Goal: Task Accomplishment & Management: Complete application form

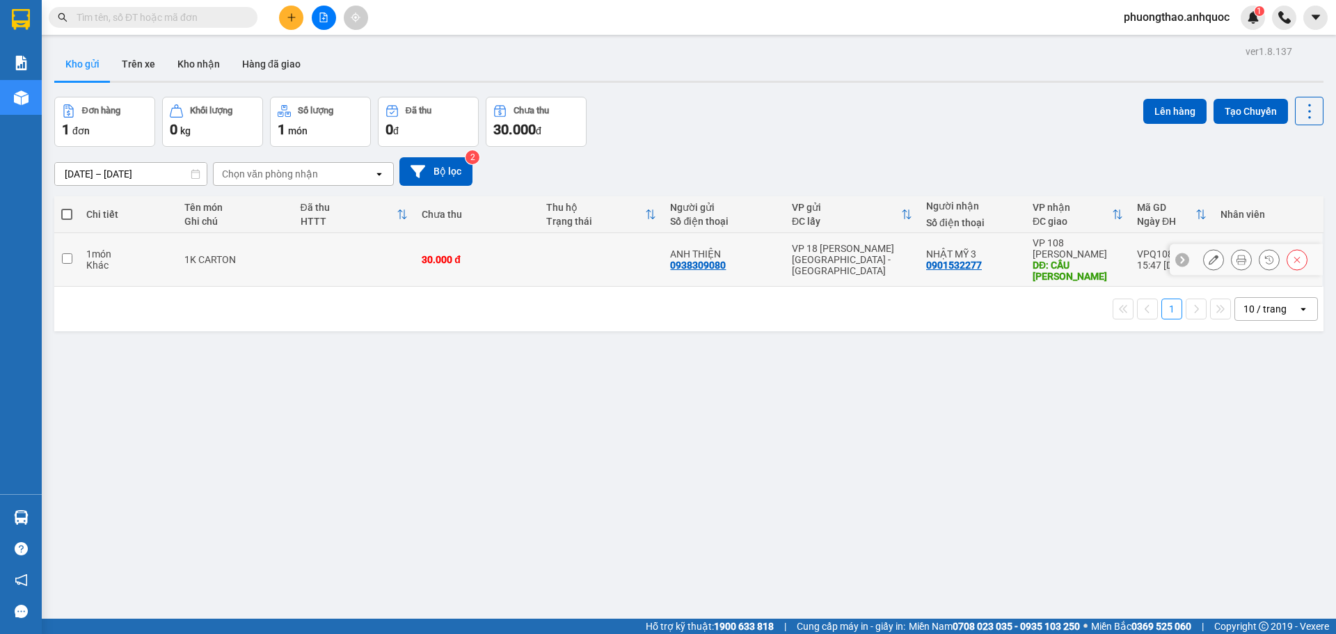
click at [308, 254] on td at bounding box center [355, 260] width 122 height 54
checkbox input "true"
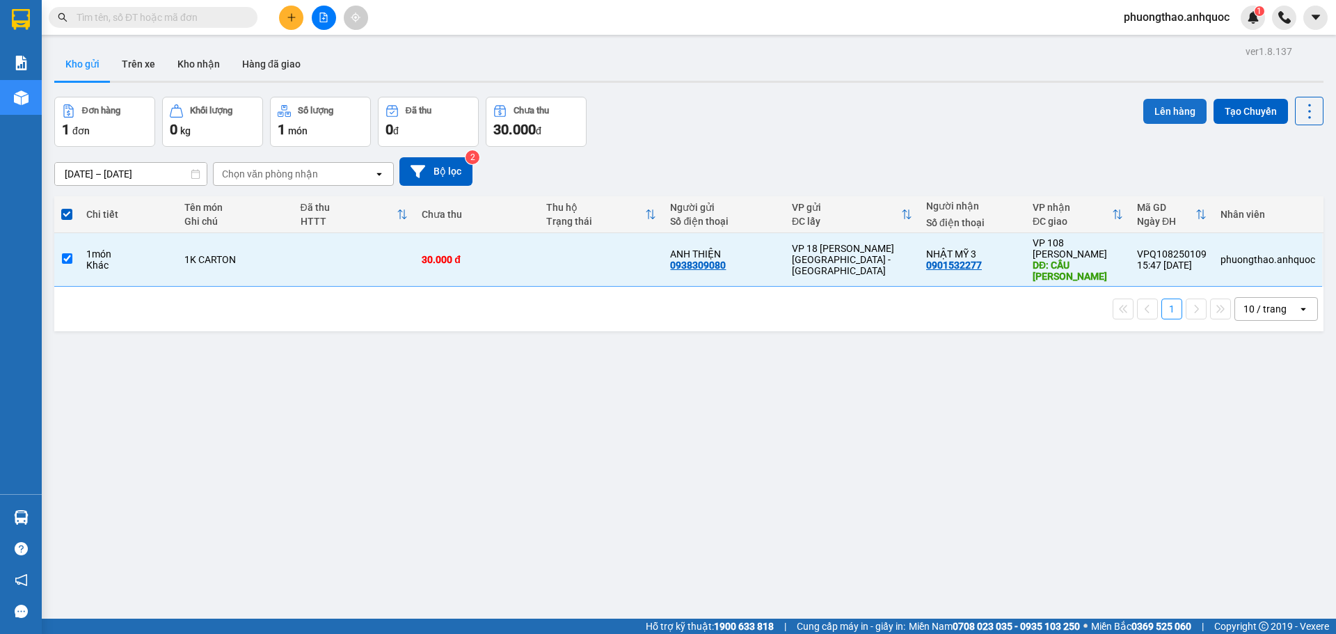
click at [1159, 115] on button "Lên hàng" at bounding box center [1174, 111] width 63 height 25
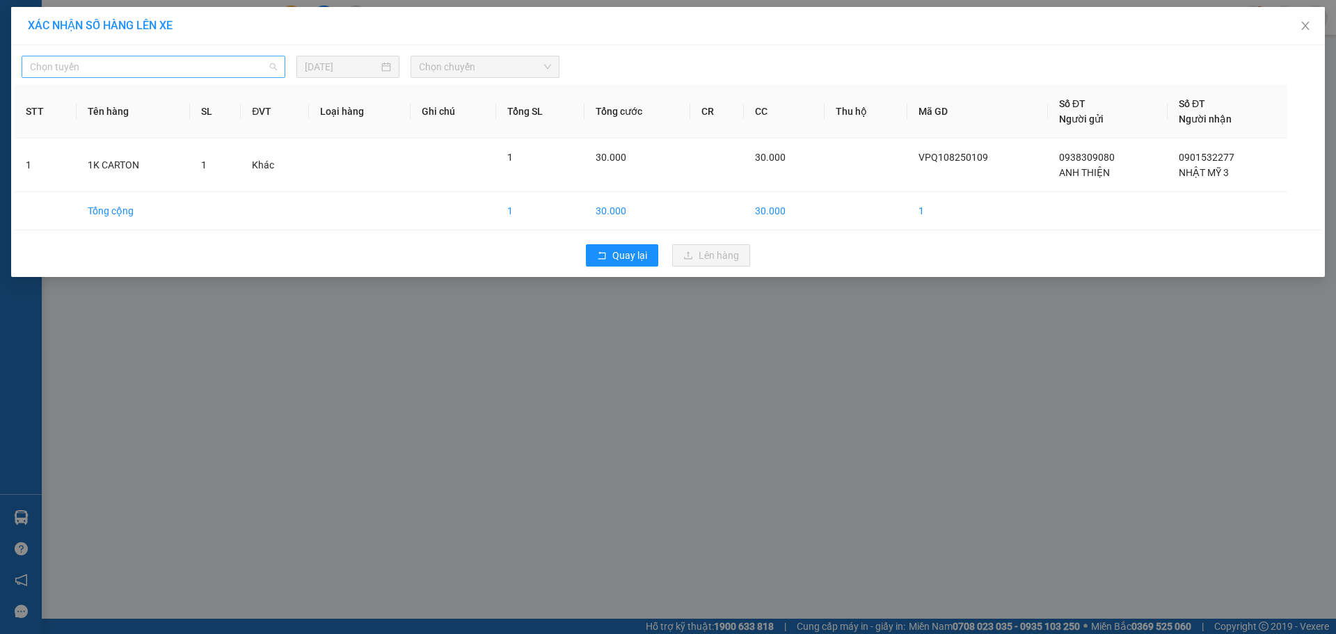
click at [214, 65] on span "Chọn tuyến" at bounding box center [153, 66] width 247 height 21
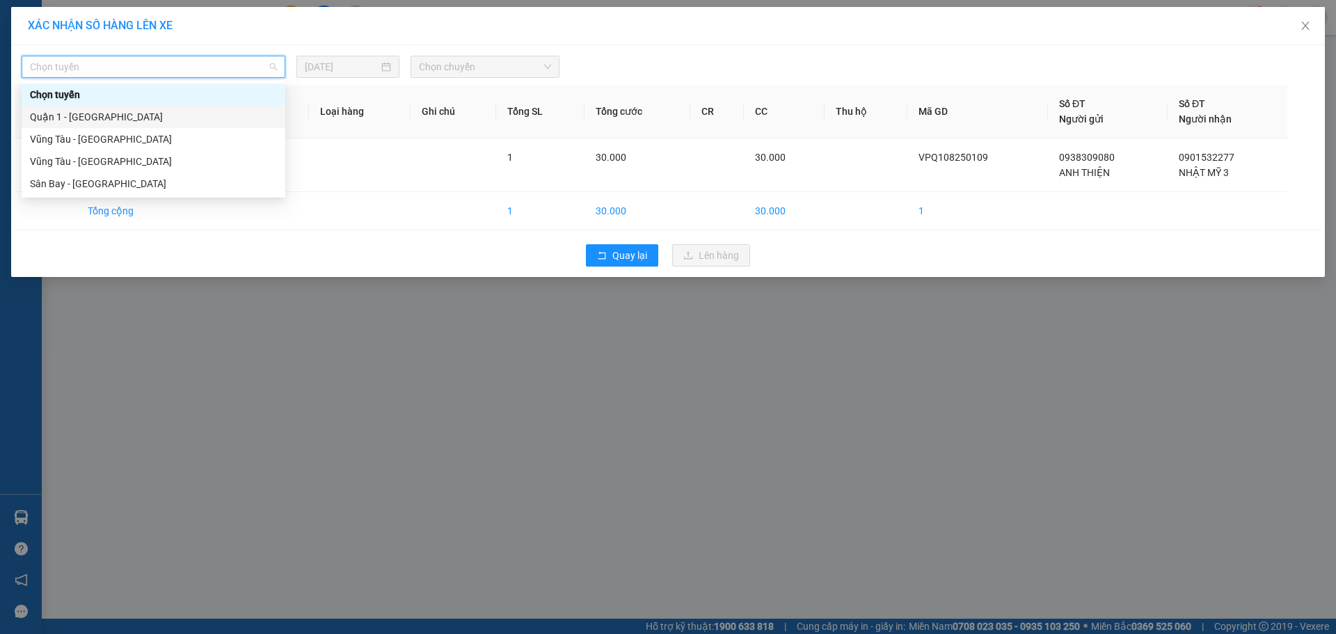
click at [176, 116] on div "Quận 1 - [GEOGRAPHIC_DATA]" at bounding box center [153, 116] width 247 height 15
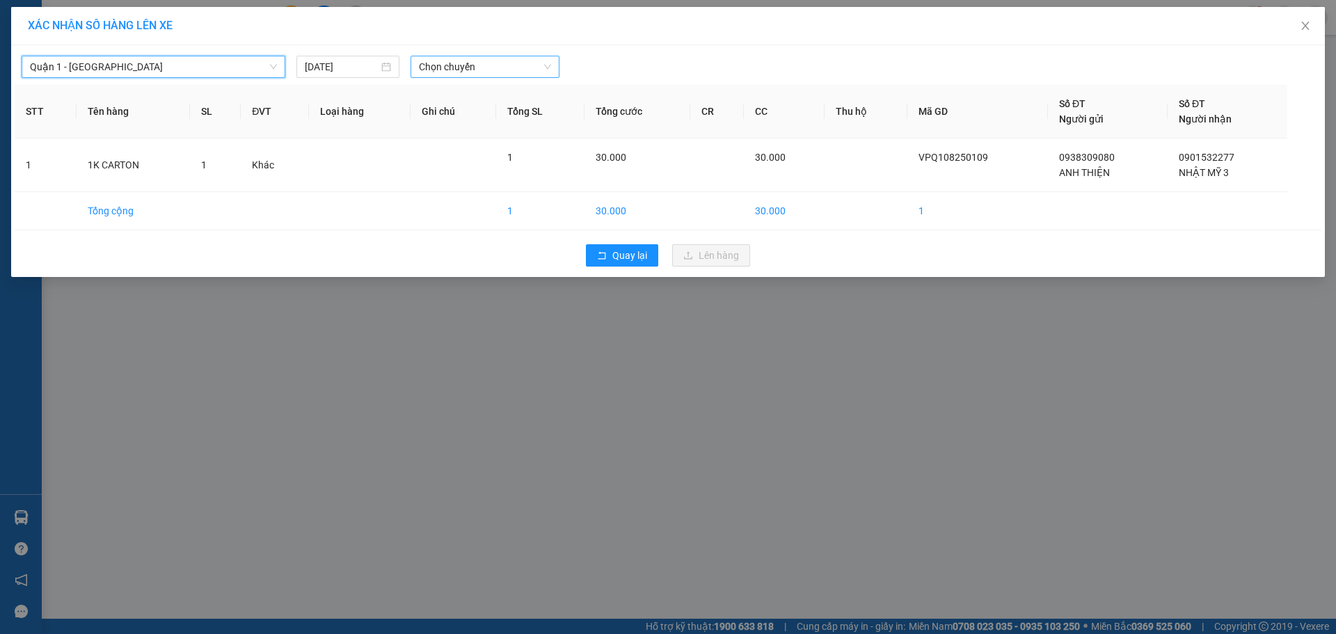
click at [472, 71] on span "Chọn chuyến" at bounding box center [485, 66] width 132 height 21
type input "6806"
click at [465, 118] on div "16:30 - 72H-068.06" at bounding box center [473, 116] width 109 height 15
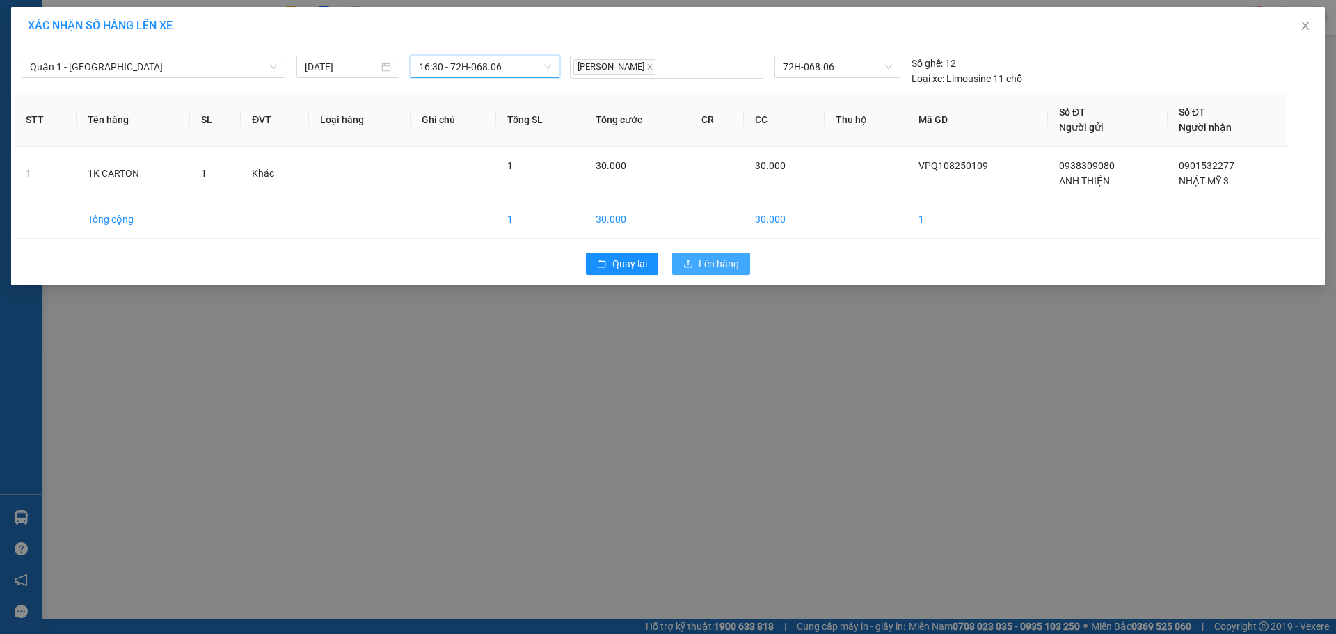
click at [687, 253] on button "Lên hàng" at bounding box center [711, 264] width 78 height 22
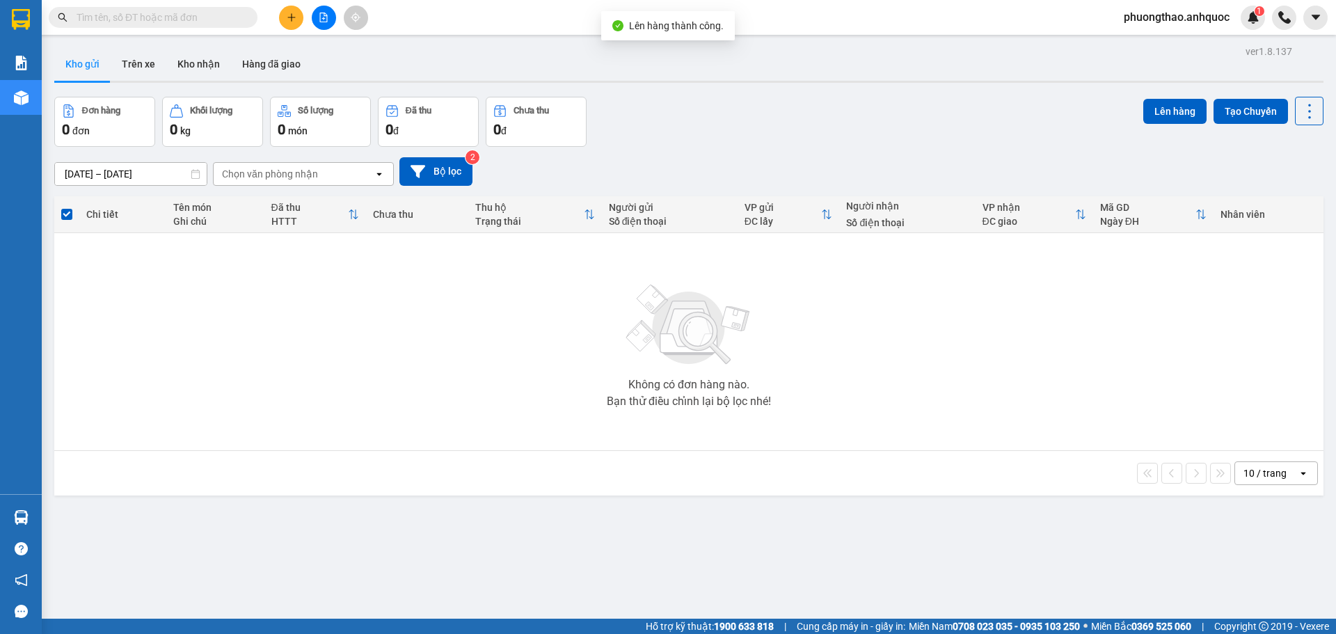
click at [322, 23] on button at bounding box center [324, 18] width 24 height 24
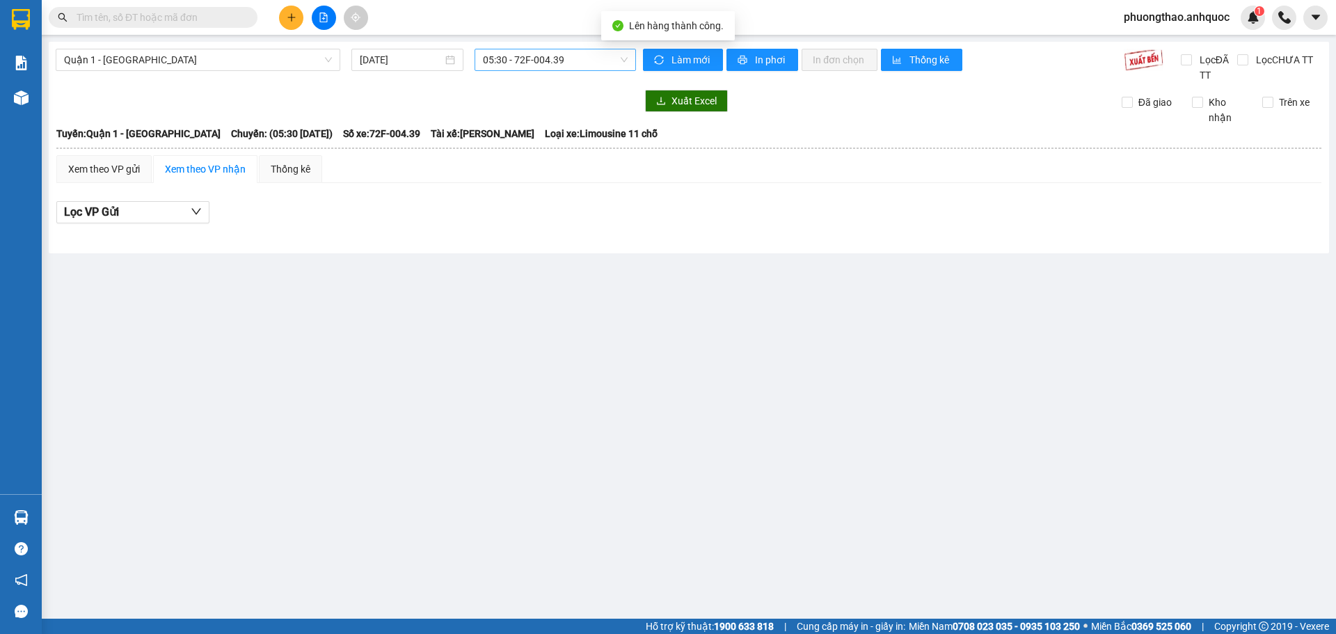
click at [508, 63] on span "05:30 - 72F-004.39" at bounding box center [555, 59] width 145 height 21
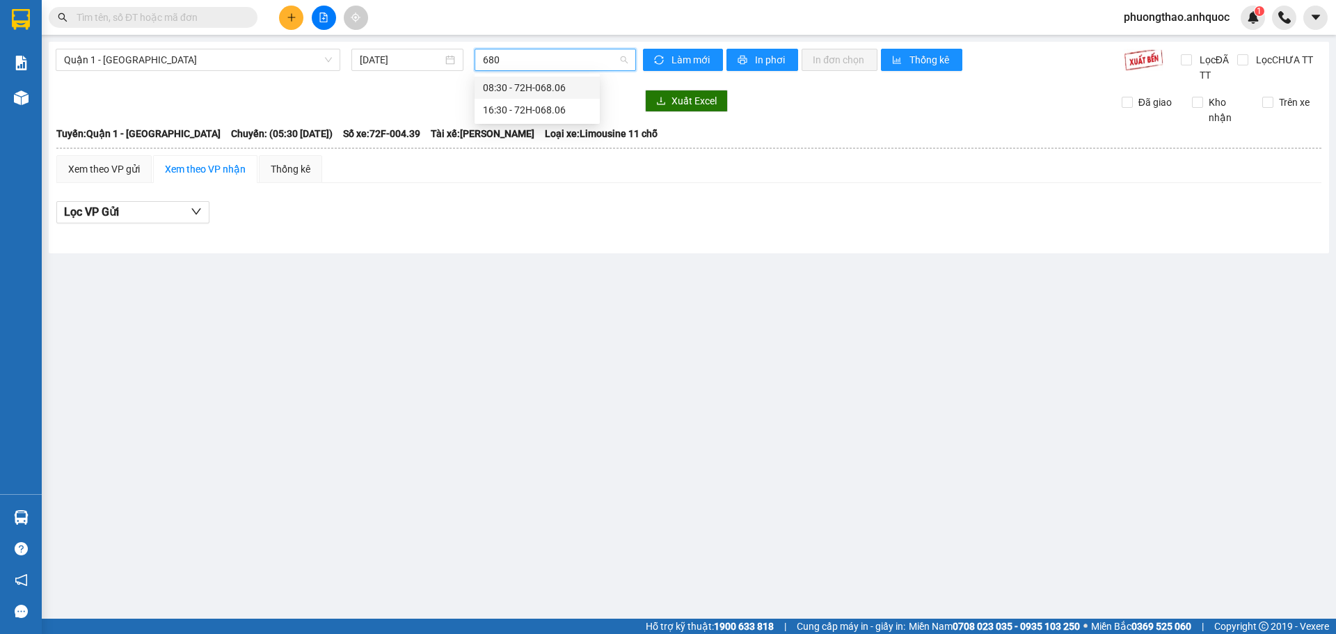
type input "6806"
click at [526, 111] on div "16:30 - 72H-068.06" at bounding box center [537, 109] width 109 height 15
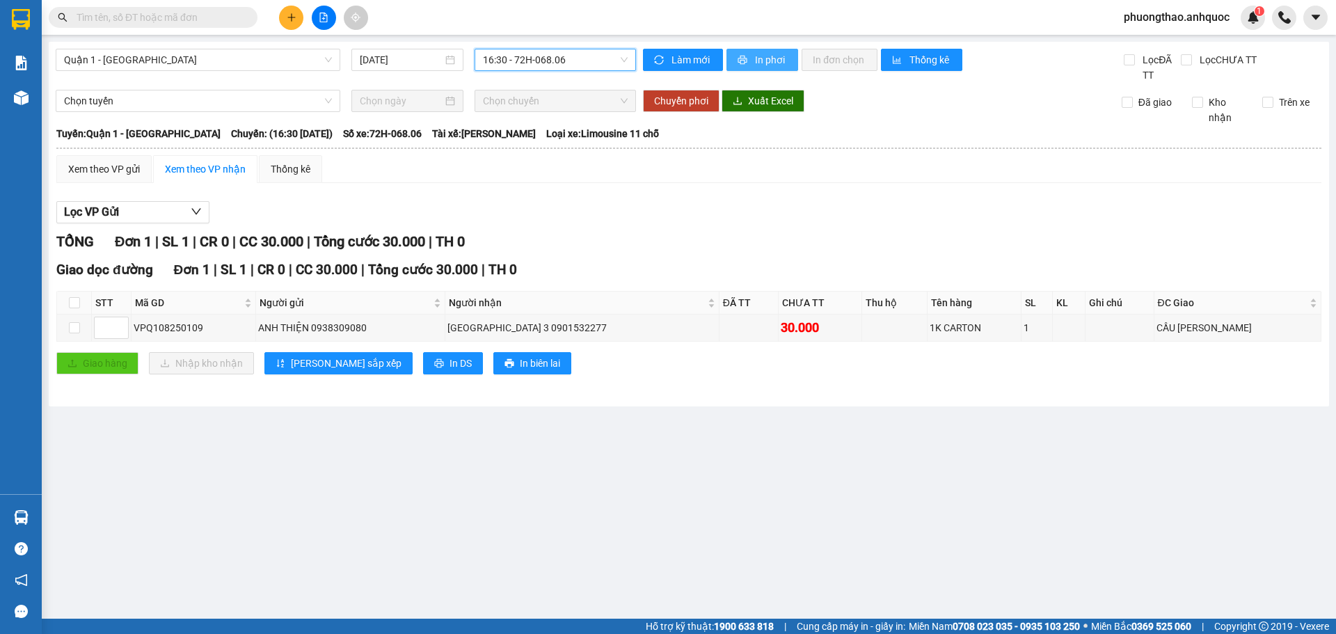
click at [749, 56] on button "In phơi" at bounding box center [762, 60] width 72 height 22
click at [408, 533] on main "Quận 1 - [GEOGRAPHIC_DATA] [DATE] 16:30 - 72H-068.06 Làm mới In phơi In đơn chọ…" at bounding box center [668, 309] width 1336 height 618
click at [285, 17] on button at bounding box center [291, 18] width 24 height 24
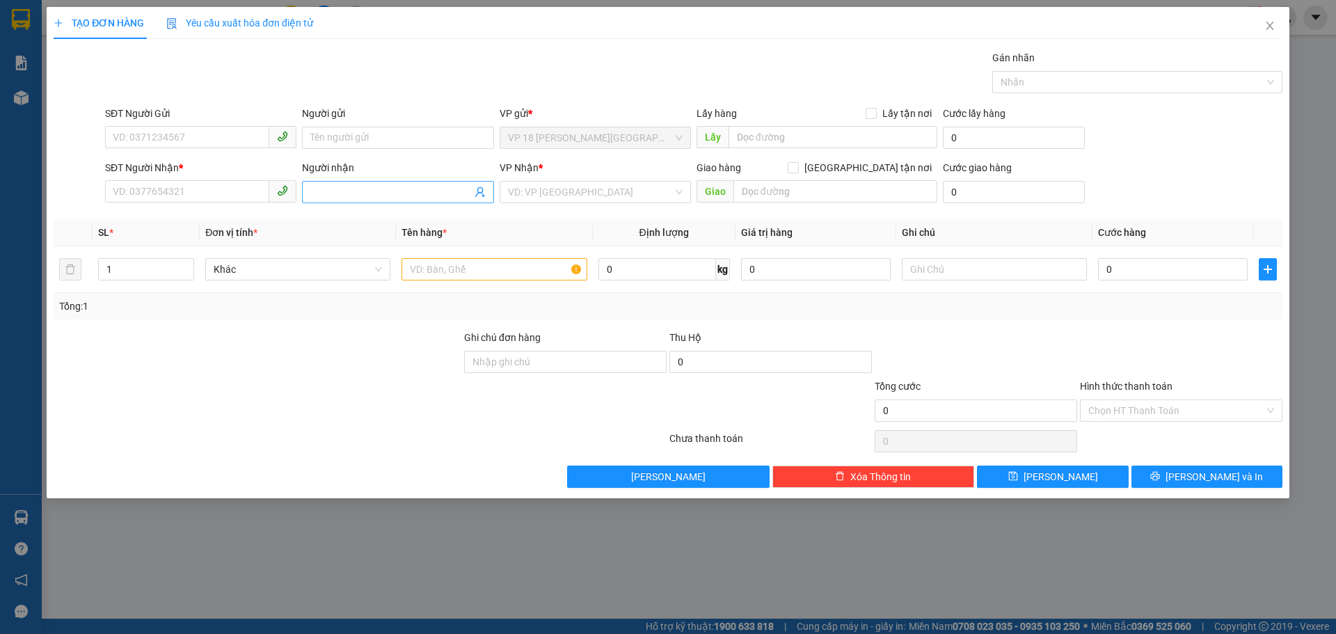
click at [315, 190] on input "Người nhận" at bounding box center [390, 191] width 161 height 15
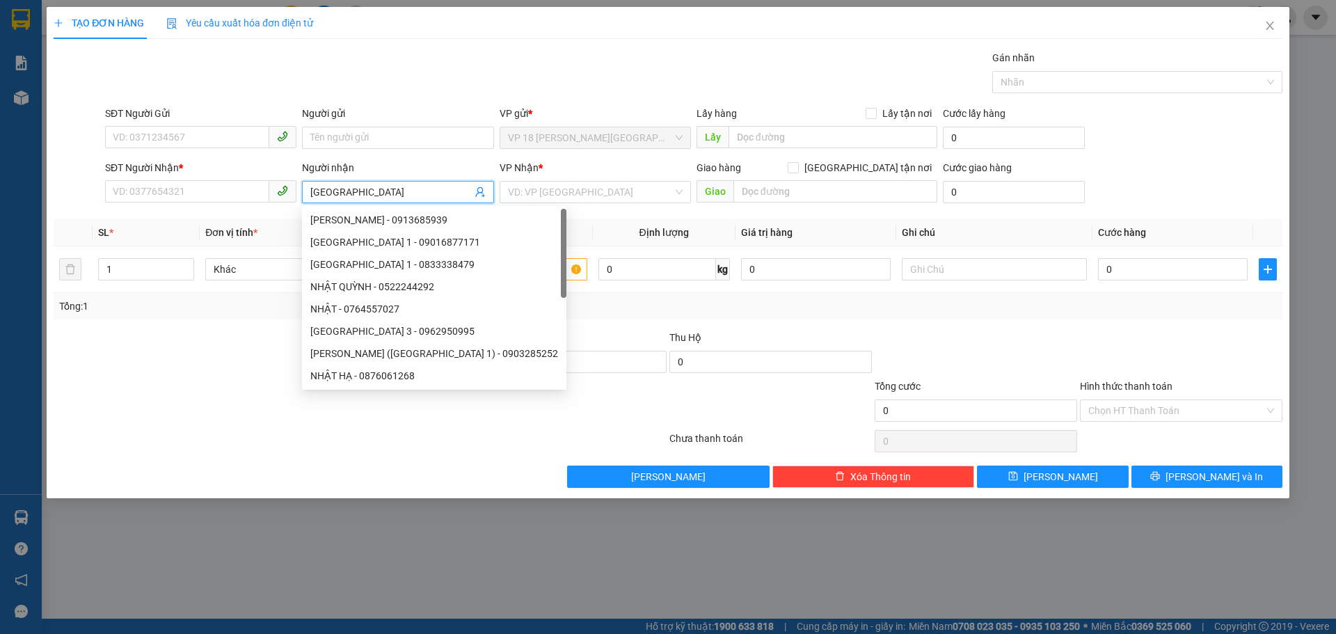
type input "NHẬT MỸ 1"
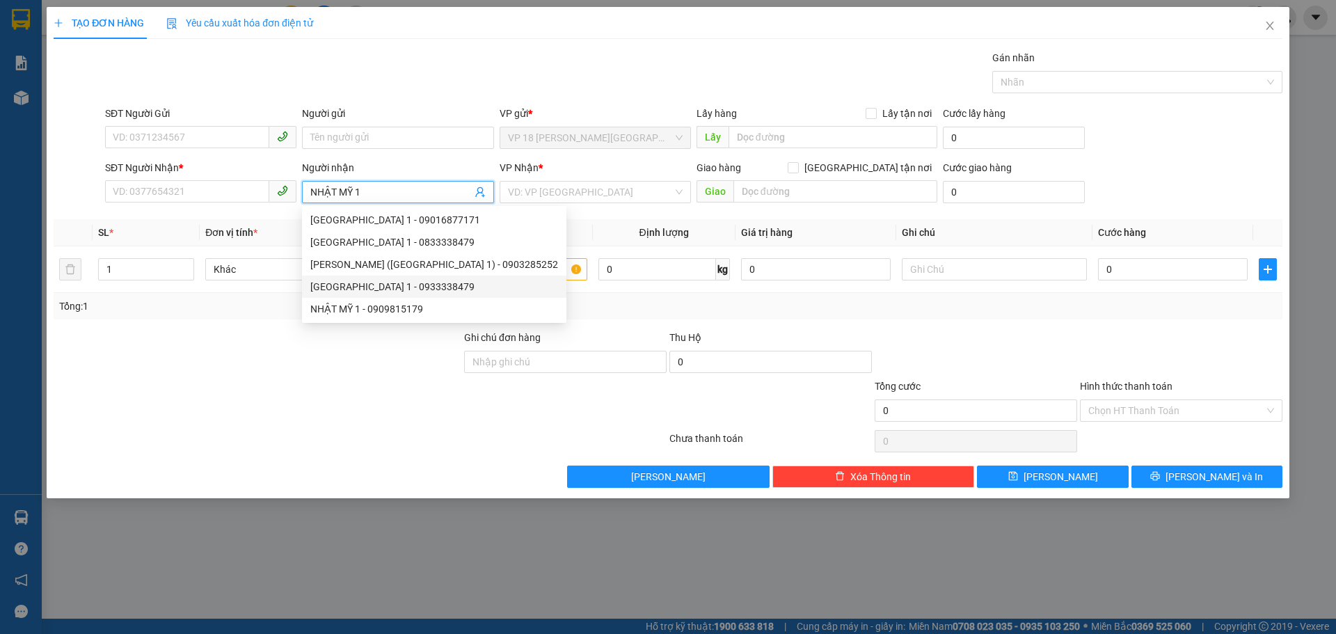
click at [398, 289] on div "[GEOGRAPHIC_DATA] 1 - 0933338479" at bounding box center [434, 286] width 248 height 15
type input "0933338479"
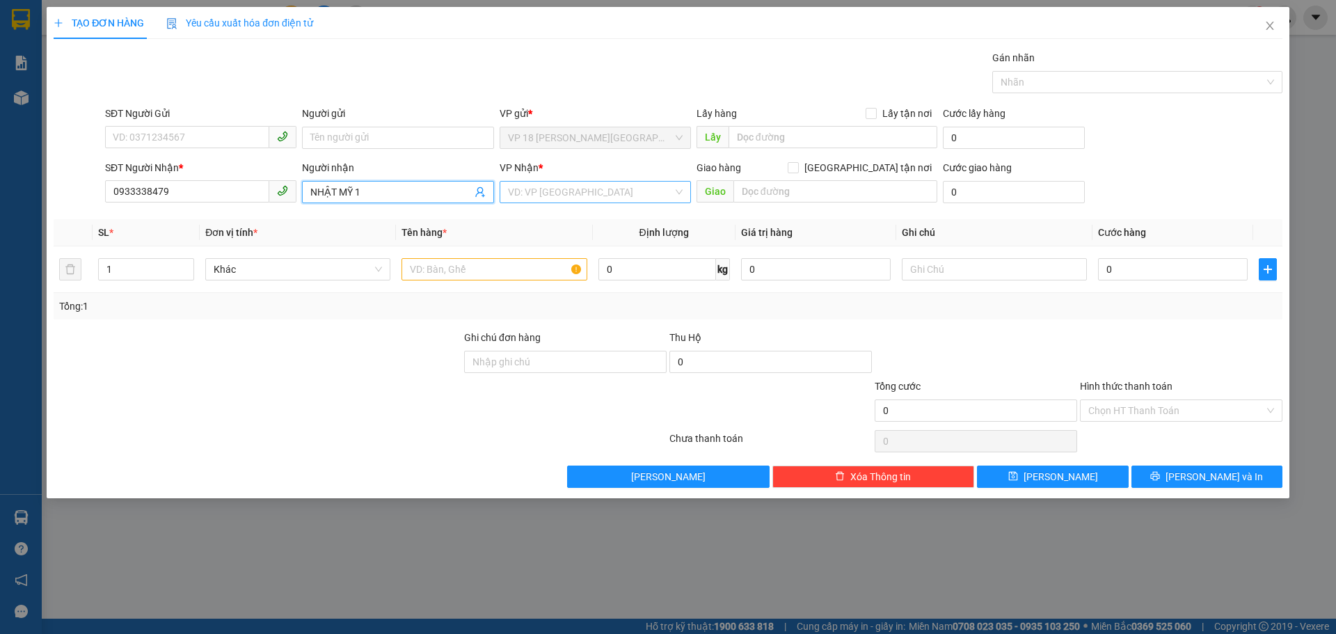
type input "NHẬT MỸ 1"
click at [523, 191] on input "search" at bounding box center [590, 192] width 165 height 21
type input "V"
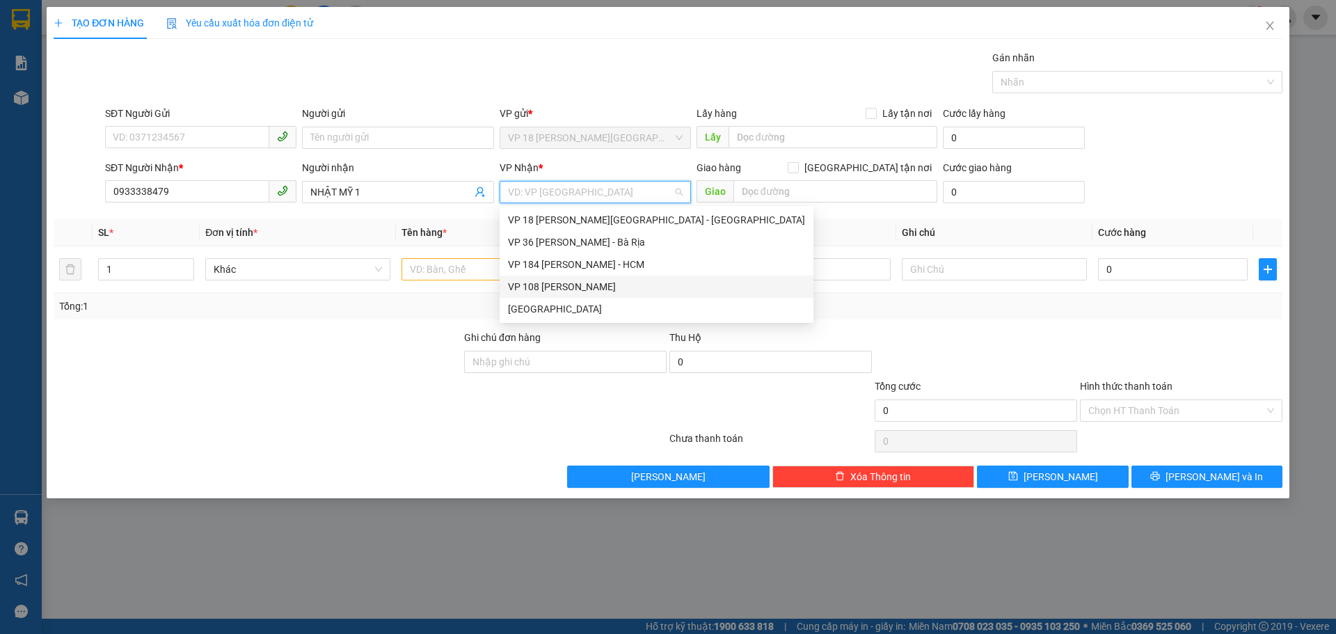
click at [570, 288] on div "VP 108 [PERSON_NAME]" at bounding box center [656, 286] width 297 height 15
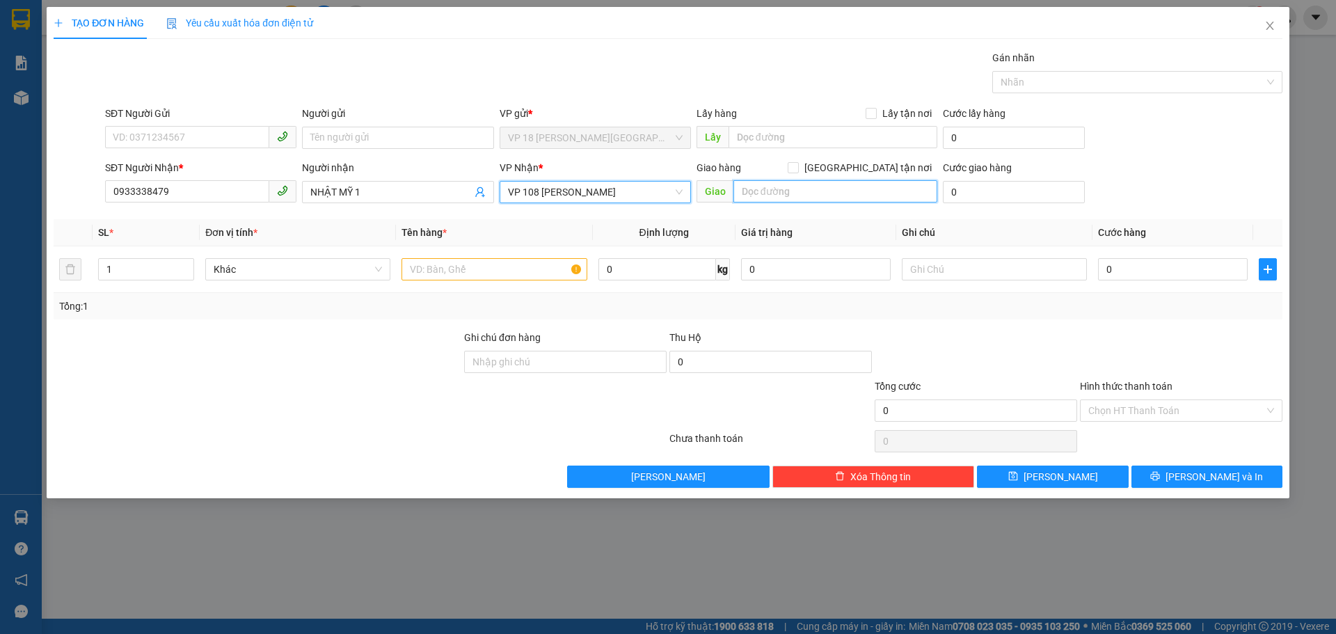
click at [751, 193] on input "text" at bounding box center [835, 191] width 204 height 22
type input "VPVT"
click at [470, 267] on input "text" at bounding box center [493, 269] width 185 height 22
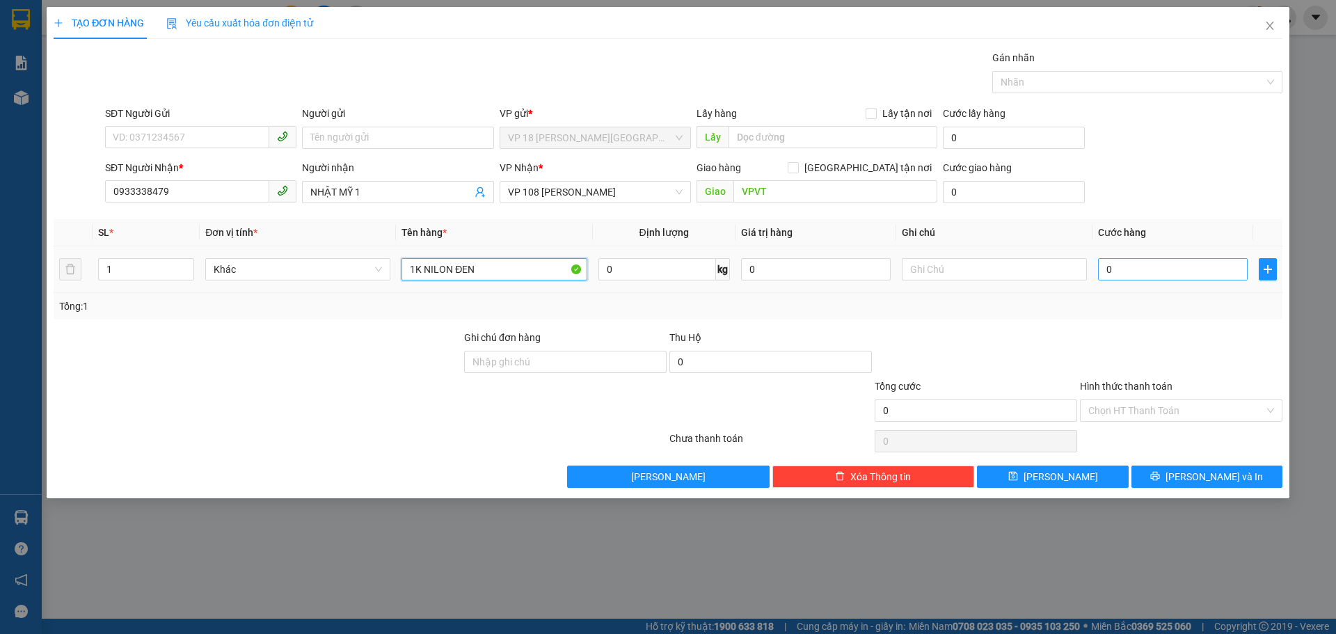
type input "1K NILON ĐEN"
click at [1135, 274] on input "0" at bounding box center [1173, 269] width 150 height 22
type input "2"
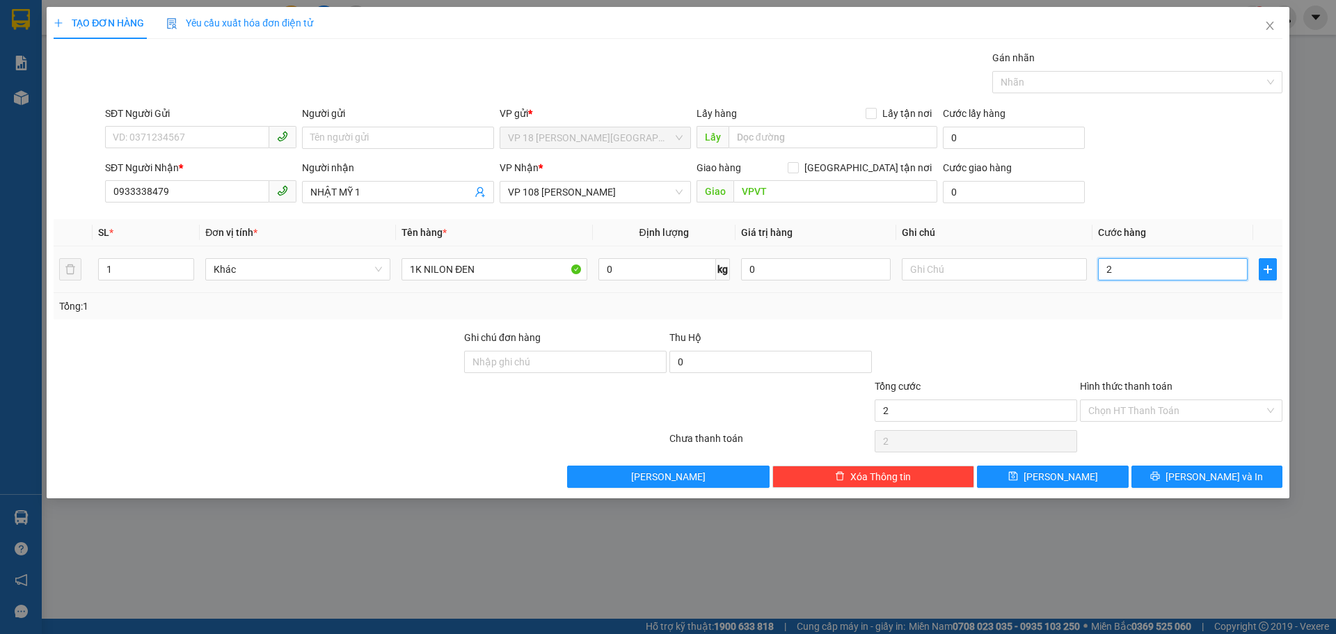
type input "20"
type input "200"
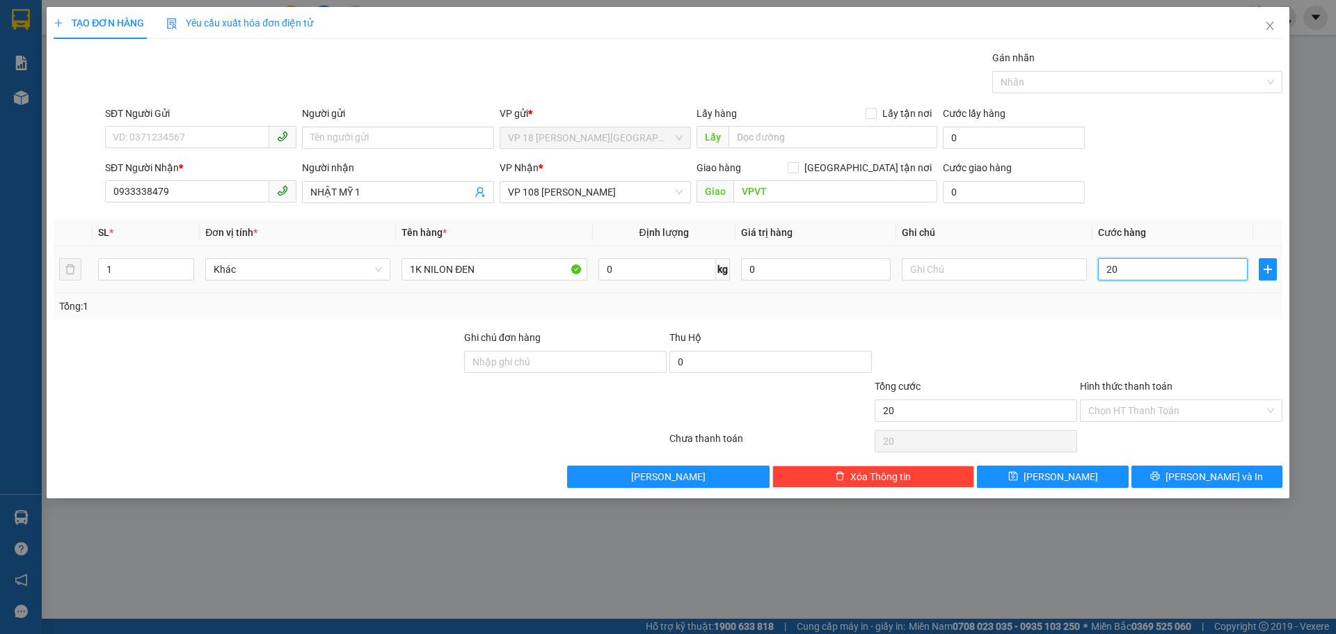
type input "200"
type input "2.000"
type input "20.000"
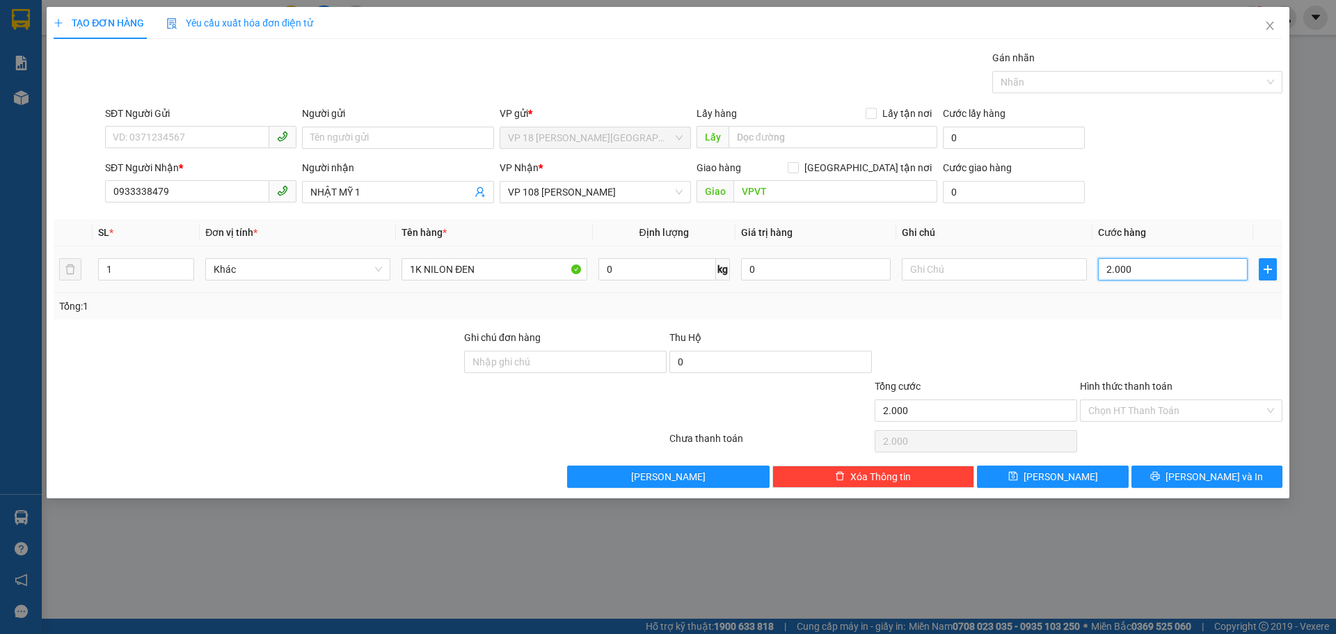
type input "20.000"
click at [1162, 474] on button "[PERSON_NAME] và In" at bounding box center [1206, 476] width 151 height 22
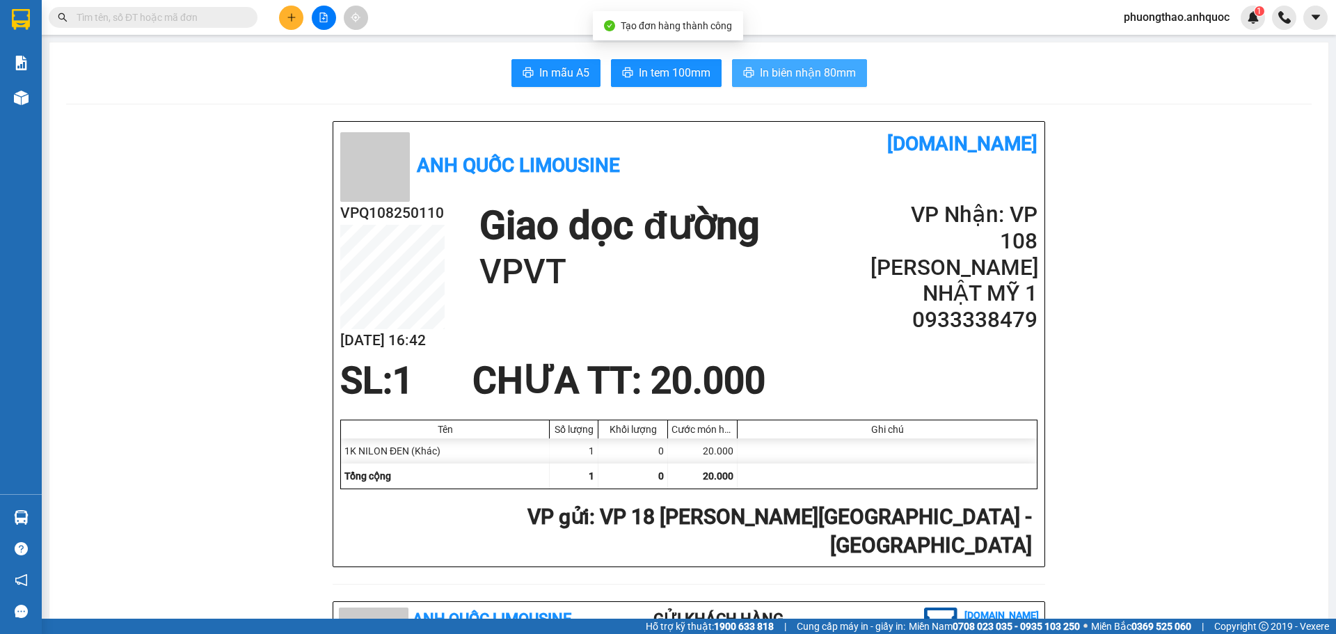
click at [750, 66] on button "In biên nhận 80mm" at bounding box center [799, 73] width 135 height 28
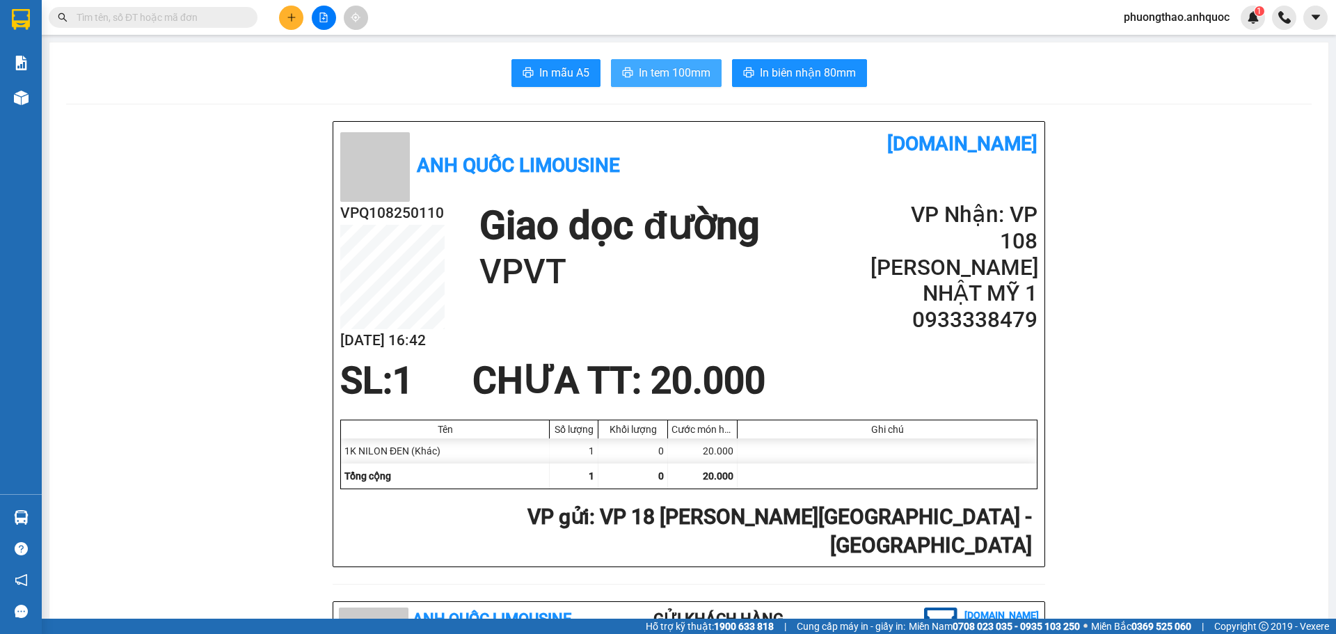
click at [641, 60] on button "In tem 100mm" at bounding box center [666, 73] width 111 height 28
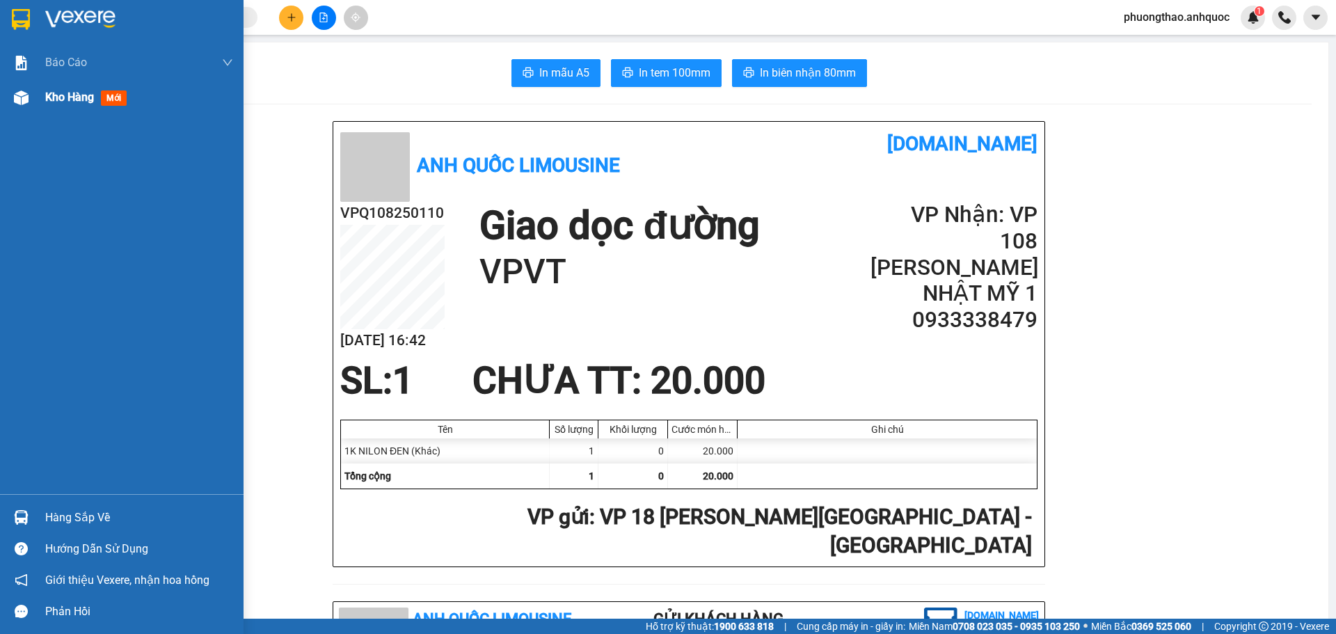
click at [27, 97] on img at bounding box center [21, 97] width 15 height 15
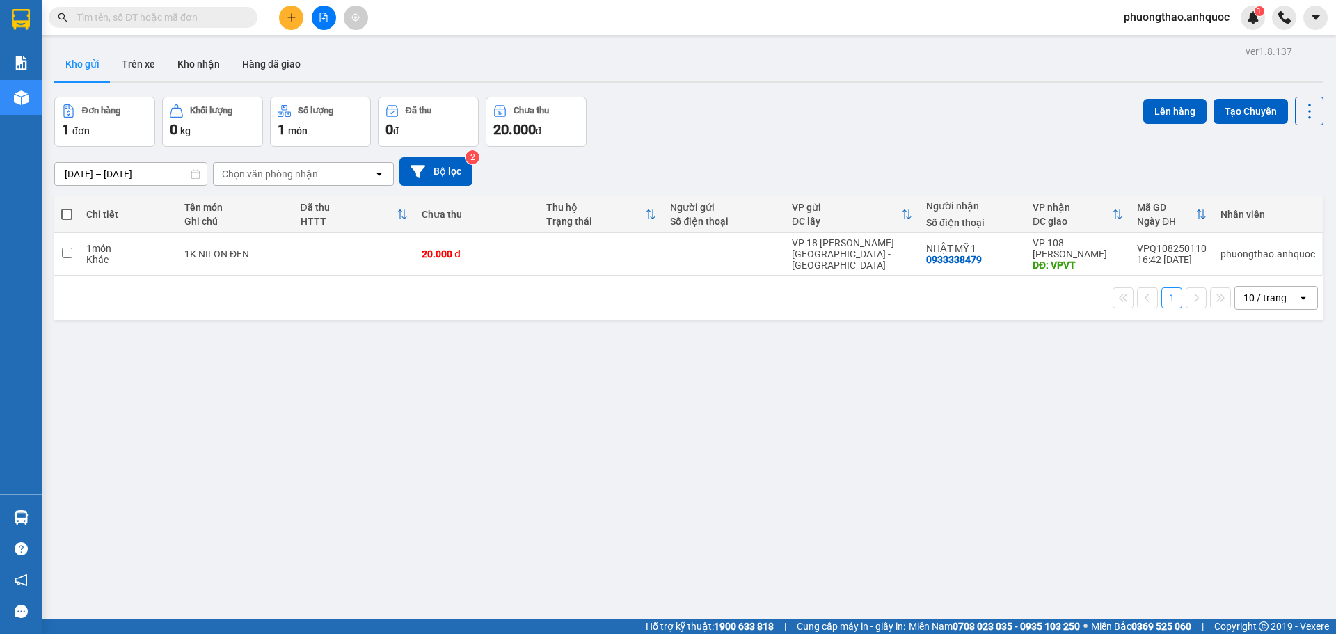
click at [321, 16] on icon "file-add" at bounding box center [324, 18] width 10 height 10
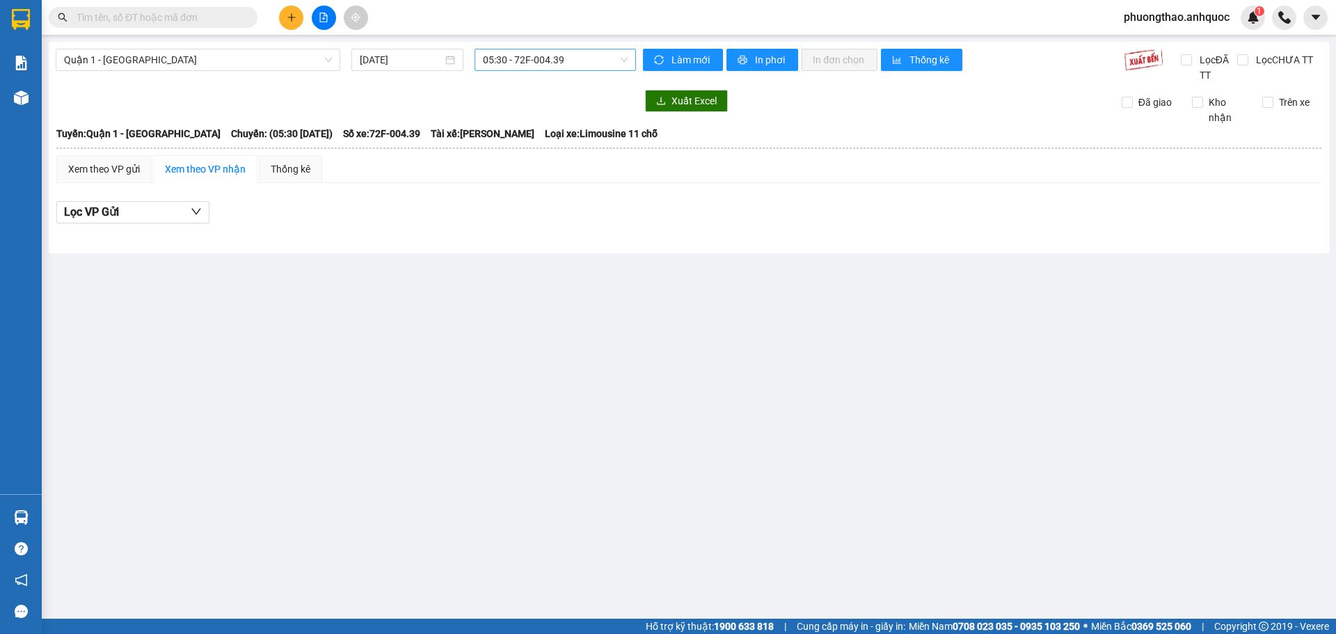
click at [515, 63] on span "05:30 - 72F-004.39" at bounding box center [555, 59] width 145 height 21
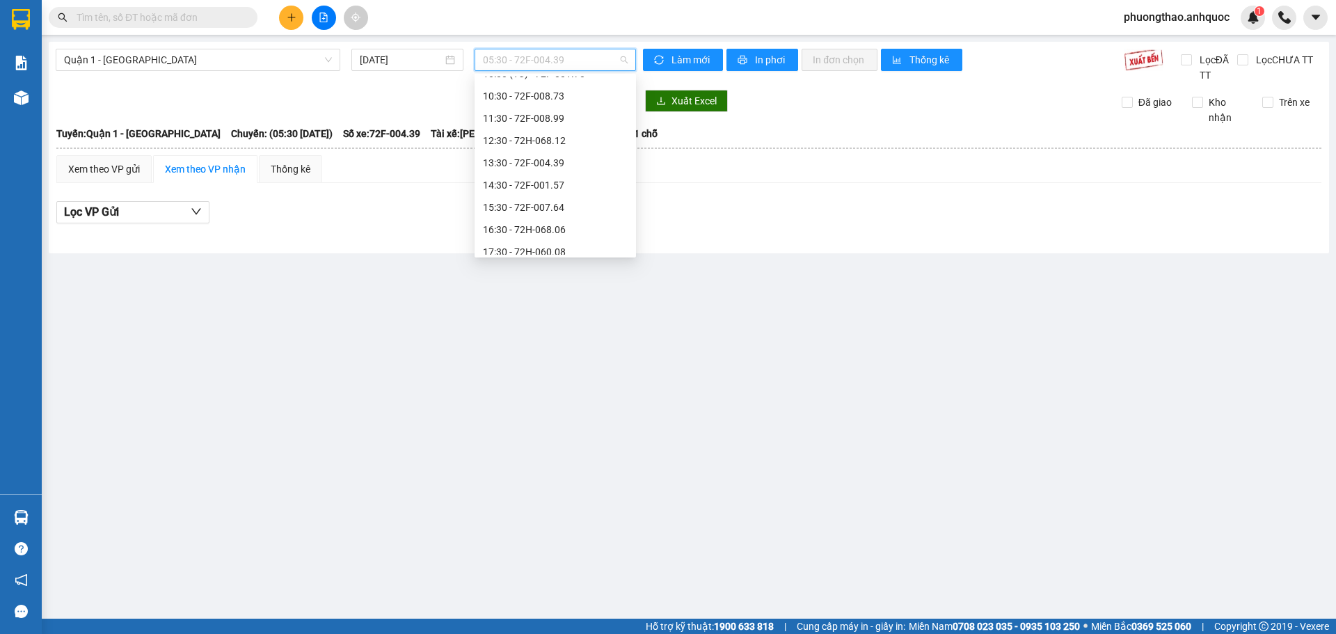
scroll to position [378, 0]
click at [533, 132] on div "16:30 - 72H-068.06" at bounding box center [555, 132] width 145 height 15
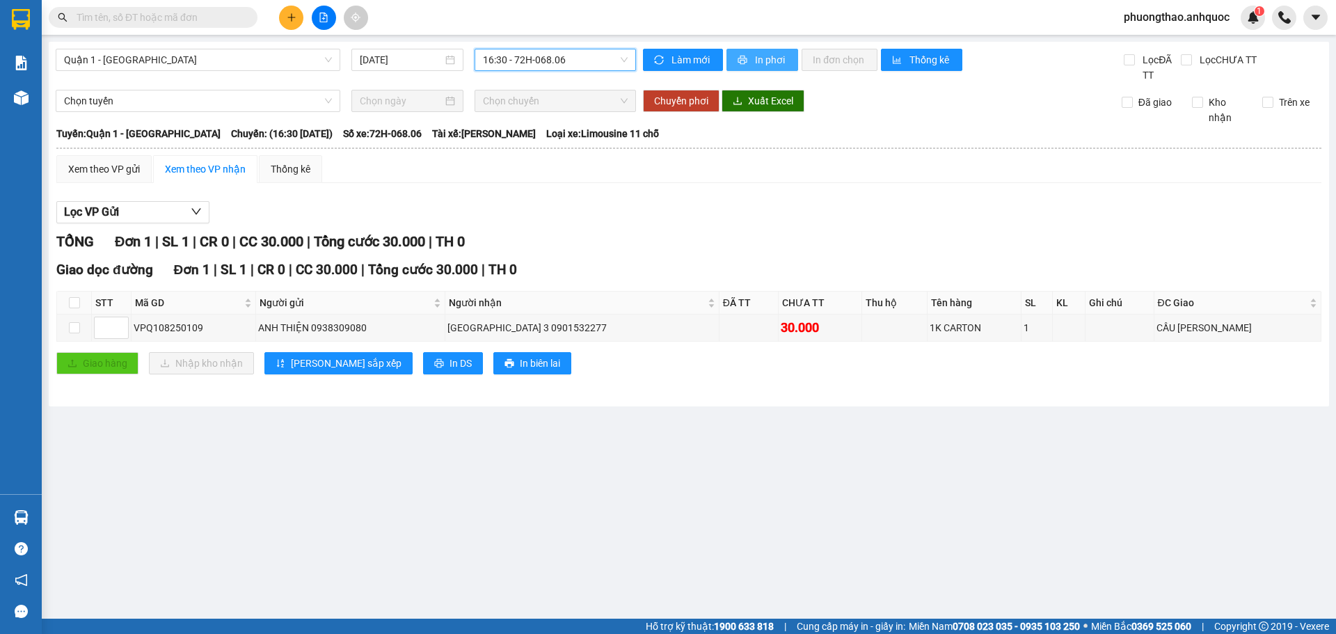
click at [747, 64] on span "printer" at bounding box center [743, 60] width 12 height 11
click at [97, 477] on main "Quận 1 - [GEOGRAPHIC_DATA] [DATE] 16:30 - 72H-068.06 Làm mới In phơi In đơn chọ…" at bounding box center [668, 309] width 1336 height 618
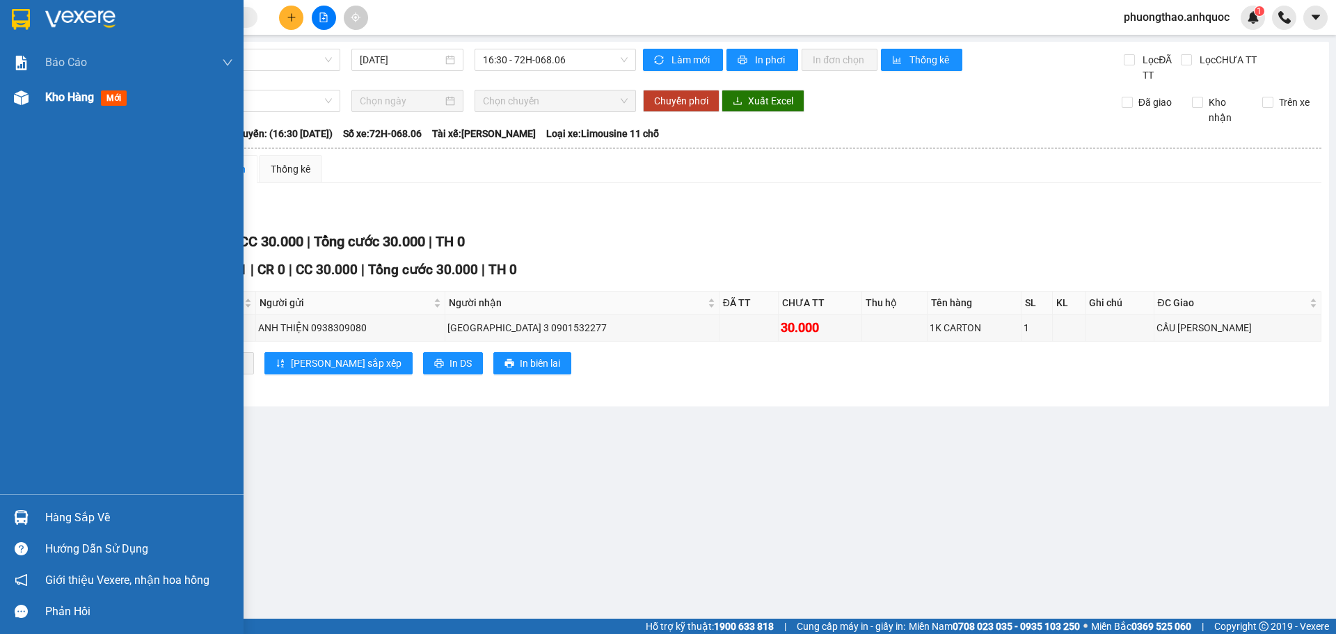
click at [19, 94] on img at bounding box center [21, 97] width 15 height 15
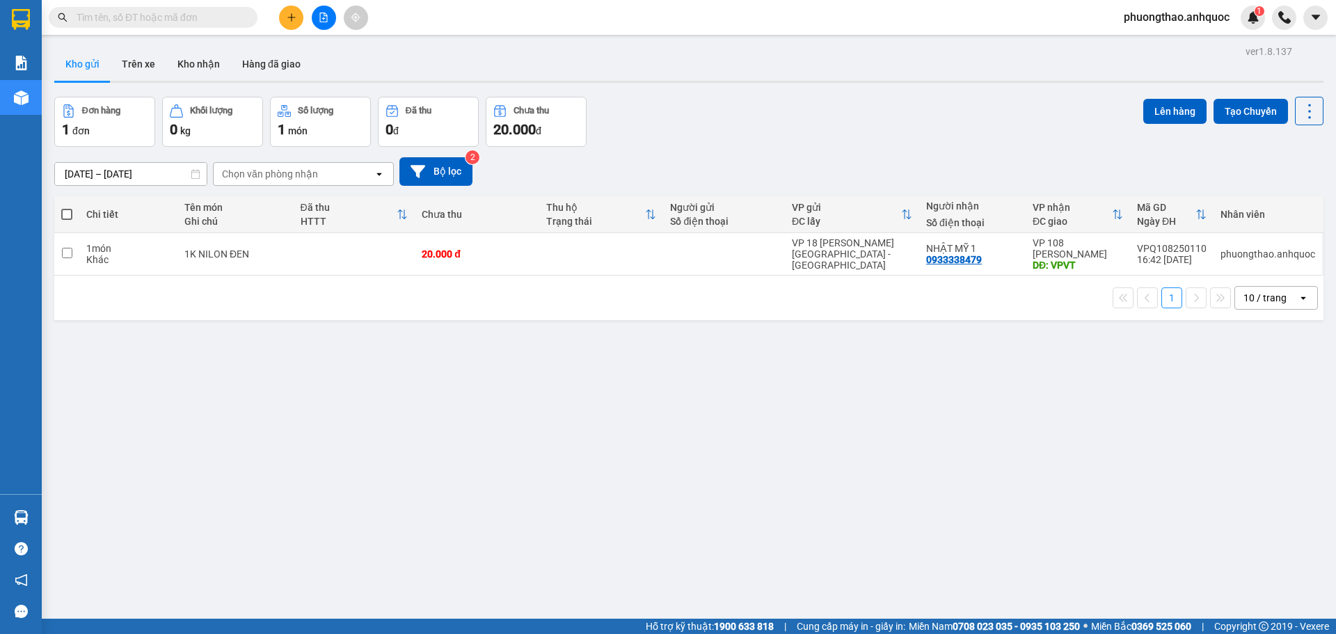
click at [554, 387] on div "ver 1.8.137 Kho gửi Trên xe Kho nhận Hàng đã giao Đơn hàng 1 đơn Khối lượng 0 k…" at bounding box center [689, 359] width 1280 height 634
click at [189, 70] on button "Kho nhận" at bounding box center [198, 63] width 65 height 33
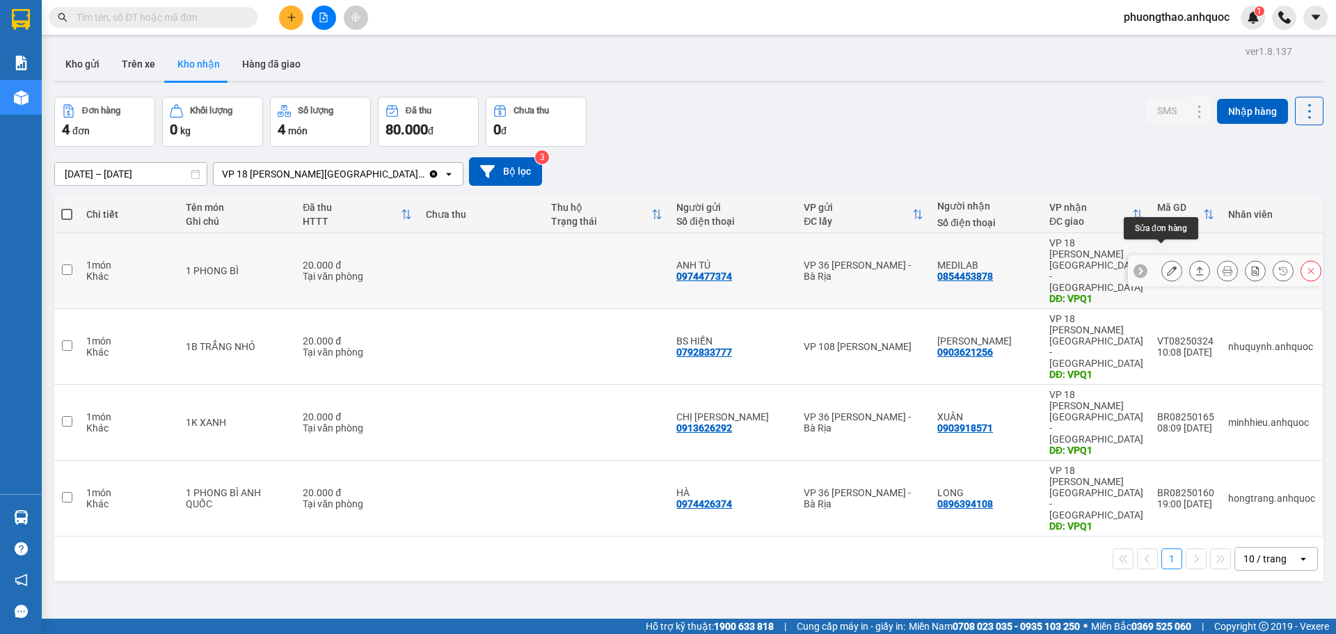
click at [1167, 266] on icon at bounding box center [1172, 271] width 10 height 10
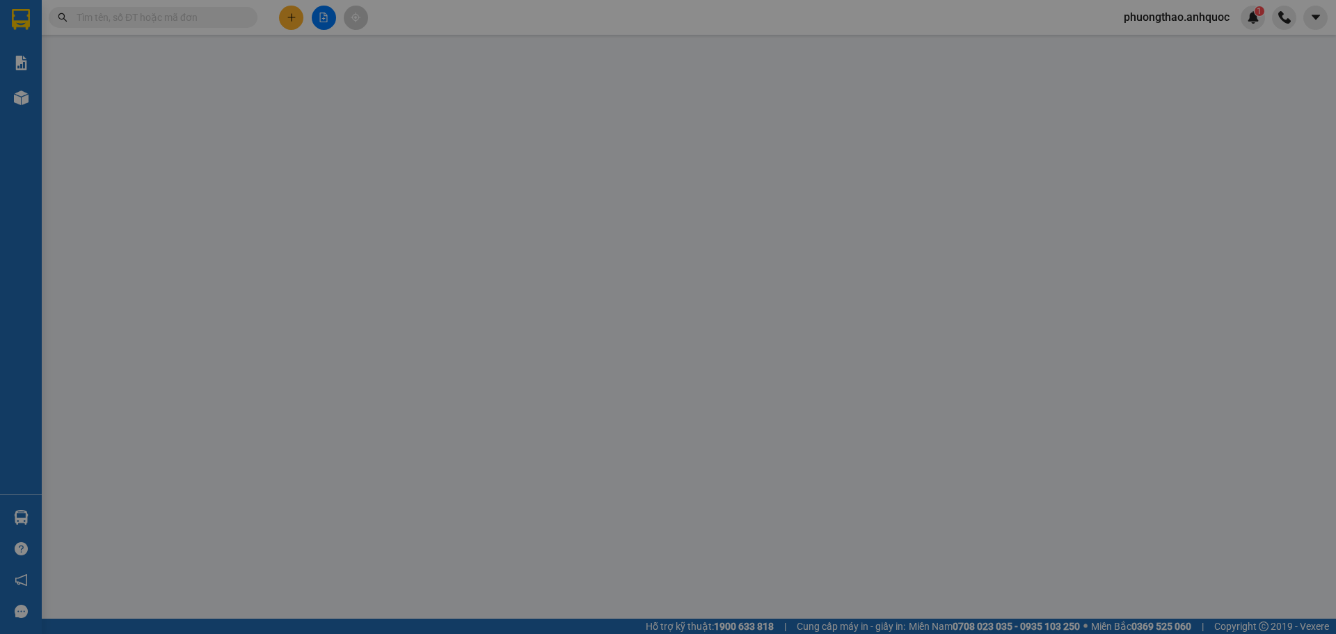
type input "0974477374"
type input "ANH TÚ"
type input "0854453878"
type input "MEDILAB"
type input "VPQ1"
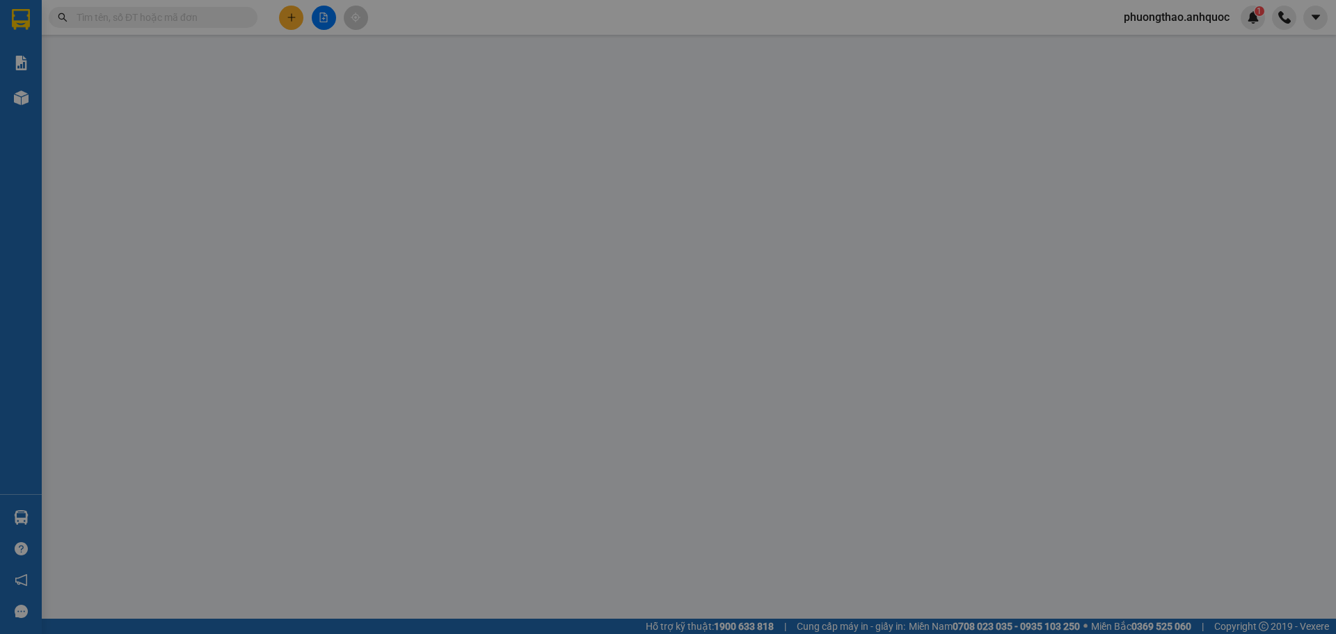
type input "20.000"
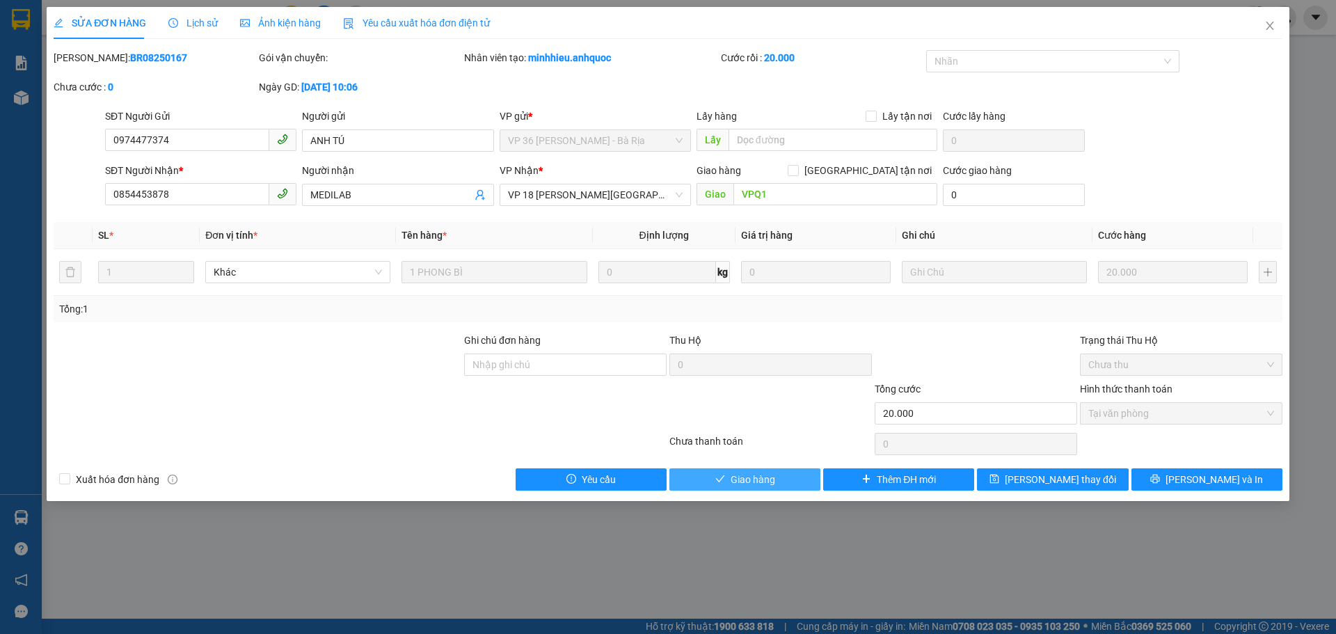
click at [781, 479] on button "Giao hàng" at bounding box center [744, 479] width 151 height 22
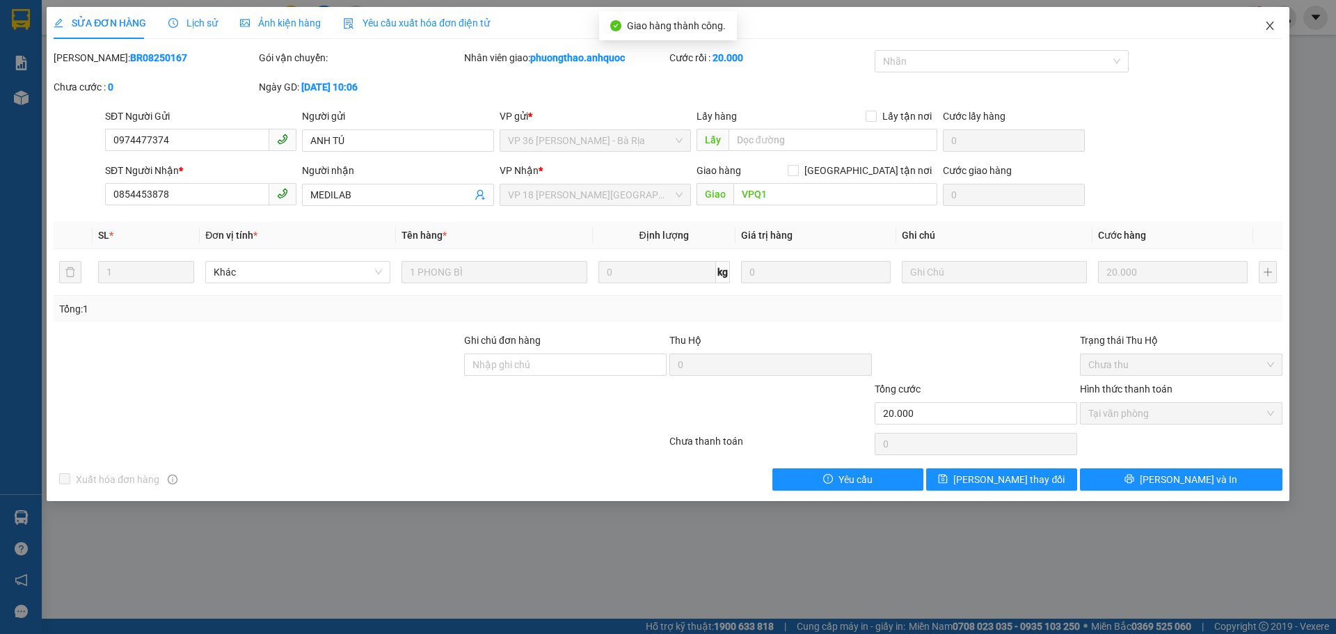
click at [1268, 22] on icon "close" at bounding box center [1269, 25] width 11 height 11
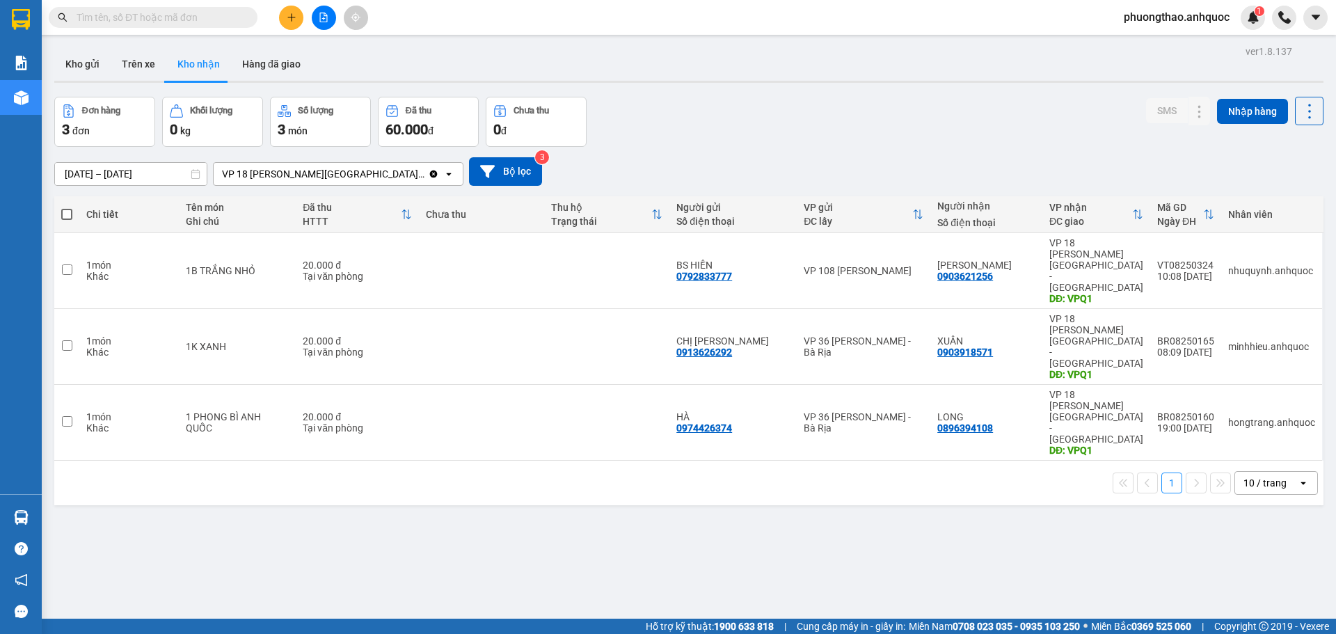
click at [123, 172] on input "[DATE] – [DATE]" at bounding box center [131, 174] width 152 height 22
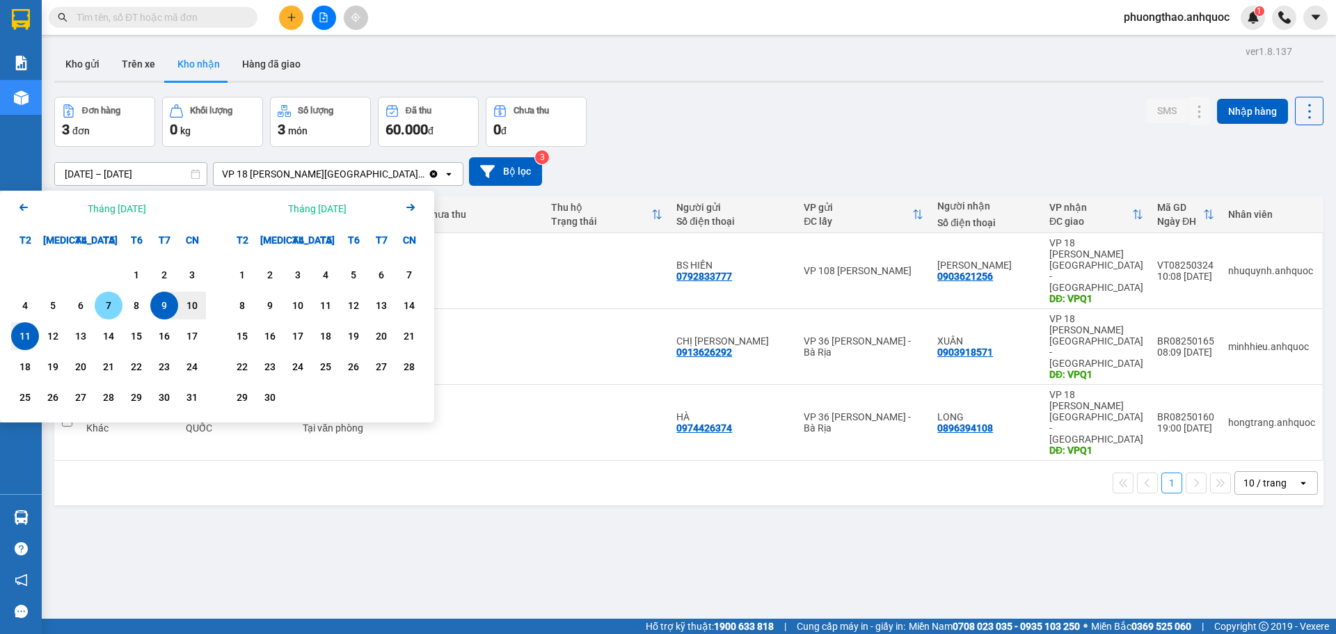
click at [101, 305] on div "7" at bounding box center [108, 305] width 19 height 17
click at [28, 334] on div "11" at bounding box center [24, 336] width 19 height 17
type input "[DATE] – [DATE]"
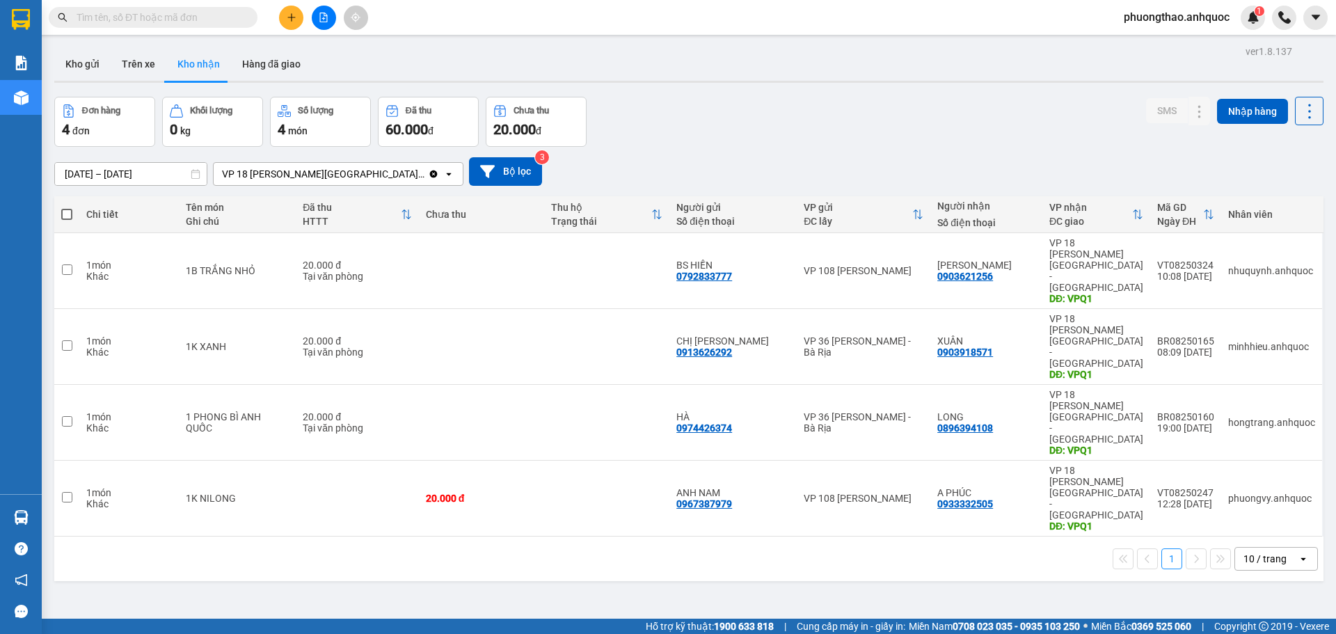
click at [138, 470] on div "ver 1.8.137 Kho gửi Trên xe Kho nhận Hàng đã giao Đơn hàng 4 đơn Khối lượng 0 k…" at bounding box center [689, 359] width 1280 height 634
drag, startPoint x: 77, startPoint y: 515, endPoint x: 81, endPoint y: 477, distance: 37.7
click at [77, 513] on div "ver 1.8.137 Kho gửi Trên xe Kho nhận Hàng đã giao Đơn hàng 4 đơn Khối lượng 0 k…" at bounding box center [689, 359] width 1280 height 634
click at [85, 61] on button "Kho gửi" at bounding box center [82, 63] width 56 height 33
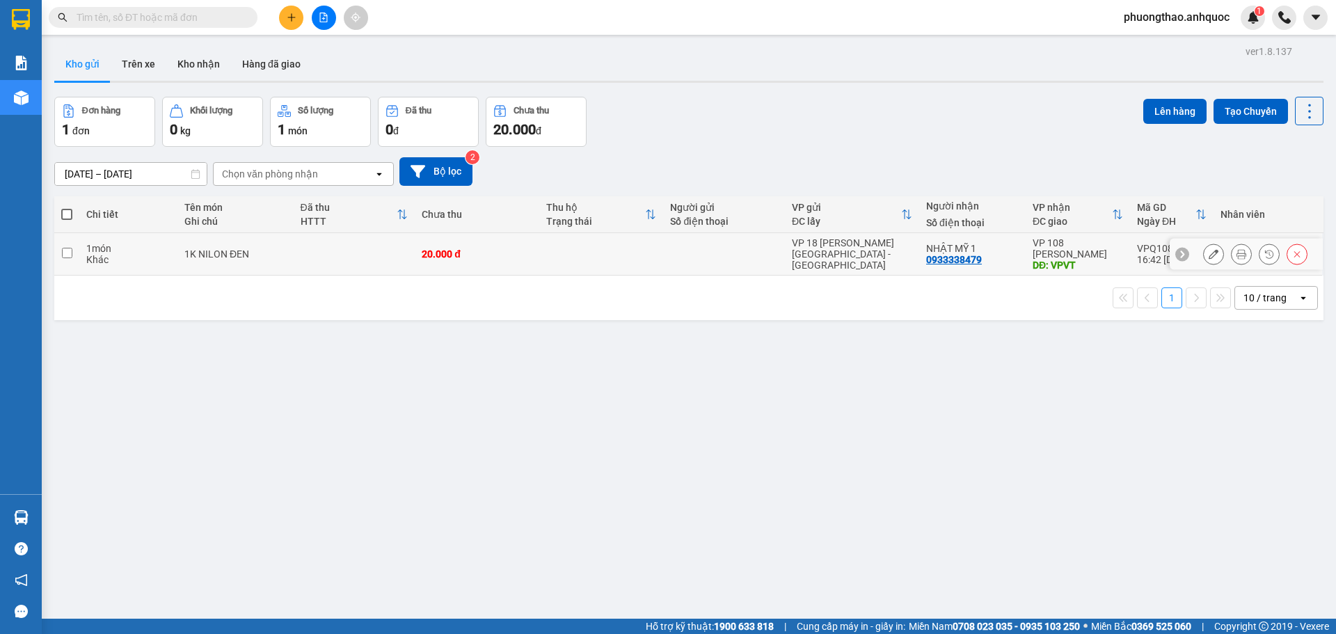
click at [295, 247] on td at bounding box center [355, 254] width 122 height 42
checkbox input "true"
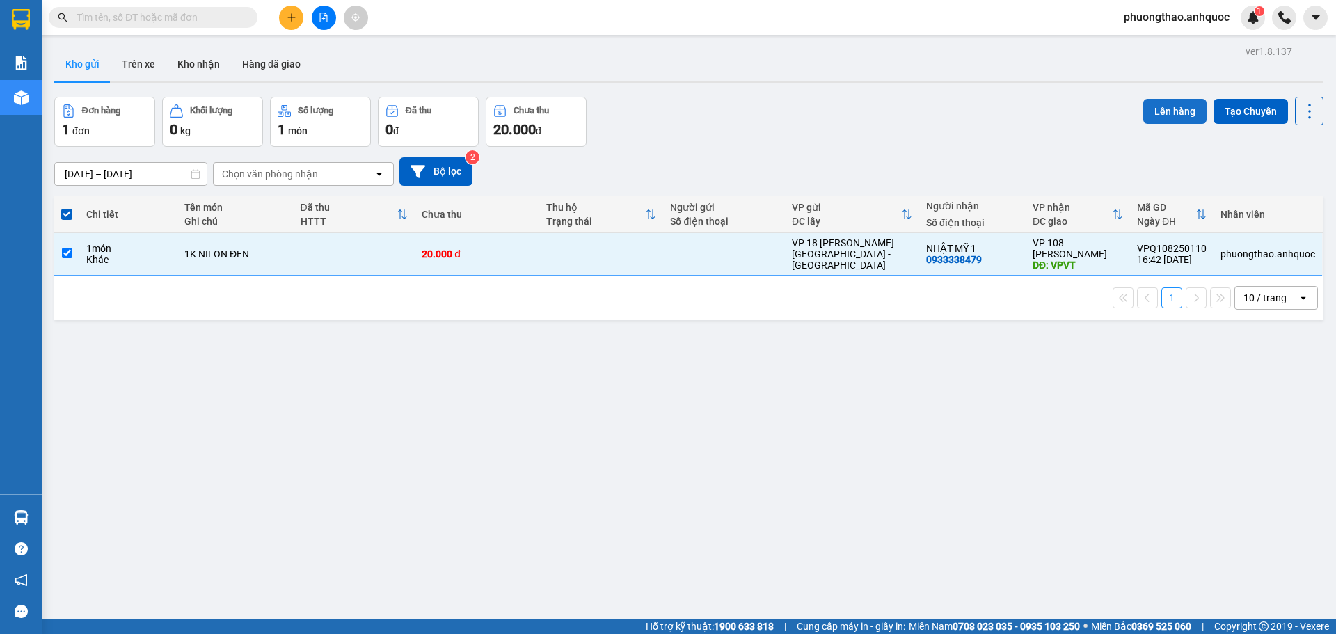
click at [1172, 102] on button "Lên hàng" at bounding box center [1174, 111] width 63 height 25
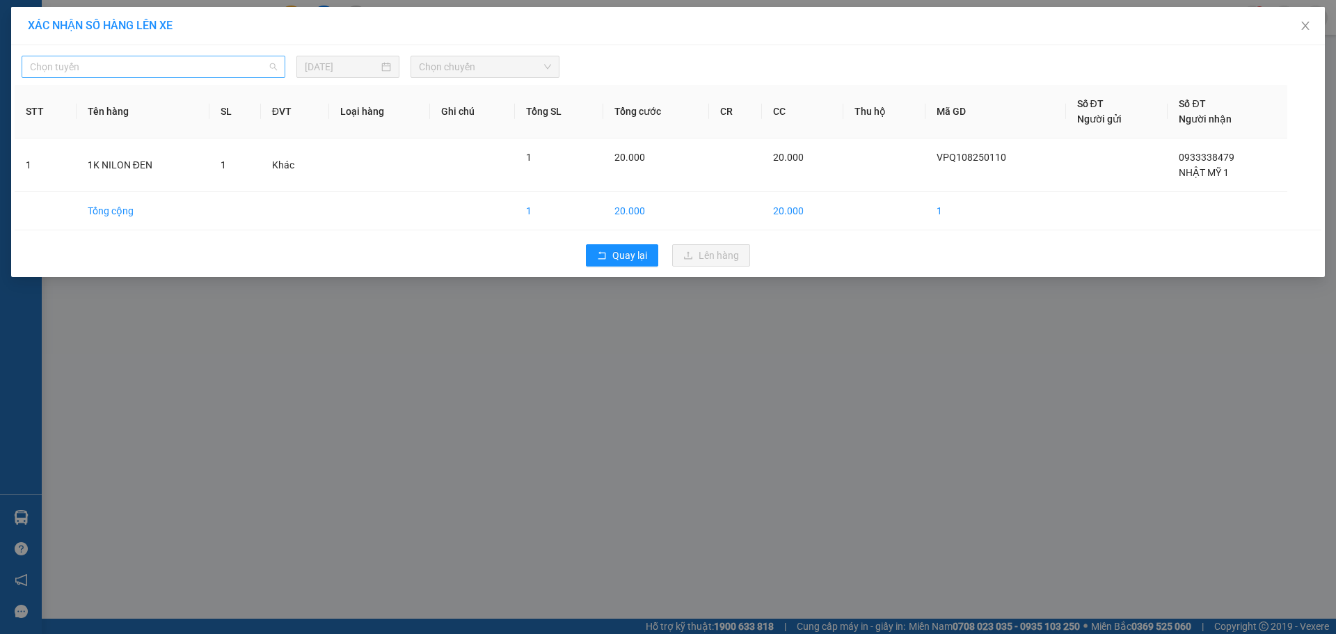
click at [130, 61] on span "Chọn tuyến" at bounding box center [153, 66] width 247 height 21
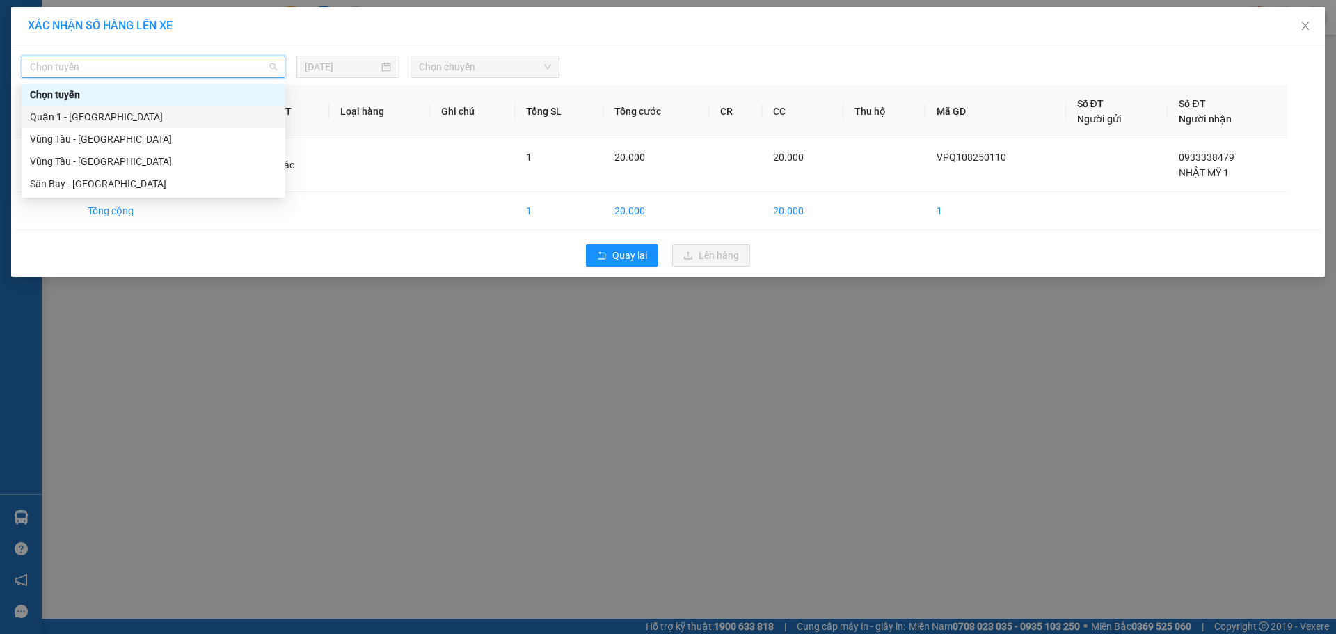
click at [131, 122] on div "Quận 1 - [GEOGRAPHIC_DATA]" at bounding box center [153, 116] width 247 height 15
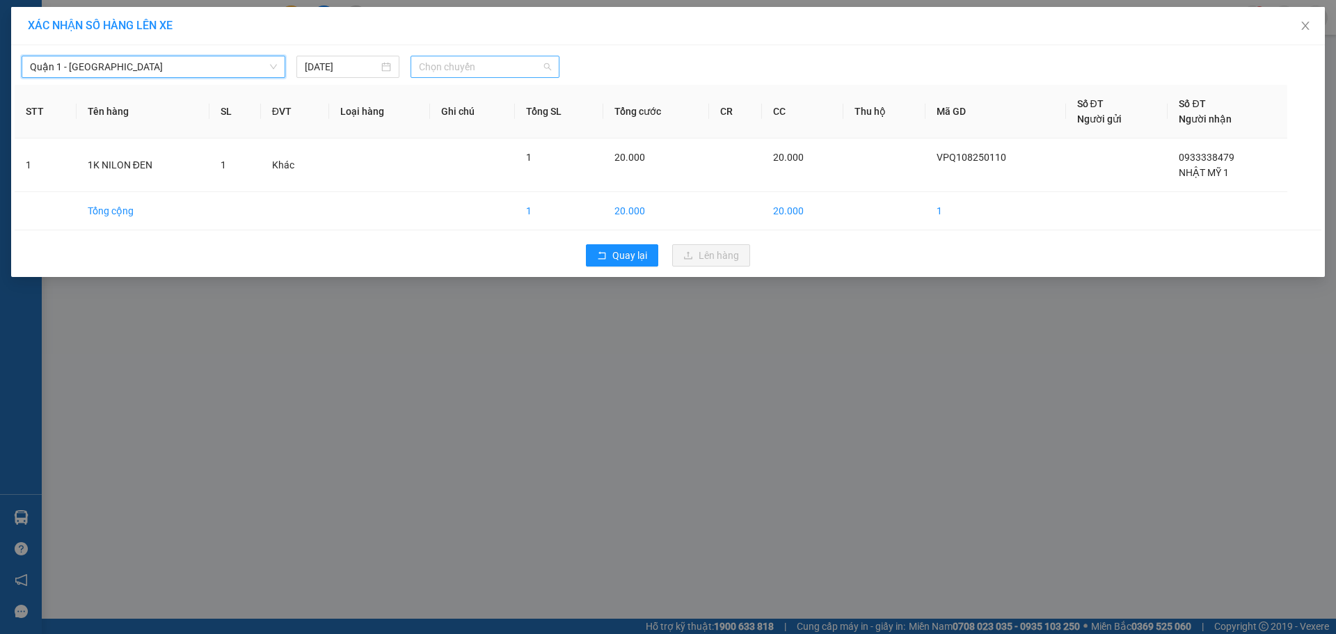
click at [479, 63] on span "Chọn chuyến" at bounding box center [485, 66] width 132 height 21
type input "6008"
click at [508, 114] on div "17:30 - 72H-060.08" at bounding box center [473, 116] width 109 height 15
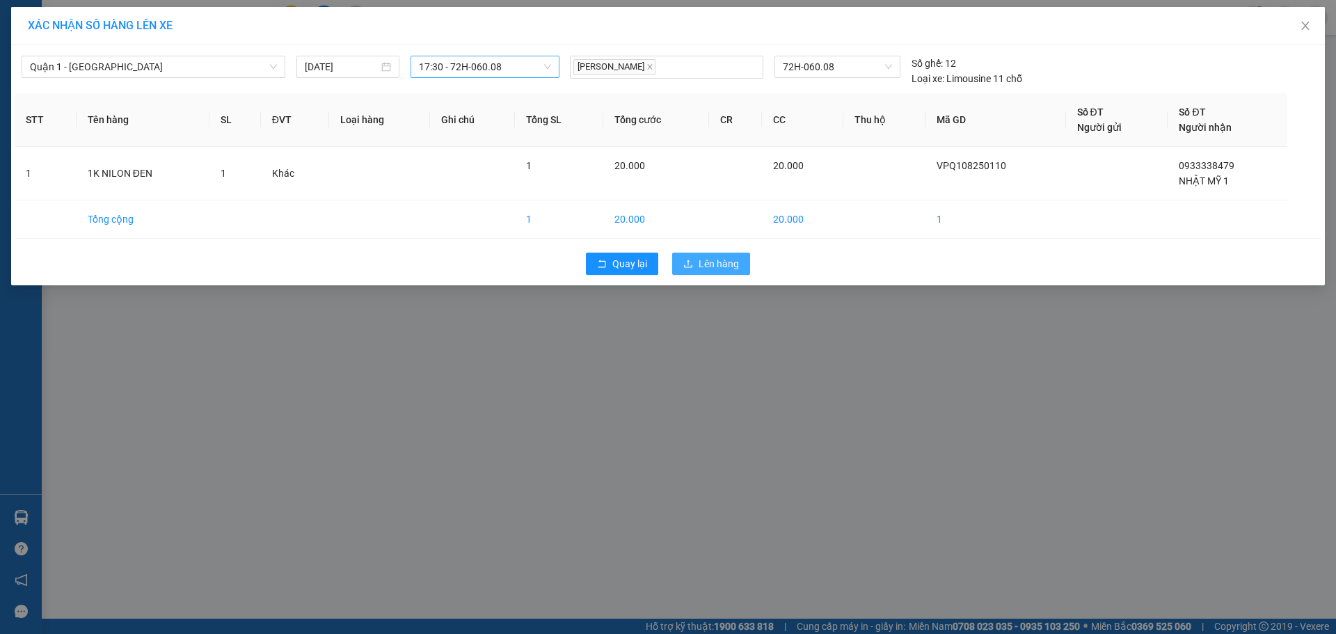
click at [726, 266] on span "Lên hàng" at bounding box center [718, 263] width 40 height 15
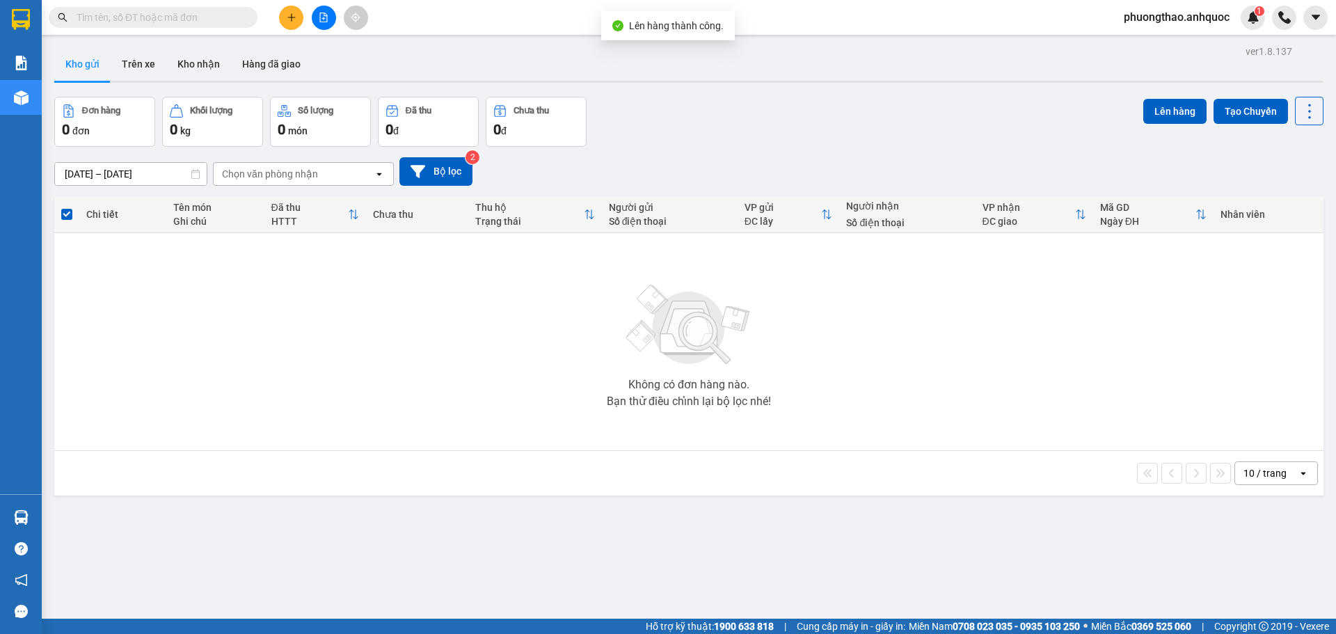
click at [321, 26] on button at bounding box center [324, 18] width 24 height 24
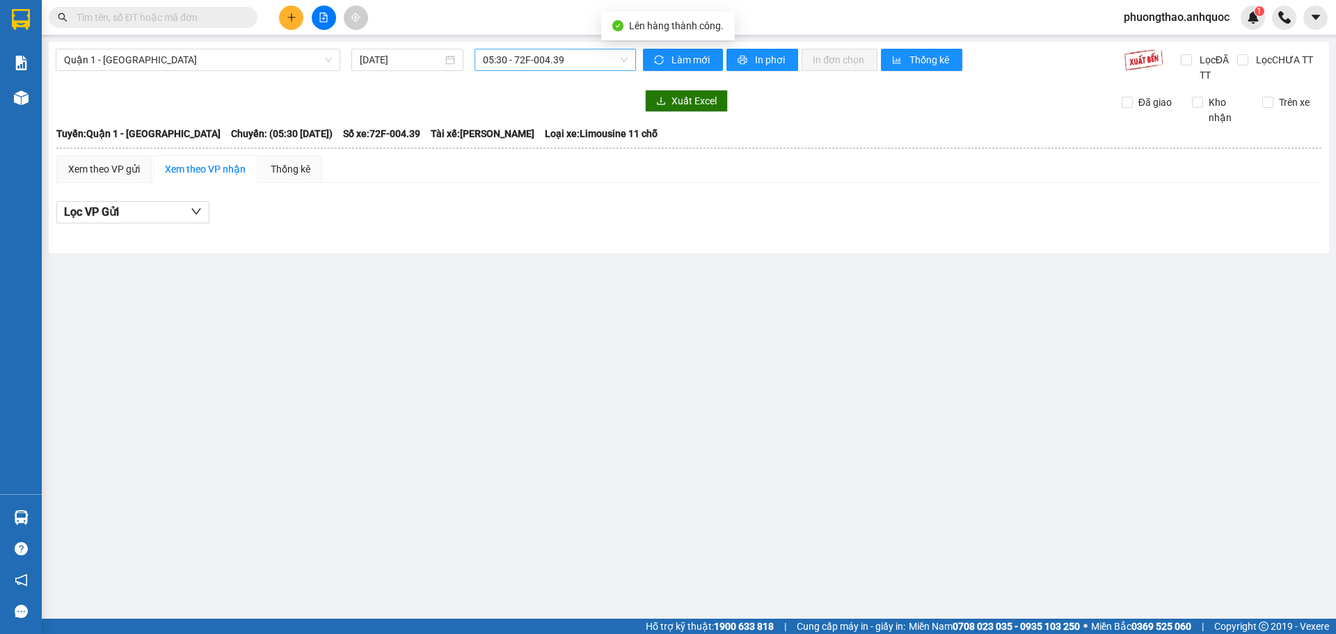
click at [502, 65] on span "05:30 - 72F-004.39" at bounding box center [555, 59] width 145 height 21
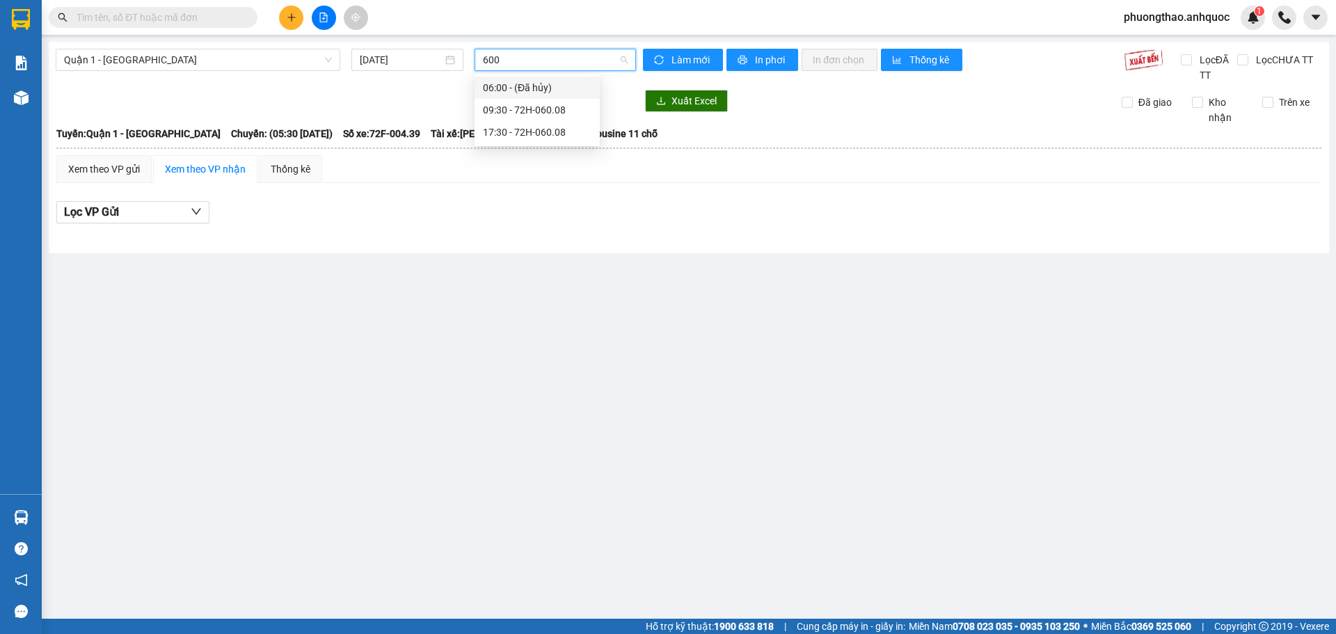
type input "6008"
click at [513, 116] on div "17:30 - 72H-060.08" at bounding box center [537, 109] width 109 height 15
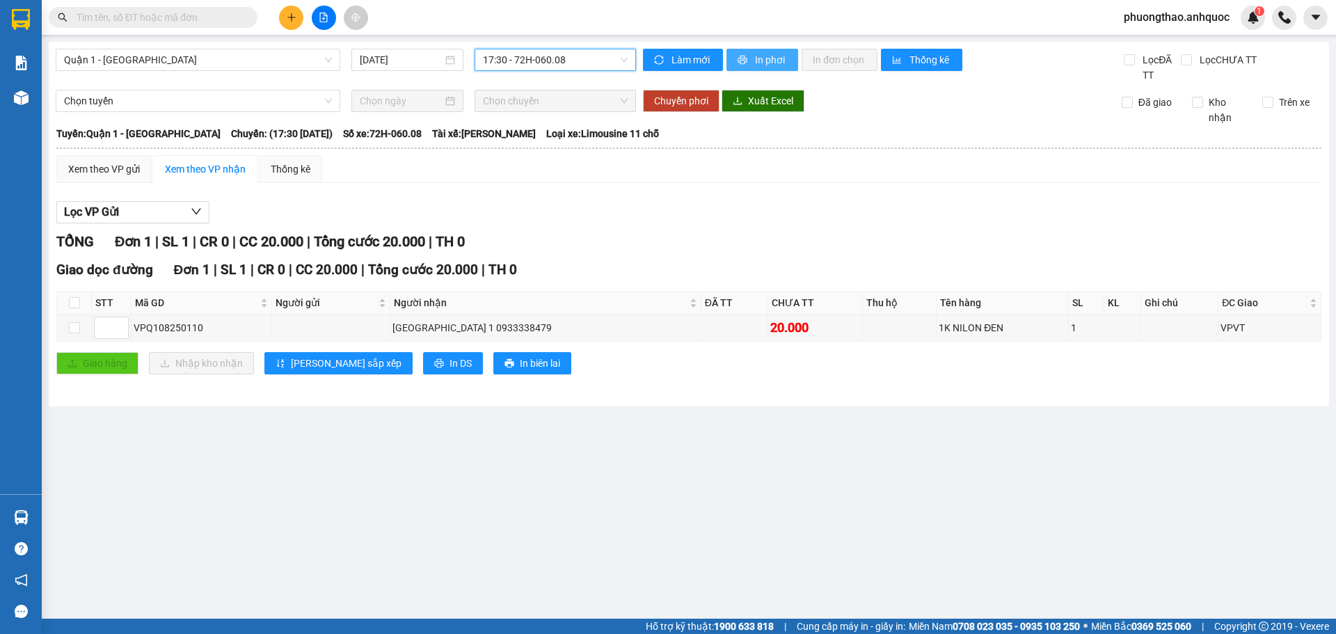
click at [746, 64] on icon "printer" at bounding box center [742, 60] width 10 height 10
click at [731, 51] on button "In phơi" at bounding box center [762, 60] width 72 height 22
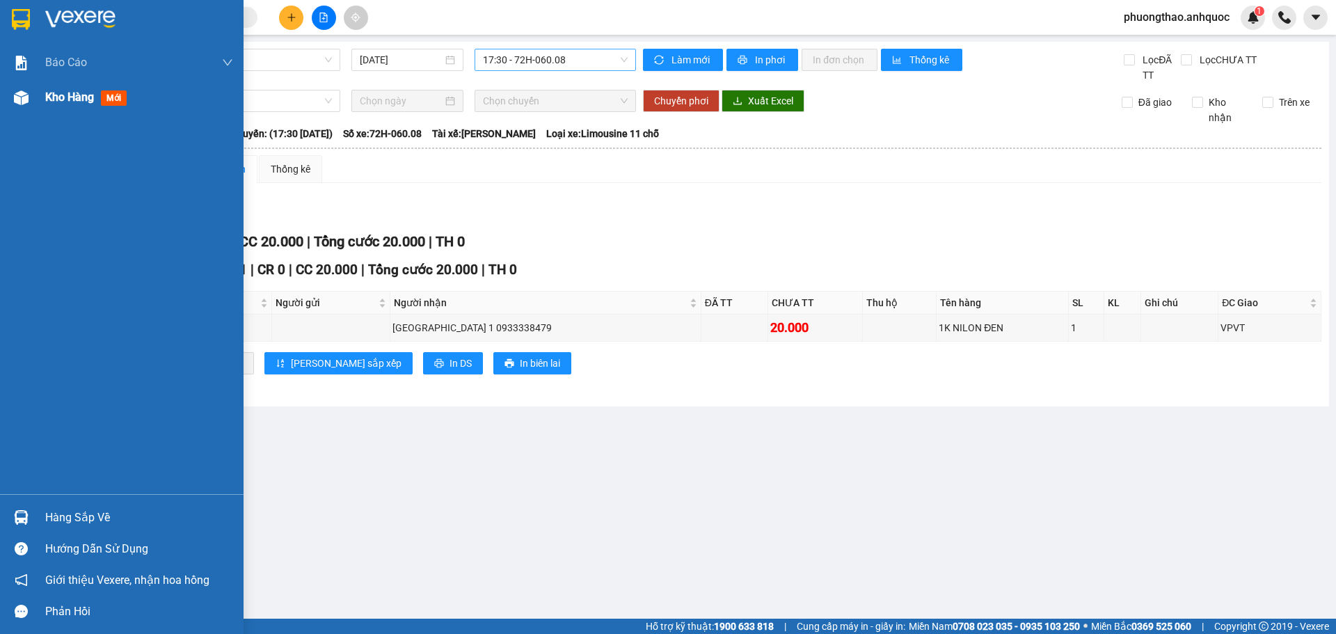
click at [21, 107] on div at bounding box center [21, 98] width 24 height 24
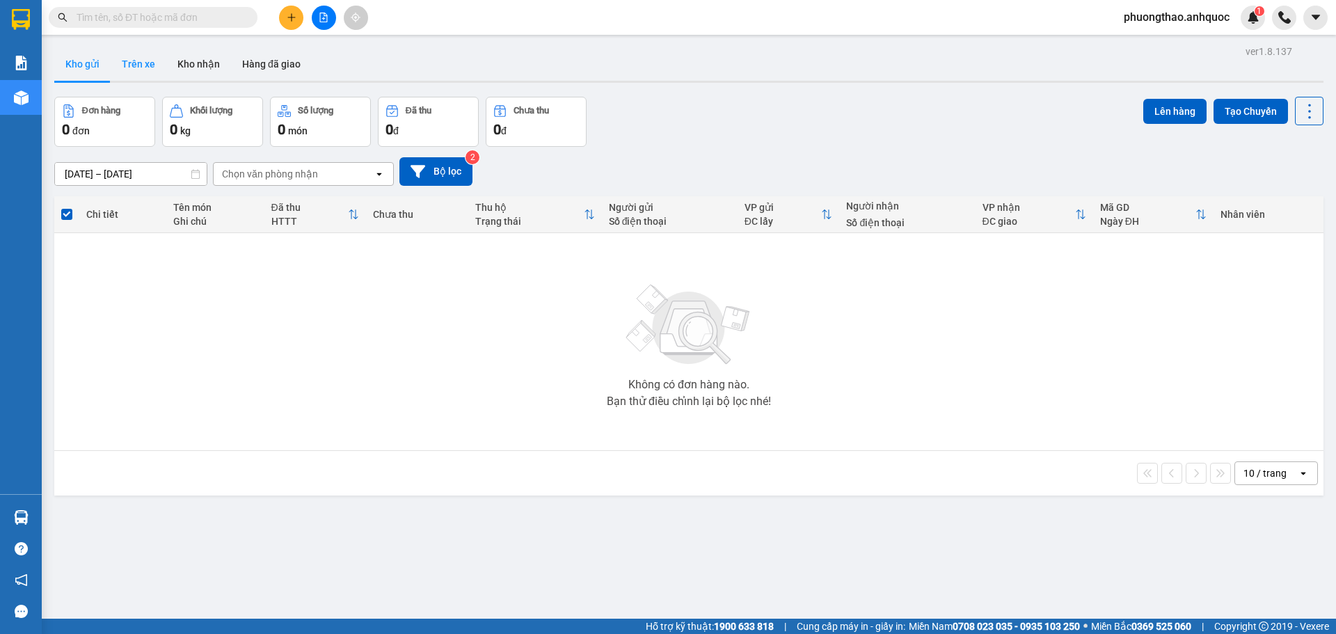
click at [157, 62] on button "Trên xe" at bounding box center [139, 63] width 56 height 33
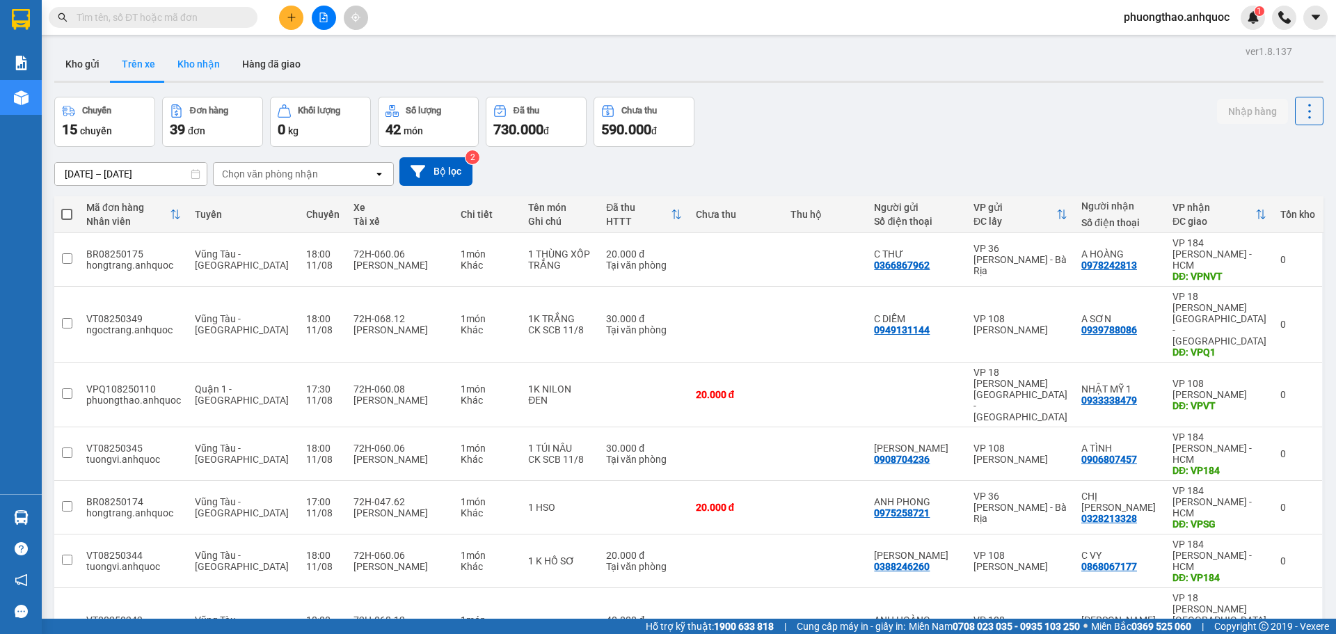
click at [195, 76] on button "Kho nhận" at bounding box center [198, 63] width 65 height 33
type input "[DATE] – [DATE]"
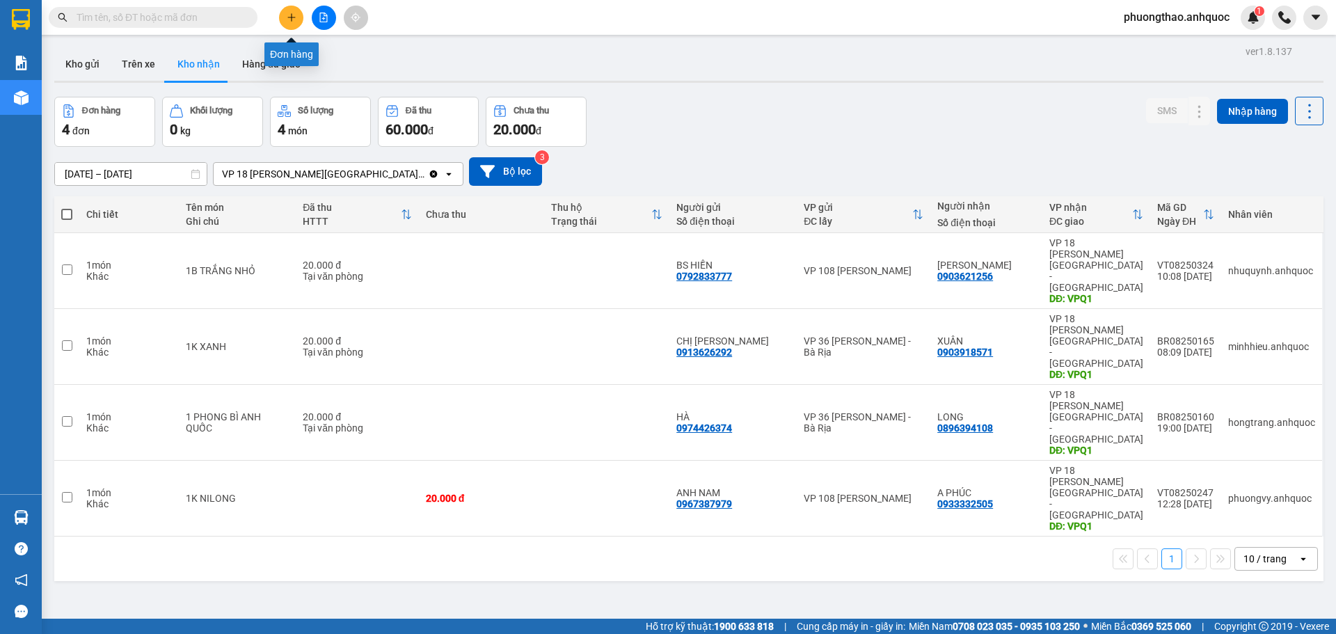
click at [285, 13] on button at bounding box center [291, 18] width 24 height 24
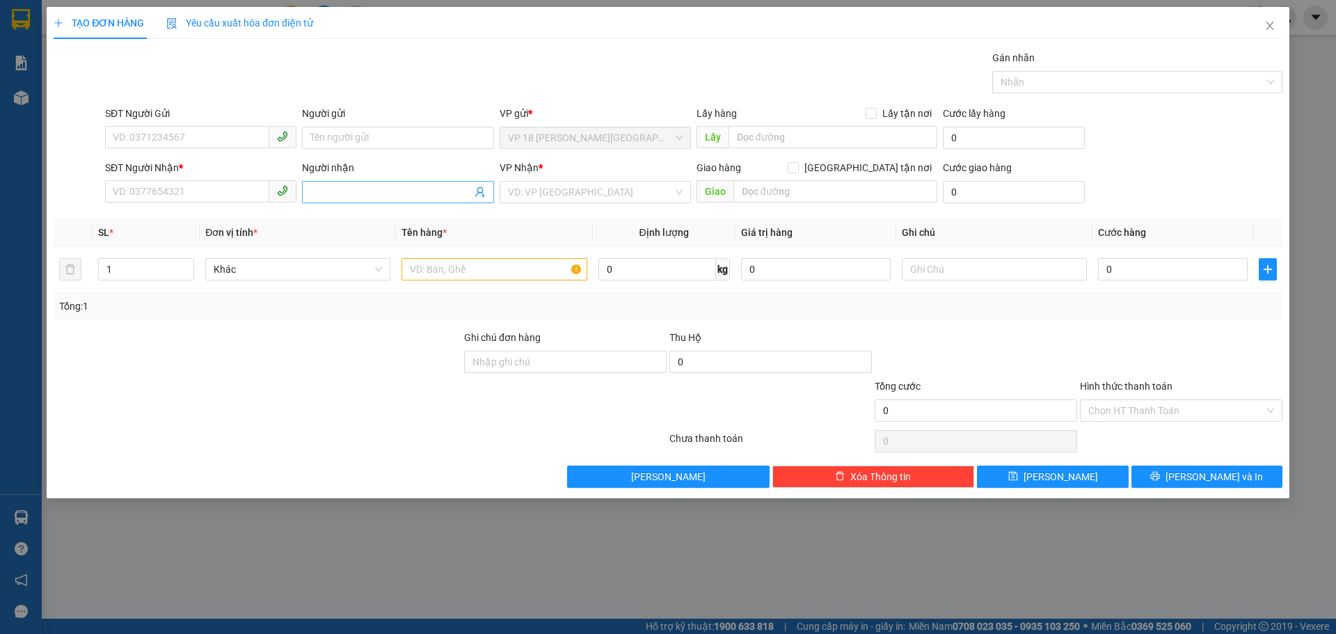
click at [315, 193] on input "Người nhận" at bounding box center [390, 191] width 161 height 15
click at [195, 184] on input "SĐT Người Nhận *" at bounding box center [187, 191] width 164 height 22
type input "0"
click at [201, 129] on input "SĐT Người Gửi" at bounding box center [187, 137] width 164 height 22
click at [362, 143] on input "Người gửi" at bounding box center [397, 138] width 191 height 22
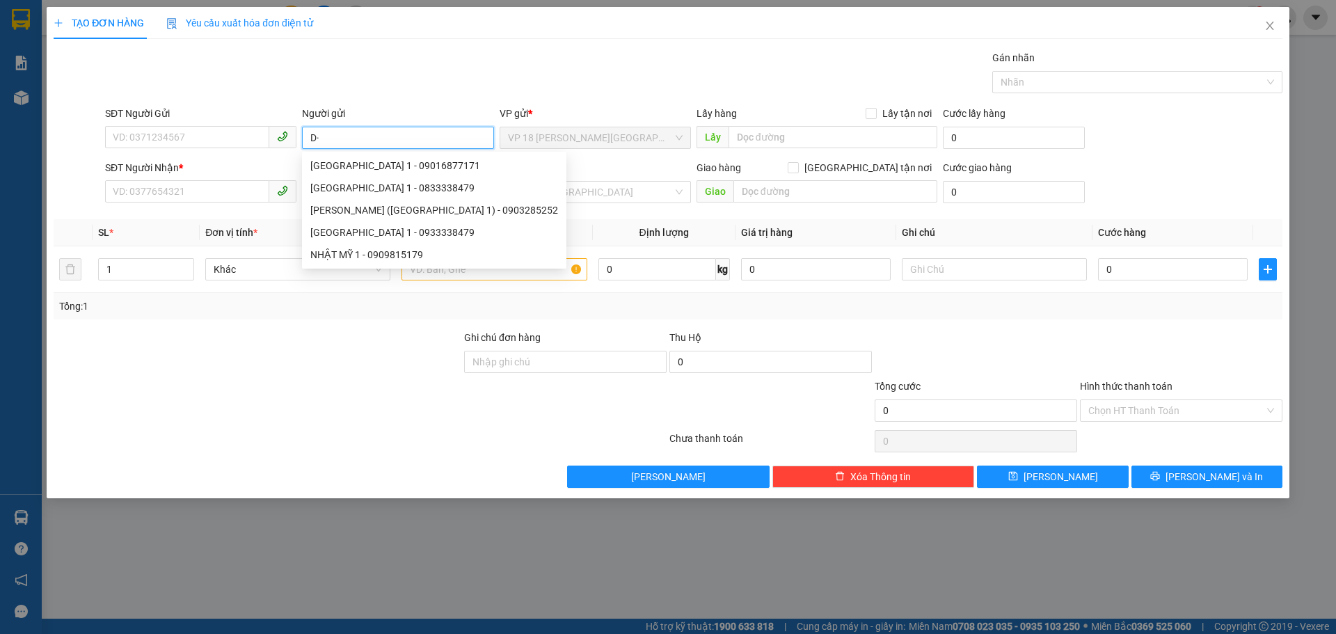
type input "D"
type input "ĐẠI DƯƠNG"
click at [440, 208] on div "PHỤ TÙNG [GEOGRAPHIC_DATA] - 0944888488" at bounding box center [413, 209] width 206 height 15
type input "0944888488"
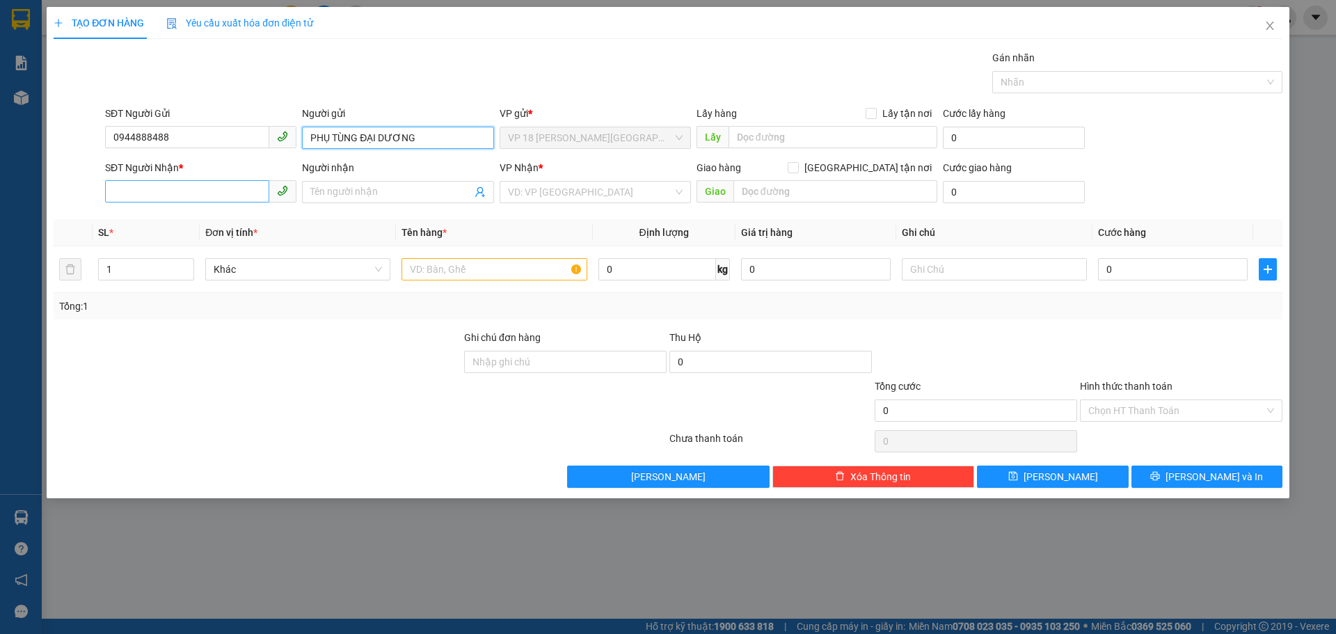
type input "PHỤ TÙNG ĐẠI DƯƠNG"
click at [234, 195] on input "SĐT Người Nhận *" at bounding box center [187, 191] width 164 height 22
type input "0901687171"
click at [340, 195] on input "Người nhận" at bounding box center [390, 191] width 161 height 15
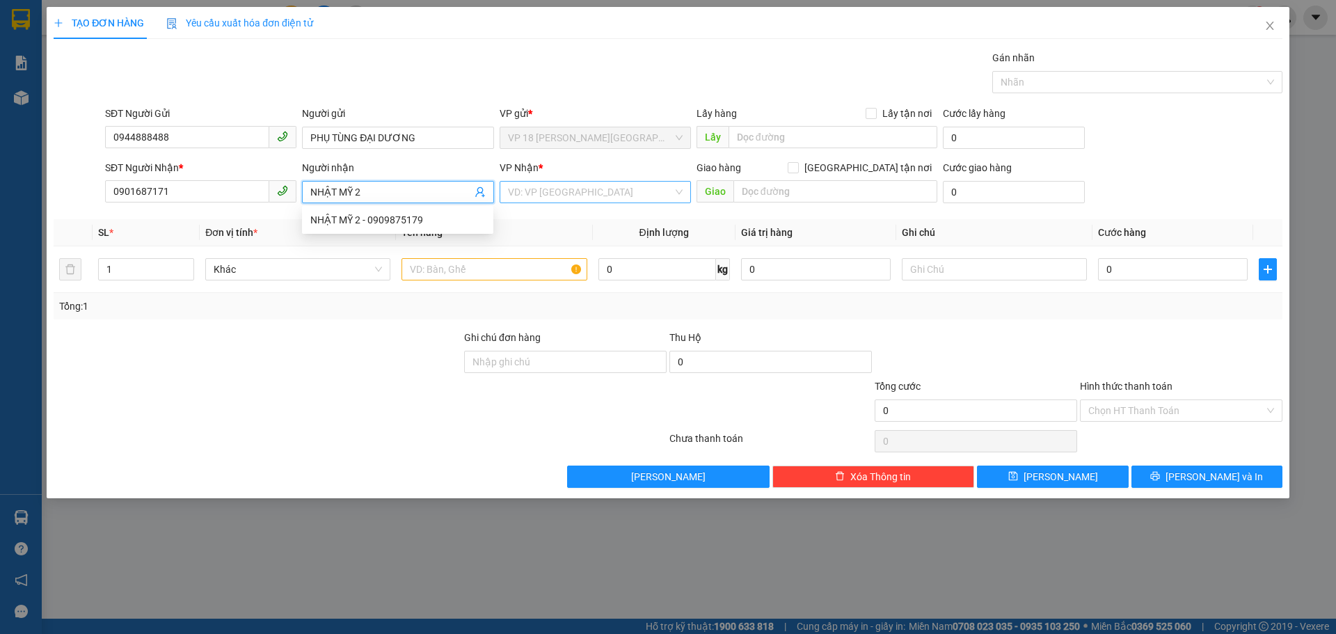
type input "NHẬT MỸ 2"
click at [542, 193] on input "search" at bounding box center [590, 192] width 165 height 21
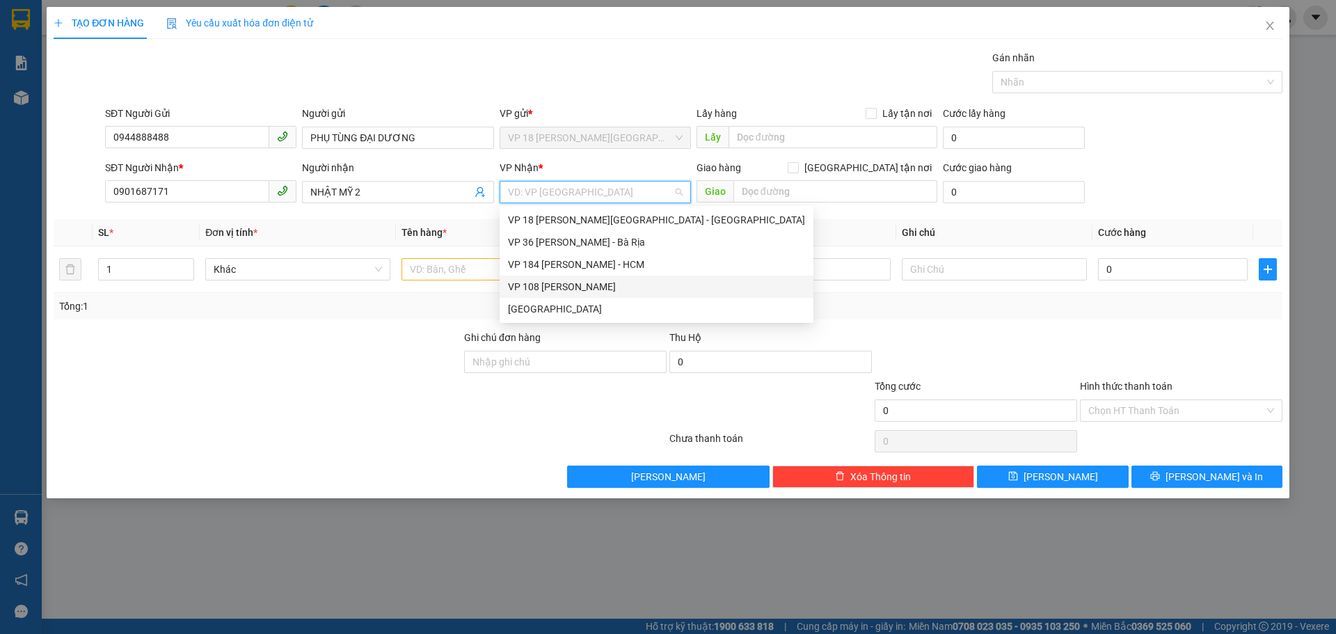
click at [563, 291] on div "VP 108 [PERSON_NAME]" at bounding box center [656, 286] width 297 height 15
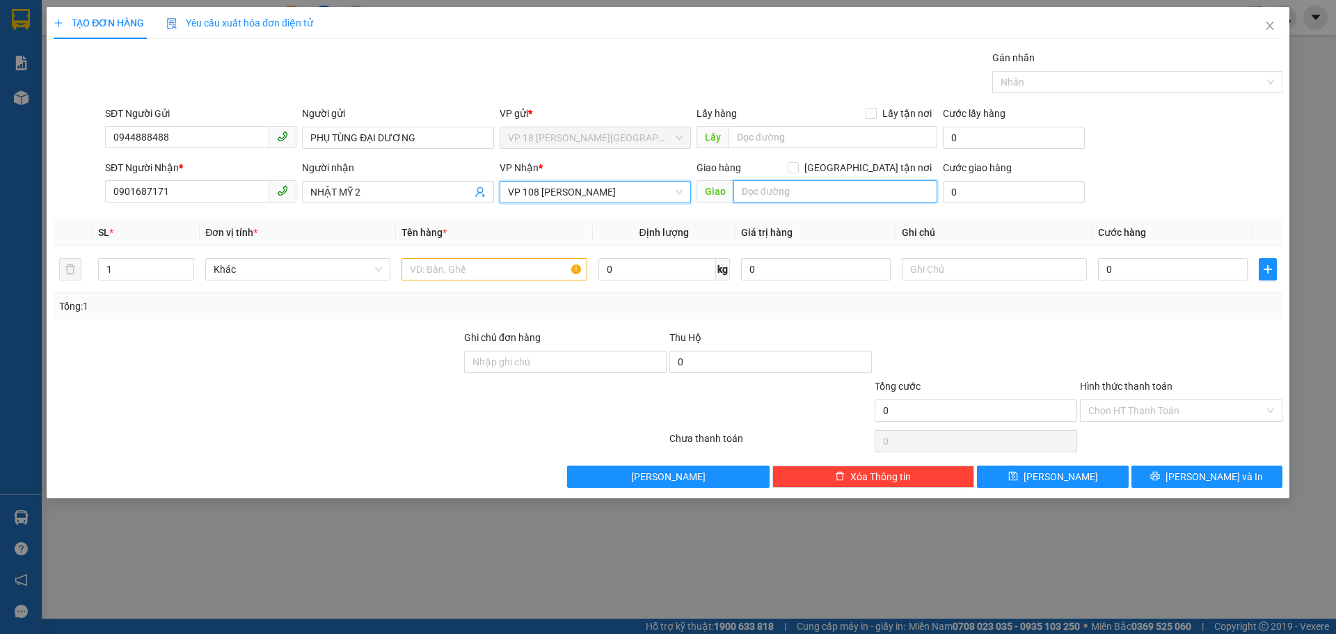
click at [766, 191] on input "text" at bounding box center [835, 191] width 204 height 22
type input "VPVT"
click at [485, 275] on input "text" at bounding box center [493, 269] width 185 height 22
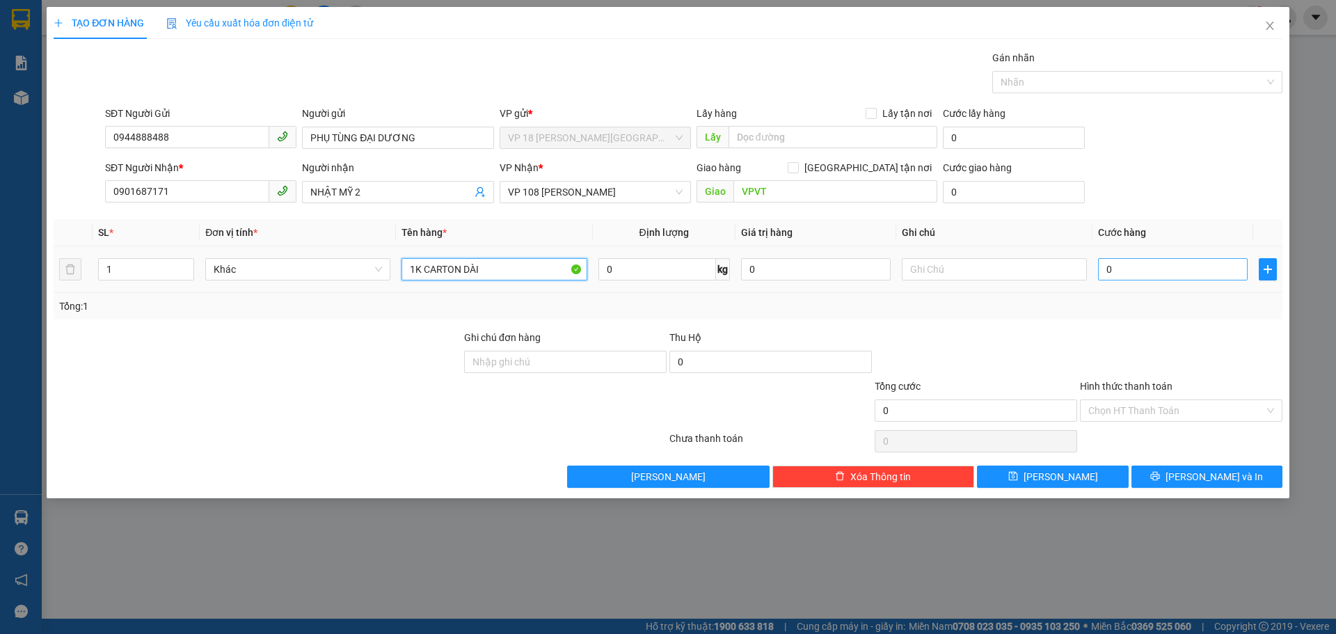
type input "1K CARTON DÀI"
click at [1121, 275] on input "0" at bounding box center [1173, 269] width 150 height 22
type input "3"
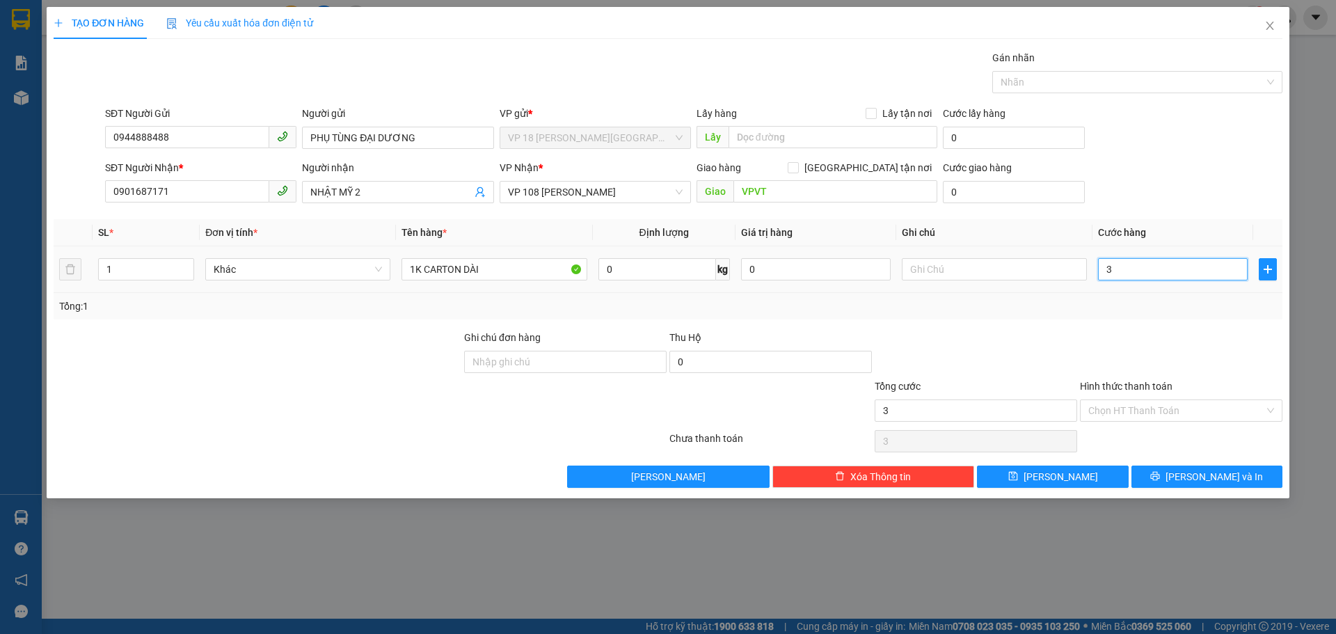
type input "30"
type input "300"
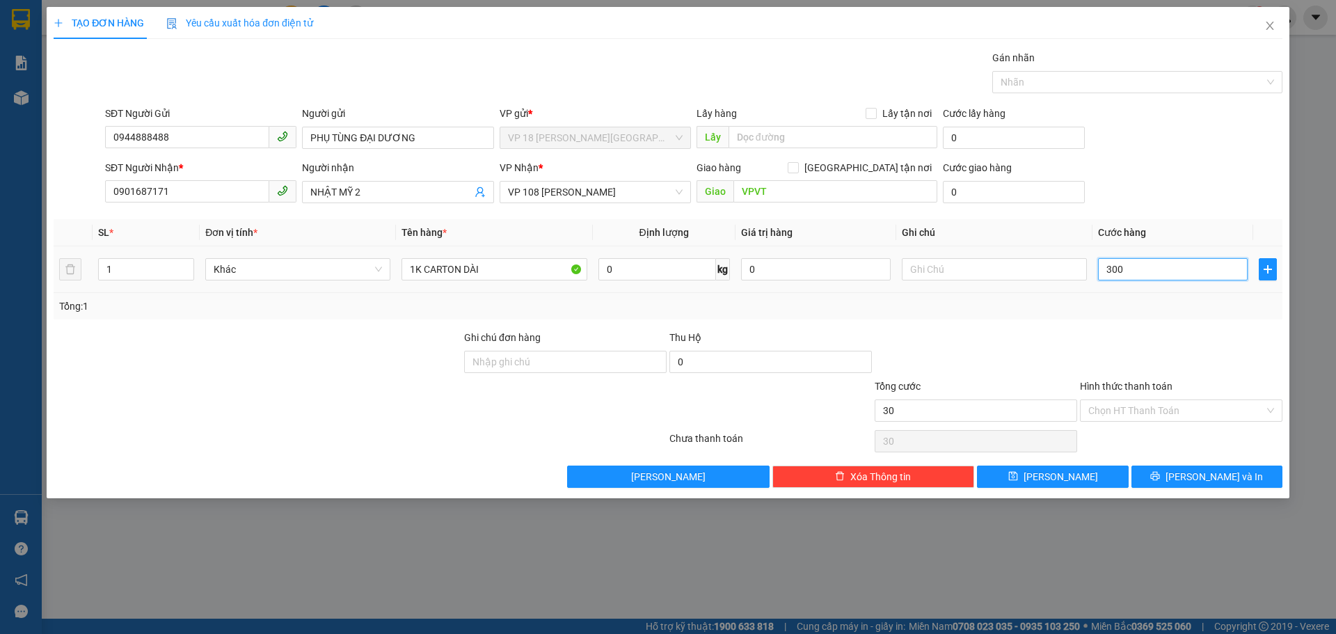
type input "300"
type input "3.000"
type input "30.000"
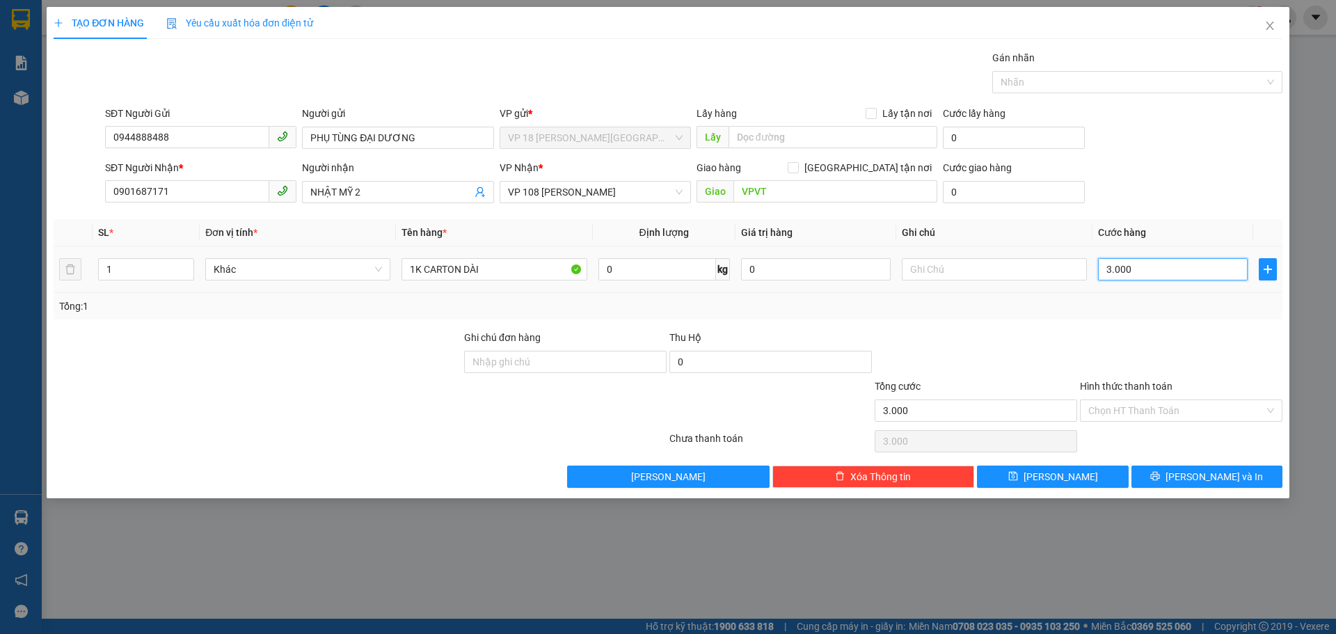
type input "30.000"
type input "3.000"
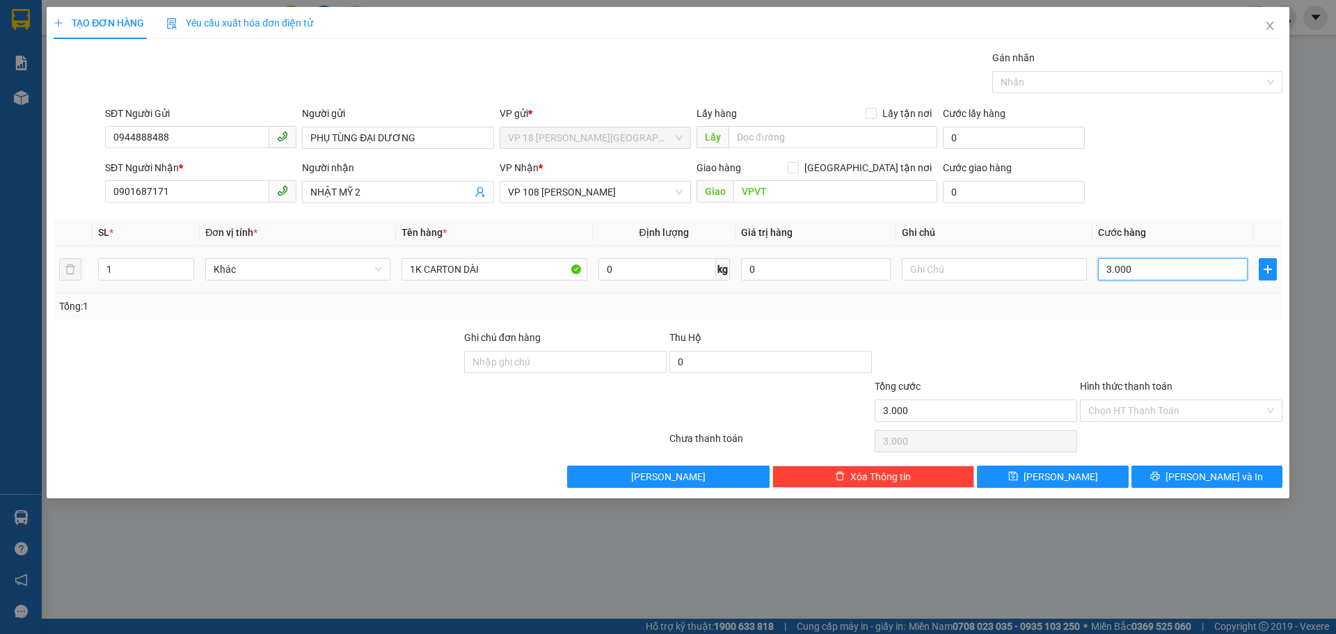
type input "300"
type input "30"
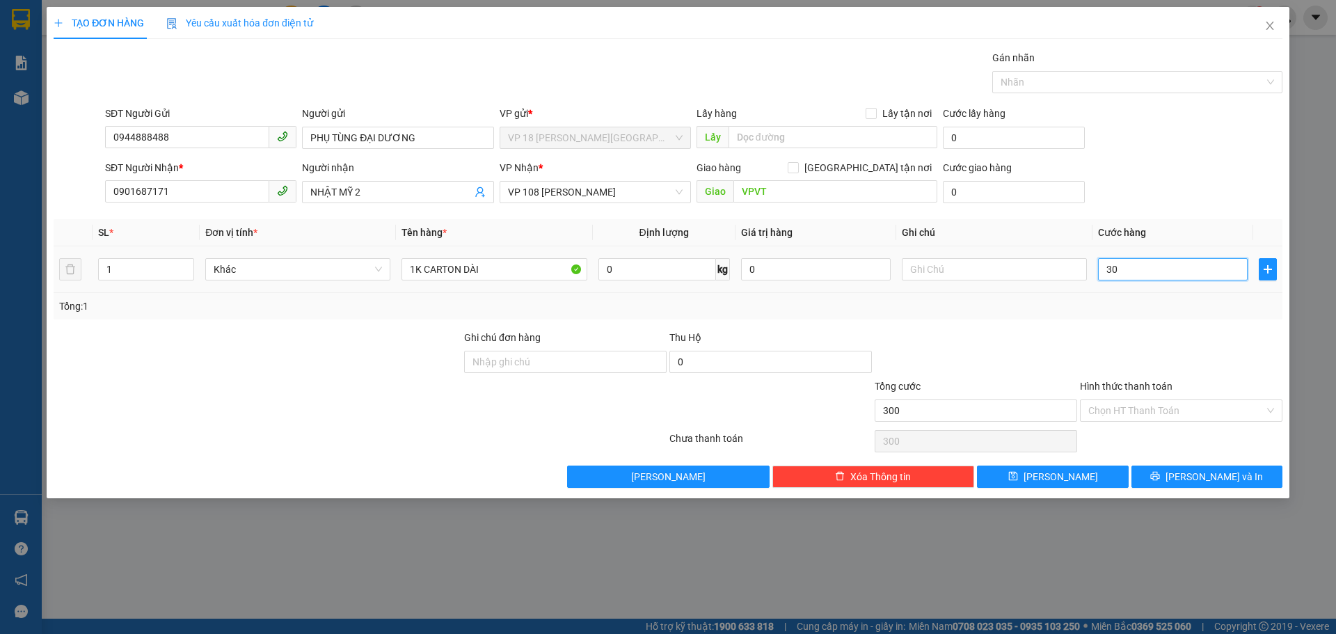
type input "30"
type input "3"
type input "0"
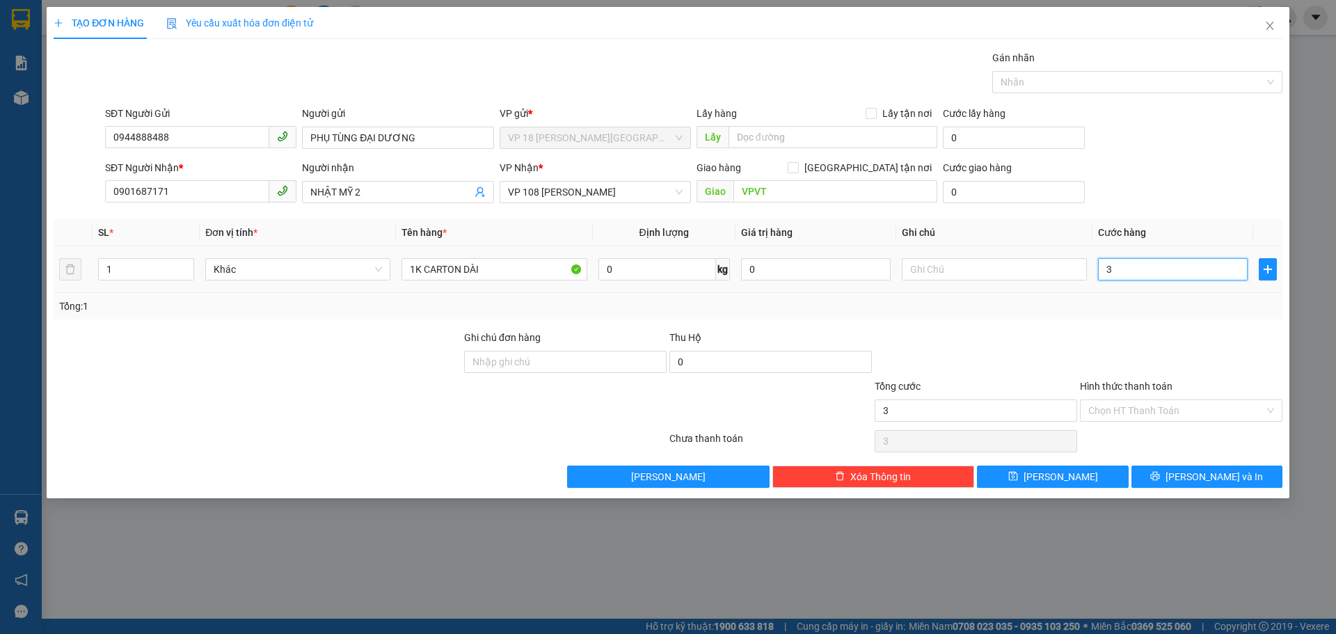
type input "0"
type input "04"
type input "4"
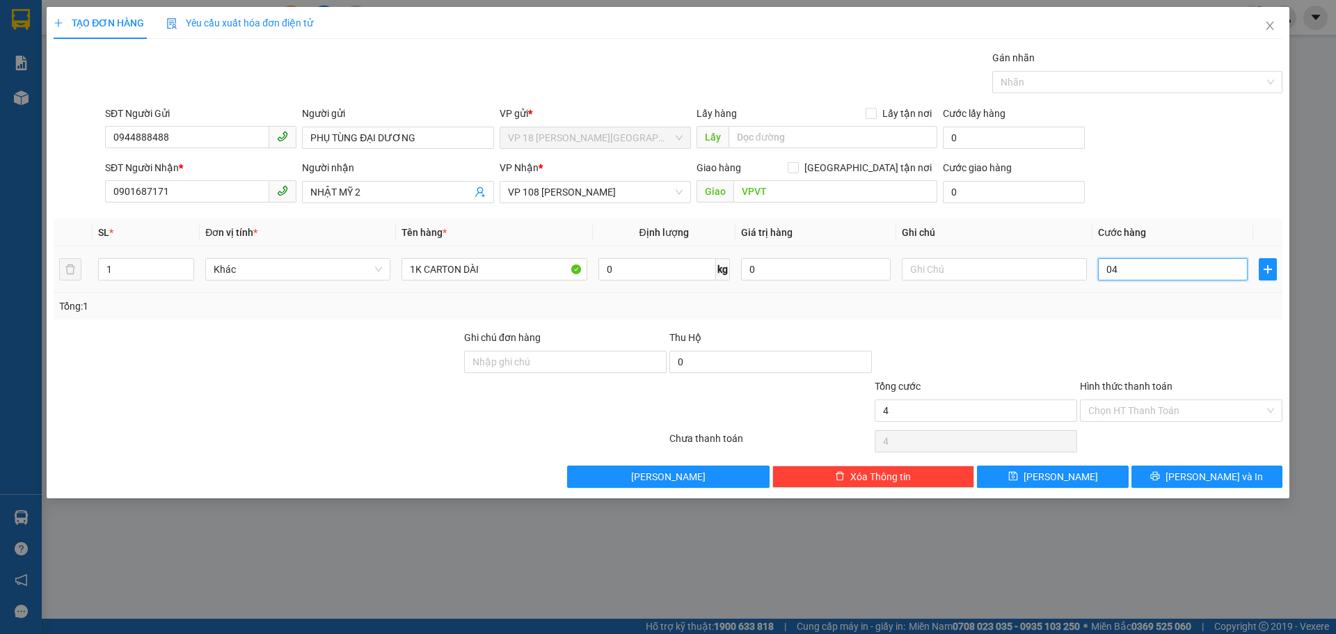
type input "040"
type input "40"
type input "0.400"
type input "400"
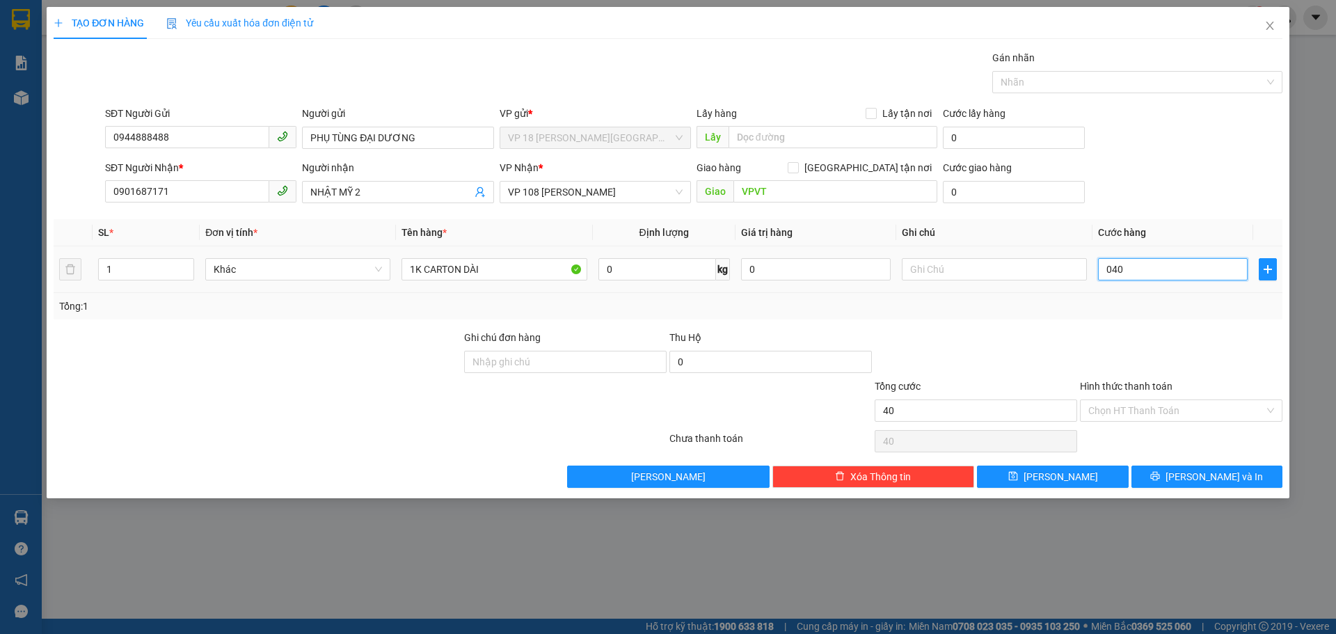
type input "400"
type input "04.000"
type input "4.000"
type input "040.000"
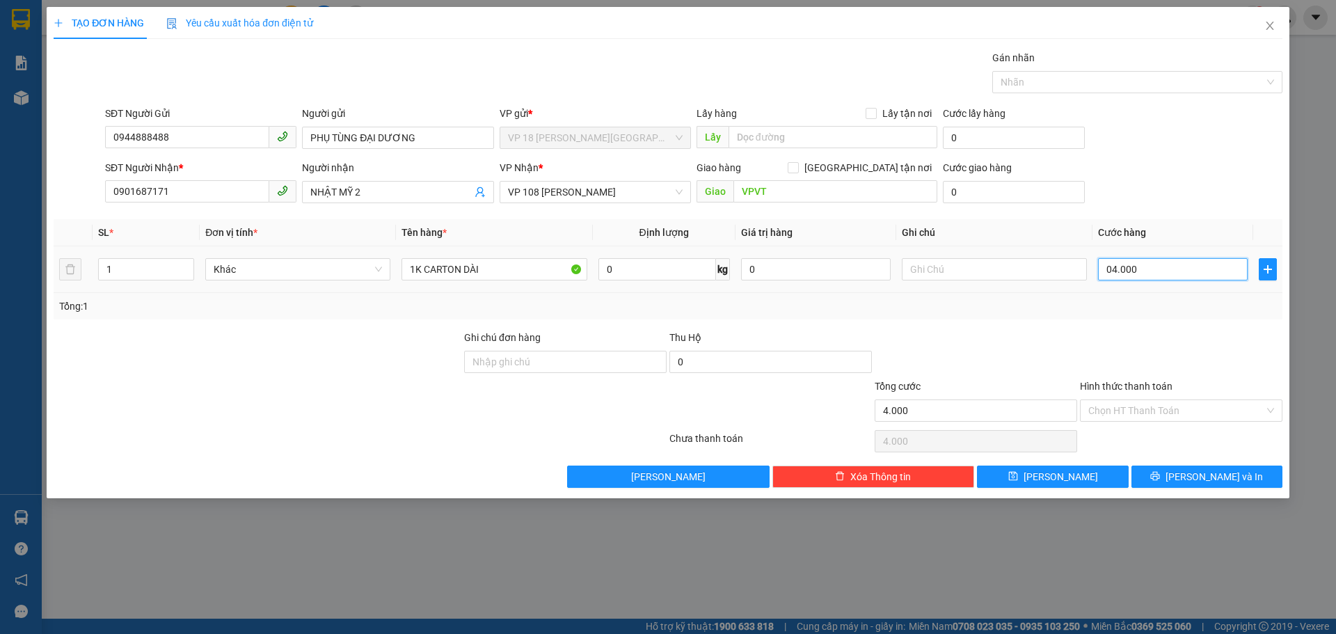
type input "40.000"
click at [1115, 269] on input "040.000" at bounding box center [1173, 269] width 150 height 22
type input "40.000"
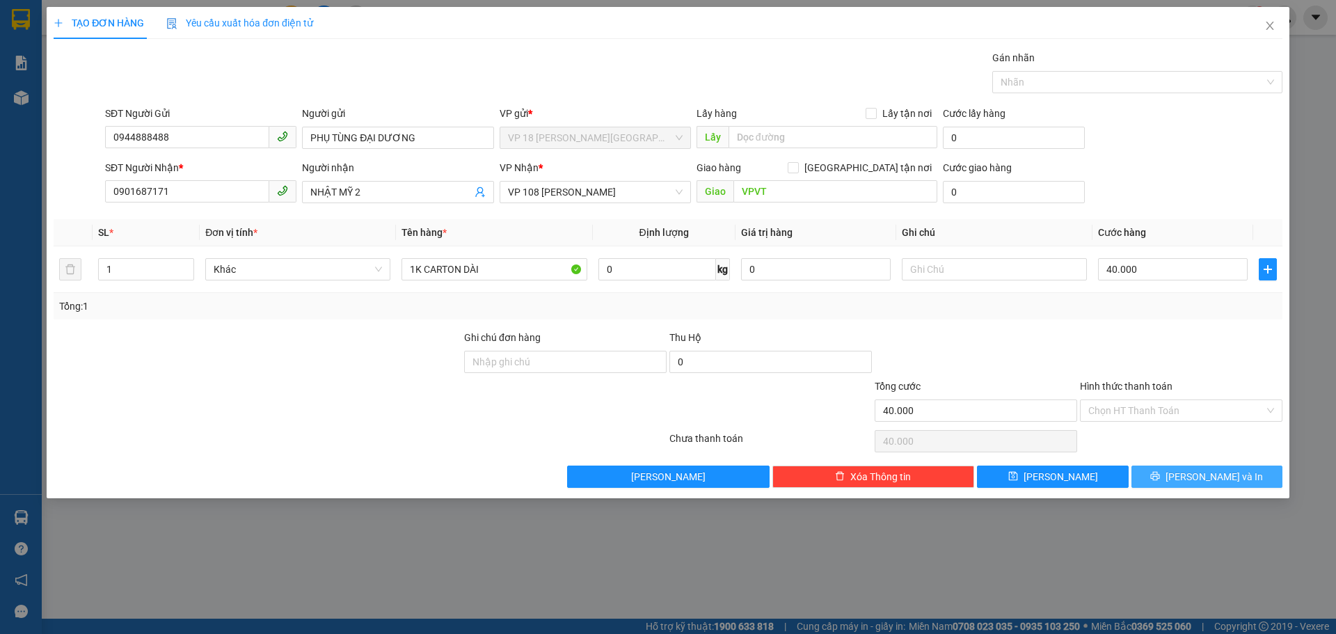
click at [1147, 475] on button "[PERSON_NAME] và In" at bounding box center [1206, 476] width 151 height 22
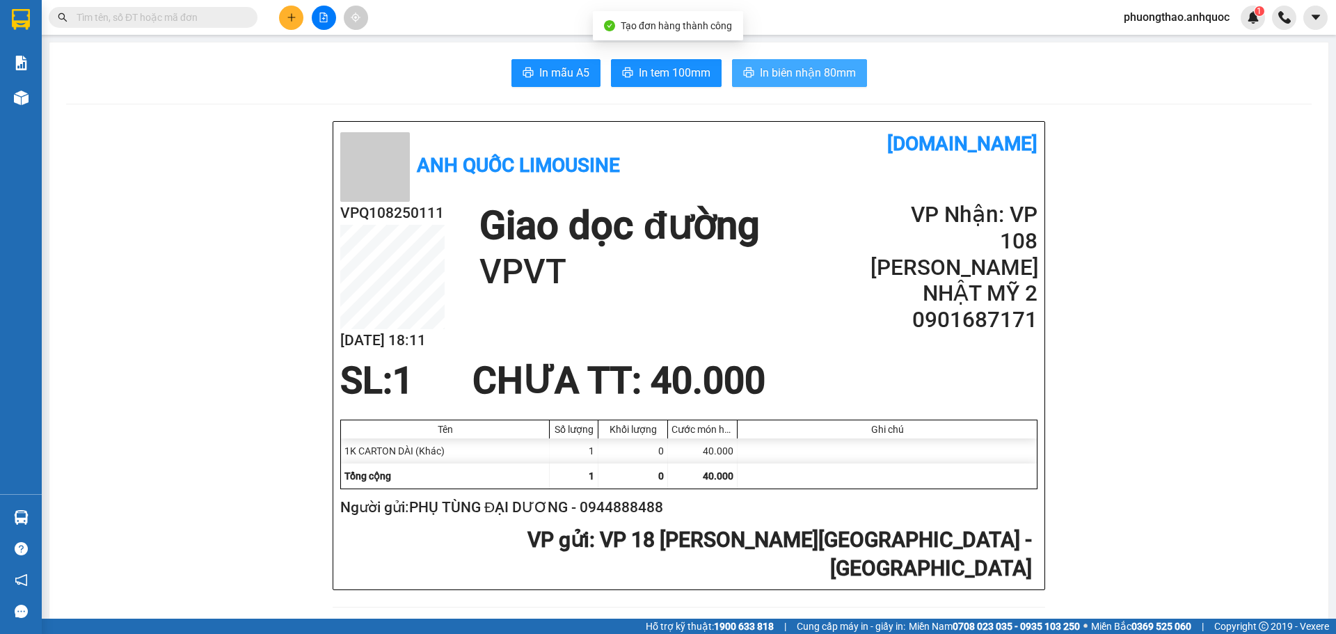
click at [814, 74] on span "In biên nhận 80mm" at bounding box center [808, 72] width 96 height 17
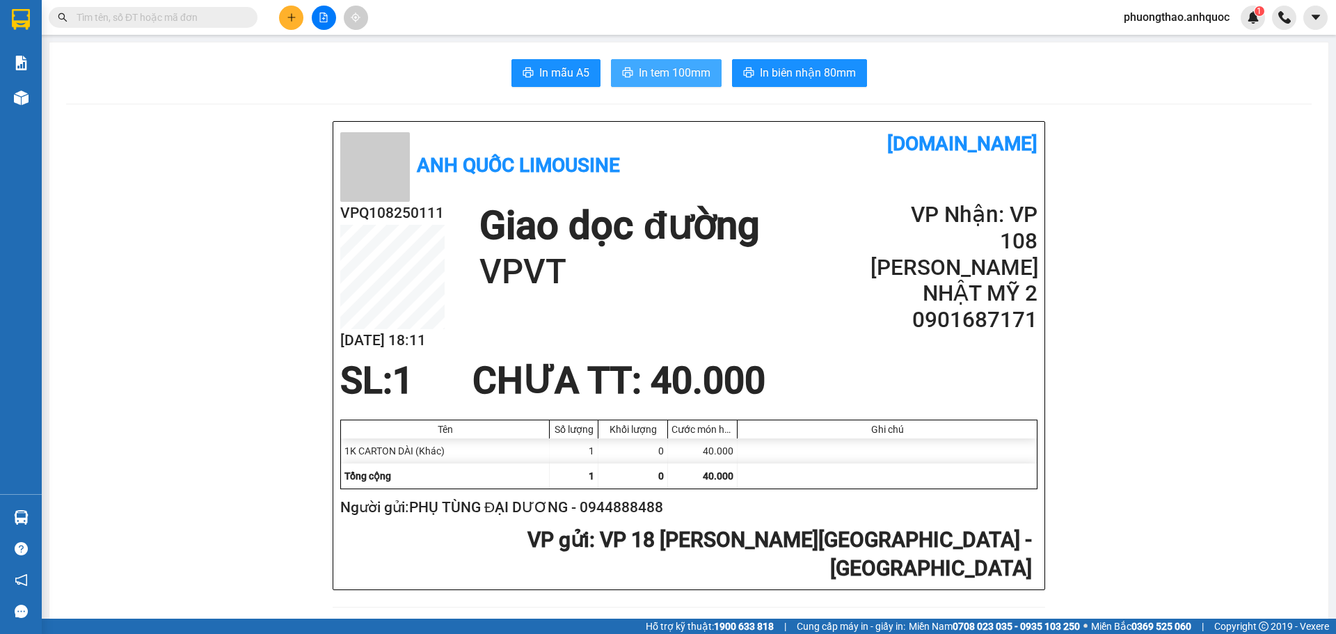
click at [685, 67] on span "In tem 100mm" at bounding box center [675, 72] width 72 height 17
click at [17, 100] on img at bounding box center [21, 97] width 15 height 15
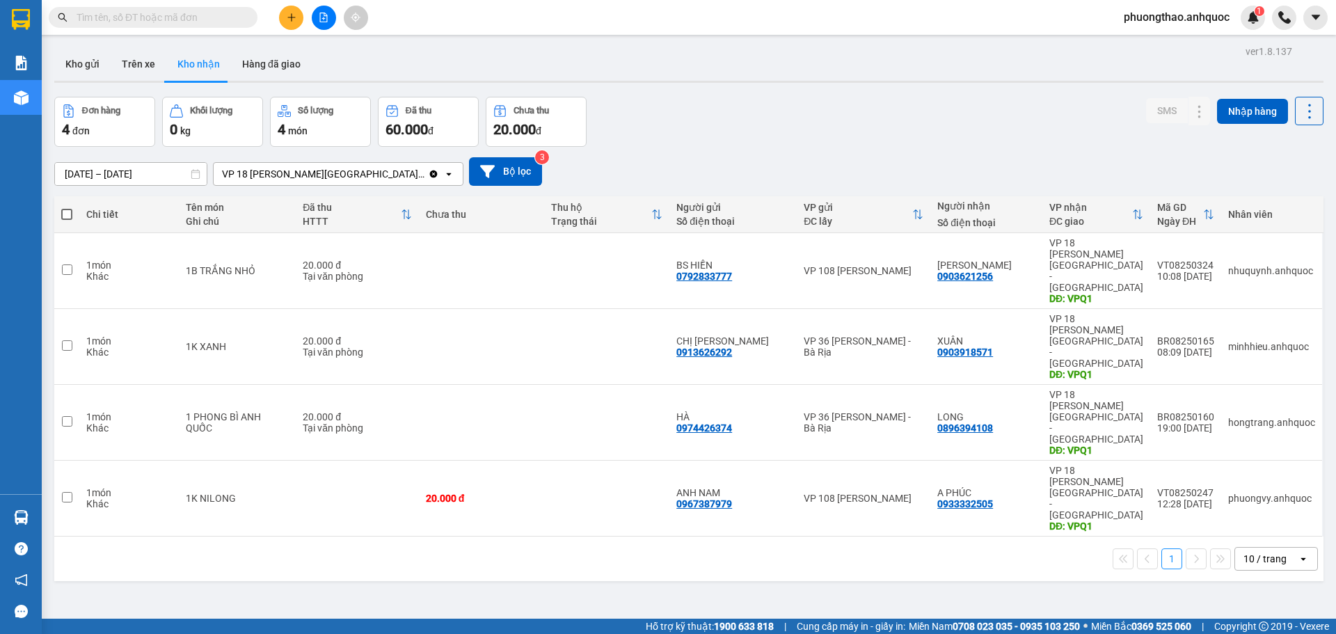
click at [333, 15] on button at bounding box center [324, 18] width 24 height 24
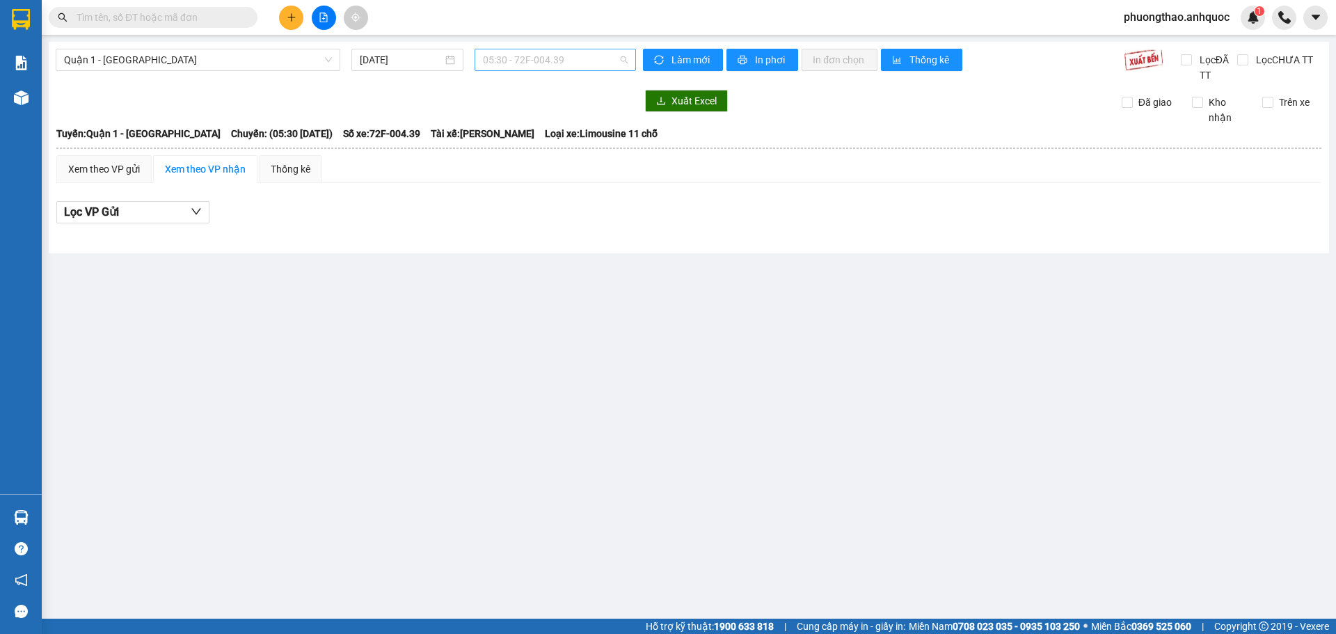
click at [523, 56] on span "05:30 - 72F-004.39" at bounding box center [555, 59] width 145 height 21
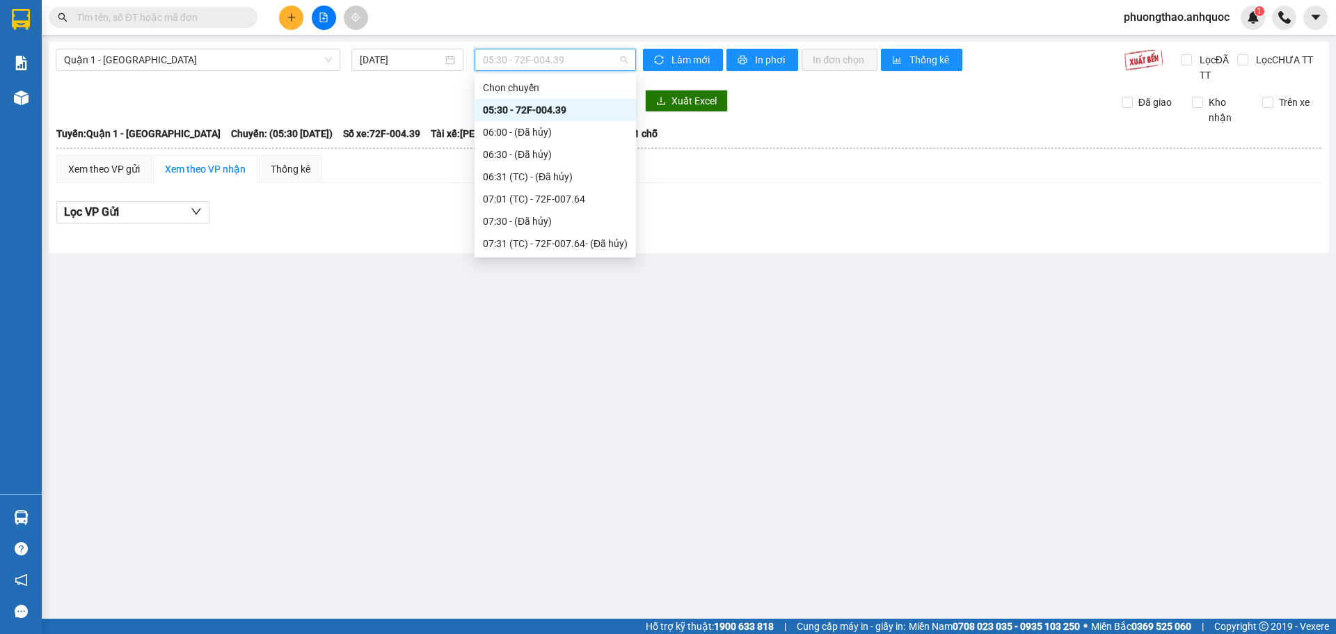
type input "1"
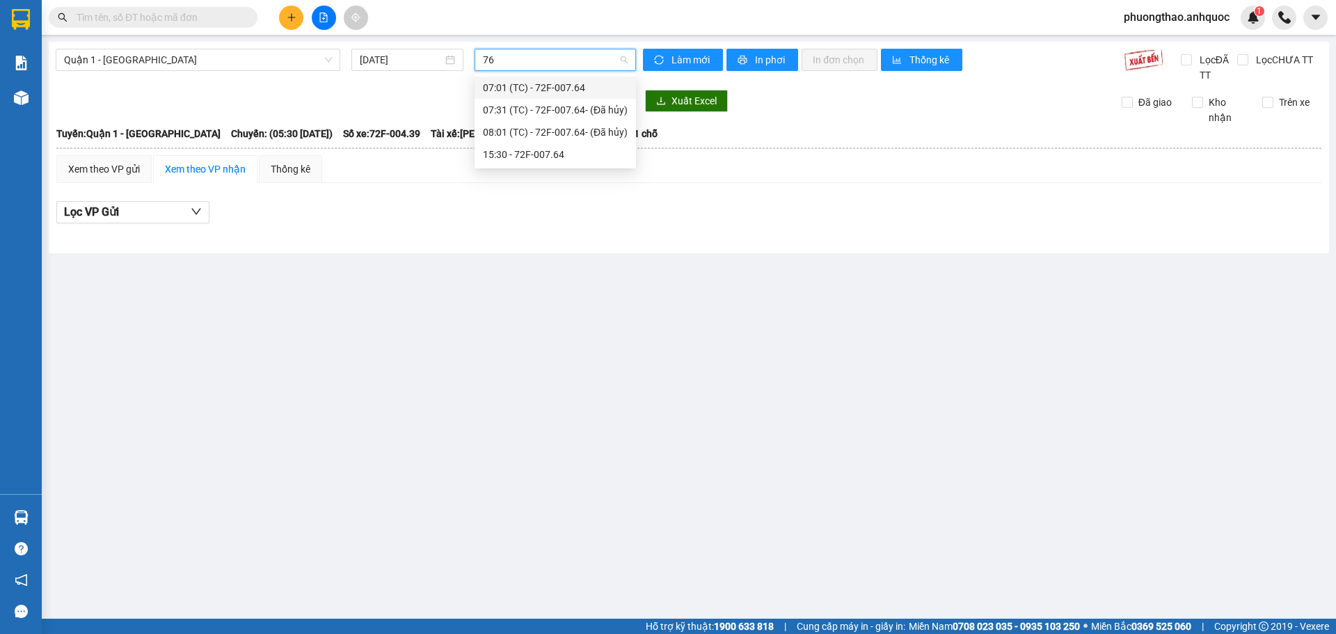
type input "764"
click at [592, 162] on div "15:30 - 72F-007.64" at bounding box center [554, 154] width 161 height 22
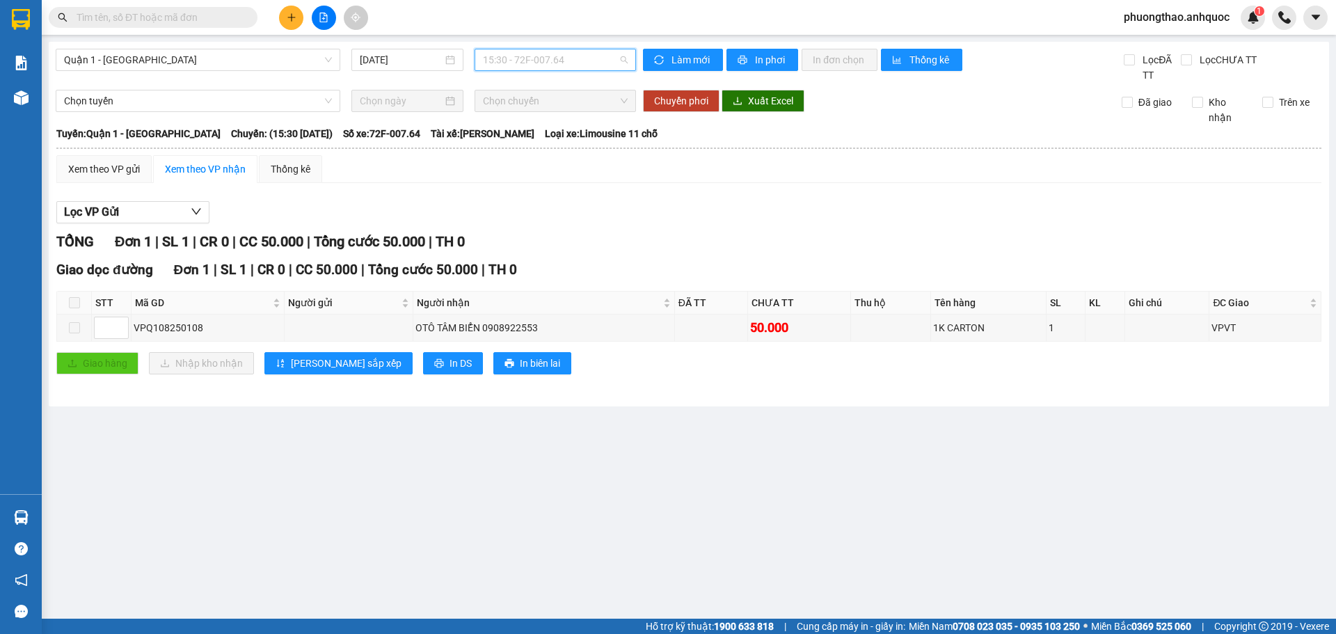
click at [565, 56] on span "15:30 - 72F-007.64" at bounding box center [555, 59] width 145 height 21
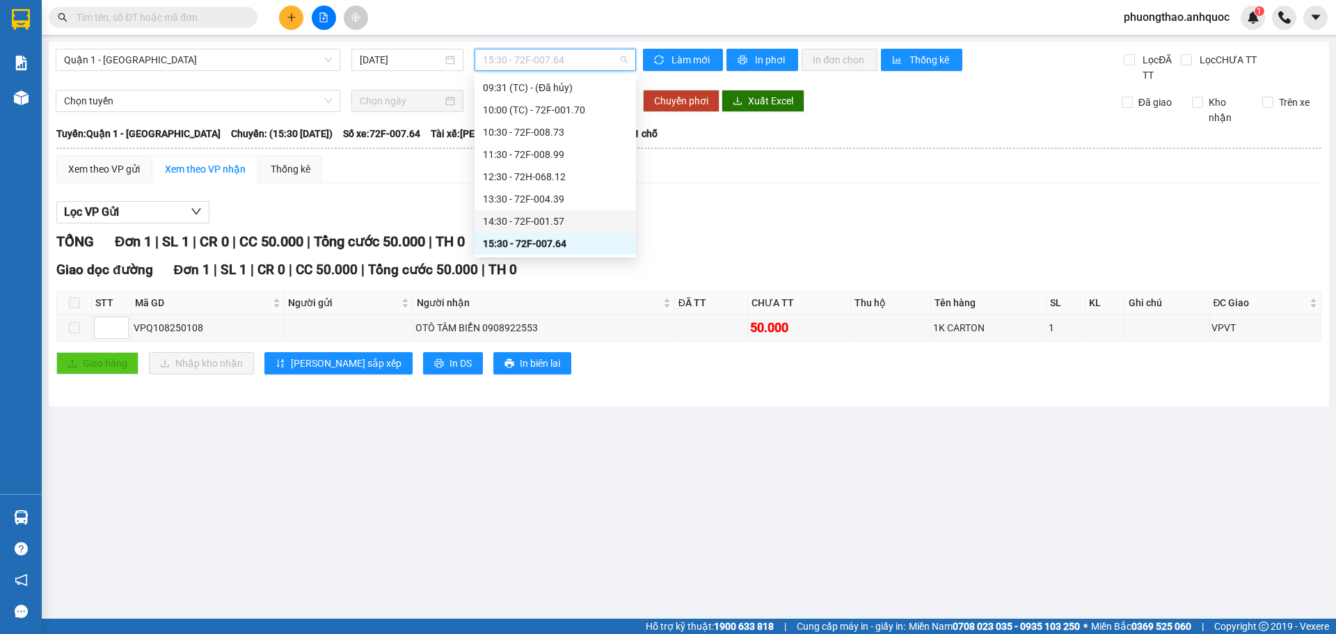
scroll to position [314, 0]
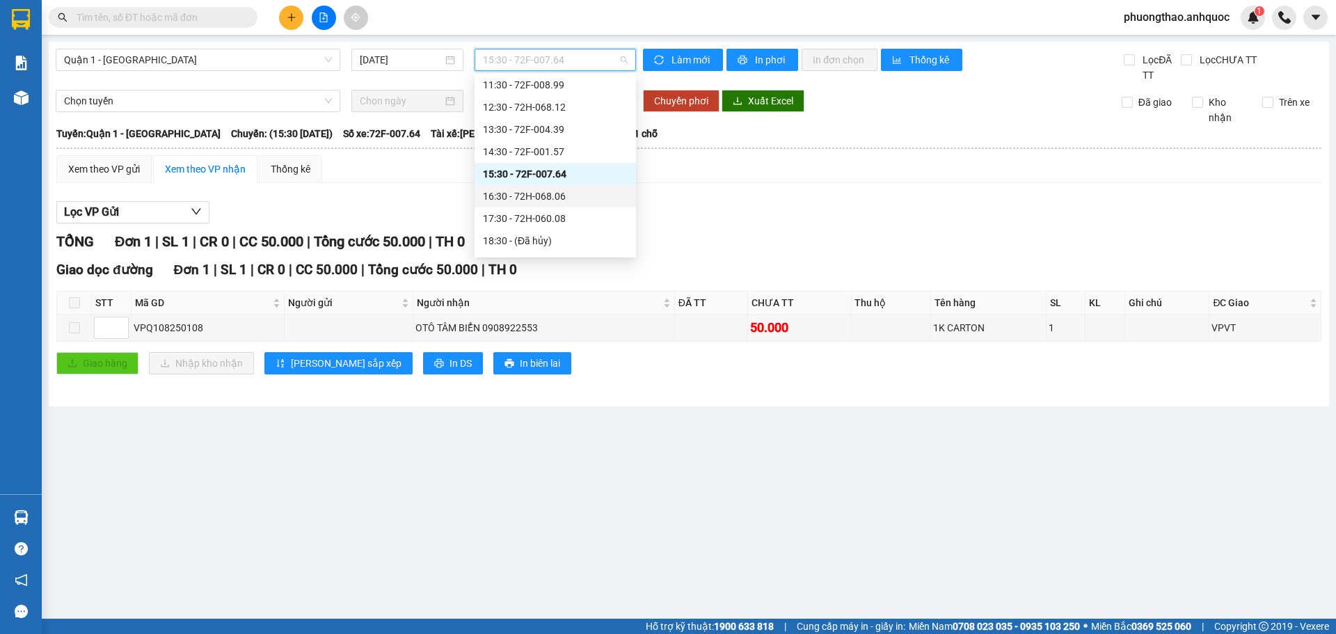
click at [542, 193] on div "16:30 - 72H-068.06" at bounding box center [555, 196] width 145 height 15
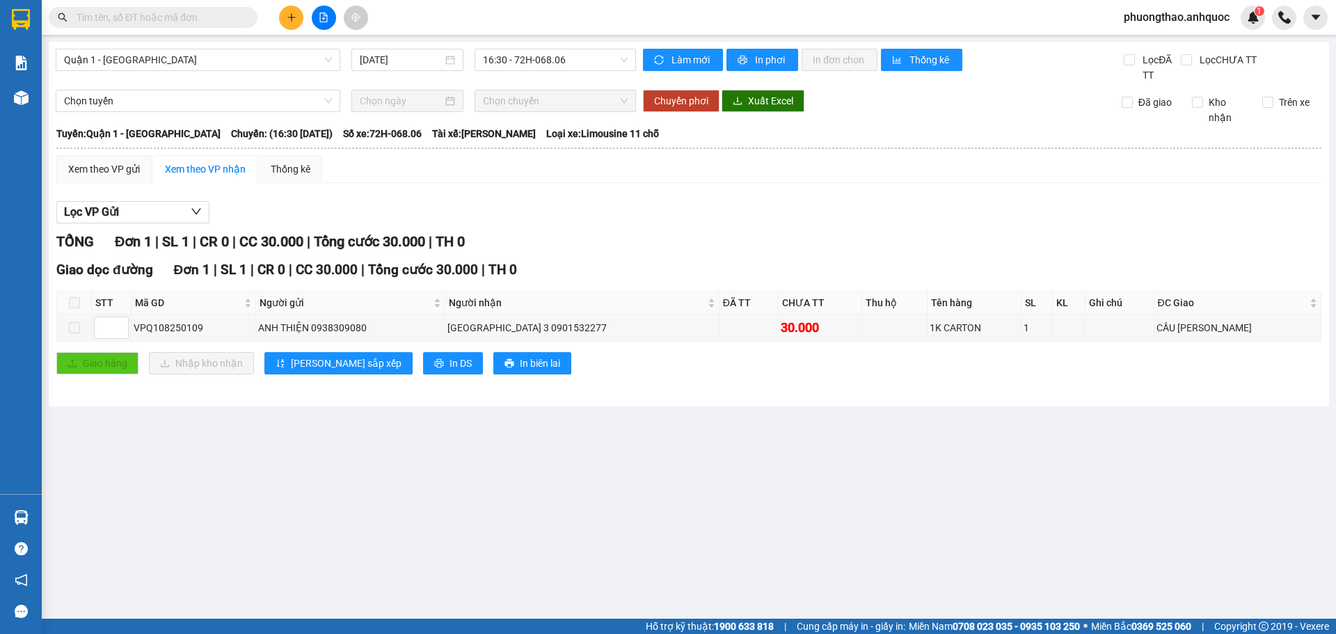
click at [44, 88] on main "Quận 1 - [GEOGRAPHIC_DATA] [DATE] 16:30 - 72H-068.06 Làm mới In phơi In đơn chọ…" at bounding box center [668, 309] width 1336 height 618
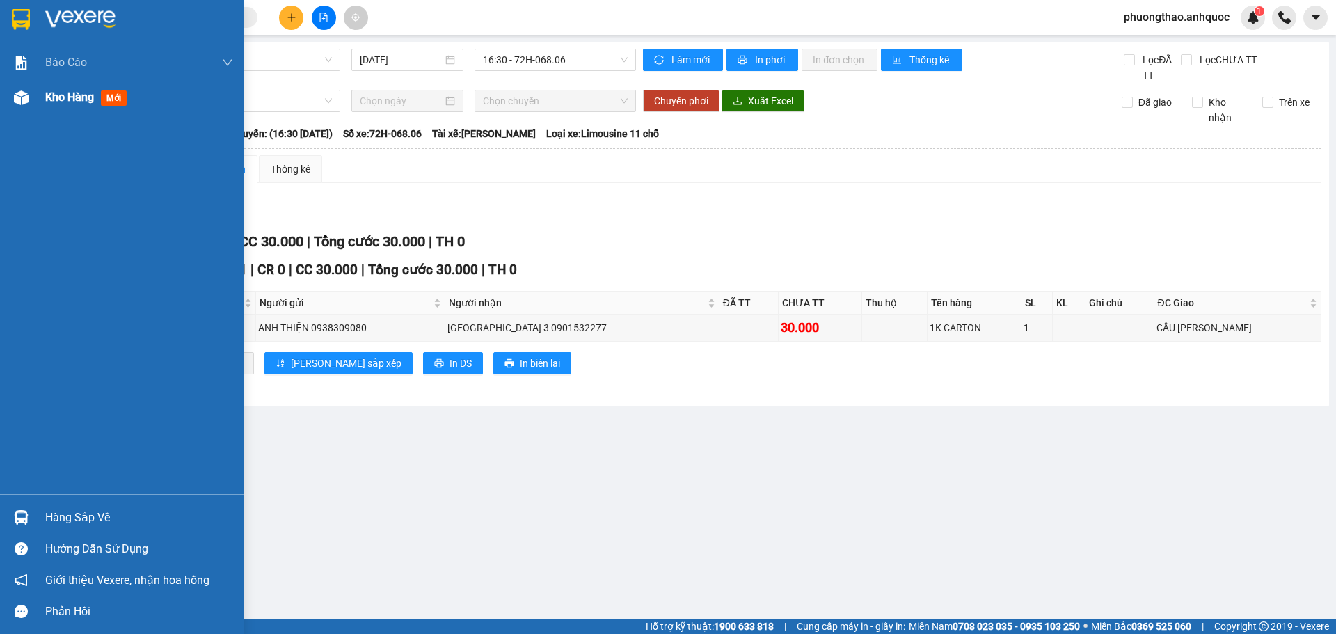
click at [10, 94] on div at bounding box center [21, 98] width 24 height 24
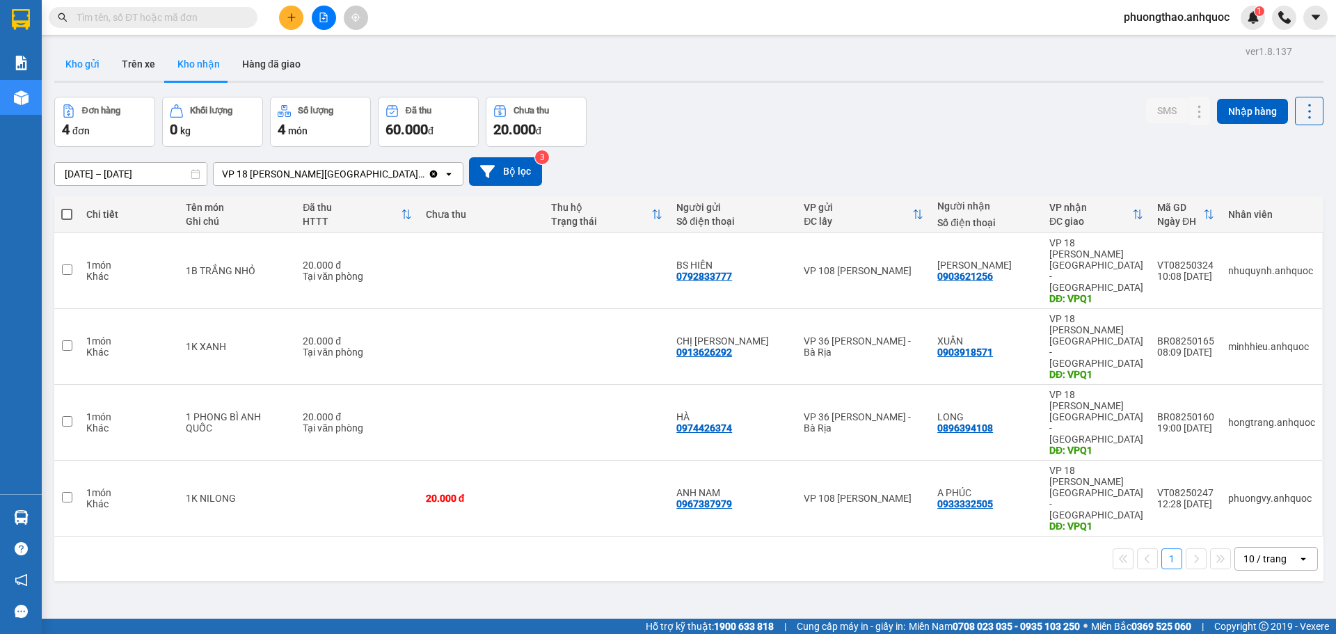
click at [71, 67] on button "Kho gửi" at bounding box center [82, 63] width 56 height 33
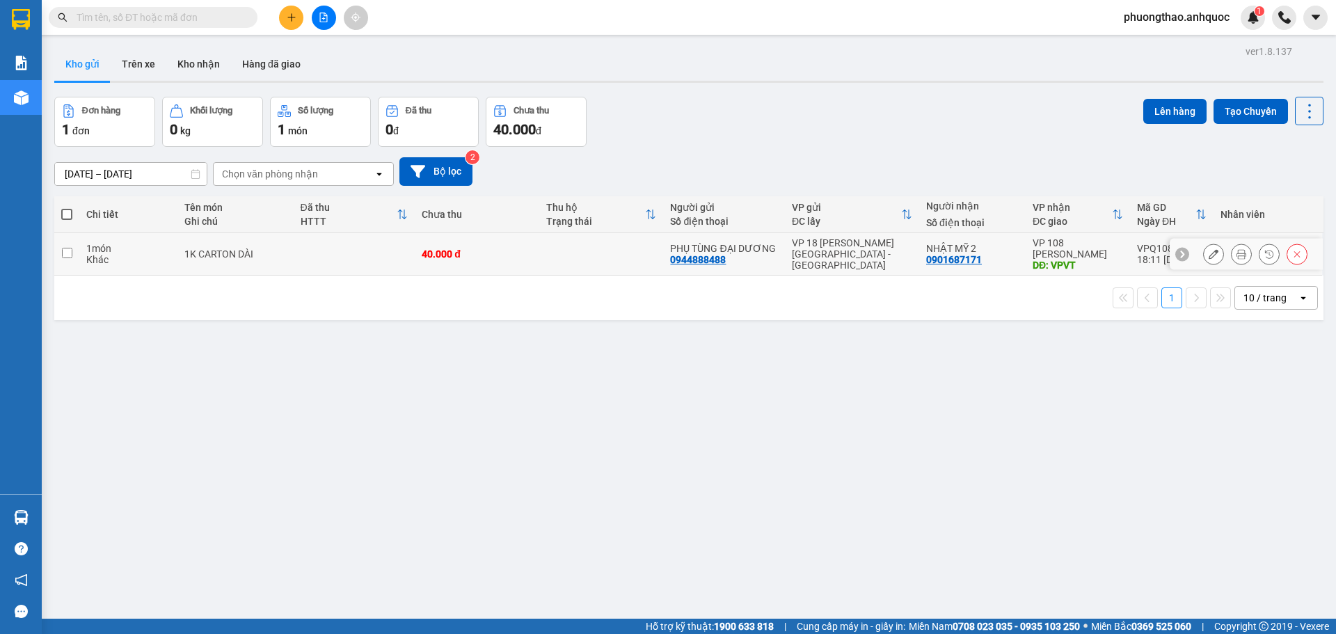
click at [262, 250] on div "1K CARTON DÀI" at bounding box center [235, 253] width 102 height 11
checkbox input "true"
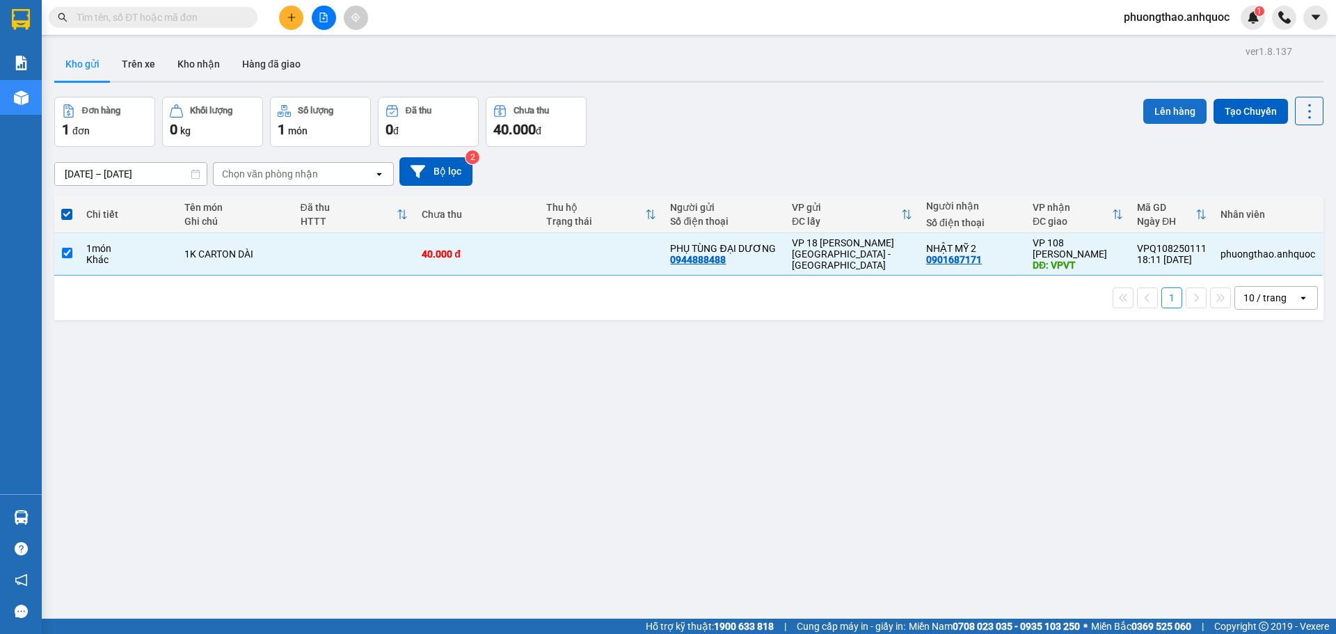
click at [1150, 112] on button "Lên hàng" at bounding box center [1174, 111] width 63 height 25
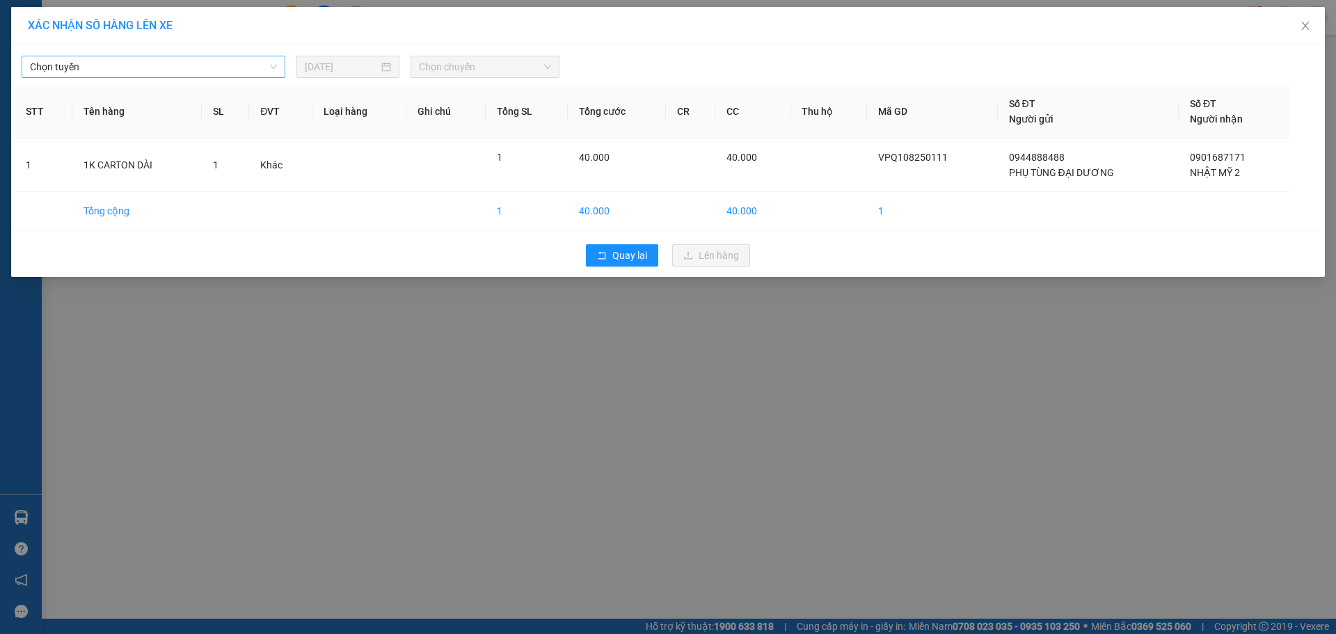
click at [247, 69] on span "Chọn tuyến" at bounding box center [153, 66] width 247 height 21
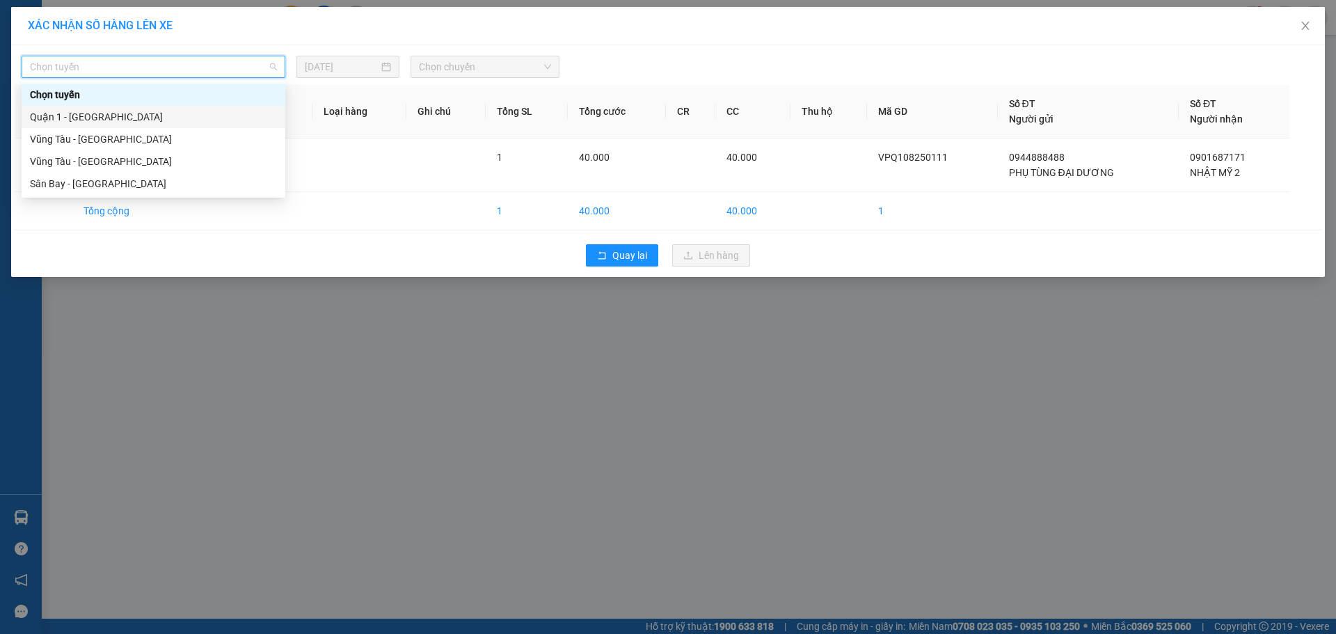
click at [171, 115] on div "Quận 1 - [GEOGRAPHIC_DATA]" at bounding box center [153, 116] width 247 height 15
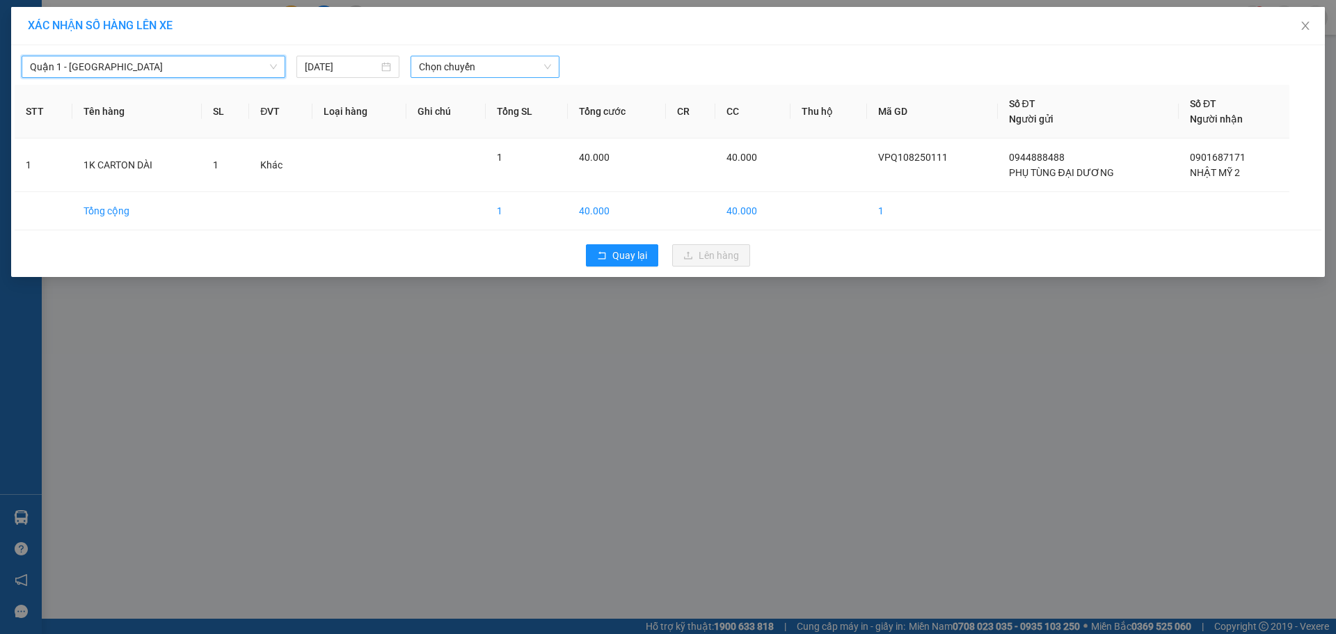
click at [432, 60] on span "Chọn chuyến" at bounding box center [485, 66] width 132 height 21
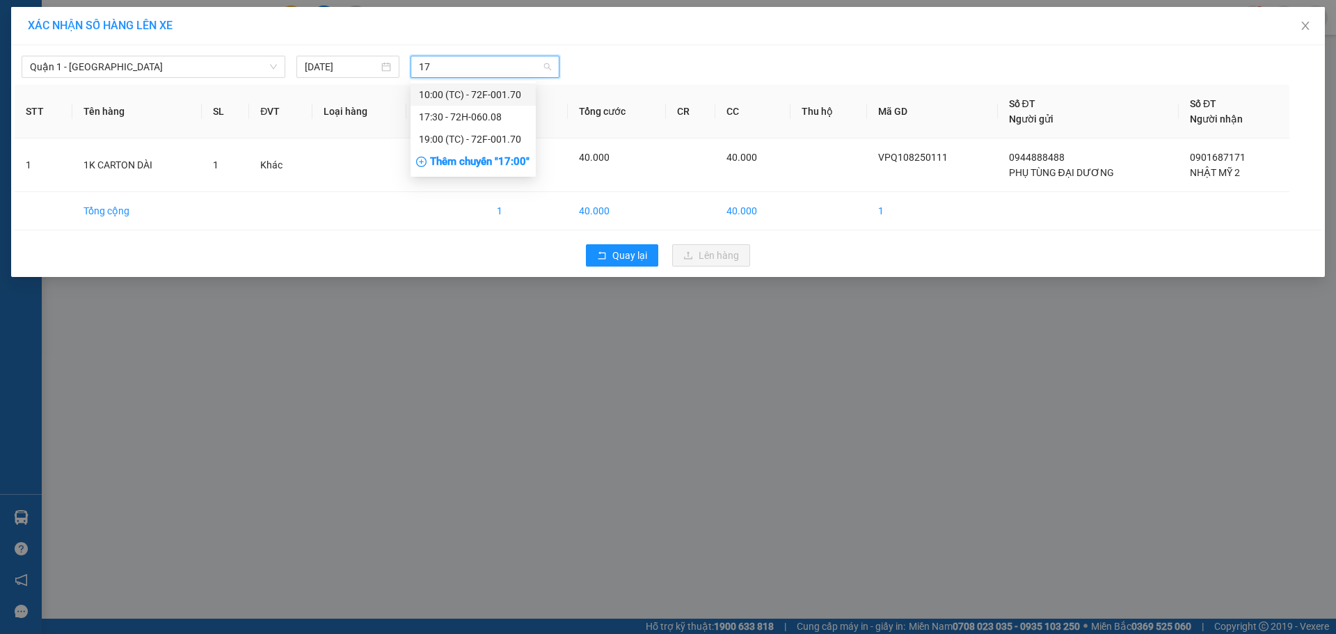
type input "170"
click at [461, 107] on div "19:00 (TC) - 72F-001.70" at bounding box center [472, 117] width 125 height 22
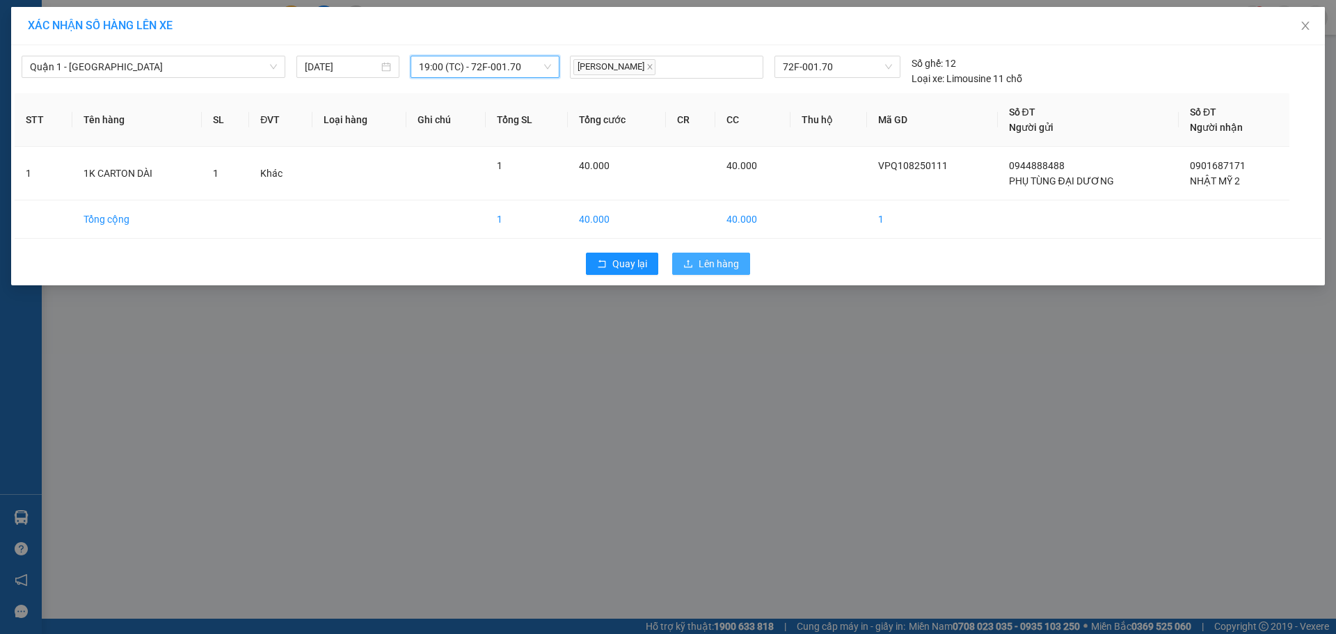
click at [714, 263] on span "Lên hàng" at bounding box center [718, 263] width 40 height 15
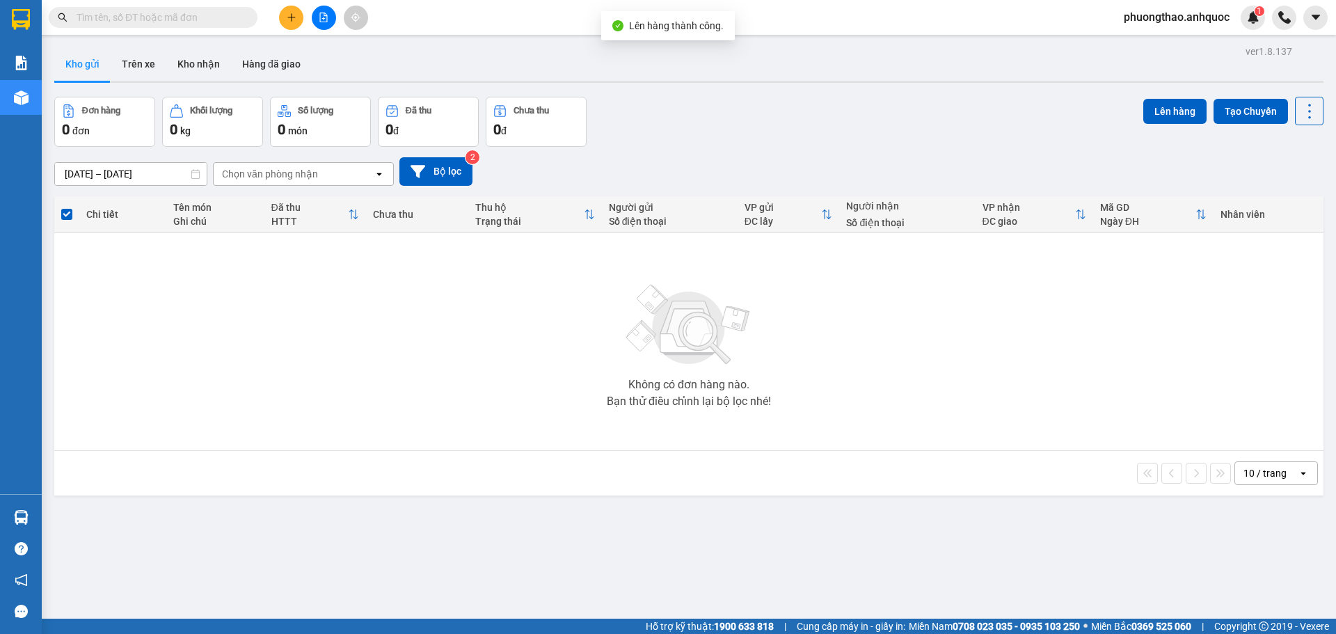
click at [321, 18] on icon "file-add" at bounding box center [324, 18] width 10 height 10
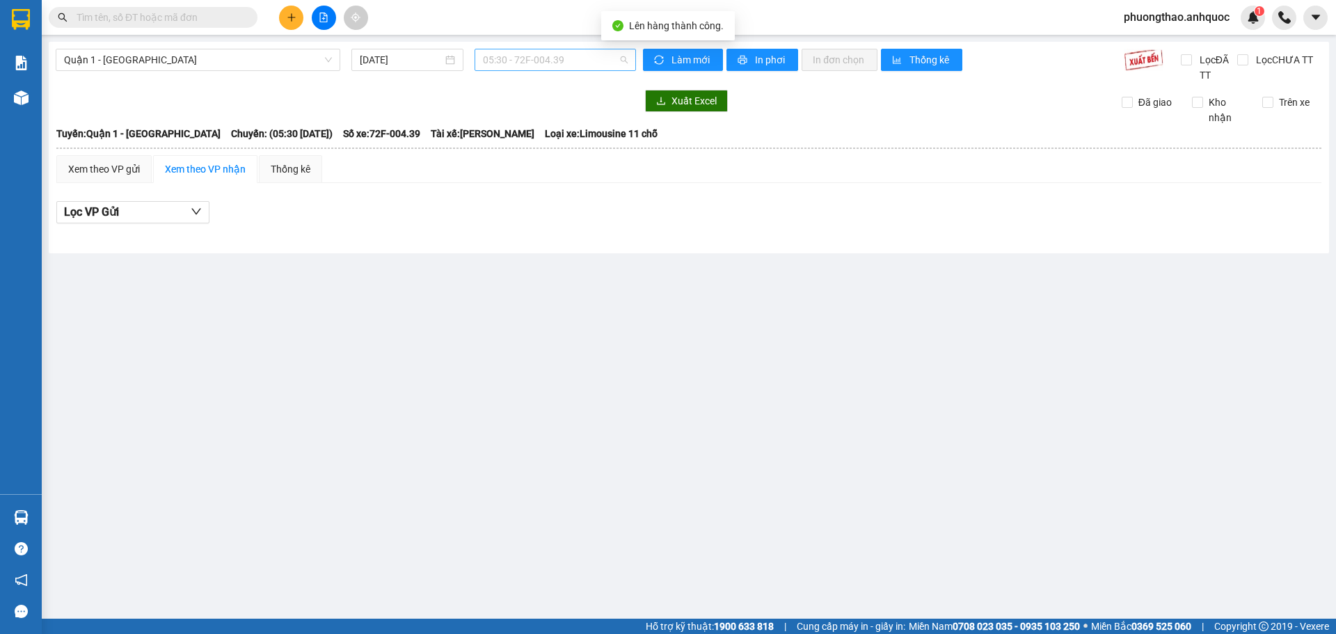
click at [508, 63] on span "05:30 - 72F-004.39" at bounding box center [555, 59] width 145 height 21
type input "170"
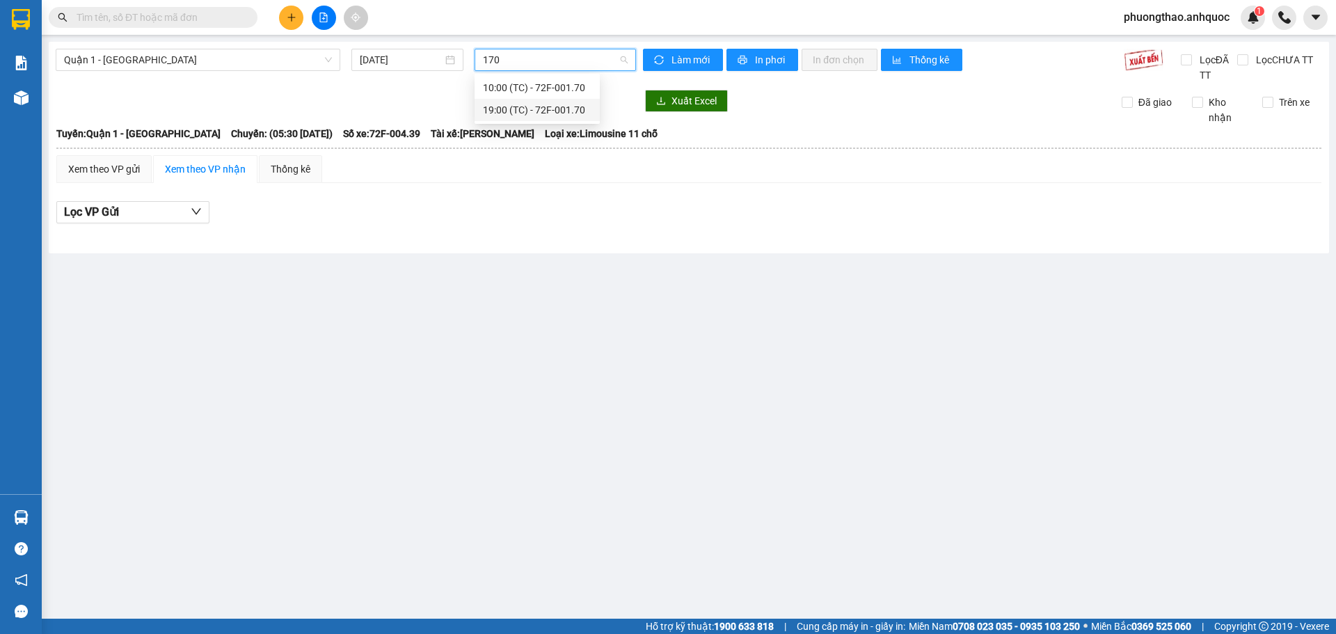
click at [524, 117] on div "19:00 (TC) - 72F-001.70" at bounding box center [537, 109] width 109 height 15
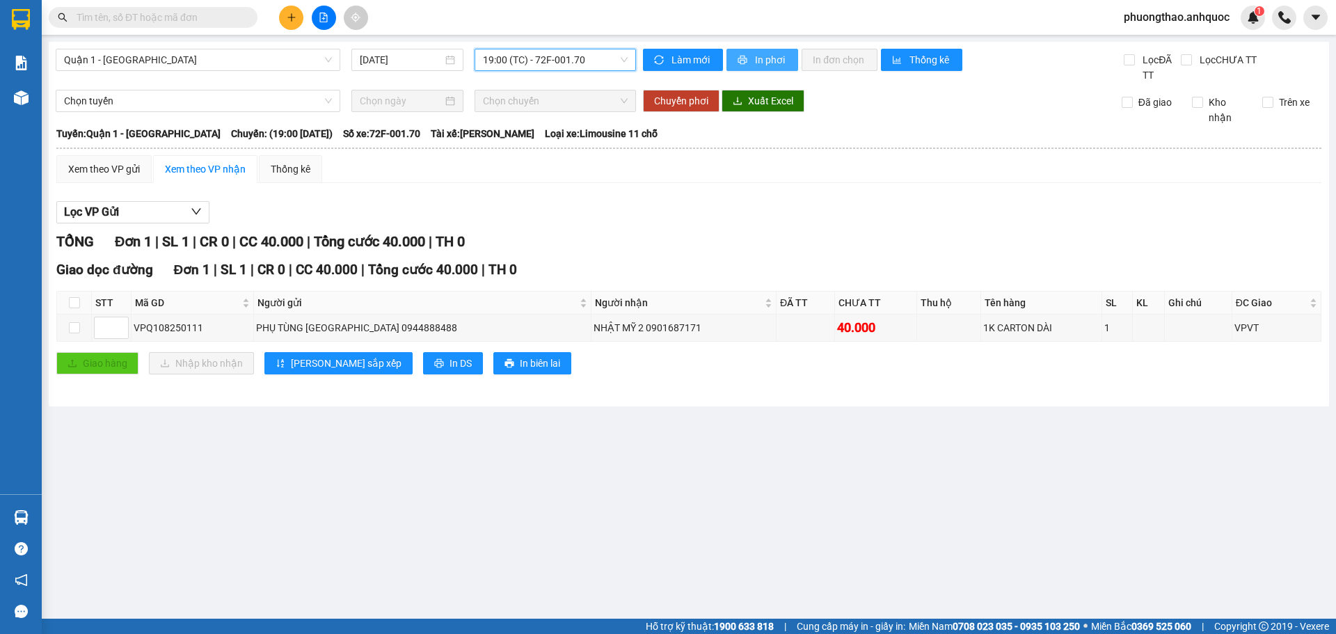
click at [779, 62] on span "In phơi" at bounding box center [771, 59] width 32 height 15
click at [788, 61] on button "In phơi" at bounding box center [762, 60] width 72 height 22
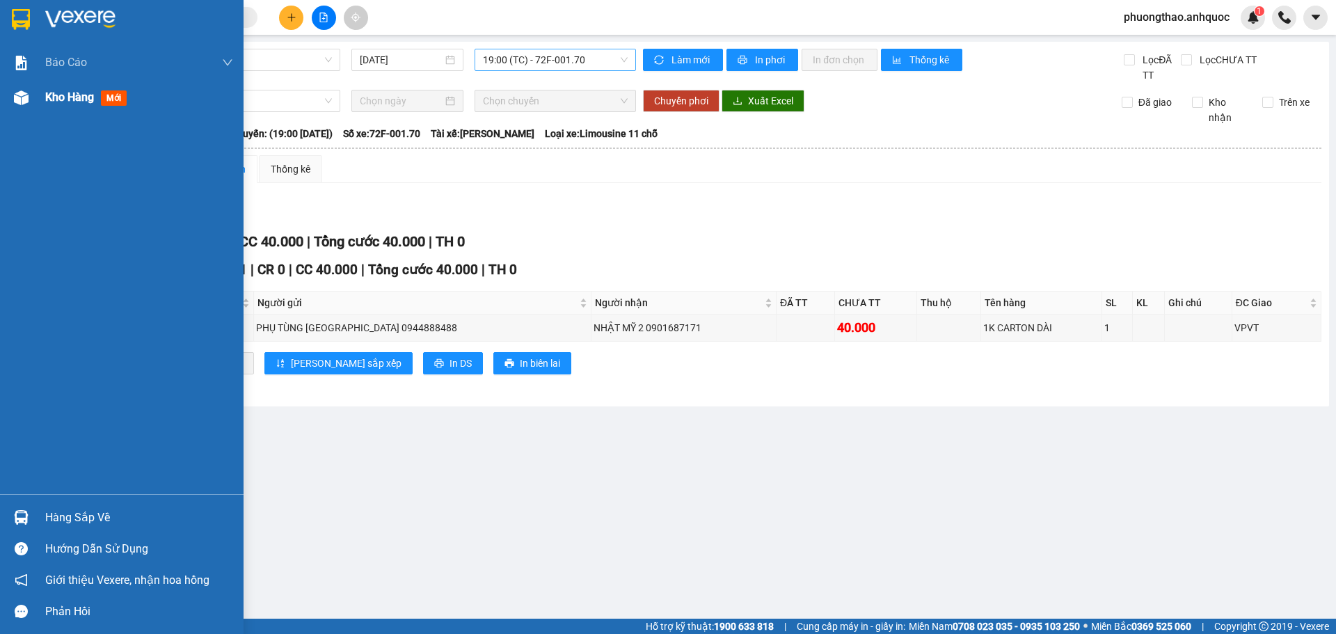
click at [16, 100] on img at bounding box center [21, 97] width 15 height 15
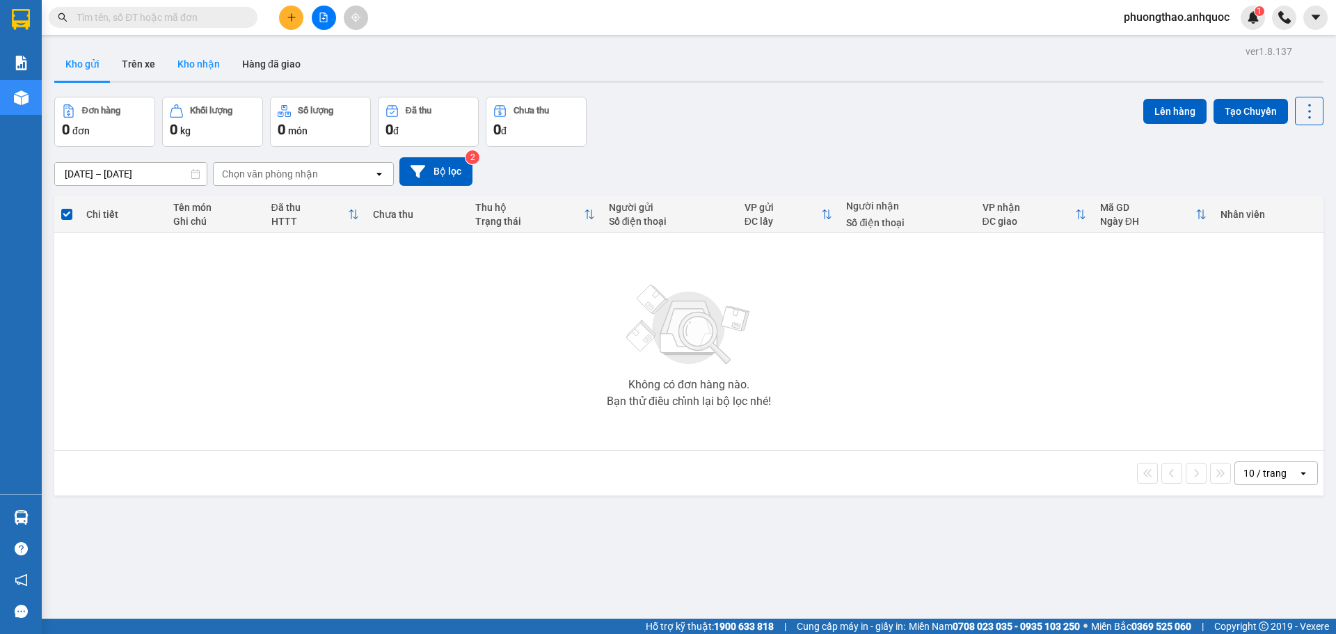
click at [211, 63] on button "Kho nhận" at bounding box center [198, 63] width 65 height 33
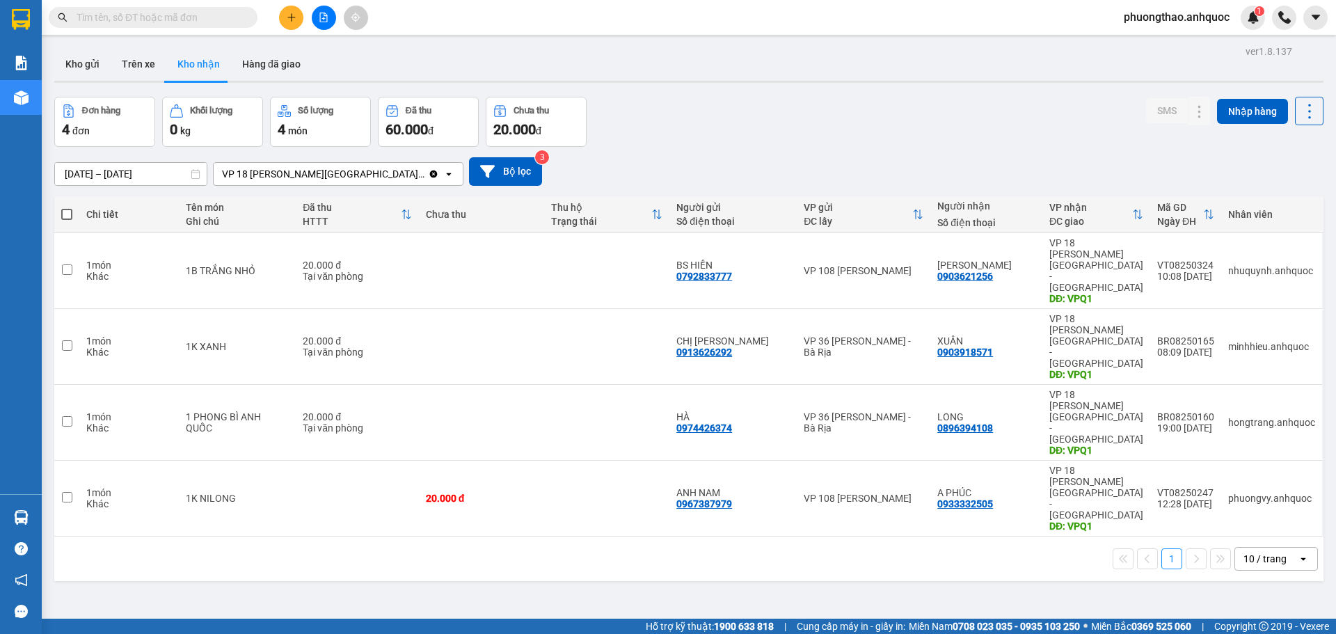
click at [214, 454] on div "ver 1.8.137 Kho gửi Trên xe Kho nhận Hàng đã giao Đơn hàng 4 đơn Khối lượng 0 k…" at bounding box center [689, 359] width 1280 height 634
click at [327, 25] on button at bounding box center [324, 18] width 24 height 24
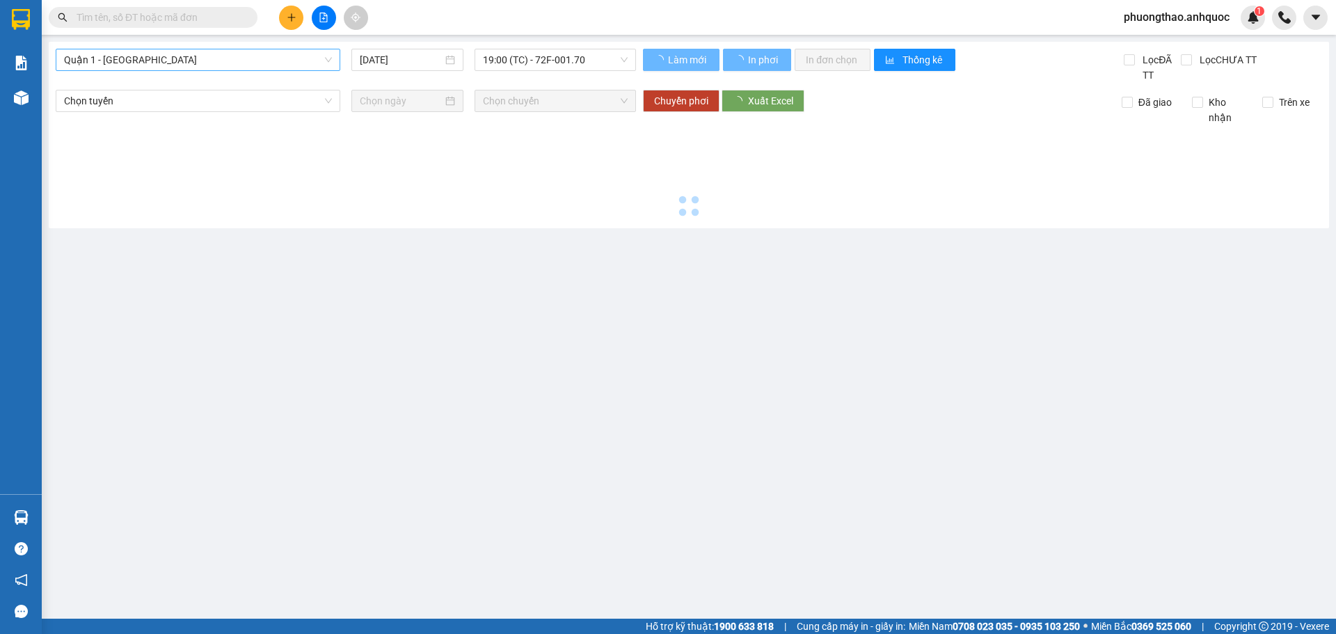
click at [216, 70] on span "Quận 1 - [GEOGRAPHIC_DATA]" at bounding box center [198, 59] width 268 height 21
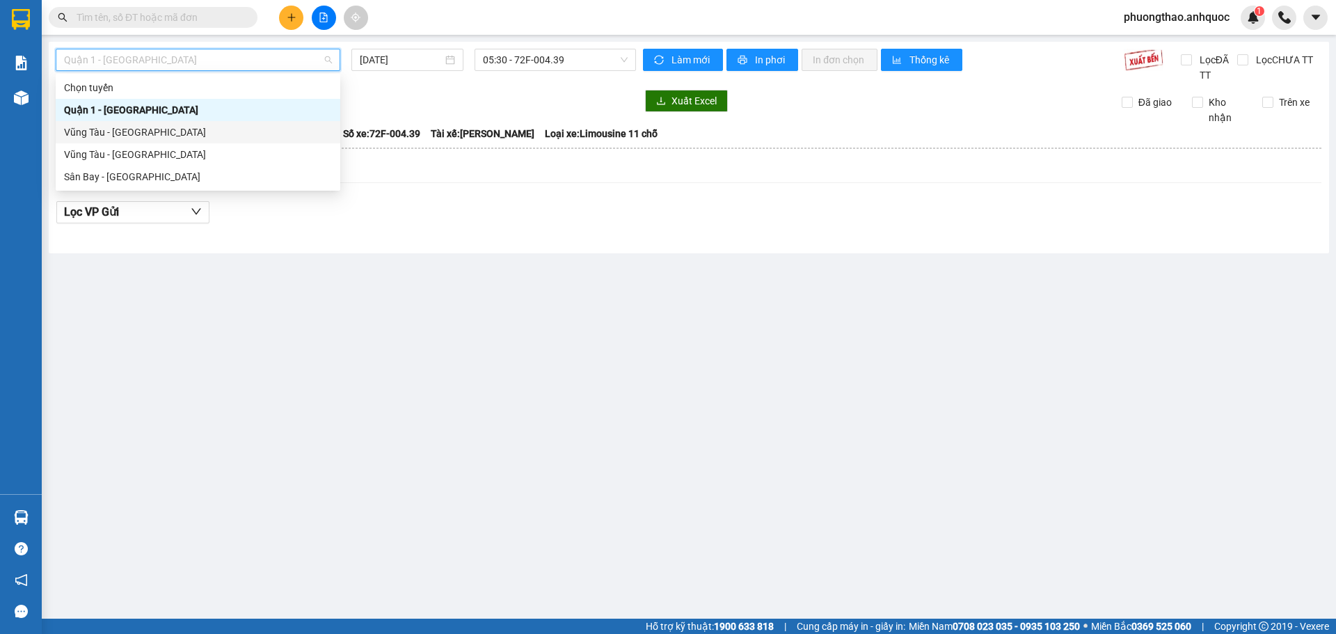
click at [208, 140] on div "Vũng Tàu - [GEOGRAPHIC_DATA]" at bounding box center [198, 132] width 285 height 22
type input "[DATE]"
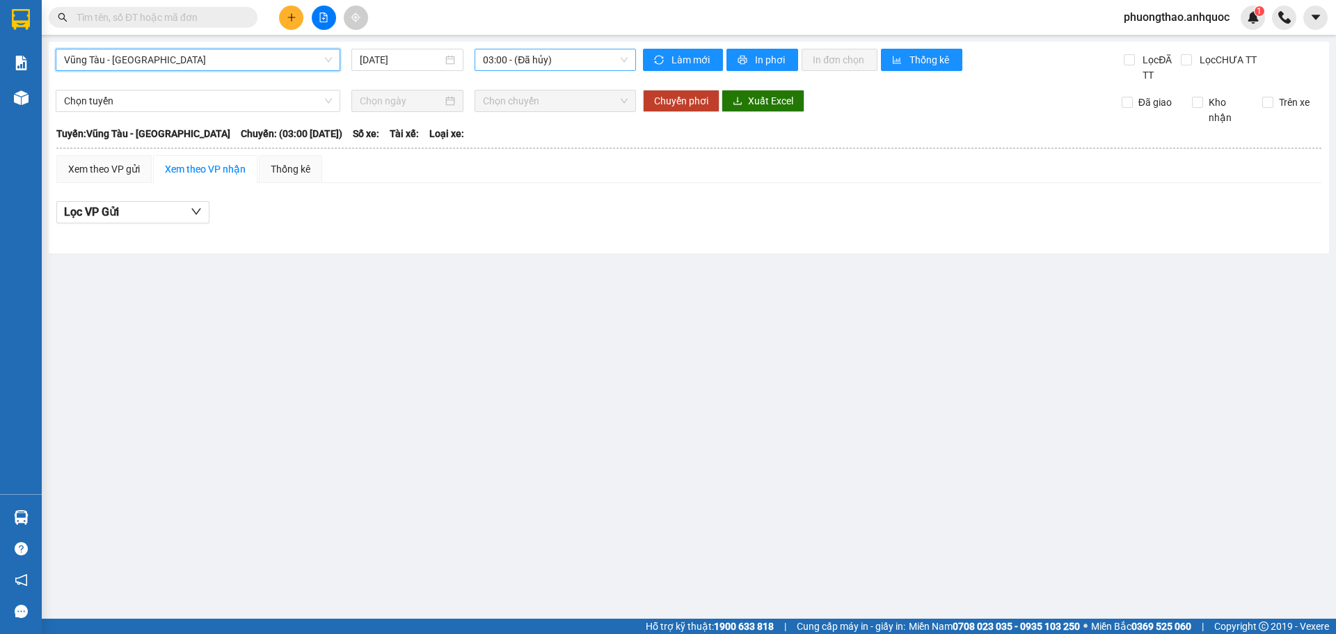
click at [558, 61] on span "03:00 - (Đã hủy)" at bounding box center [555, 59] width 145 height 21
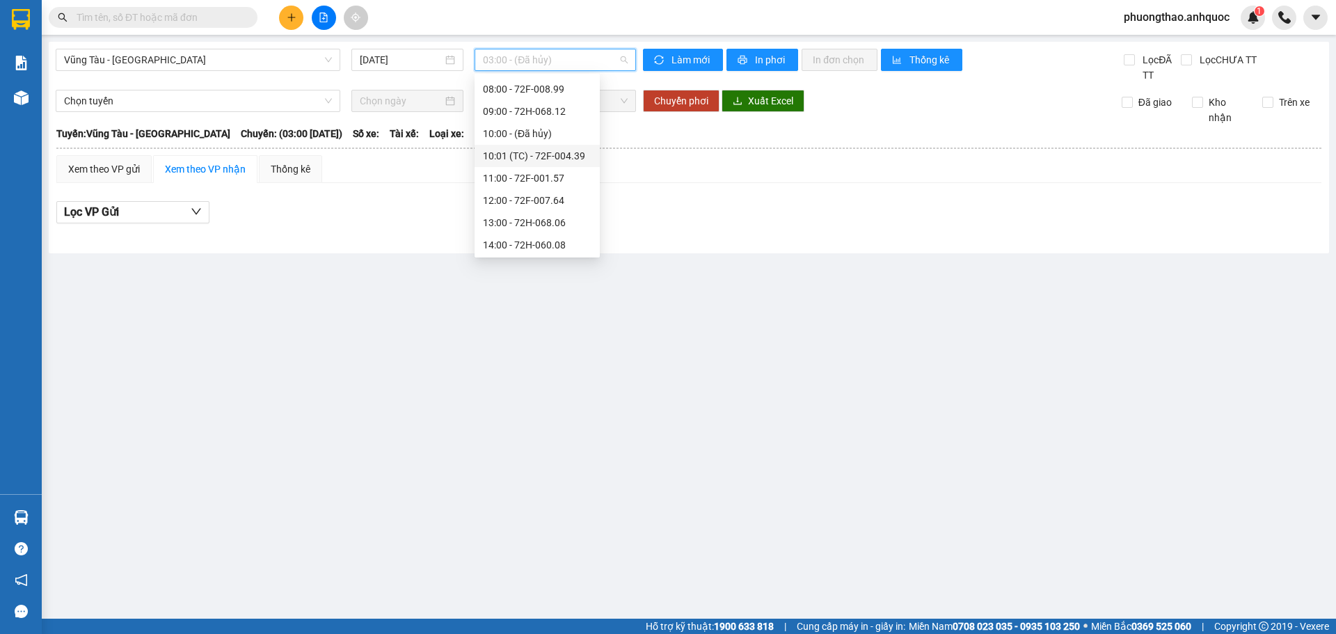
scroll to position [289, 0]
click at [566, 223] on div "18:00 - 72H-068.12" at bounding box center [537, 221] width 109 height 15
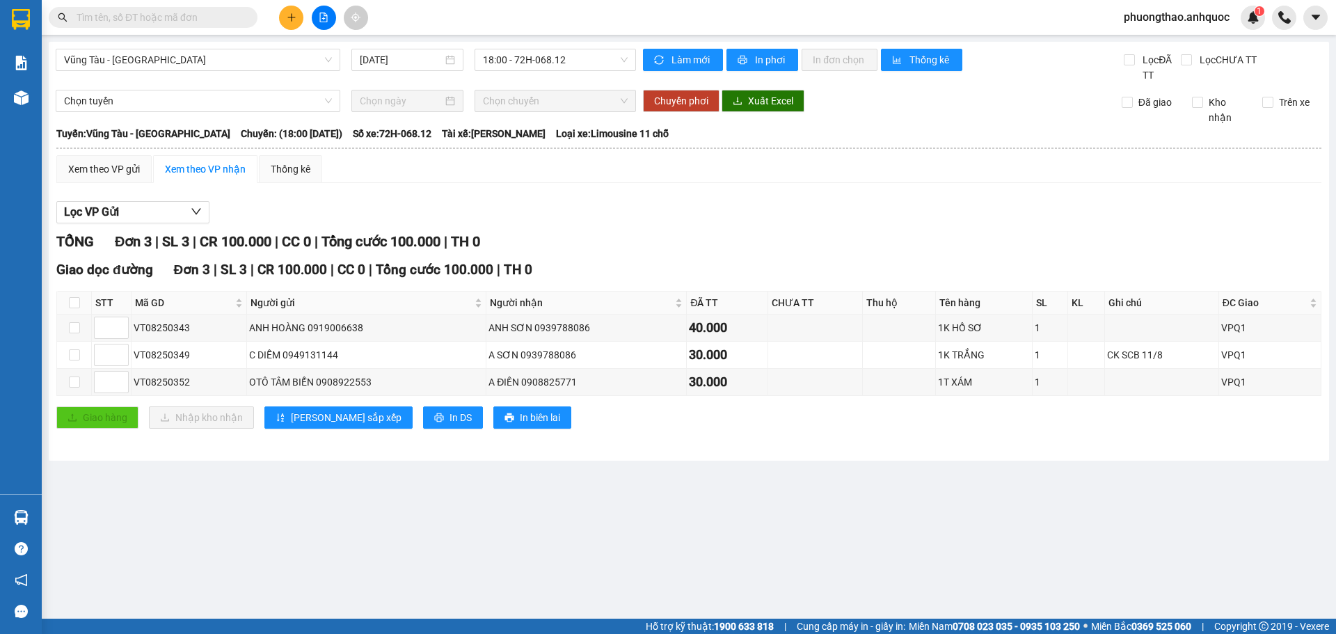
click at [243, 529] on main "[GEOGRAPHIC_DATA] - Quận 1 [DATE] 18:00 - 72H-068.12 Làm mới In phơi In đơn chọ…" at bounding box center [668, 309] width 1336 height 618
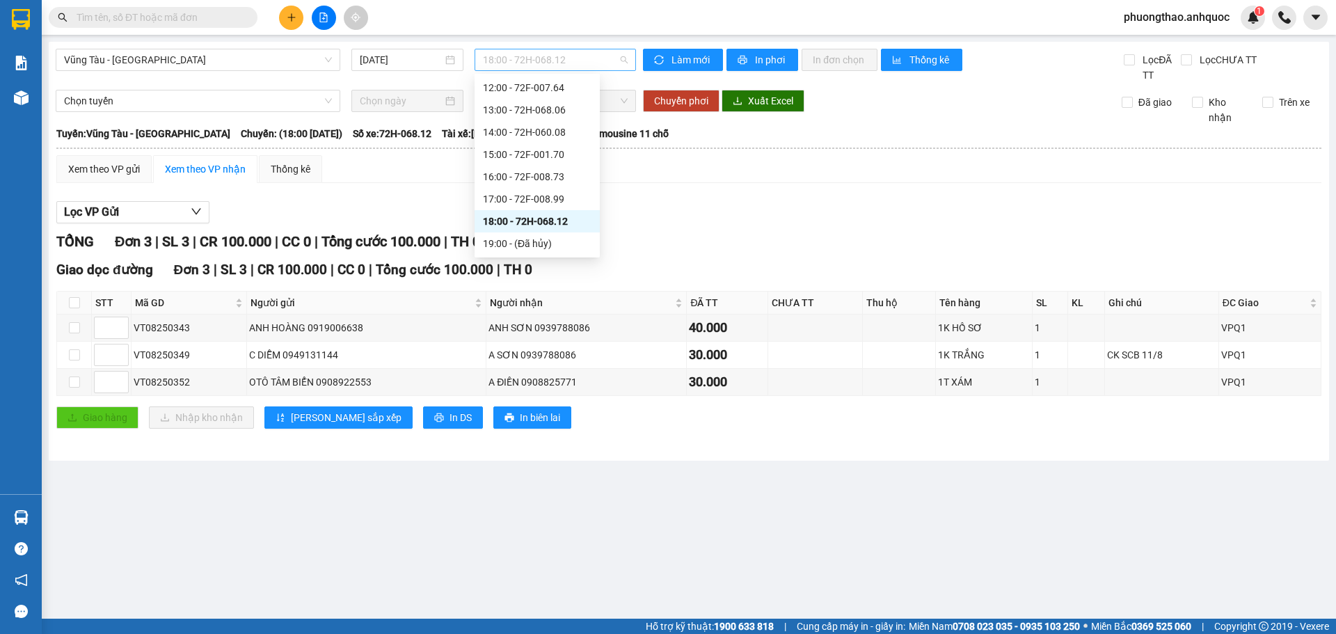
click at [559, 69] on span "18:00 - 72H-068.12" at bounding box center [555, 59] width 145 height 21
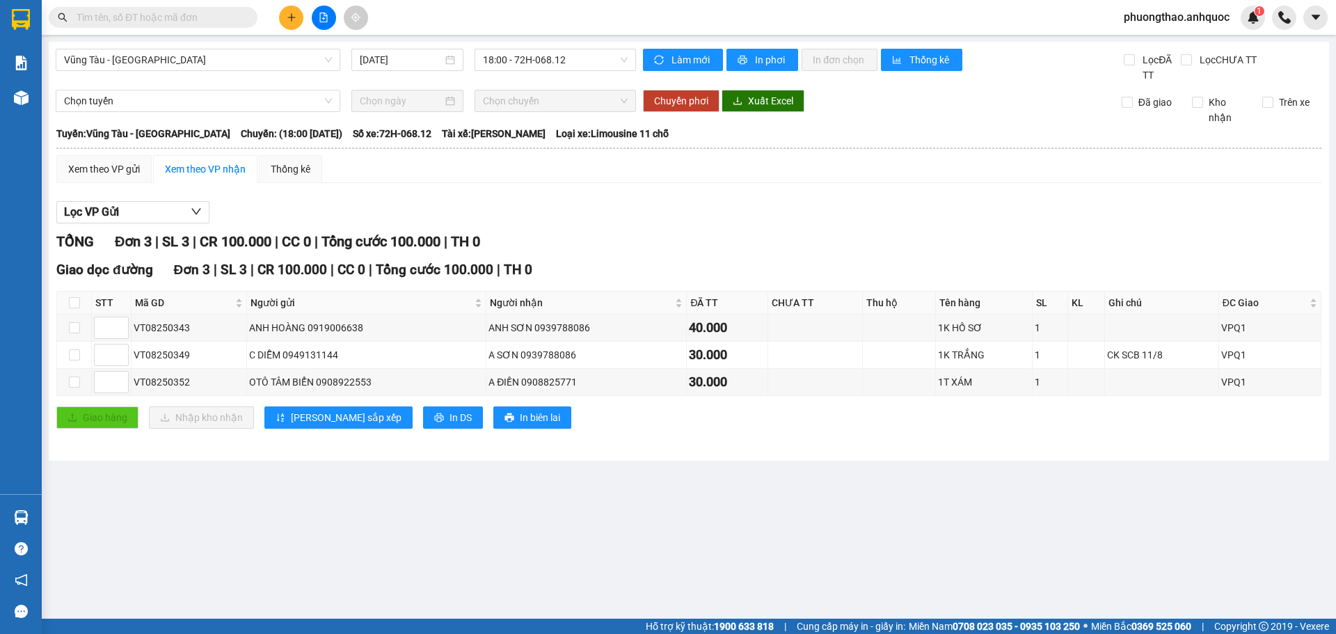
click at [653, 203] on div "Lọc VP Gửi" at bounding box center [688, 212] width 1265 height 23
click at [547, 58] on span "18:00 - 72H-068.12" at bounding box center [555, 59] width 145 height 21
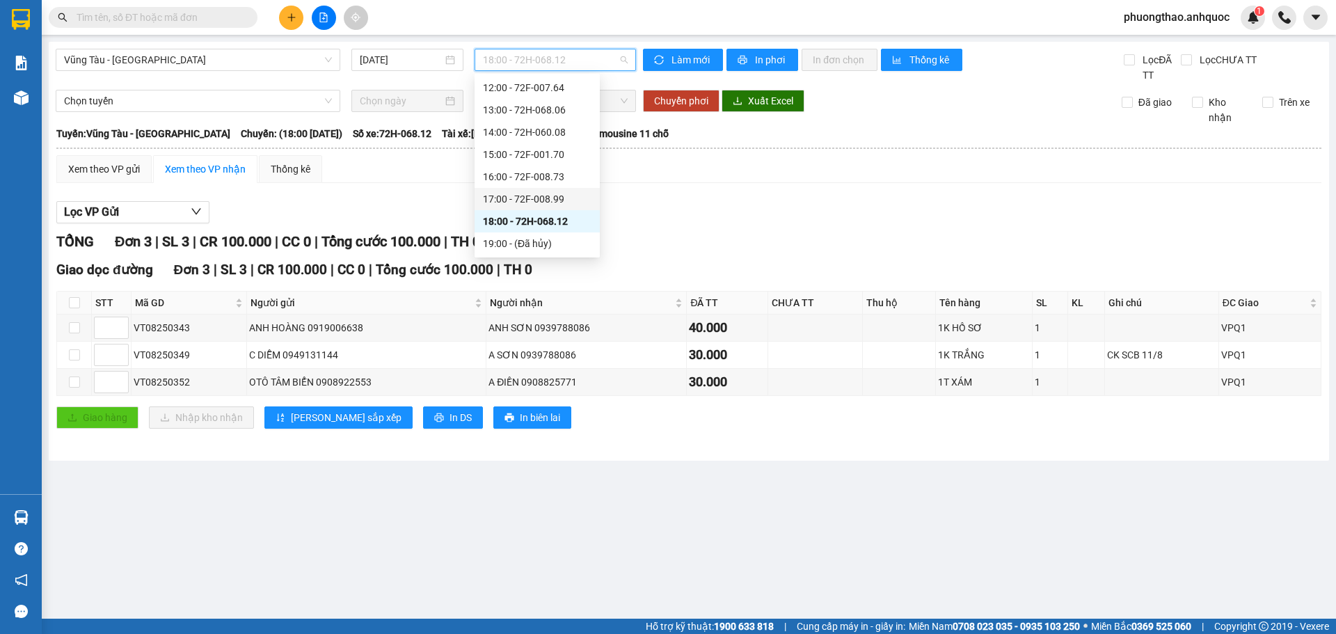
click at [559, 197] on div "17:00 - 72F-008.99" at bounding box center [537, 198] width 109 height 15
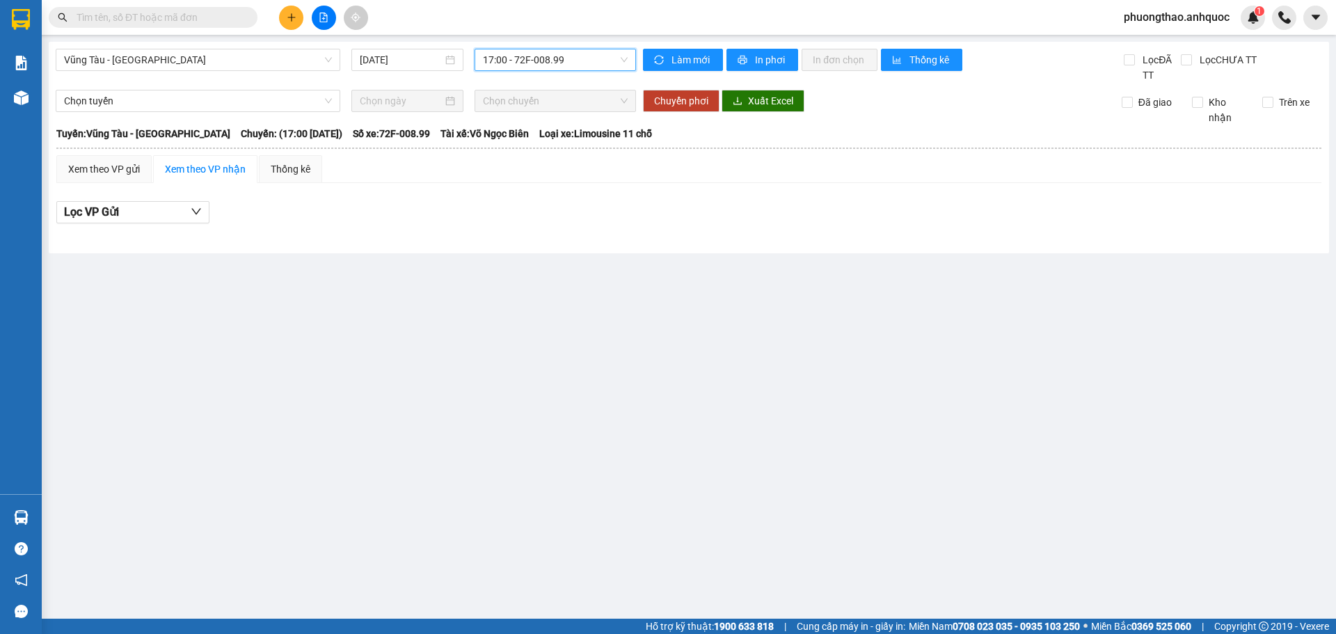
click at [513, 52] on span "17:00 - 72F-008.99" at bounding box center [555, 59] width 145 height 21
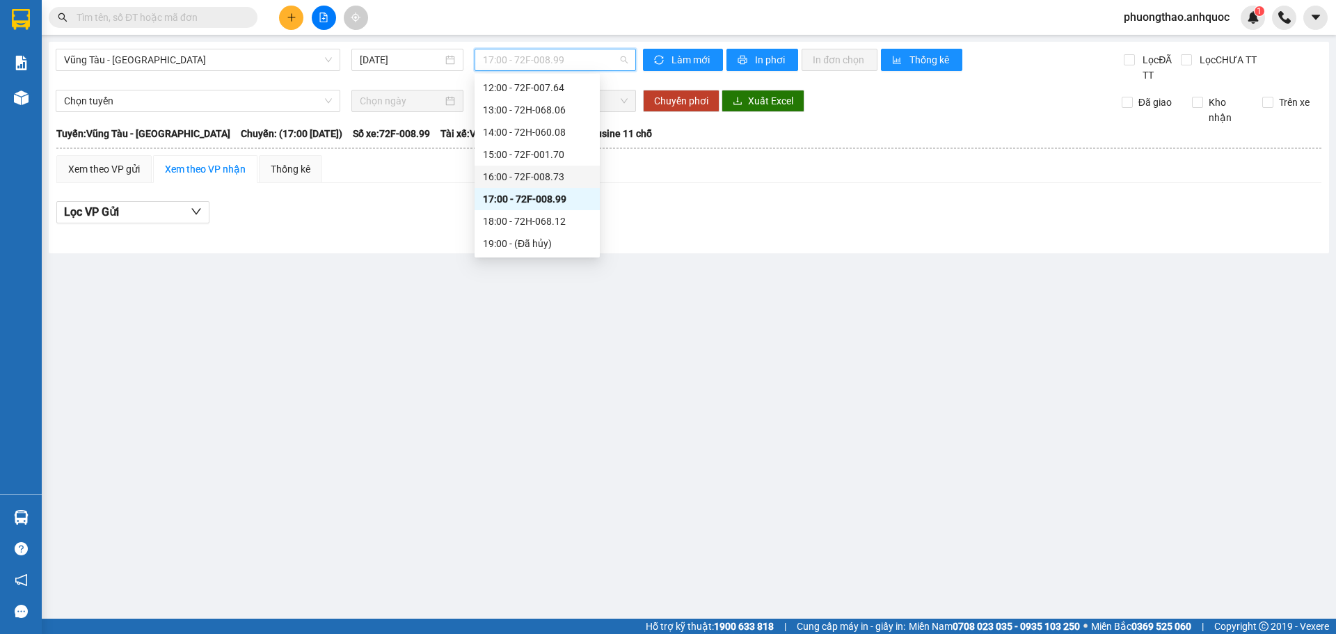
click at [532, 168] on div "16:00 - 72F-008.73" at bounding box center [536, 177] width 125 height 22
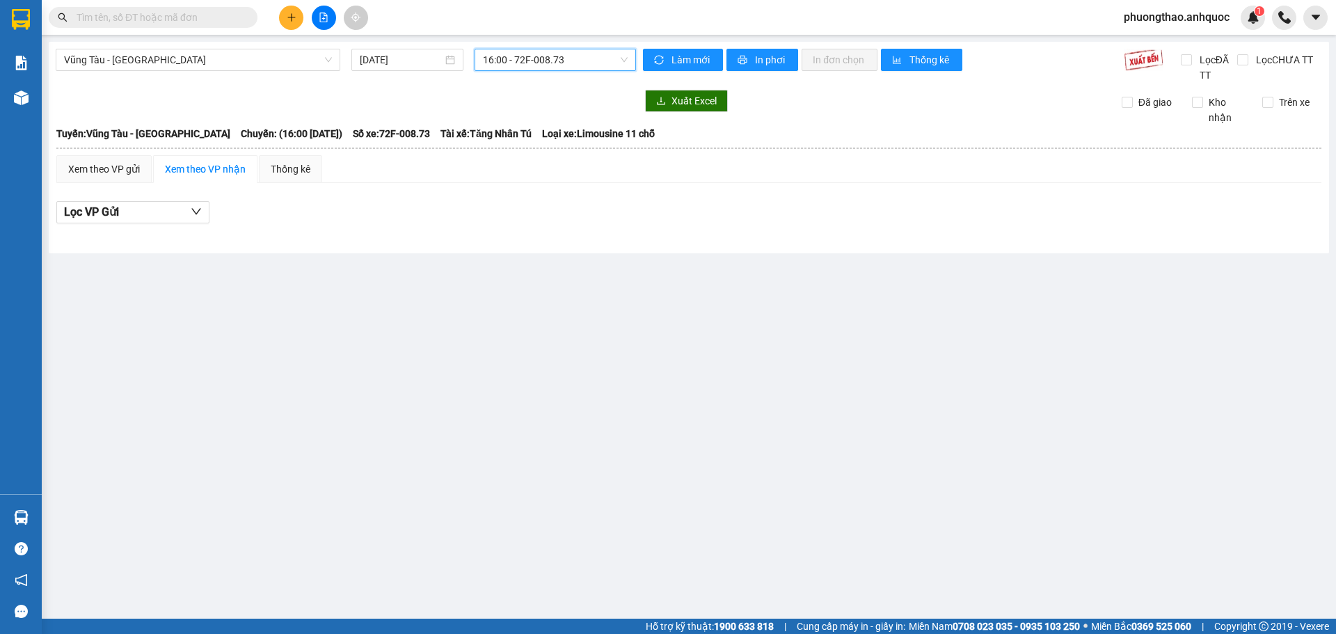
click at [552, 49] on span "16:00 - 72F-008.73" at bounding box center [555, 59] width 145 height 21
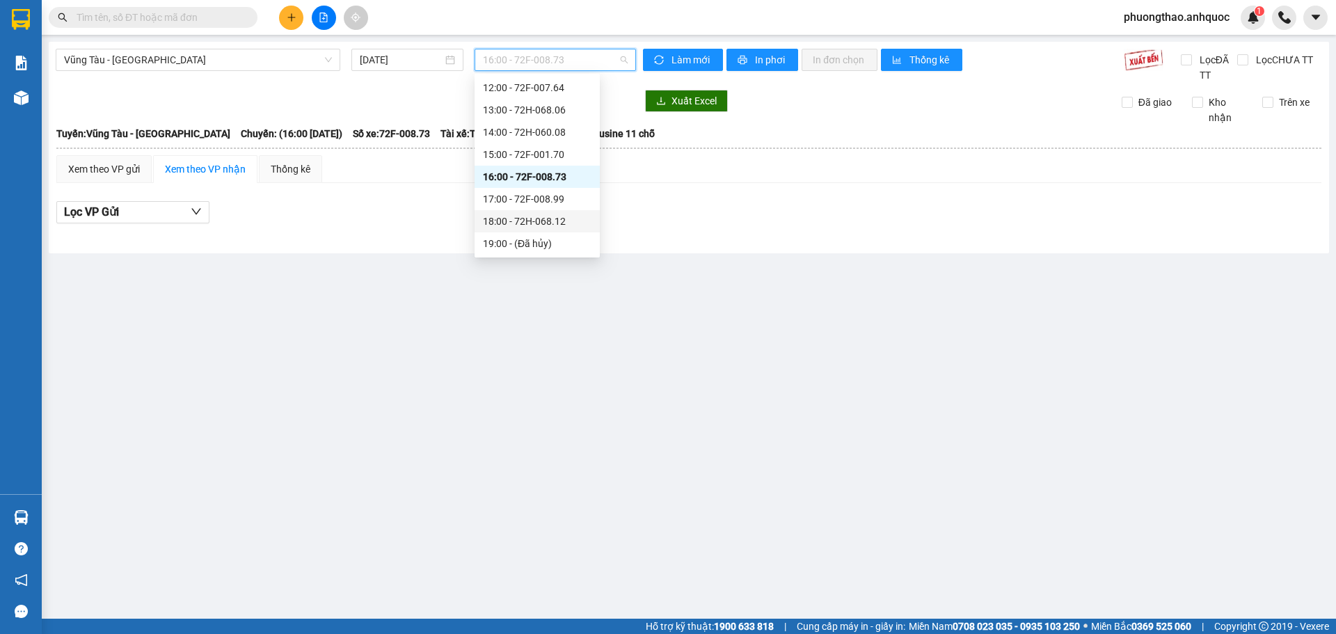
click at [571, 218] on div "18:00 - 72H-068.12" at bounding box center [537, 221] width 109 height 15
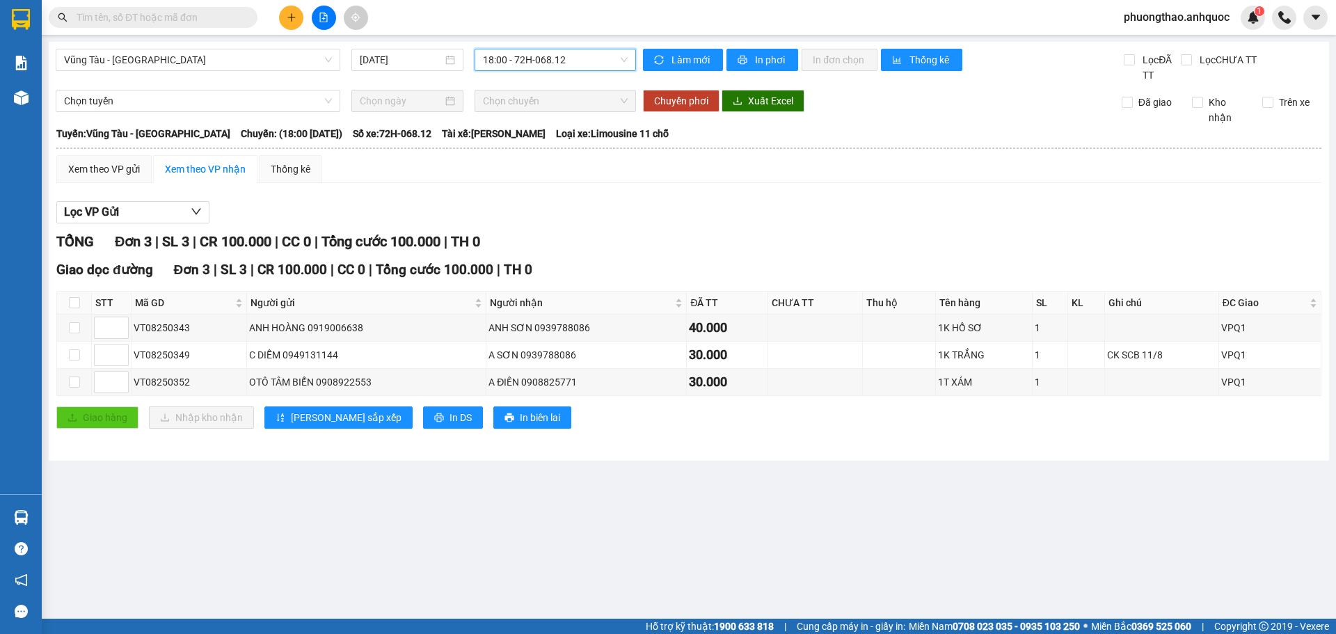
click at [291, 22] on button at bounding box center [291, 18] width 24 height 24
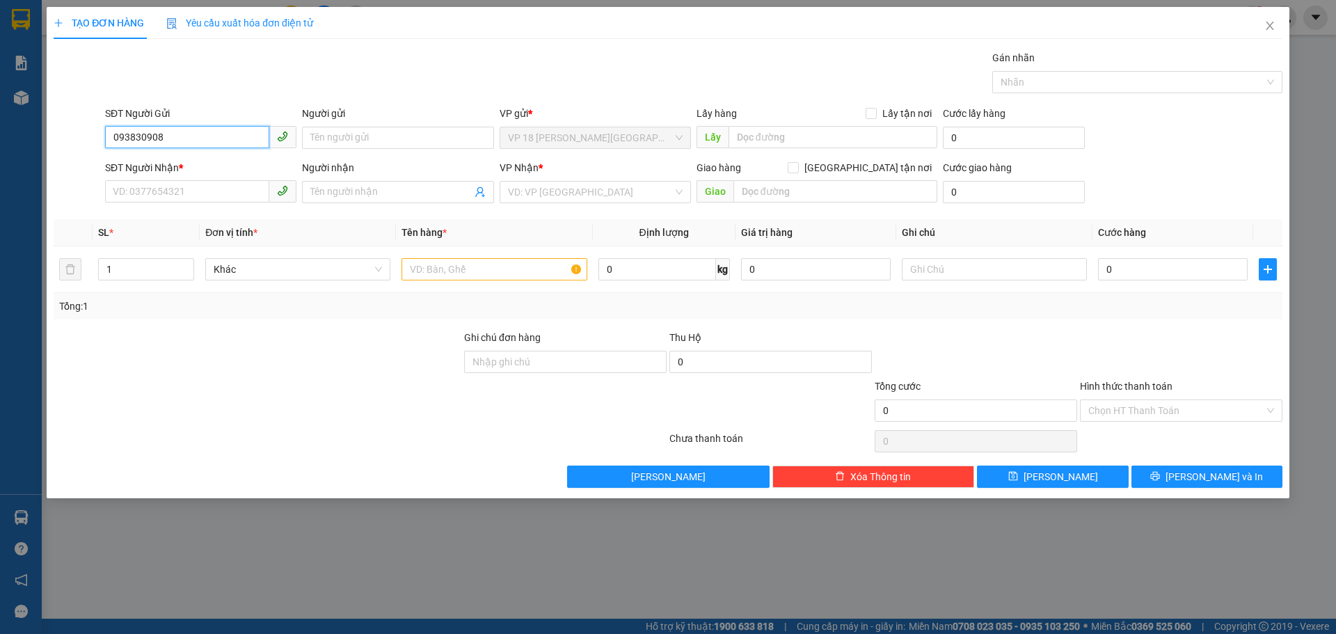
type input "0938309080"
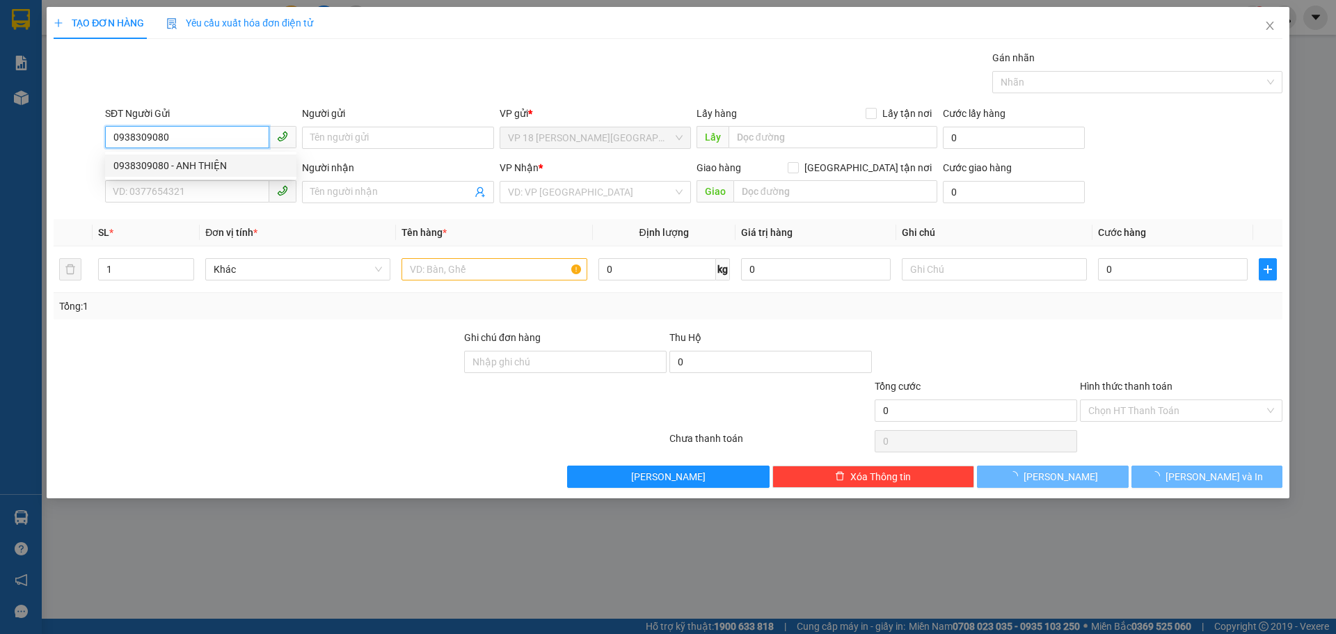
click at [233, 165] on div "0938309080 - ANH THIỆN" at bounding box center [200, 165] width 175 height 15
type input "ANH THIỆN"
type input "0901532277"
type input "NHẬT MỸ 3"
type input "CẦU [PERSON_NAME]"
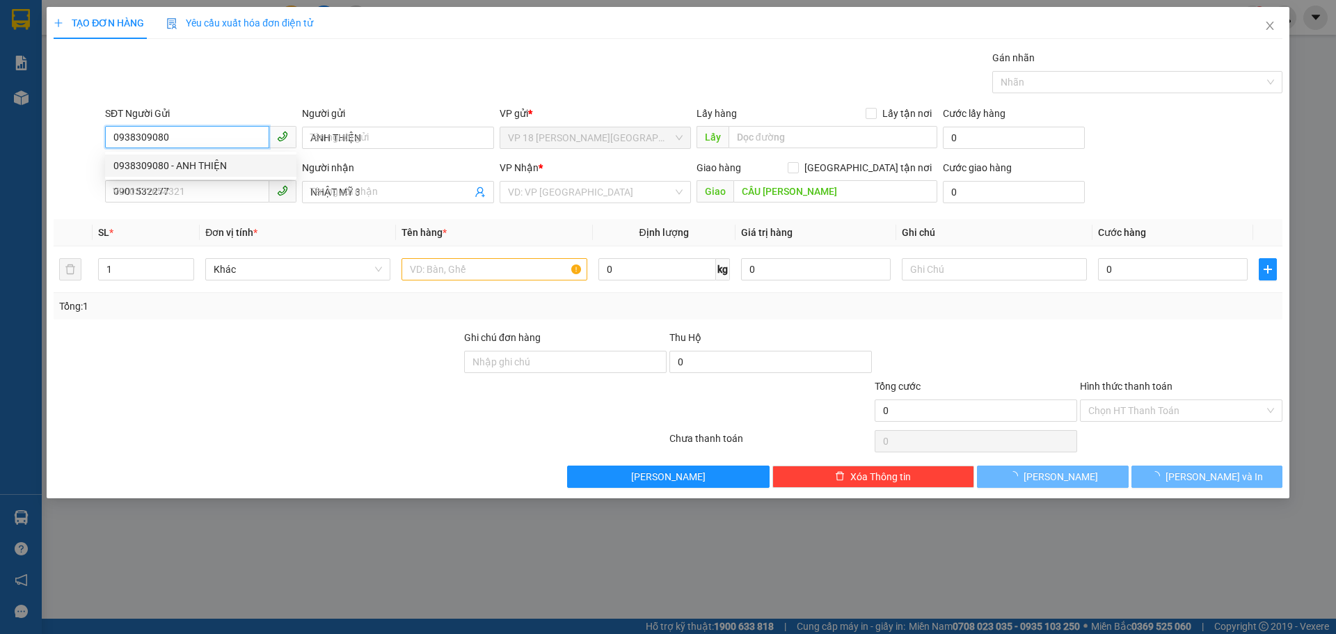
type input "30.000"
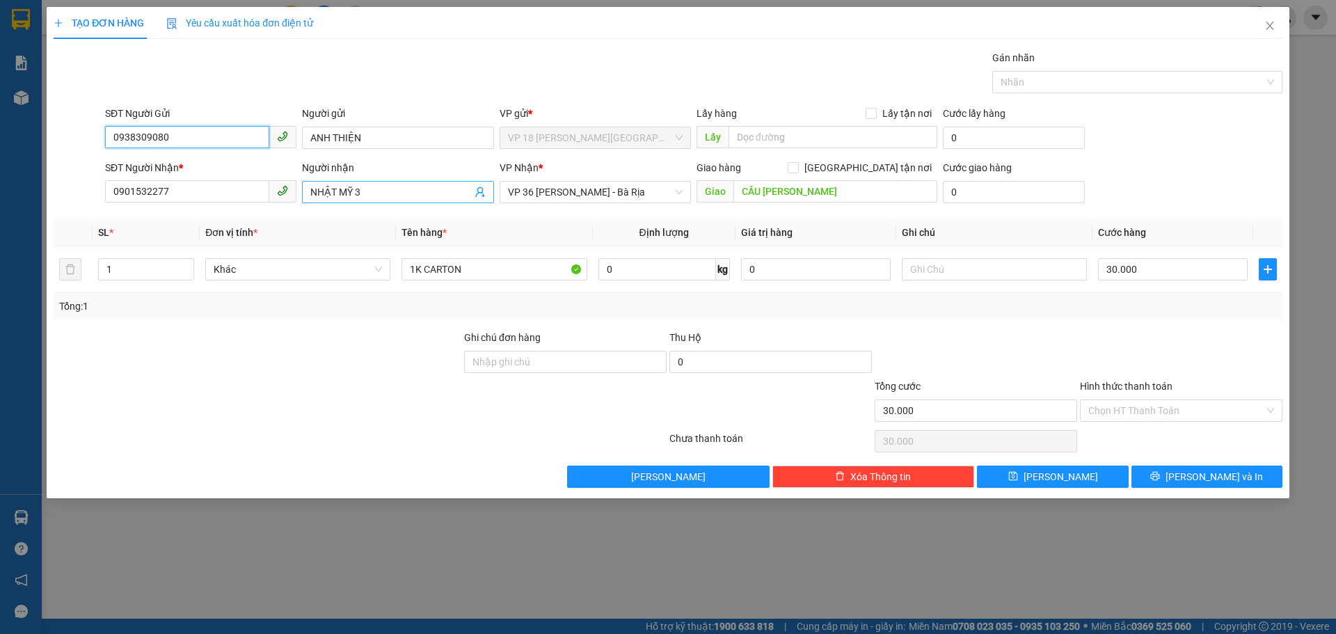
type input "0938309080"
click at [379, 196] on input "NHẬT MỸ 3" at bounding box center [390, 191] width 161 height 15
type input "NHẬT MỸ 1"
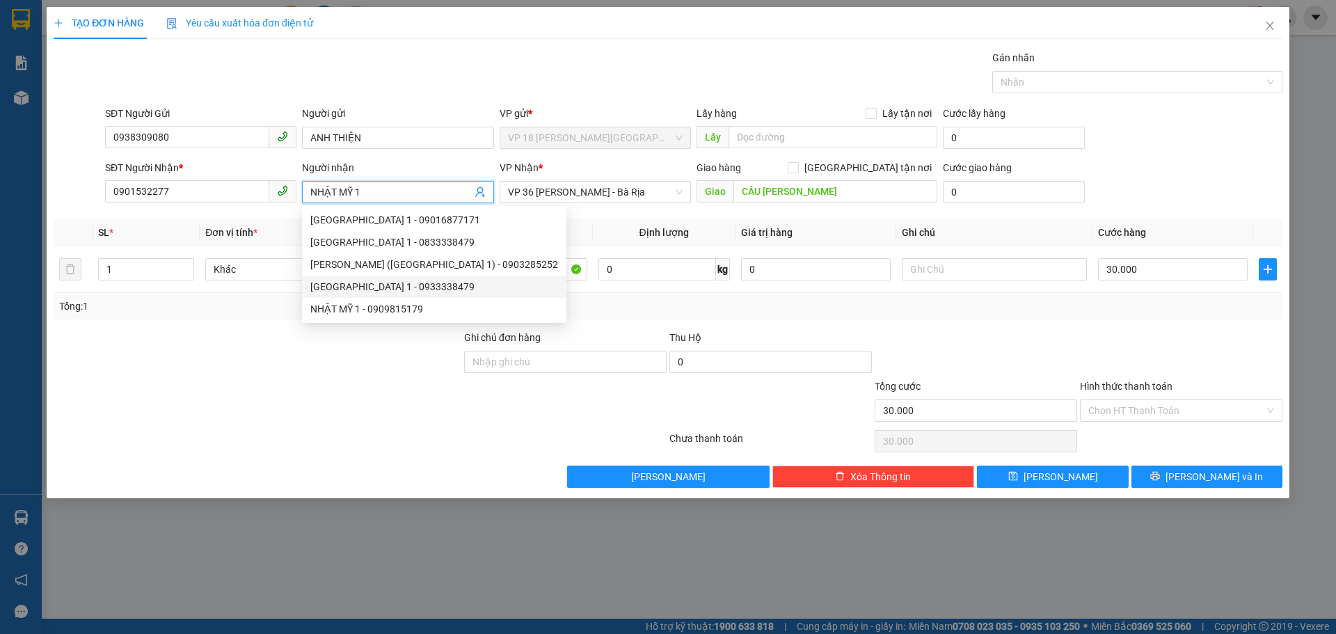
click at [401, 288] on div "[GEOGRAPHIC_DATA] 1 - 0933338479" at bounding box center [434, 286] width 248 height 15
type input "0933338479"
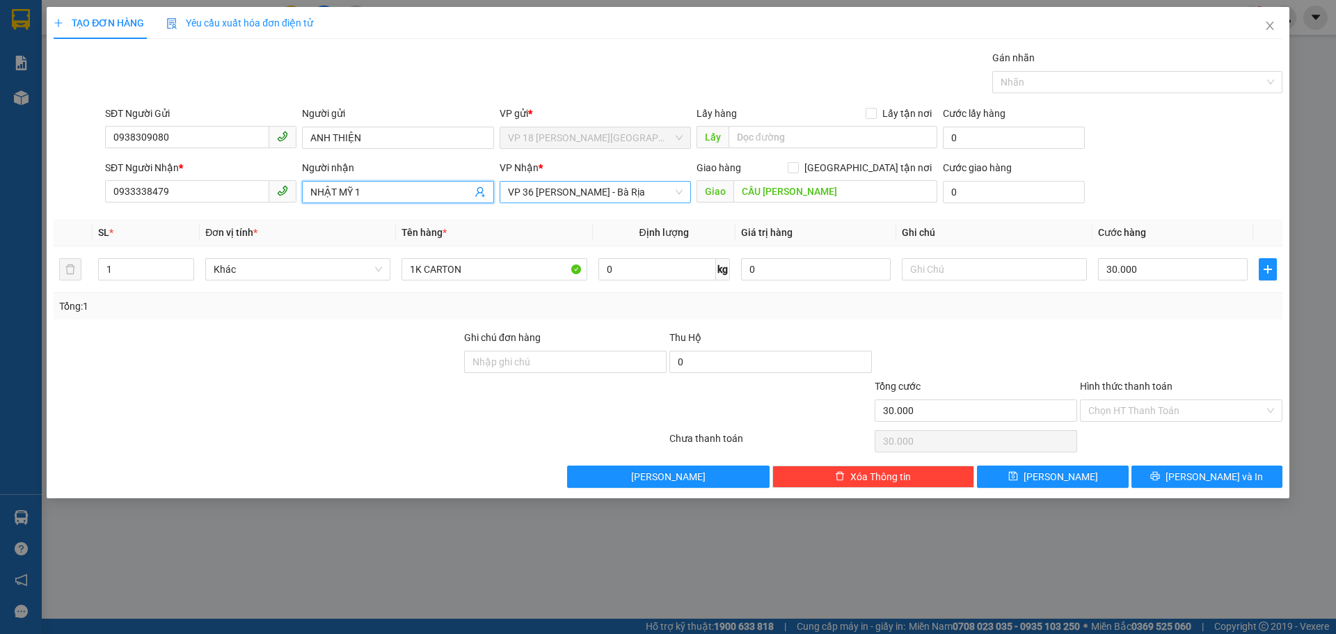
click at [646, 191] on span "VP 36 [PERSON_NAME] - Bà Rịa" at bounding box center [595, 192] width 175 height 21
type input "NHẬT MỸ 1"
click at [646, 191] on span "VP 36 [PERSON_NAME] - Bà Rịa" at bounding box center [595, 192] width 175 height 21
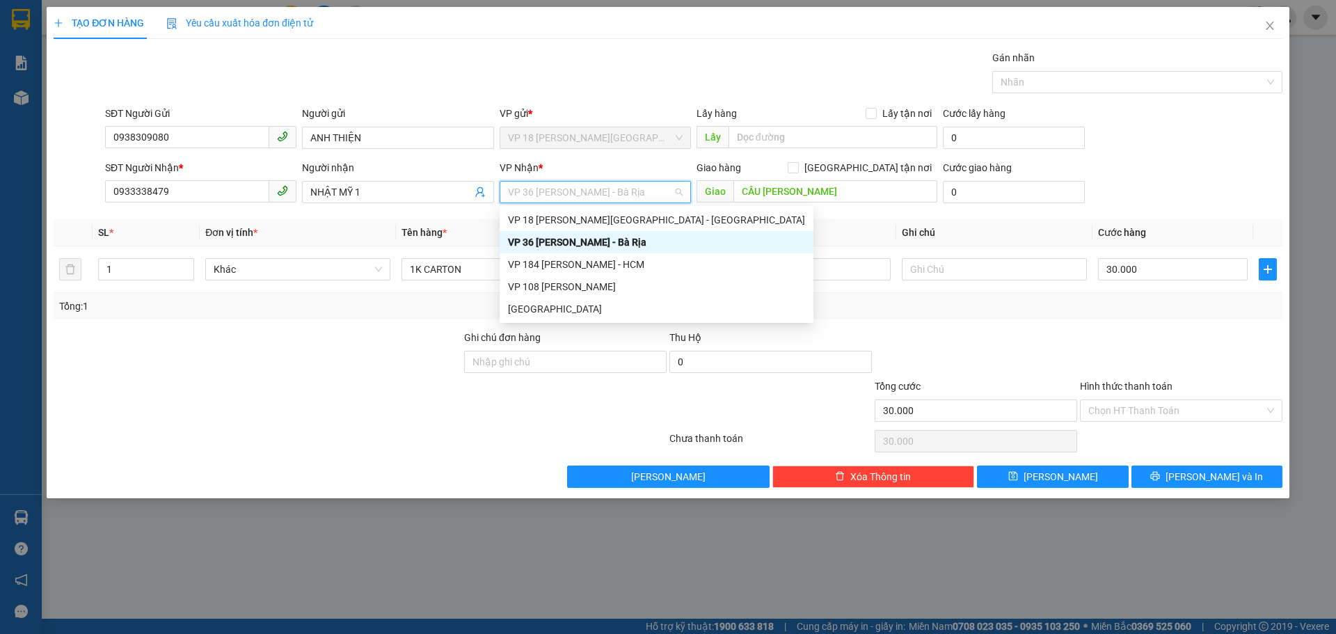
click at [646, 191] on span "VP 36 [PERSON_NAME] - Bà Rịa" at bounding box center [595, 192] width 175 height 21
click at [636, 289] on div "VP 108 [PERSON_NAME]" at bounding box center [656, 286] width 297 height 15
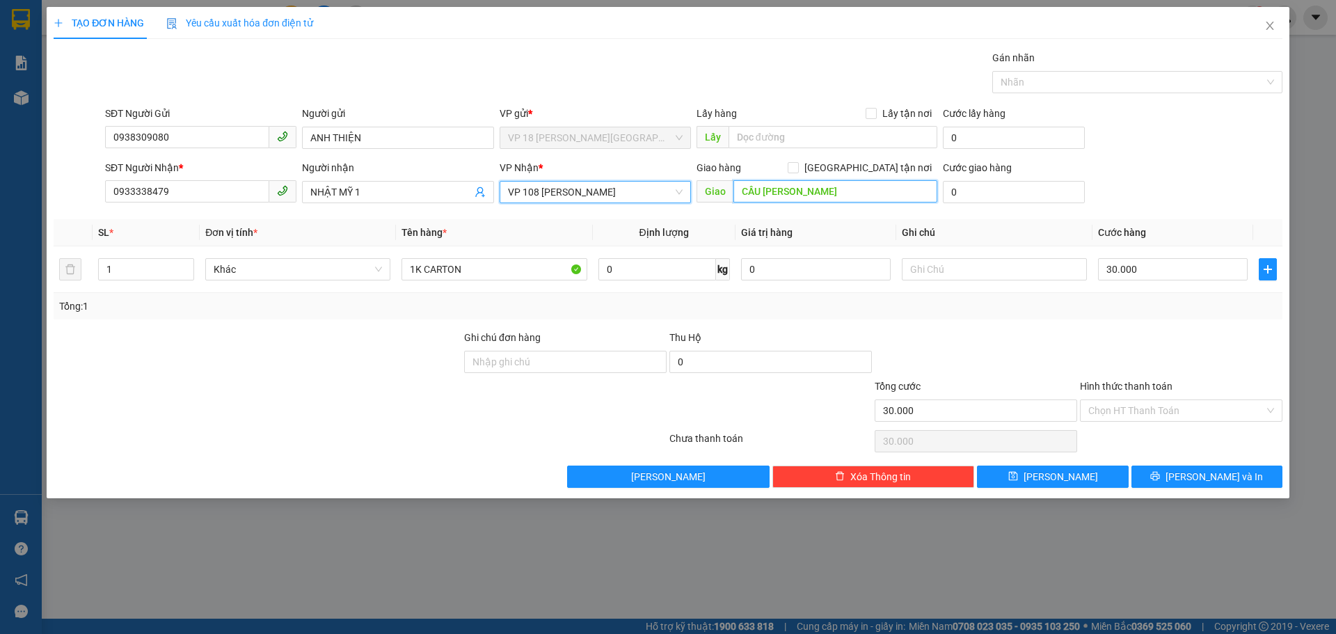
click at [762, 193] on input "CẦU [PERSON_NAME]" at bounding box center [835, 191] width 204 height 22
drag, startPoint x: 770, startPoint y: 195, endPoint x: 721, endPoint y: 193, distance: 49.4
click at [721, 193] on span "Giao vpvt" at bounding box center [816, 191] width 241 height 22
type input "VPVT"
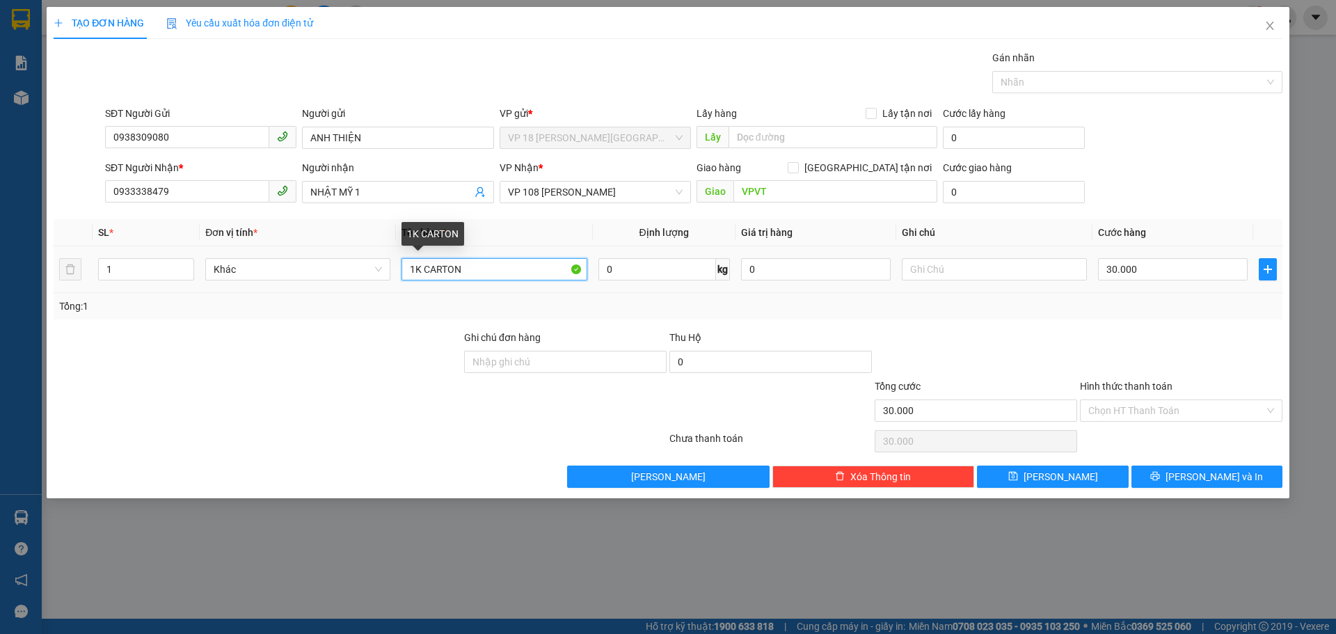
click at [422, 266] on input "1K CARTON" at bounding box center [493, 269] width 185 height 22
type input "1H CARTON"
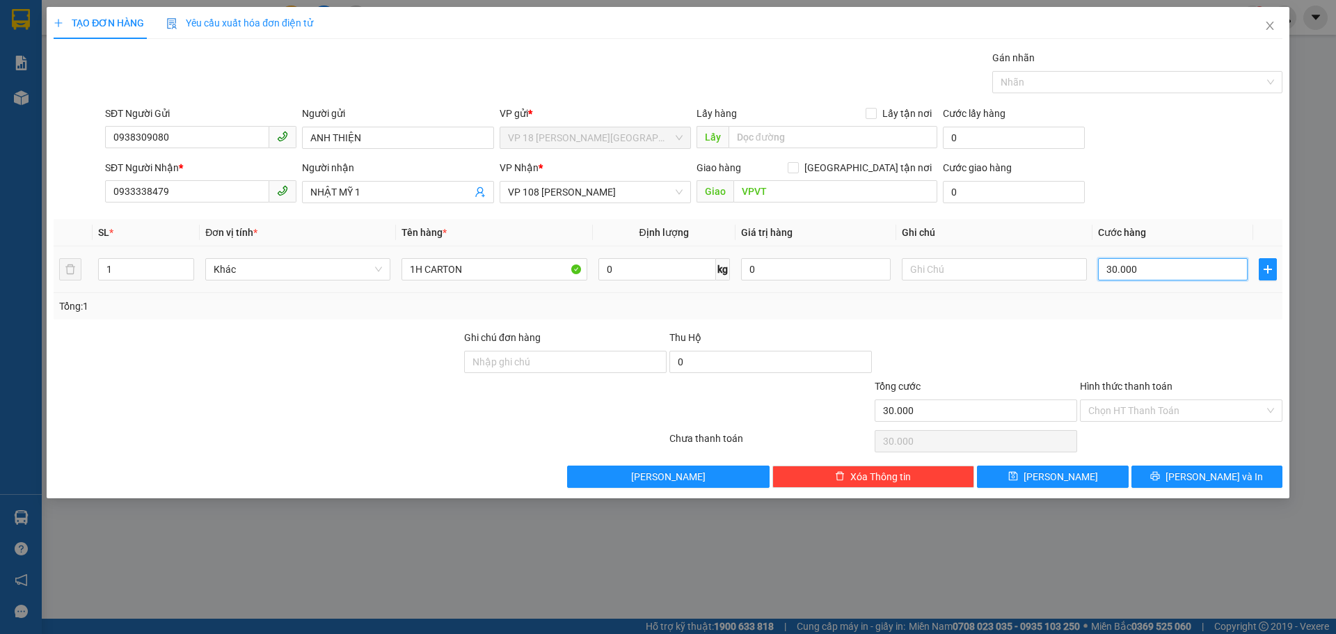
click at [1155, 270] on input "30.000" at bounding box center [1173, 269] width 150 height 22
type input "2"
type input "20"
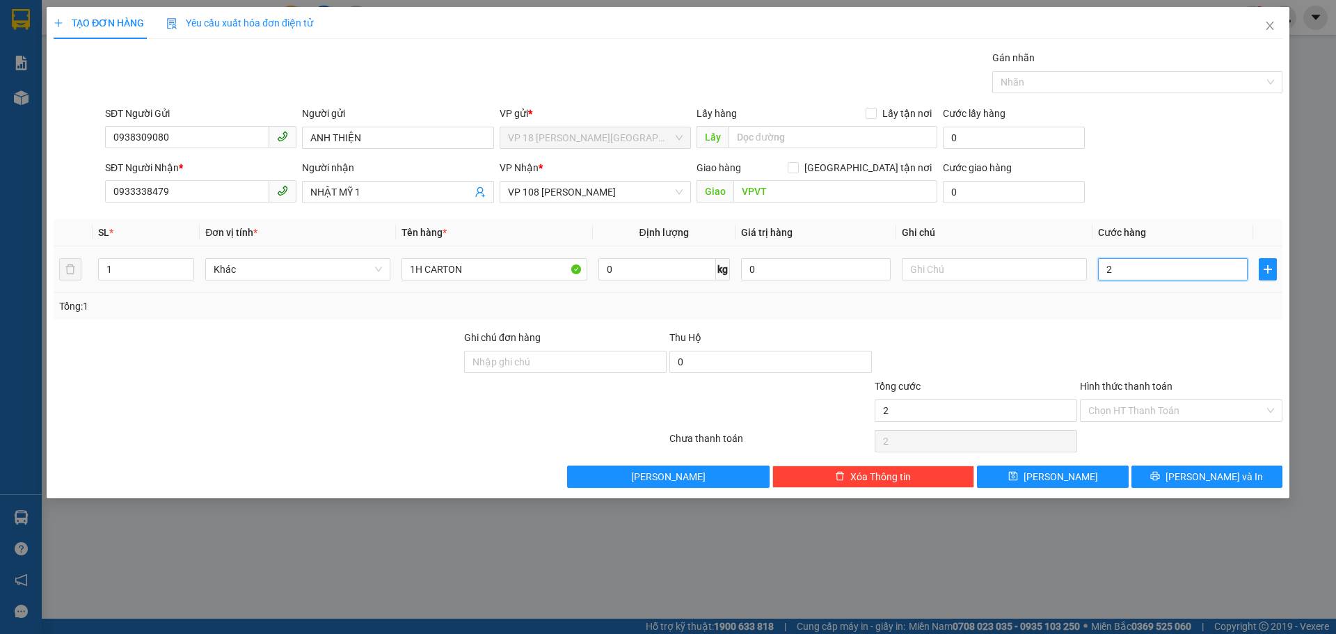
type input "20"
type input "200"
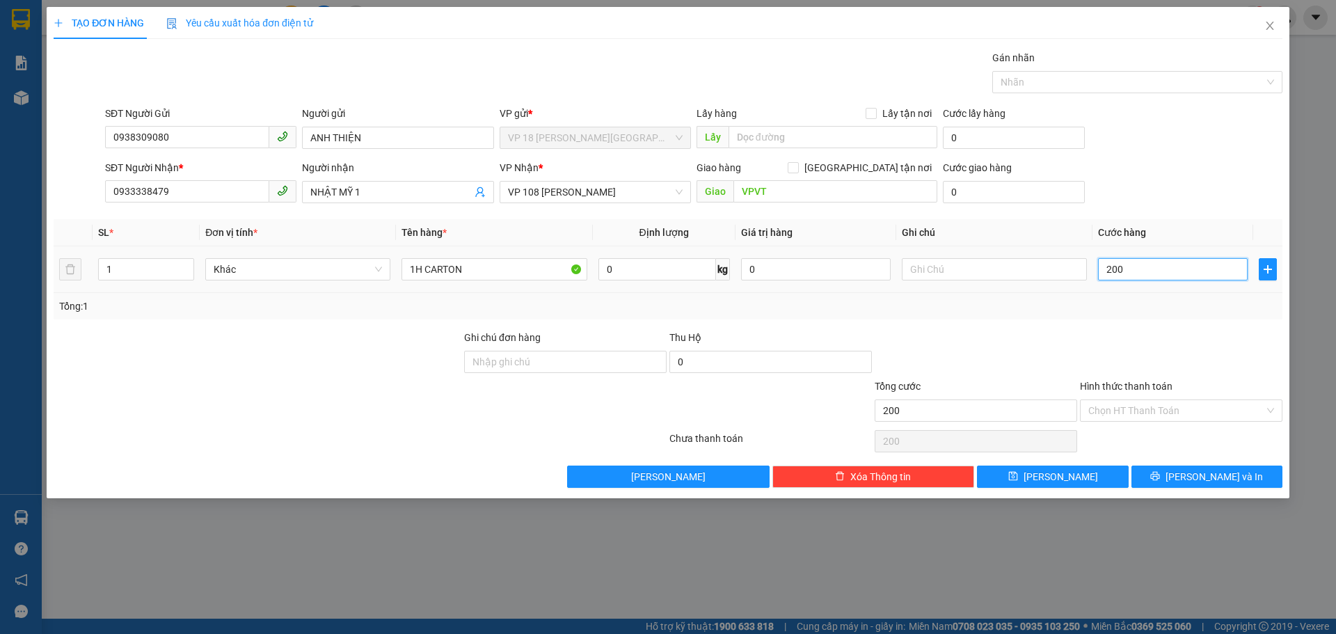
type input "2.000"
type input "20.000"
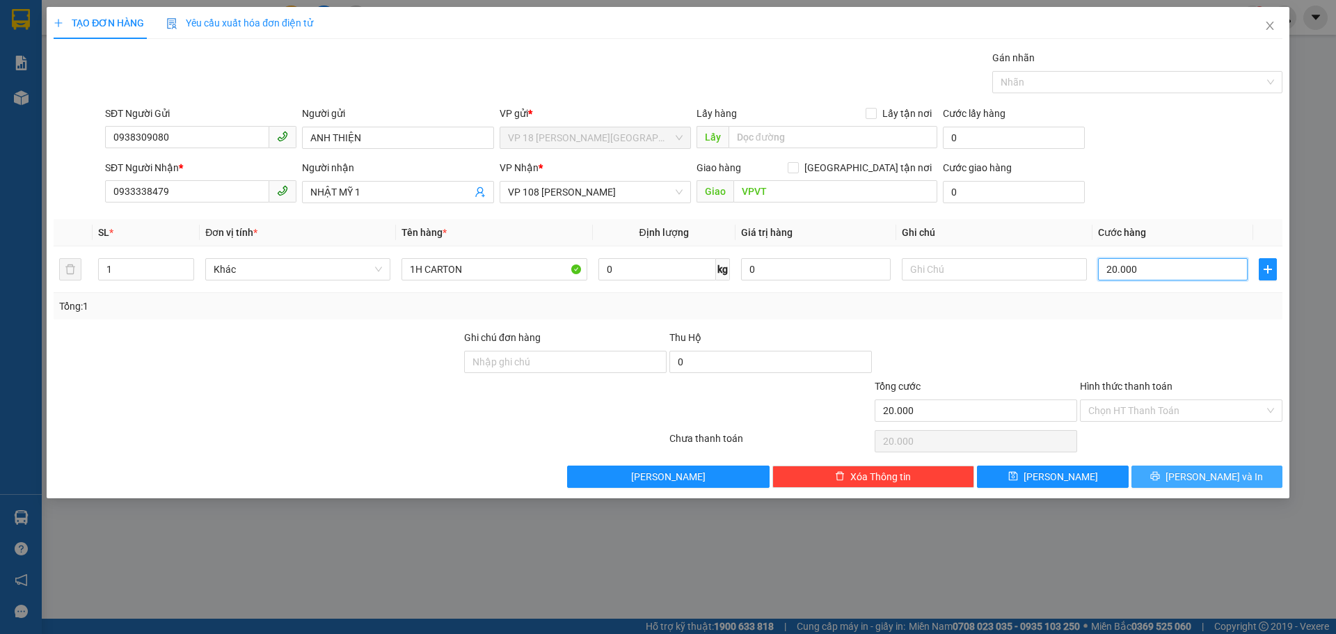
type input "20.000"
click at [1166, 470] on button "[PERSON_NAME] và In" at bounding box center [1206, 476] width 151 height 22
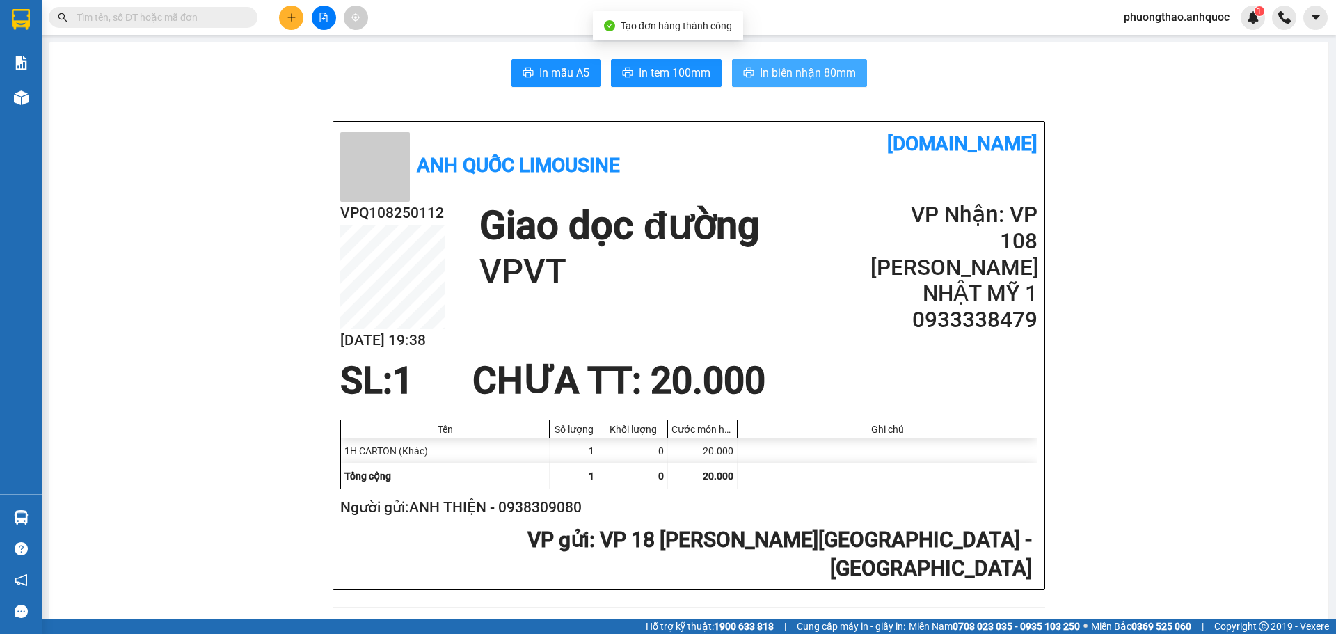
click at [775, 83] on button "In biên nhận 80mm" at bounding box center [799, 73] width 135 height 28
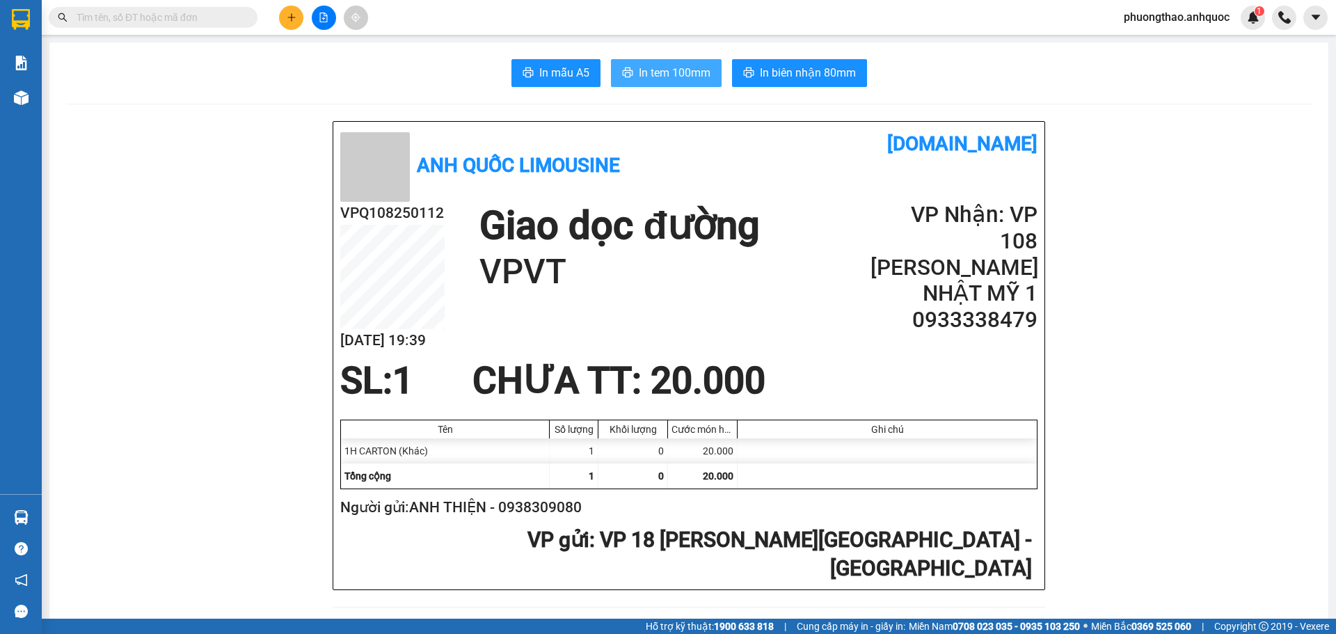
click at [657, 69] on span "In tem 100mm" at bounding box center [675, 72] width 72 height 17
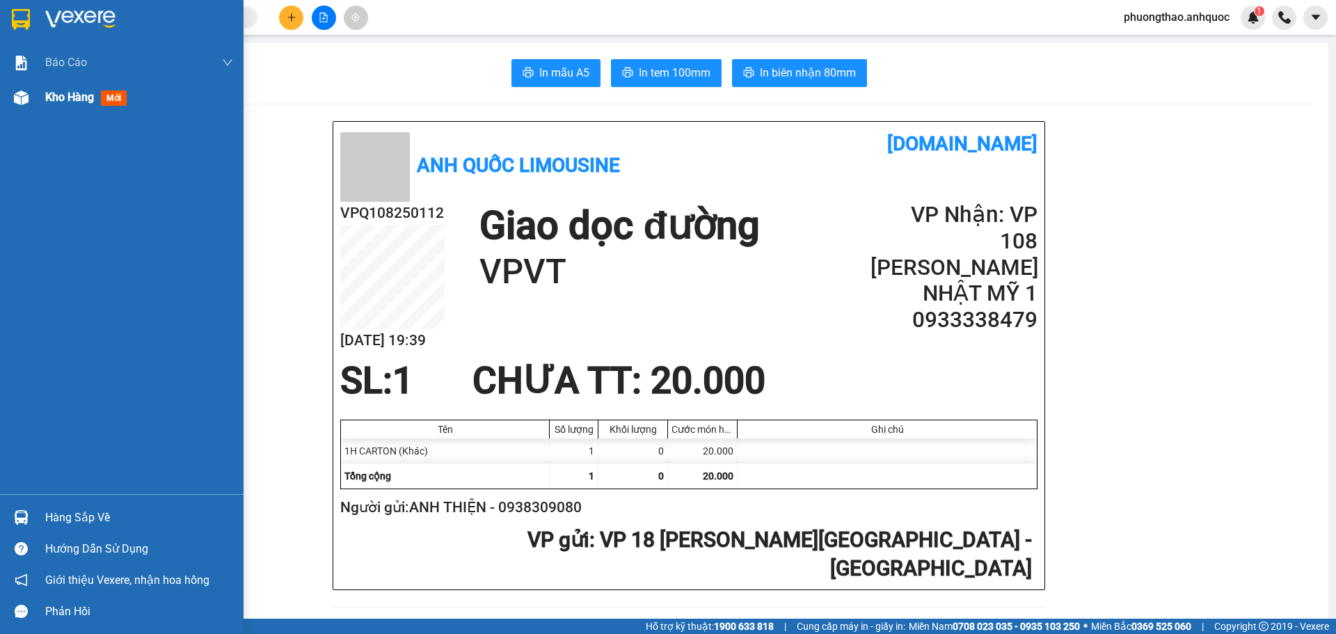
click at [19, 105] on div at bounding box center [21, 98] width 24 height 24
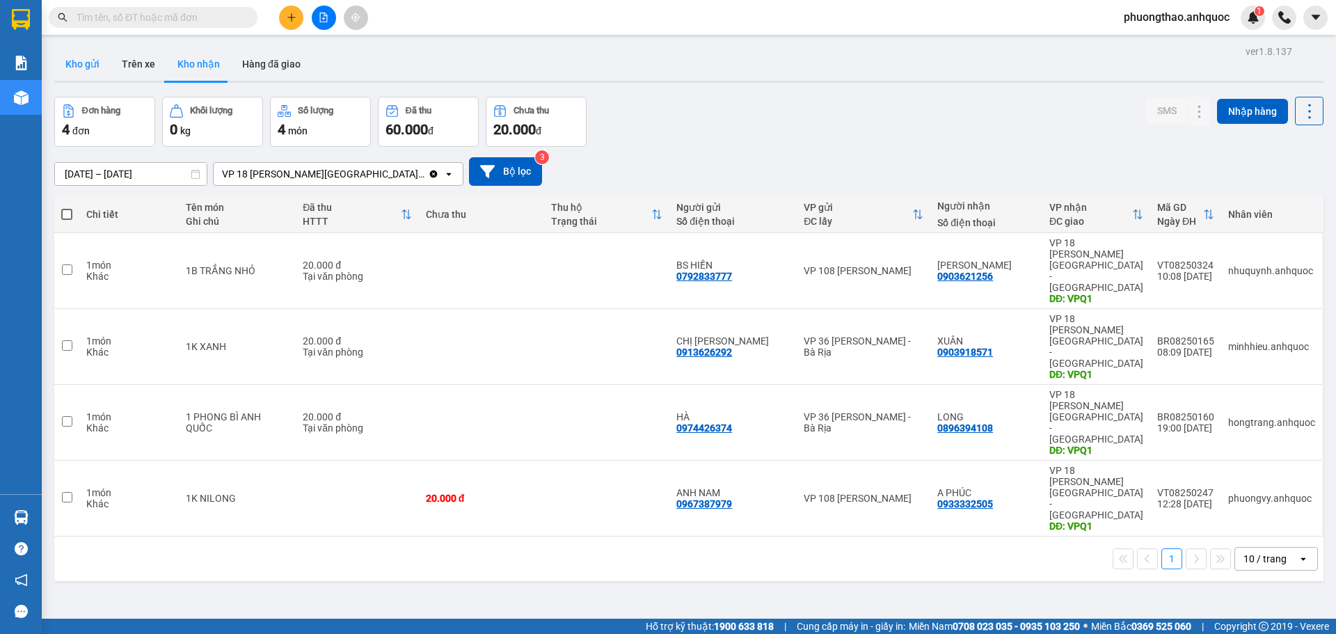
click at [98, 59] on button "Kho gửi" at bounding box center [82, 63] width 56 height 33
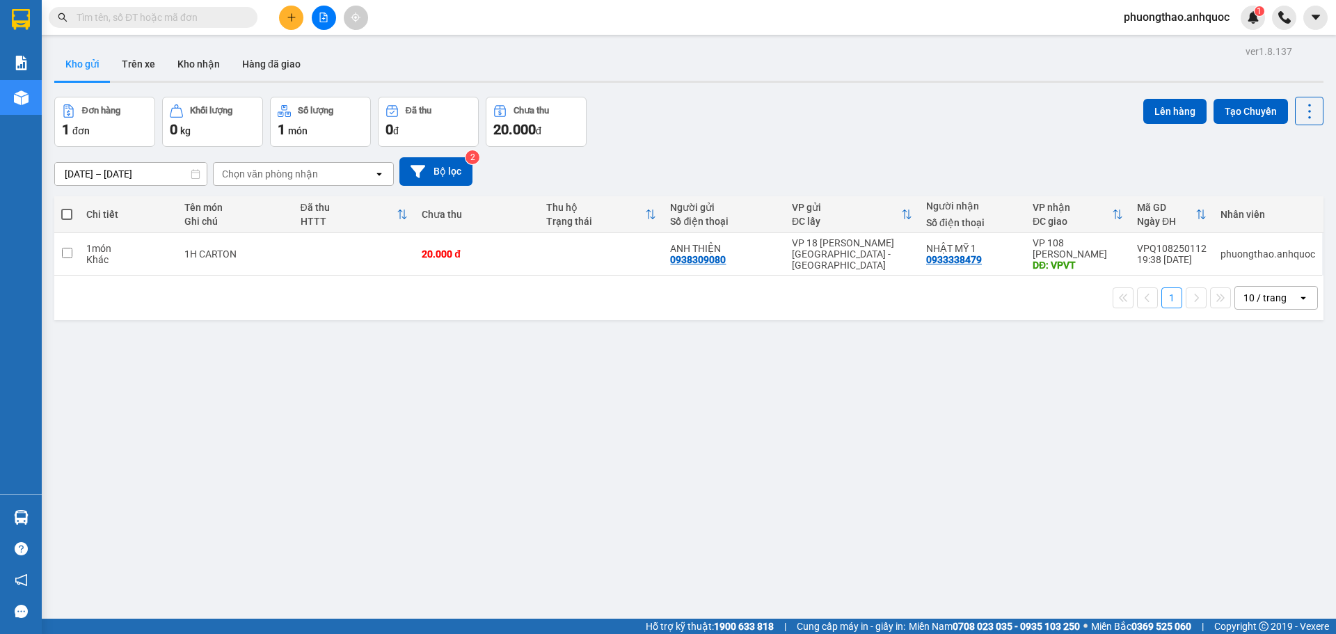
click at [286, 24] on button at bounding box center [291, 18] width 24 height 24
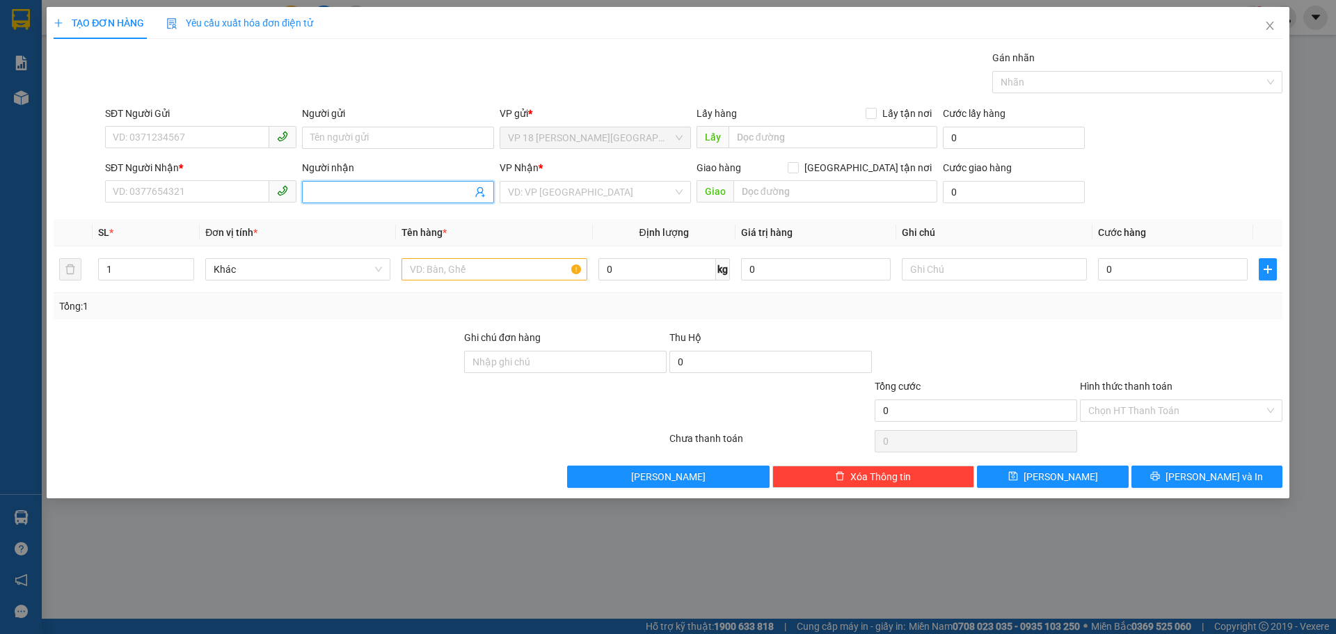
click at [339, 191] on input "Người nhận" at bounding box center [390, 191] width 161 height 15
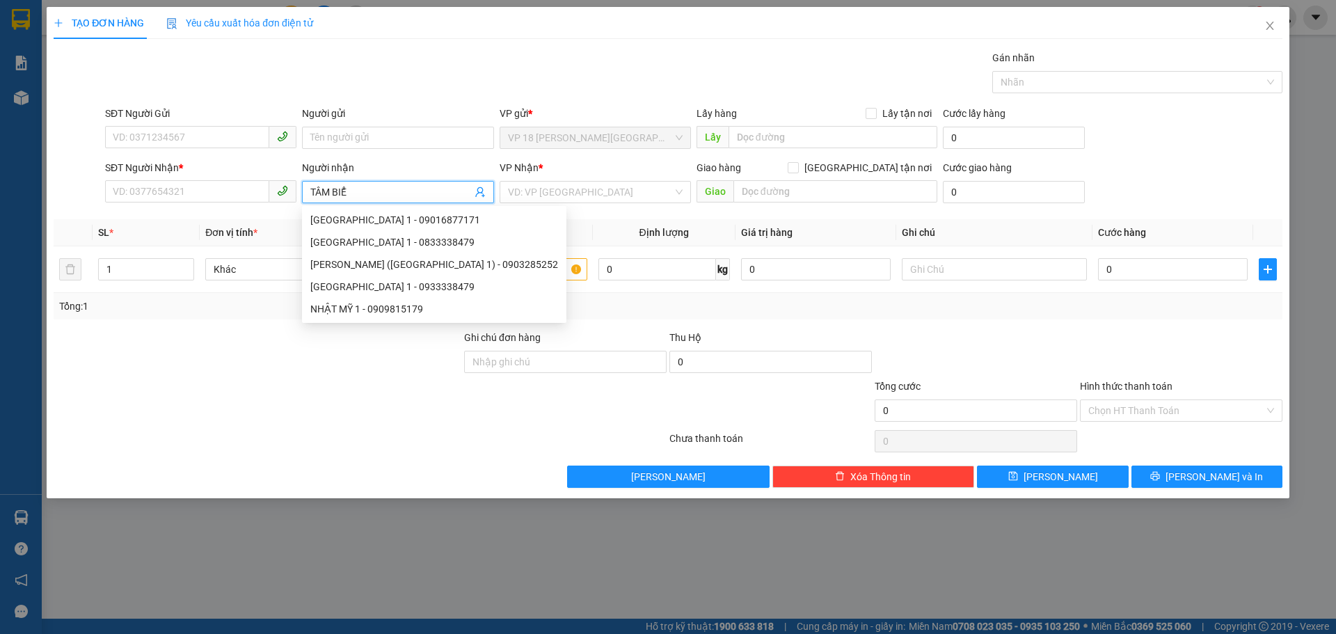
type input "TÂM BIỂN"
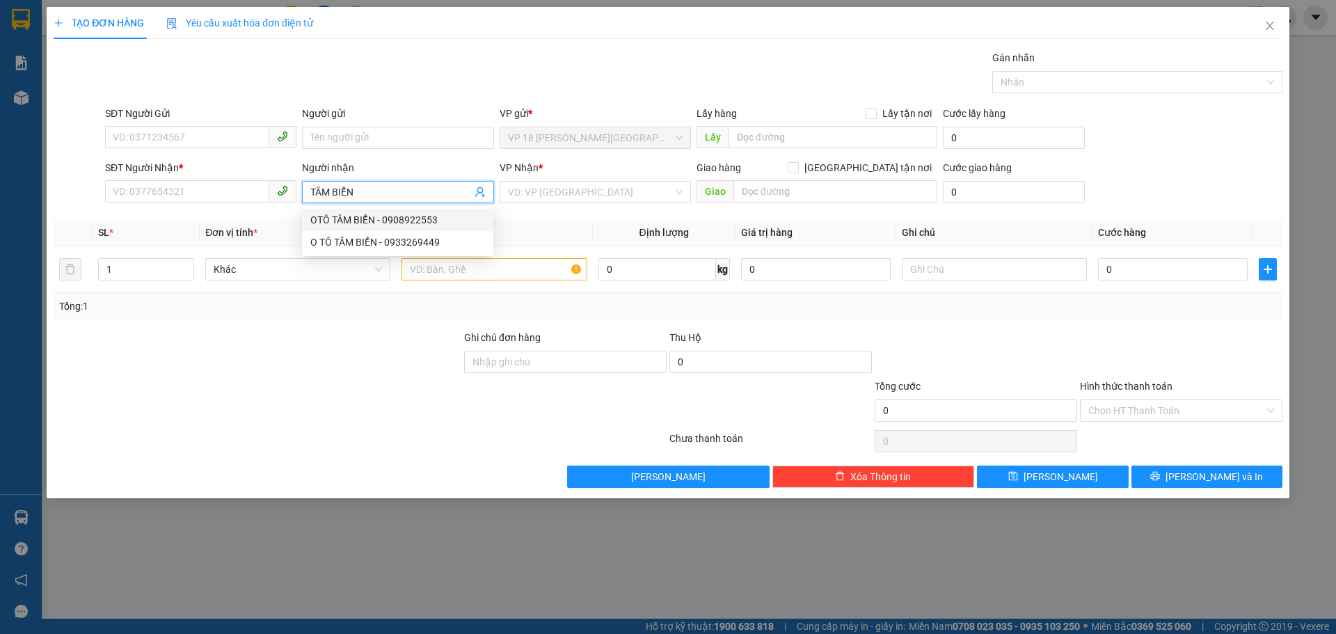
click at [401, 220] on div "OTÔ TÂM BIỂN - 0908922553" at bounding box center [397, 219] width 175 height 15
type input "0908922553"
type input "OTÔ TÂM BIỂN"
click at [564, 195] on input "search" at bounding box center [590, 192] width 165 height 21
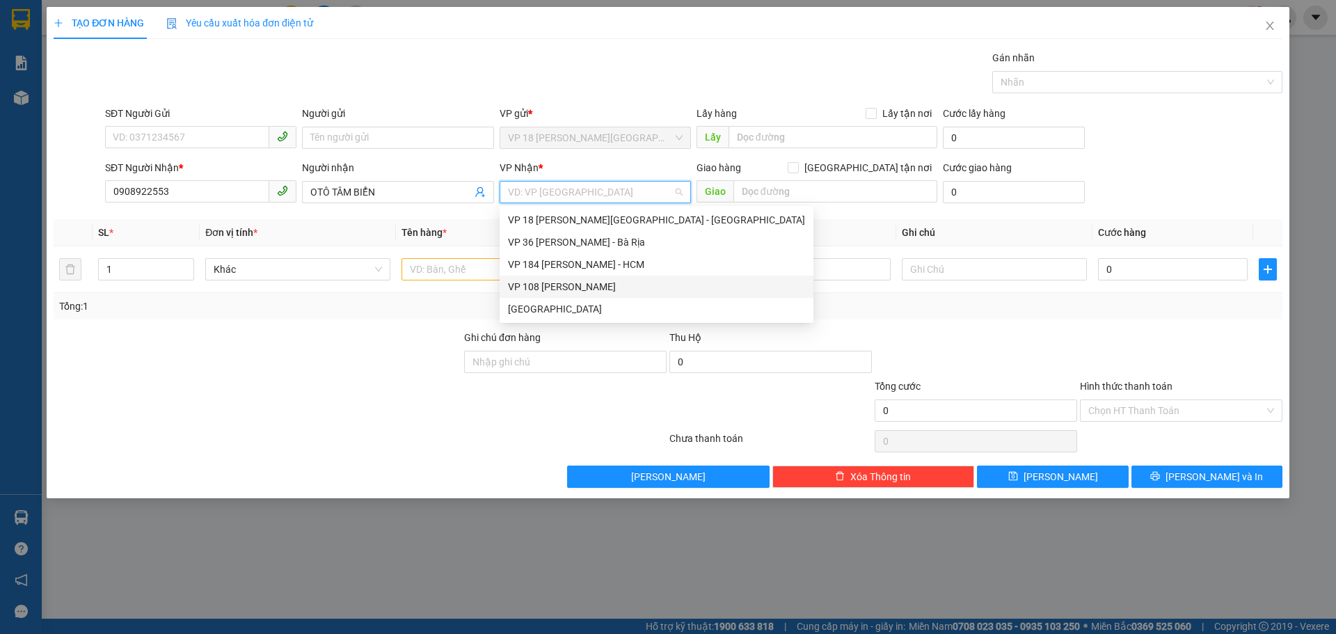
click at [574, 285] on div "VP 108 [PERSON_NAME]" at bounding box center [656, 286] width 297 height 15
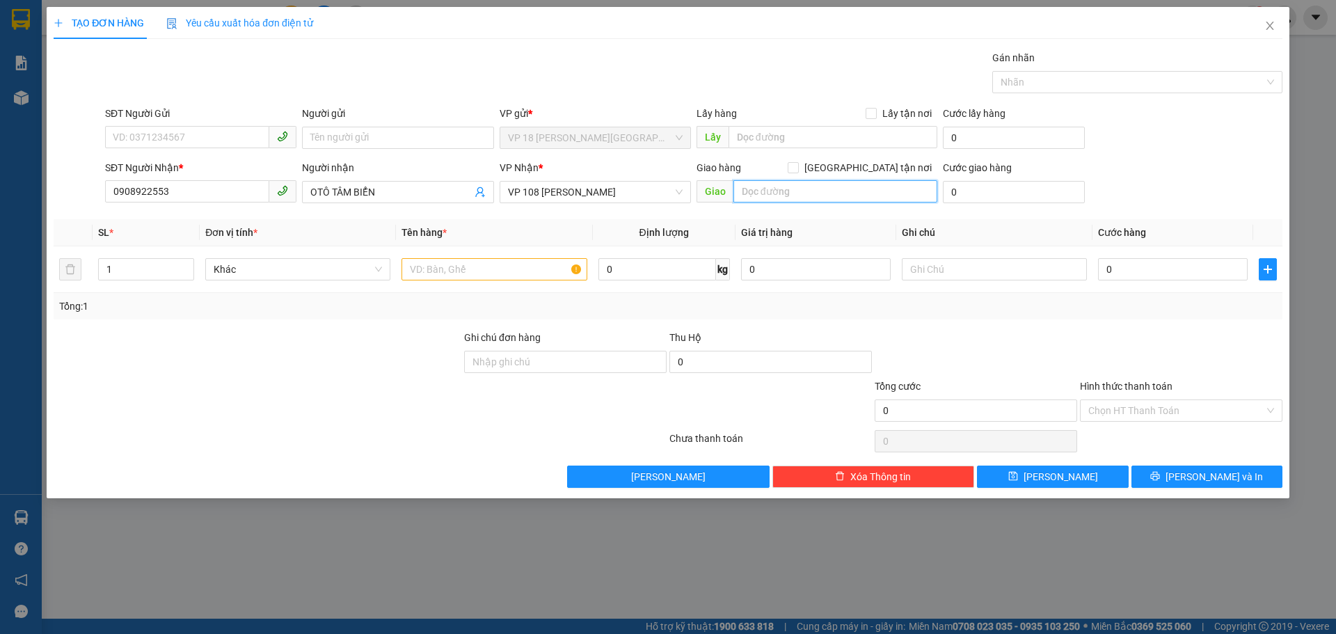
click at [769, 186] on input "text" at bounding box center [835, 191] width 204 height 22
type input "VPVT"
click at [465, 268] on input "text" at bounding box center [493, 269] width 185 height 22
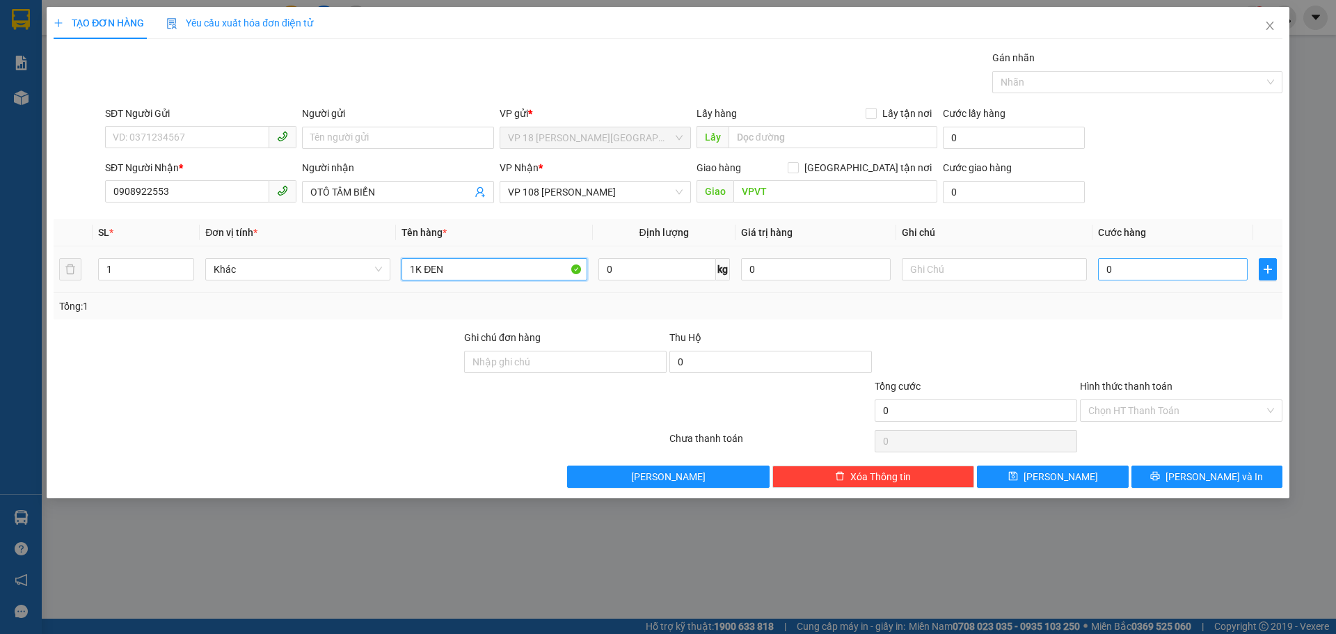
type input "1K ĐEN"
click at [1153, 270] on input "0" at bounding box center [1173, 269] width 150 height 22
type input "2"
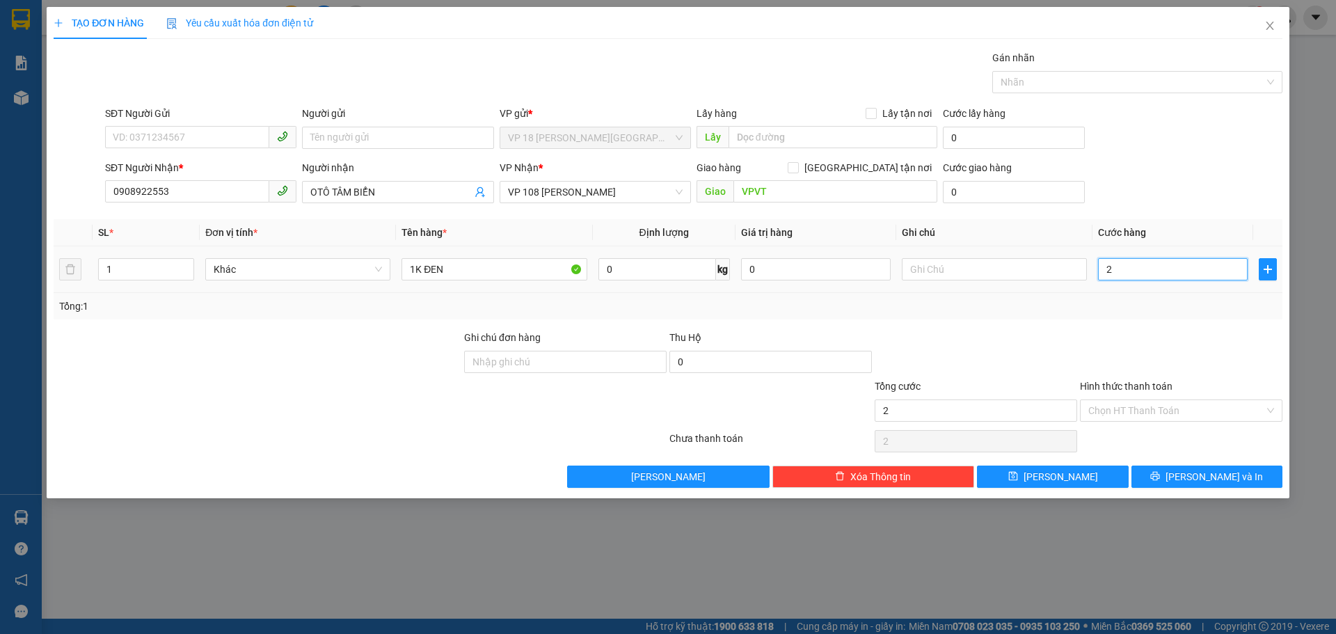
type input "20"
type input "200"
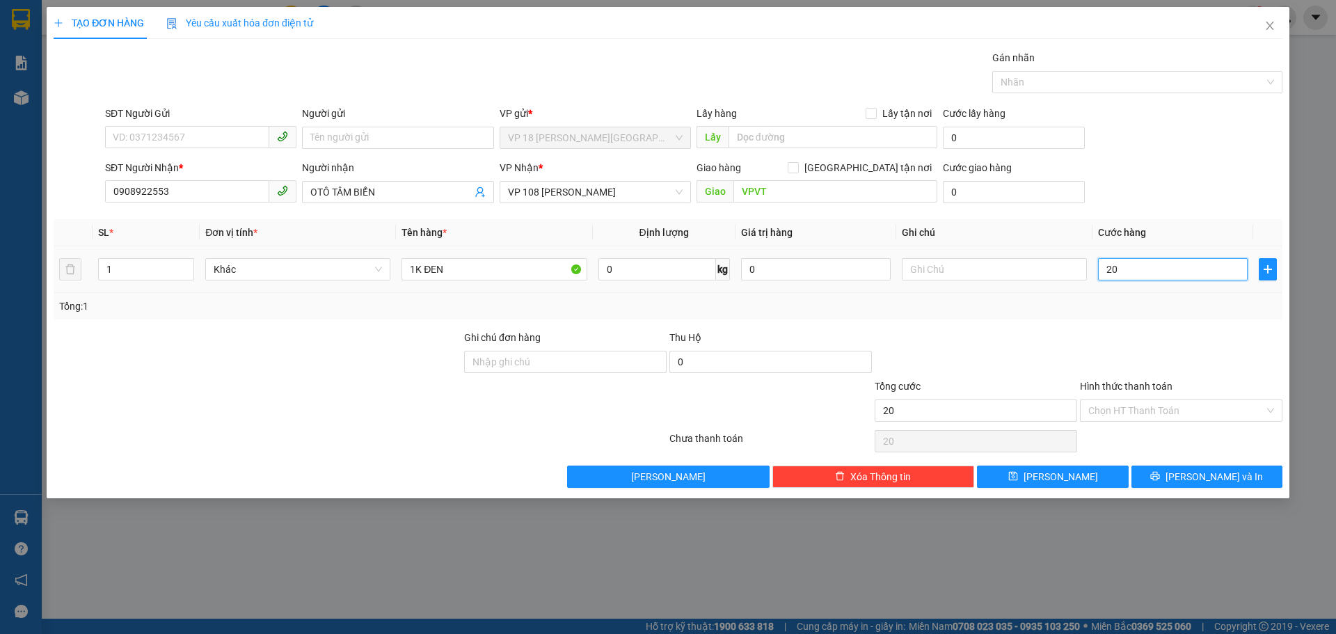
type input "200"
type input "2.000"
type input "20.000"
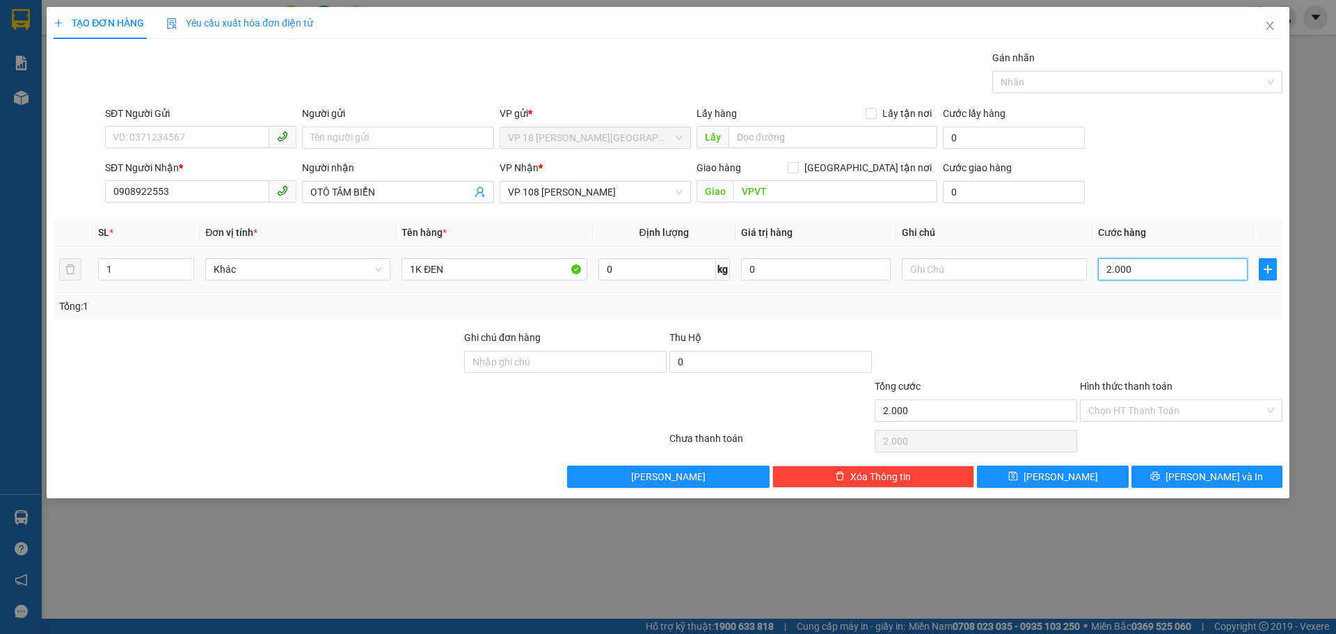
type input "20.000"
click at [1151, 476] on button "[PERSON_NAME] và In" at bounding box center [1206, 476] width 151 height 22
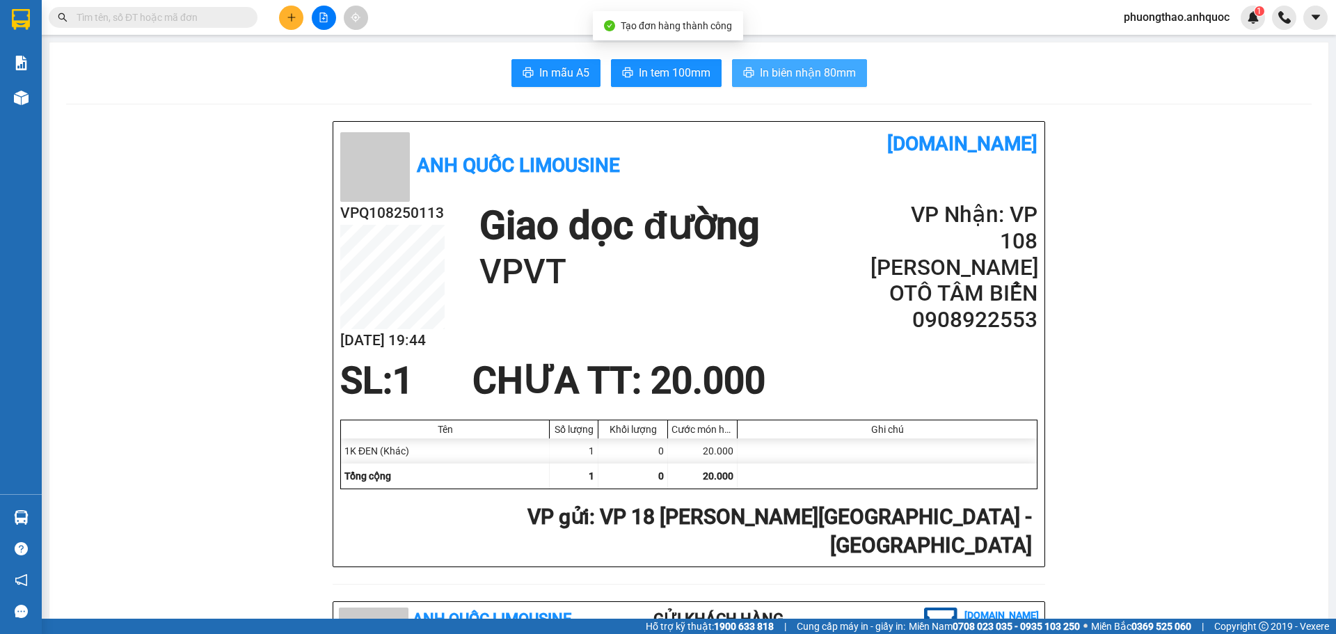
click at [751, 77] on button "In biên nhận 80mm" at bounding box center [799, 73] width 135 height 28
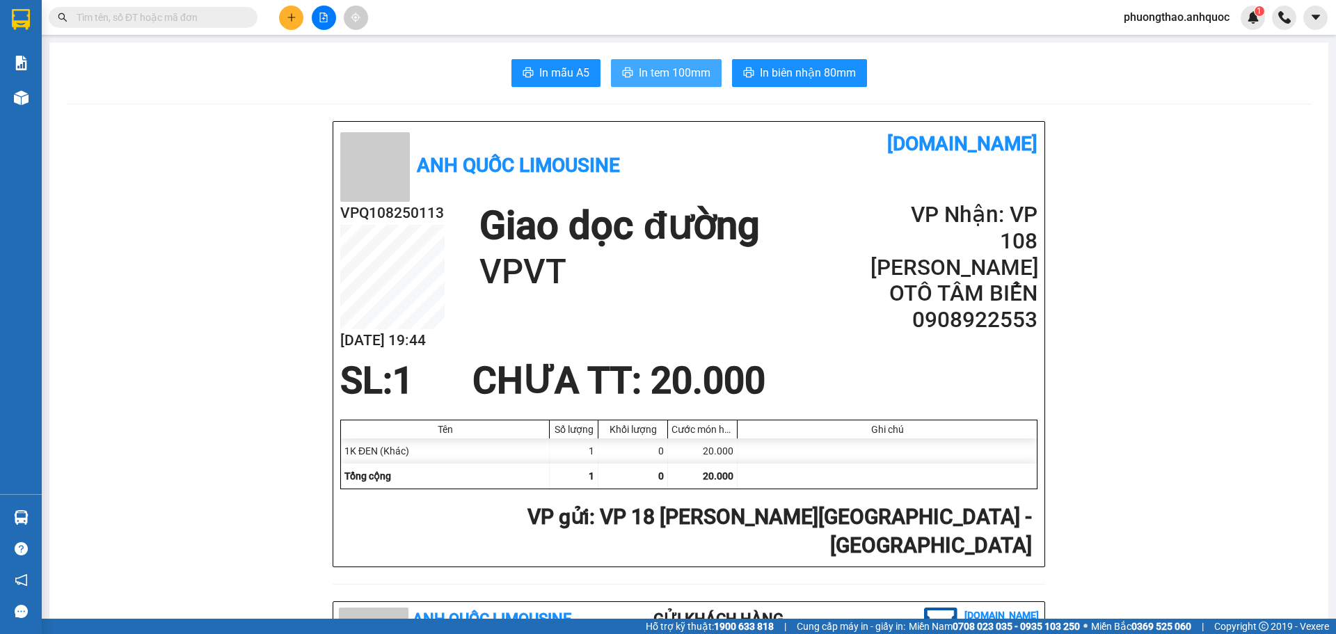
click at [670, 75] on span "In tem 100mm" at bounding box center [675, 72] width 72 height 17
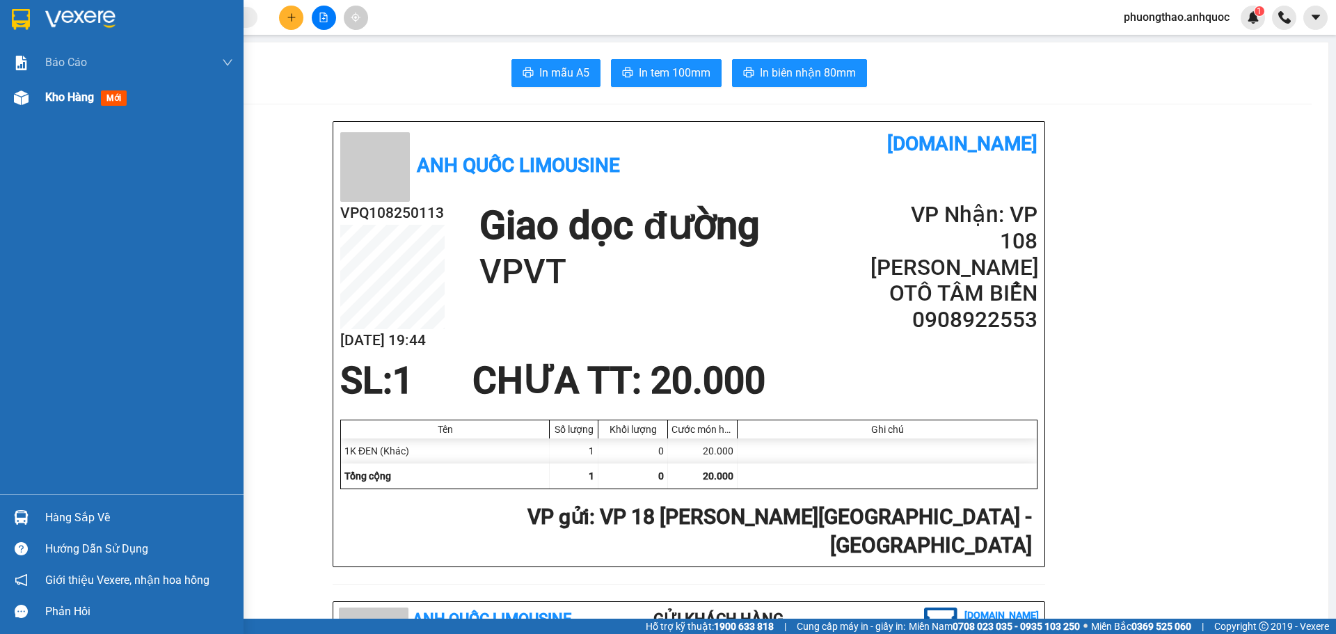
click at [15, 100] on img at bounding box center [21, 97] width 15 height 15
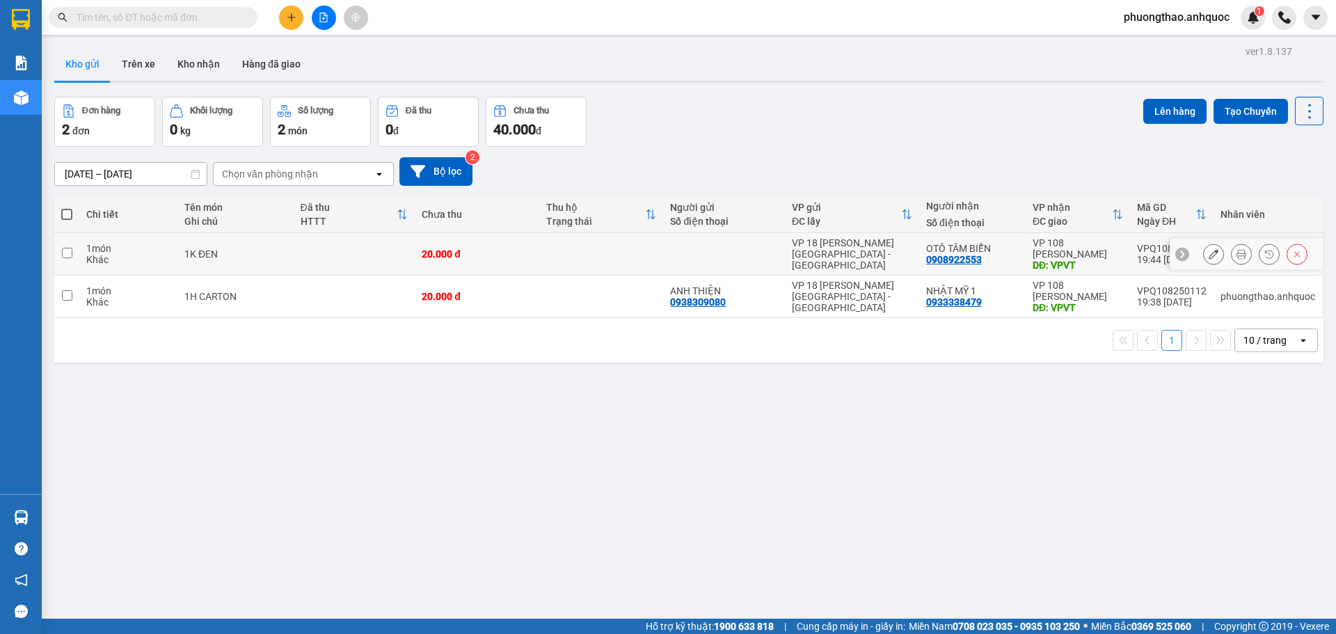
click at [177, 265] on td "1K ĐEN" at bounding box center [234, 254] width 115 height 42
checkbox input "true"
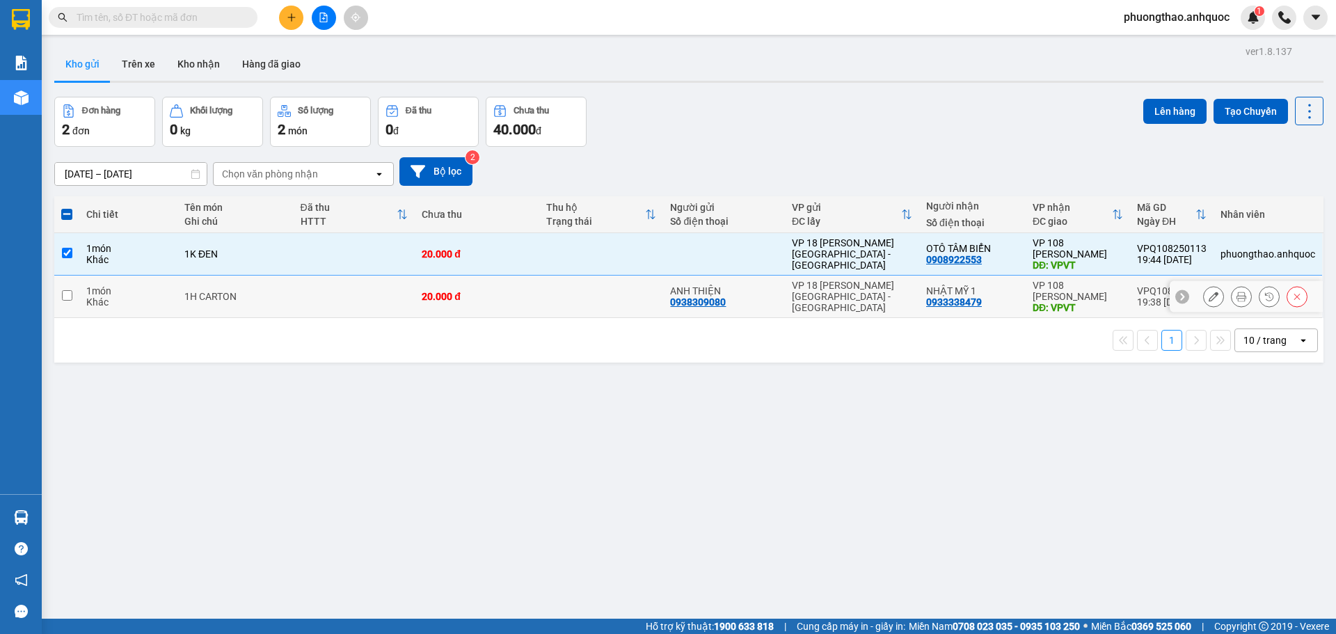
click at [216, 312] on td "1H CARTON" at bounding box center [234, 296] width 115 height 42
checkbox input "true"
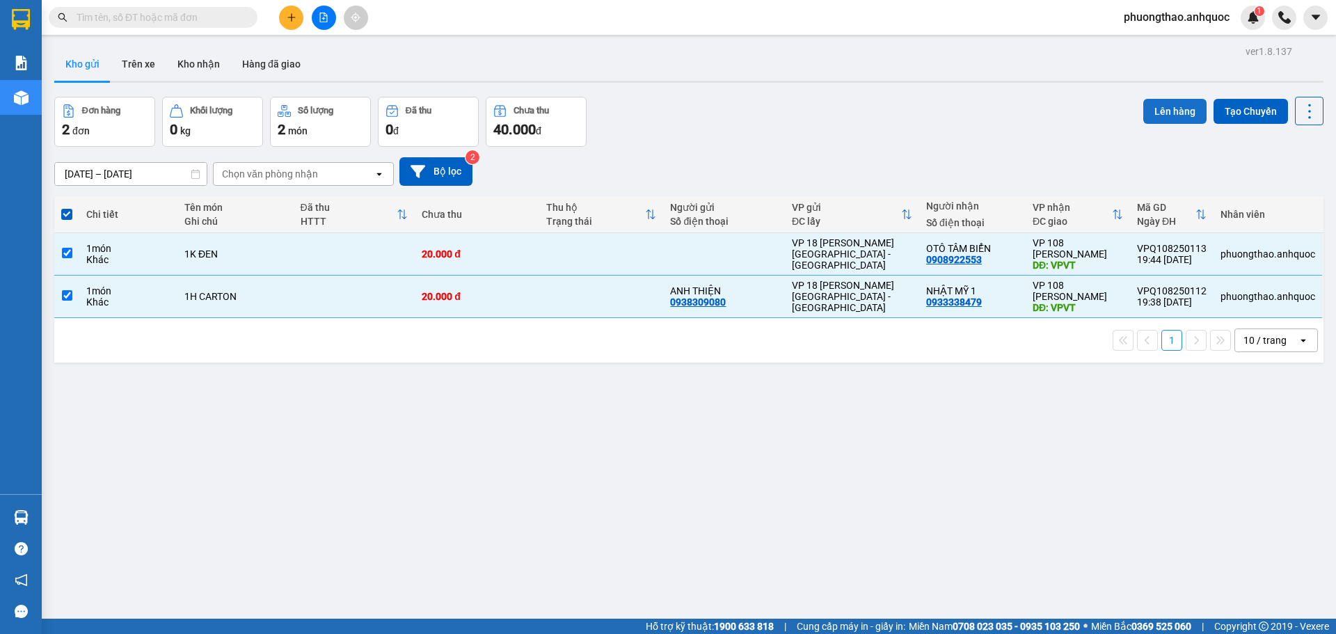
click at [1153, 114] on button "Lên hàng" at bounding box center [1174, 111] width 63 height 25
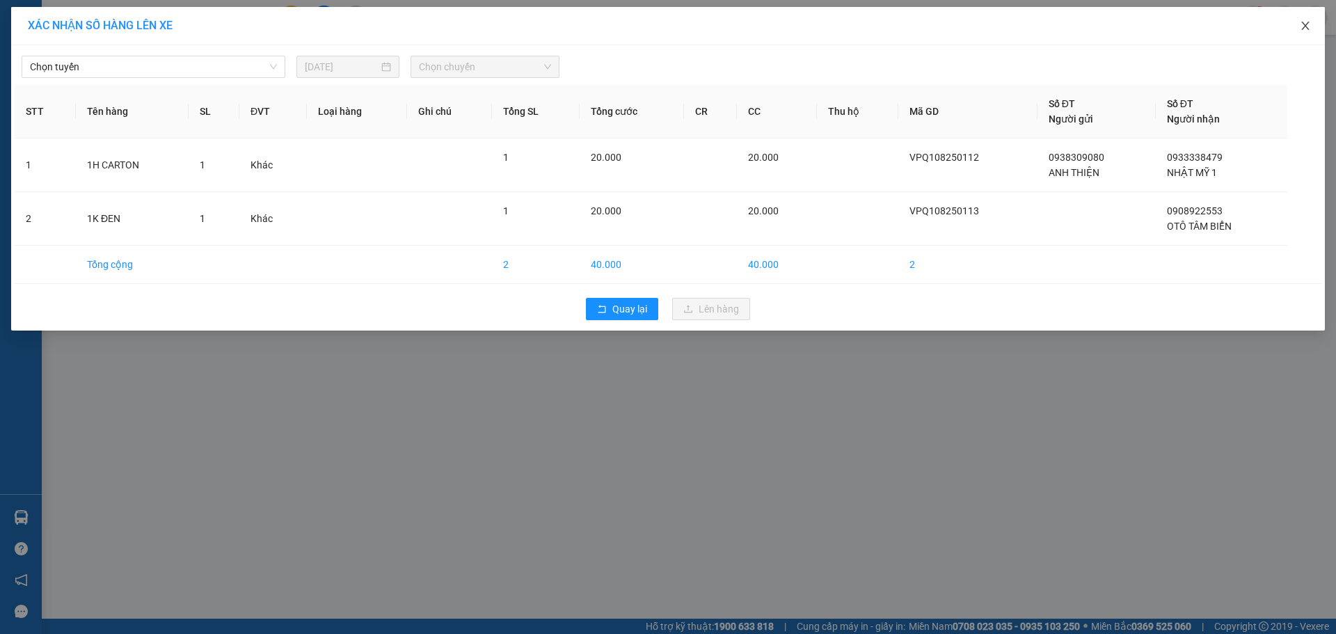
click at [1305, 25] on icon "close" at bounding box center [1304, 25] width 11 height 11
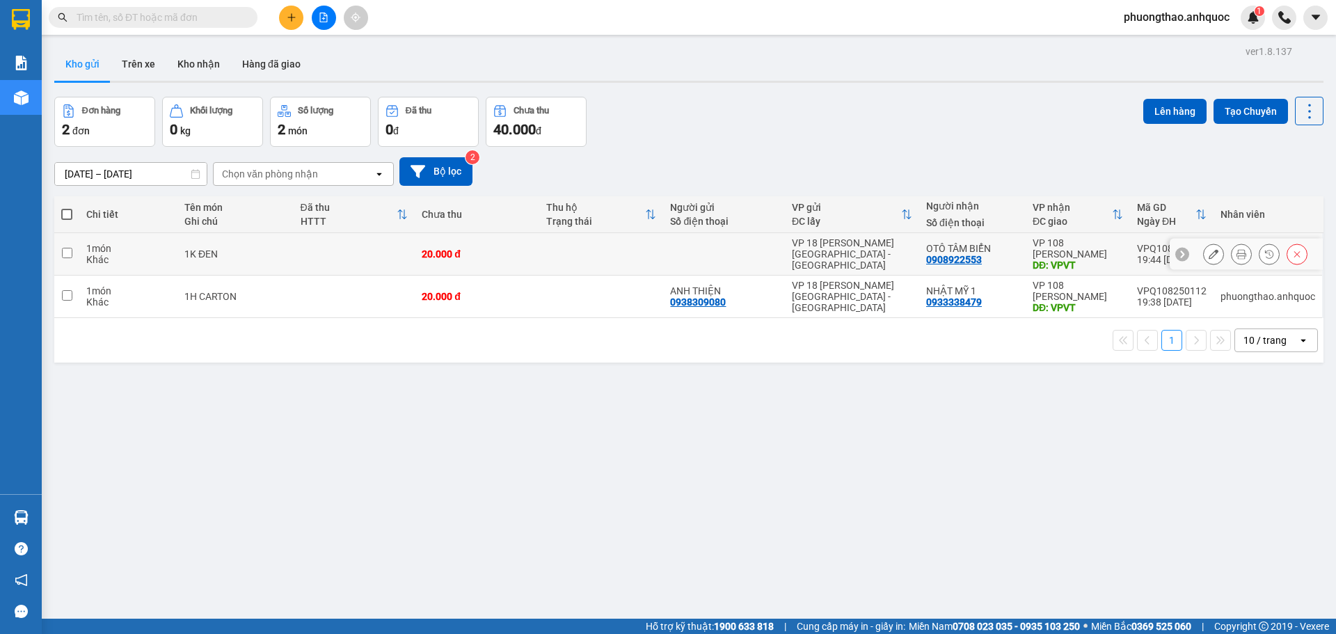
click at [218, 252] on div "1K ĐEN" at bounding box center [235, 253] width 102 height 11
checkbox input "true"
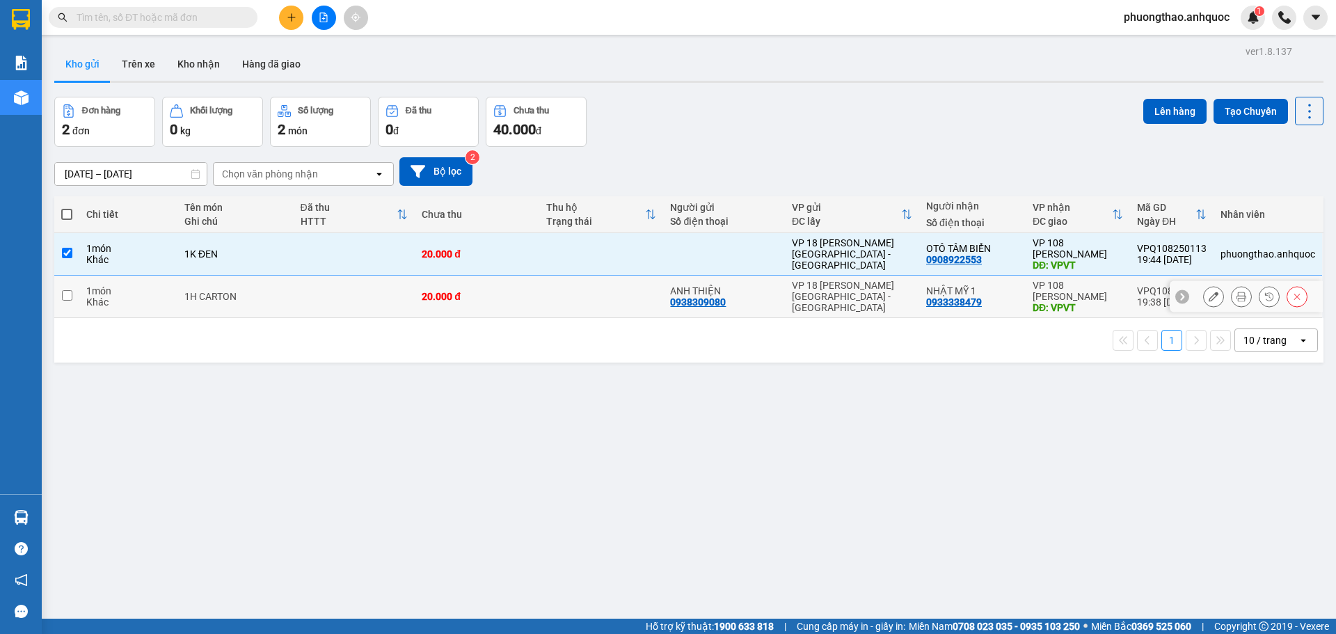
click at [221, 293] on div "1H CARTON" at bounding box center [235, 296] width 102 height 11
checkbox input "true"
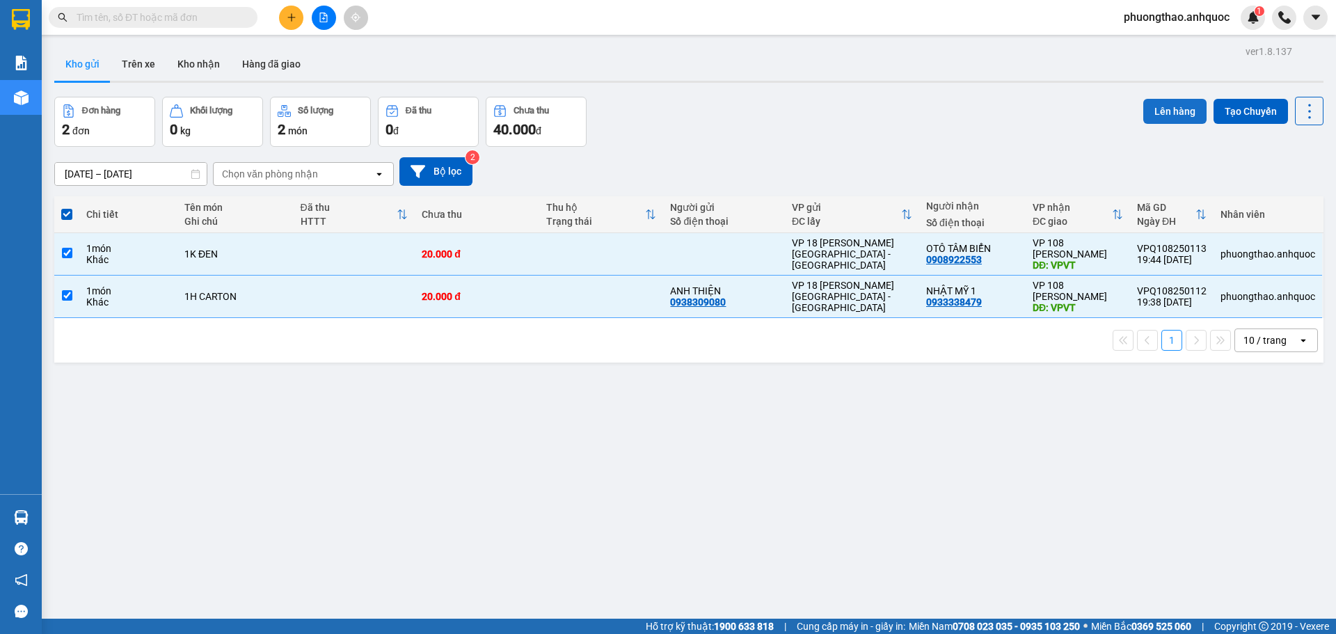
click at [1151, 112] on button "Lên hàng" at bounding box center [1174, 111] width 63 height 25
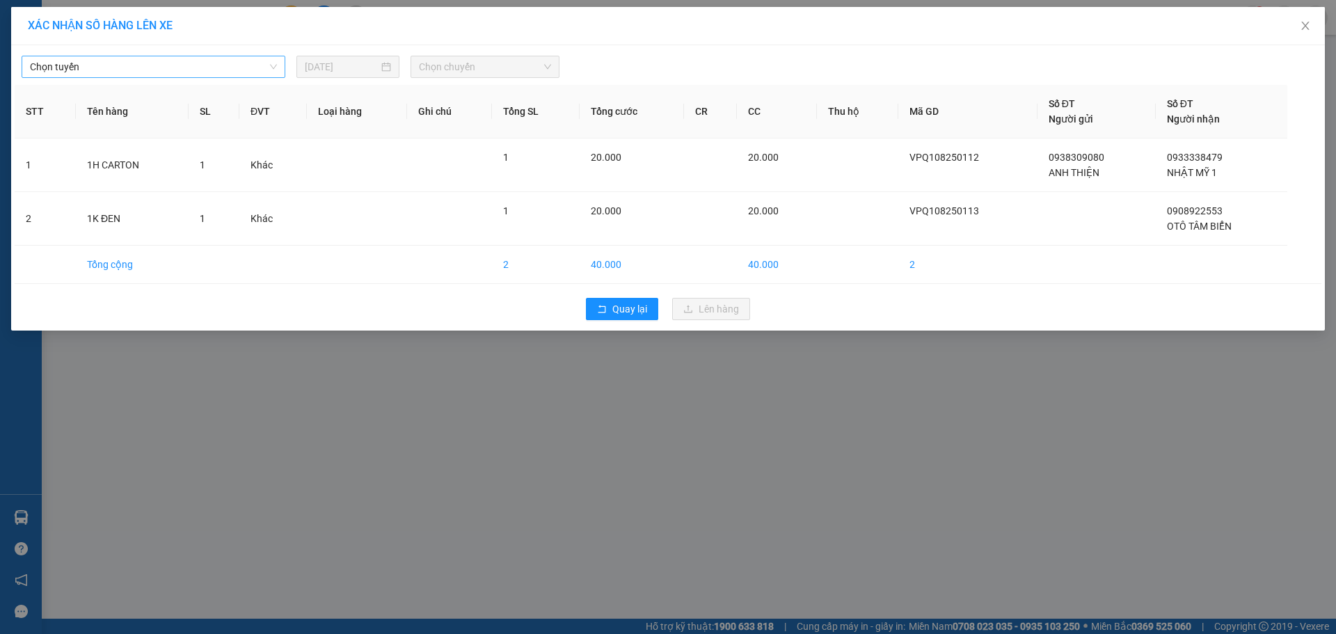
click at [228, 65] on span "Chọn tuyến" at bounding box center [153, 66] width 247 height 21
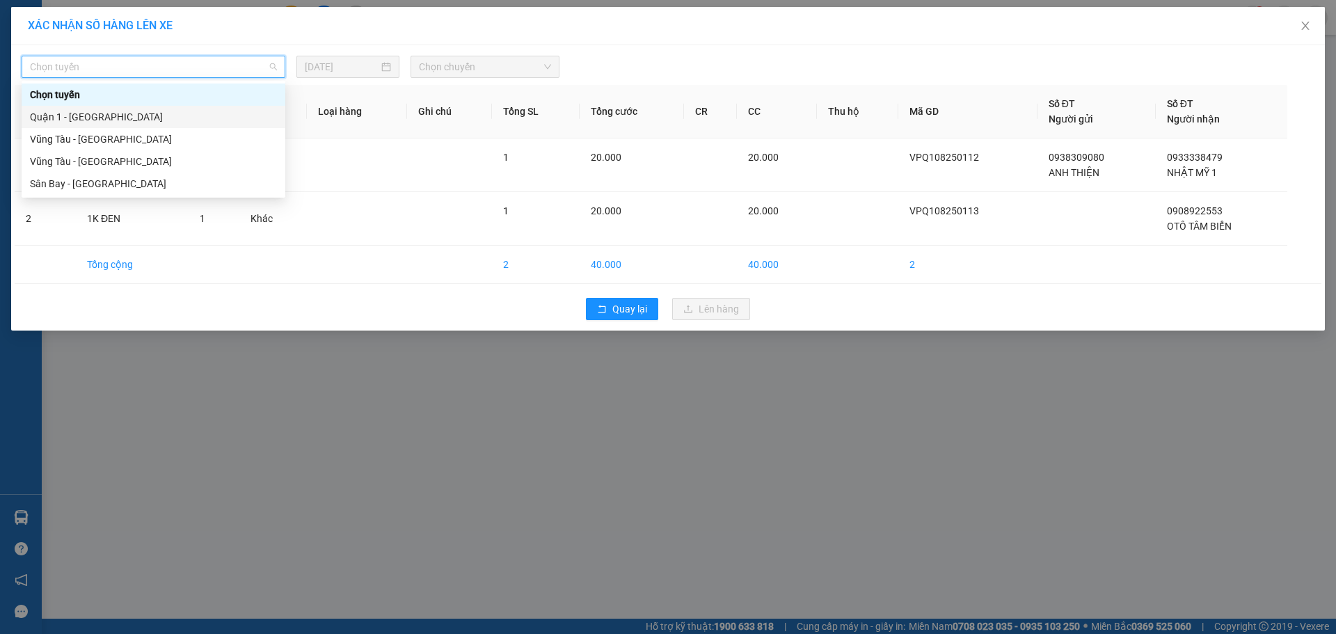
click at [192, 122] on div "Quận 1 - [GEOGRAPHIC_DATA]" at bounding box center [153, 116] width 247 height 15
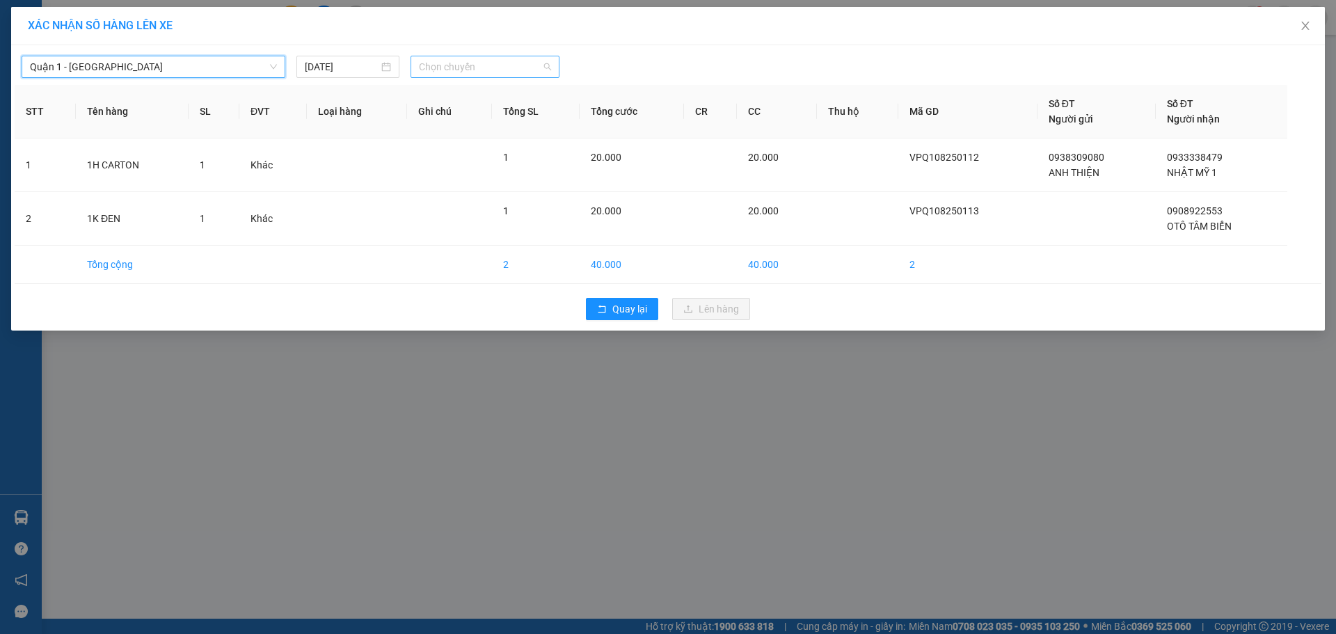
click at [480, 68] on span "Chọn chuyến" at bounding box center [485, 66] width 132 height 21
type input "873"
click at [473, 116] on div "20:00 (TC) - 72F-008.73" at bounding box center [473, 116] width 109 height 15
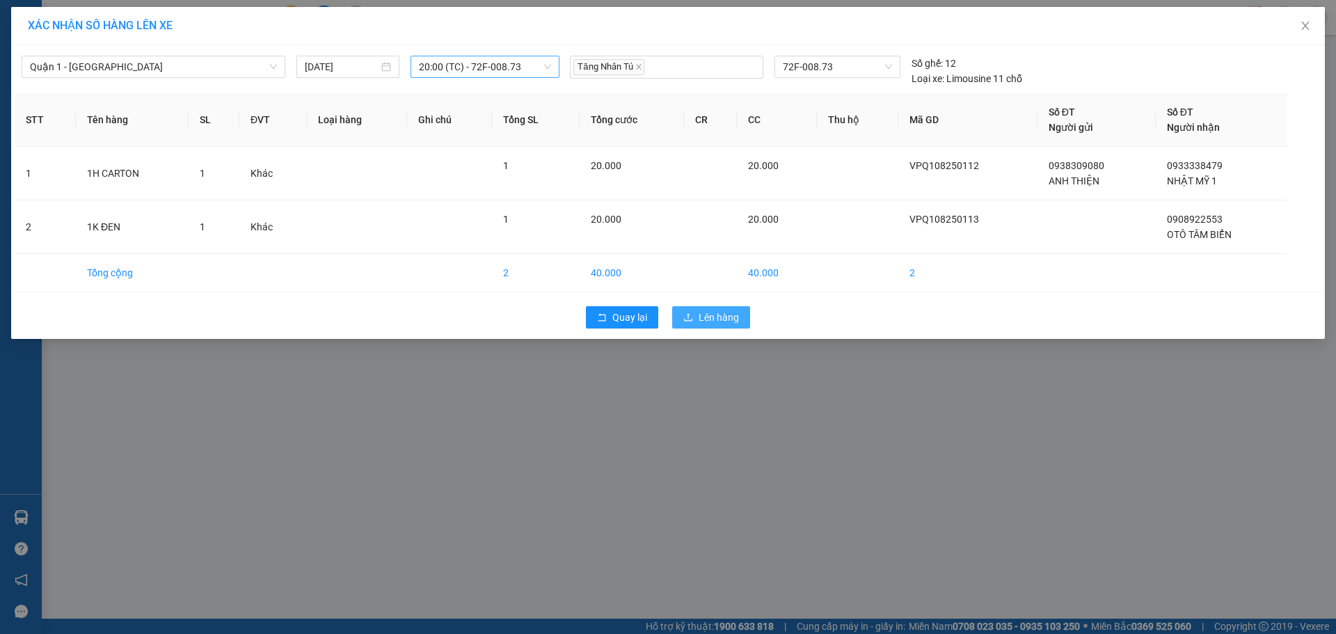
click at [726, 328] on button "Lên hàng" at bounding box center [711, 317] width 78 height 22
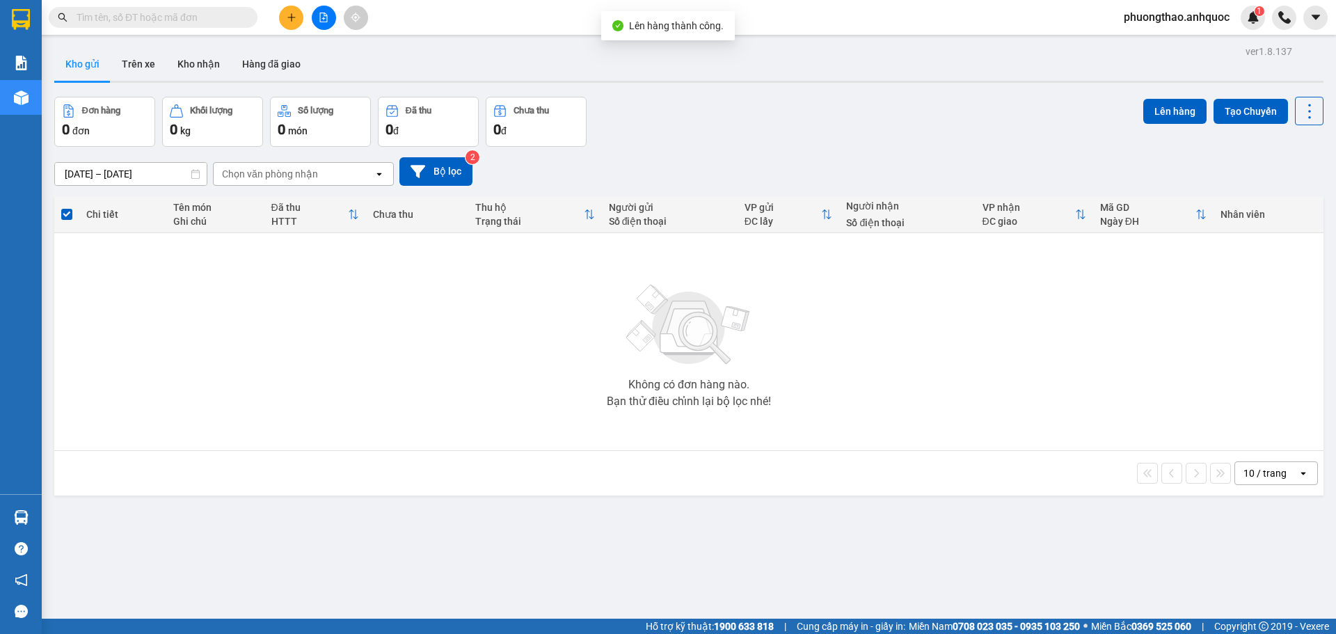
click at [319, 17] on icon "file-add" at bounding box center [324, 18] width 10 height 10
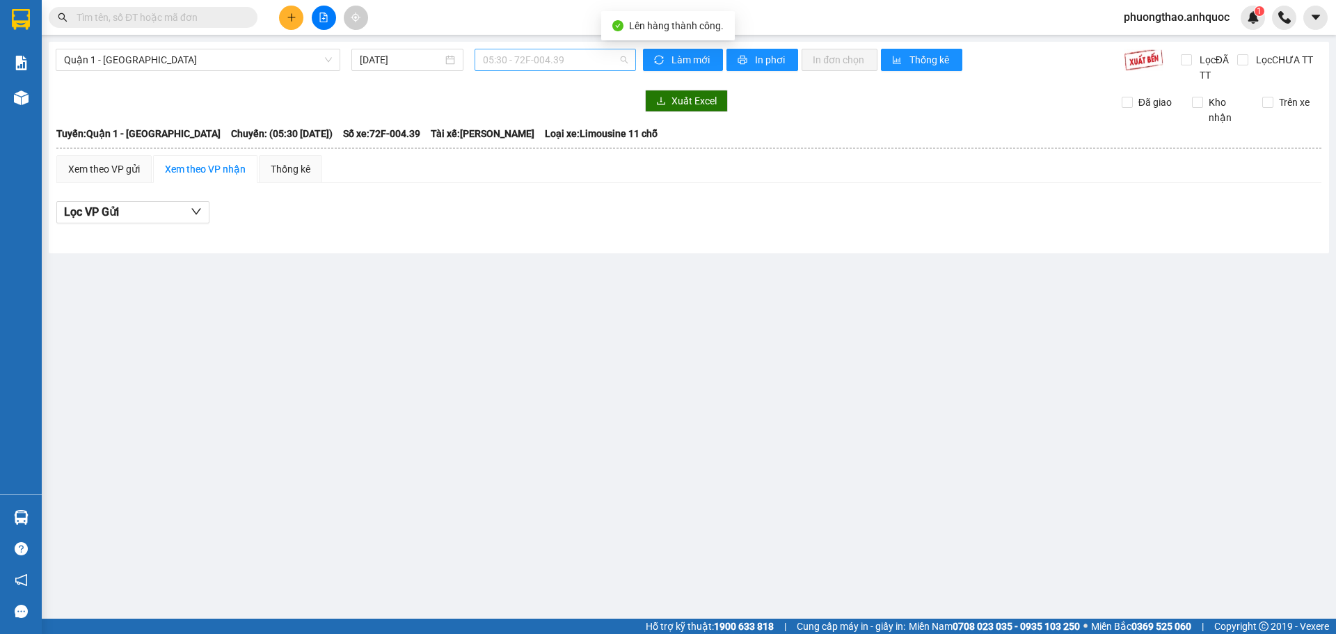
click at [578, 58] on span "05:30 - 72F-004.39" at bounding box center [555, 59] width 145 height 21
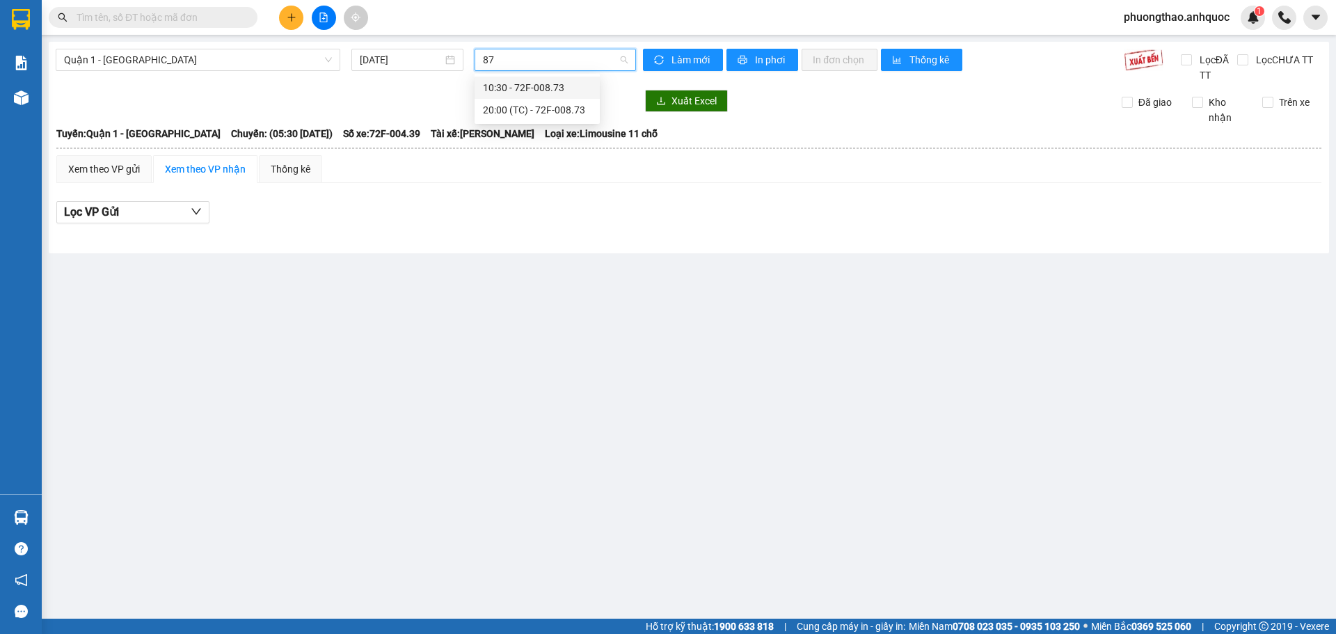
type input "873"
click at [570, 118] on div "20:00 (TC) - 72F-008.73" at bounding box center [536, 110] width 125 height 22
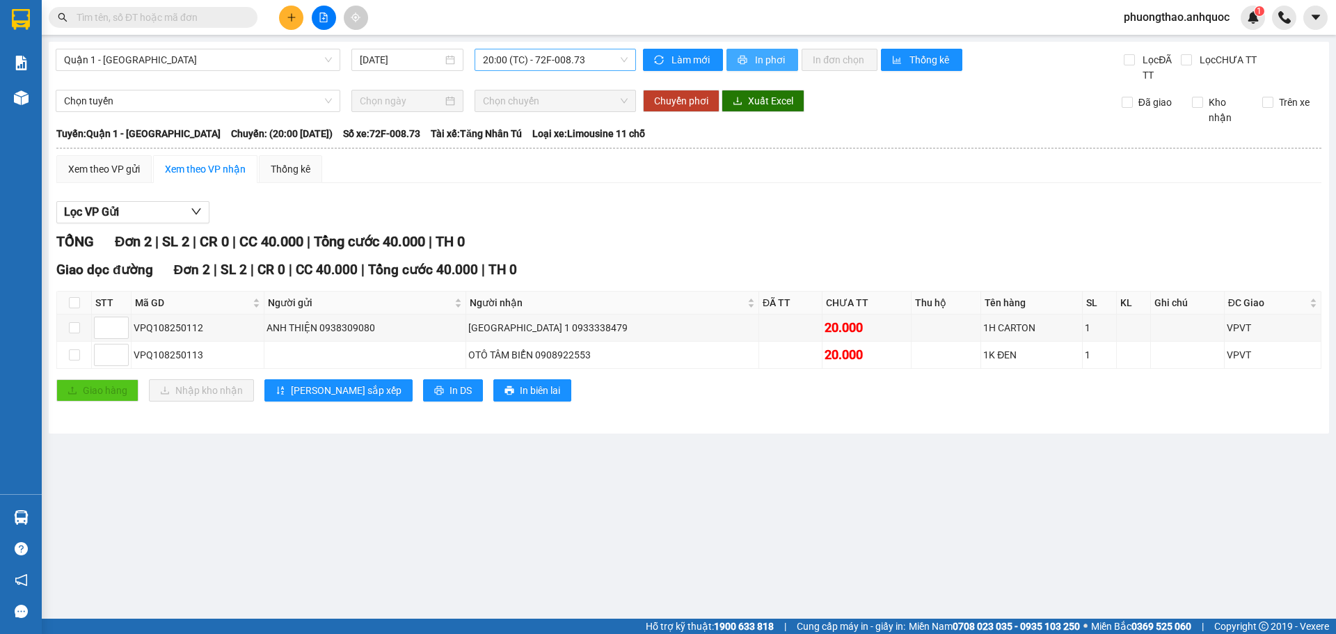
click at [766, 58] on span "In phơi" at bounding box center [771, 59] width 32 height 15
click at [771, 53] on span "In phơi" at bounding box center [771, 59] width 32 height 15
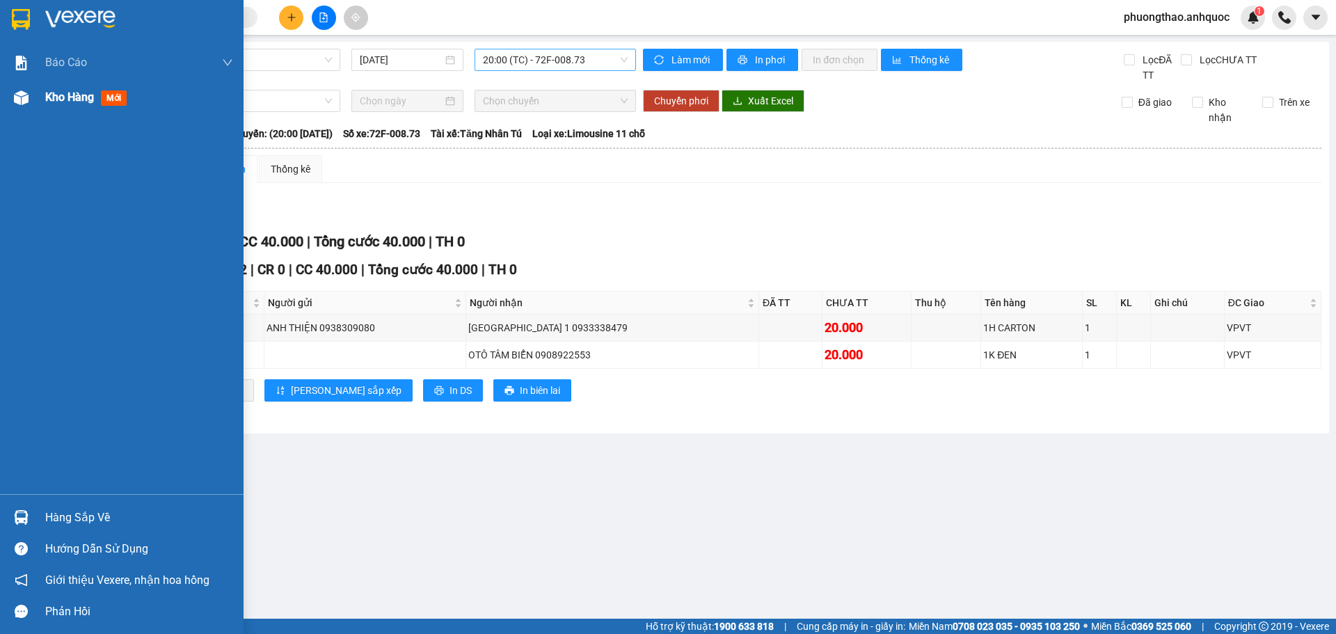
click at [48, 103] on span "Kho hàng" at bounding box center [69, 96] width 49 height 13
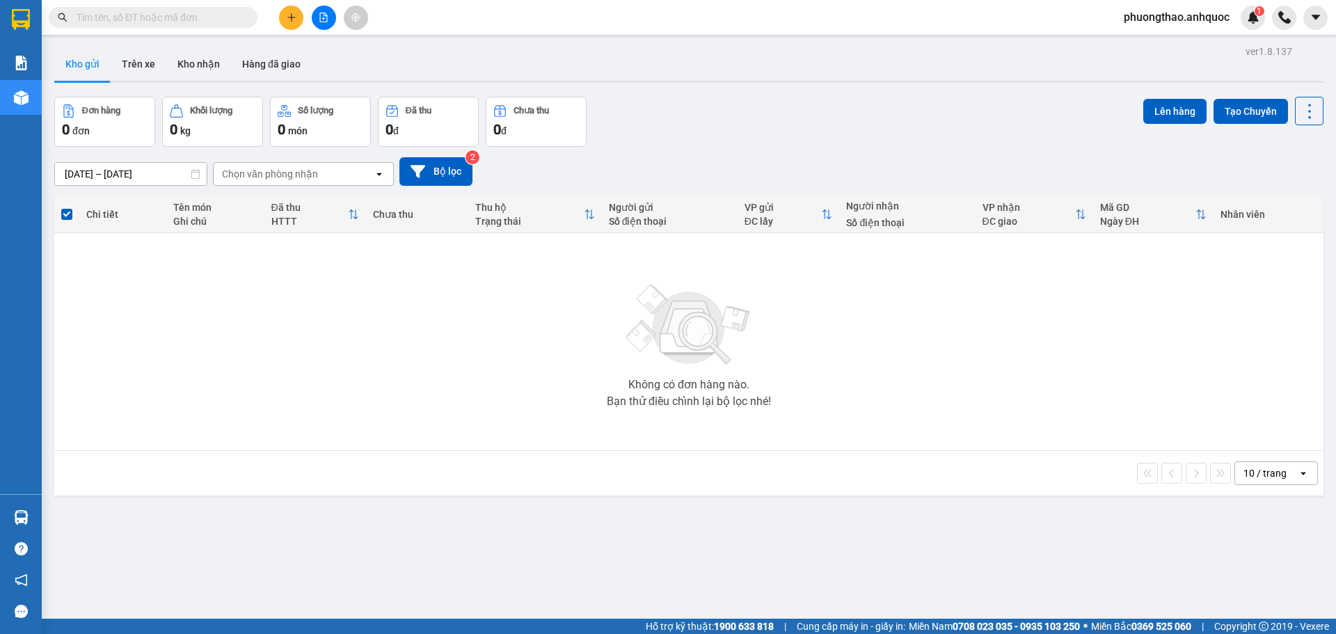
click at [326, 16] on icon "file-add" at bounding box center [324, 18] width 8 height 10
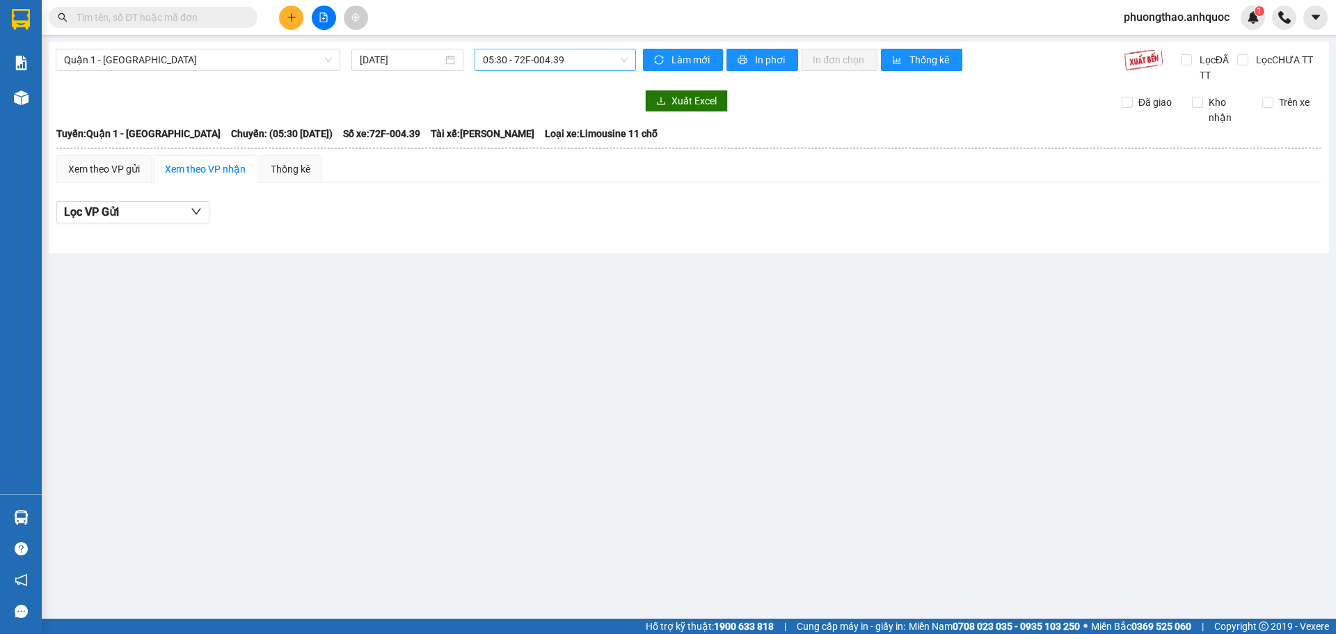
click at [511, 57] on span "05:30 - 72F-004.39" at bounding box center [555, 59] width 145 height 21
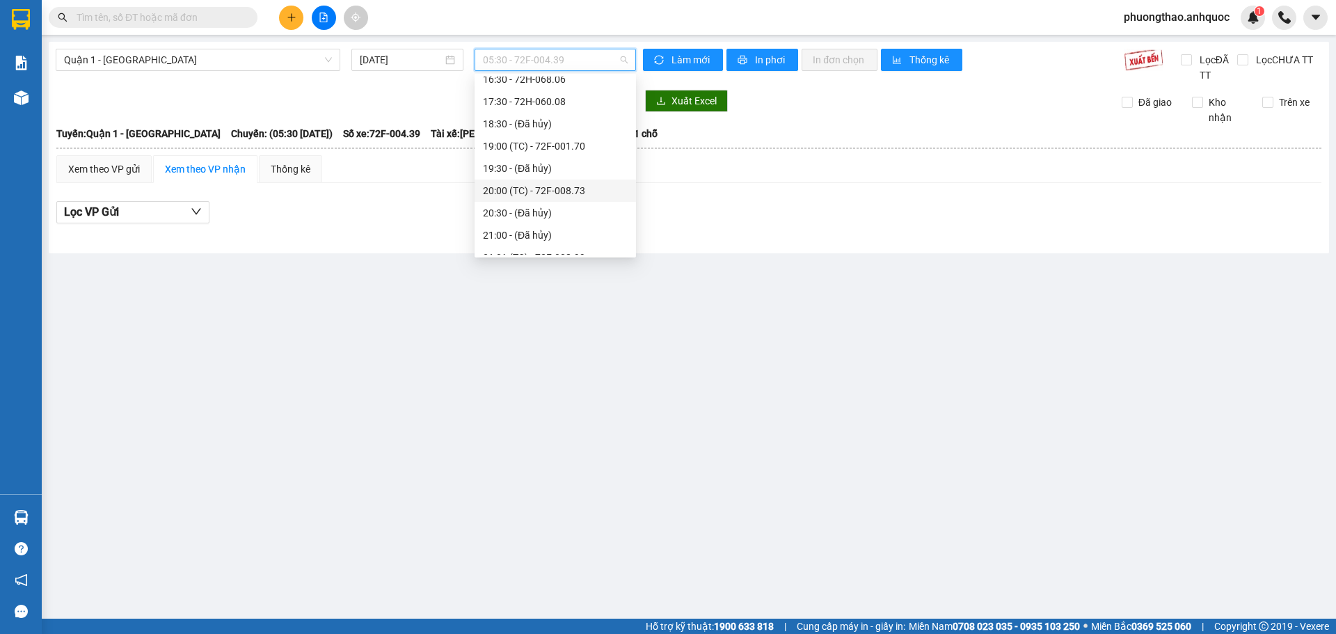
scroll to position [445, 0]
click at [536, 168] on div "20:00 (TC) - 72F-008.73" at bounding box center [554, 177] width 161 height 22
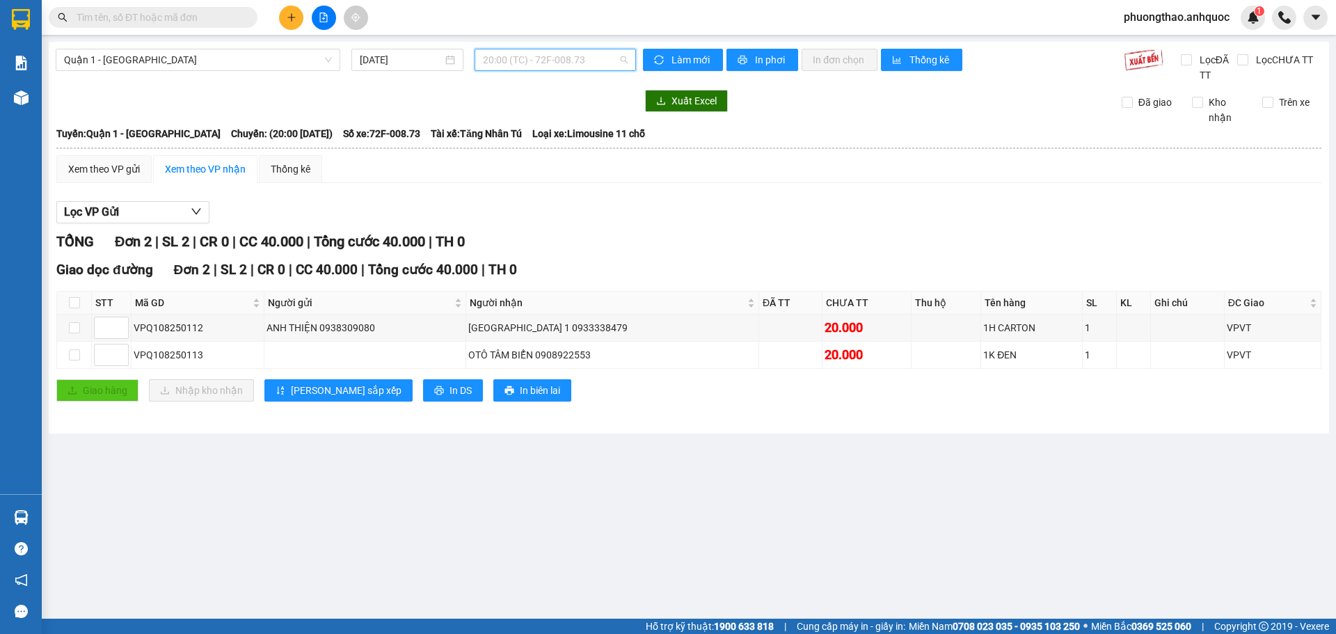
click at [547, 61] on span "20:00 (TC) - 72F-008.73" at bounding box center [555, 59] width 145 height 21
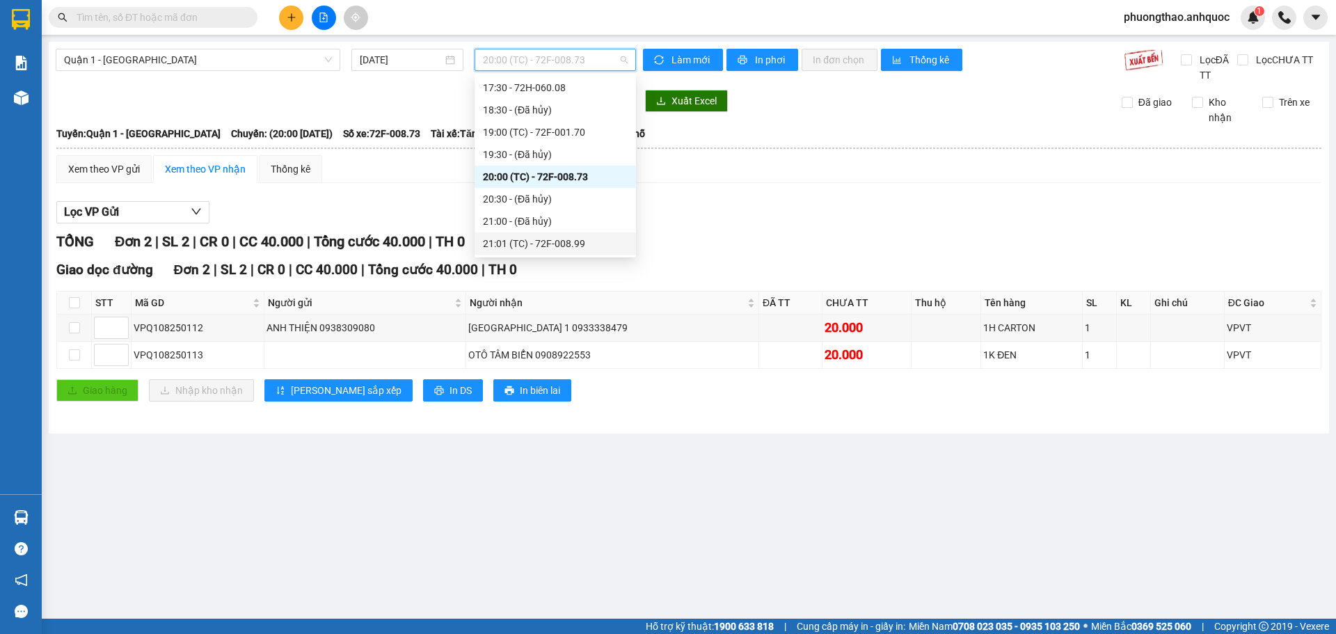
click at [567, 241] on div "21:01 (TC) - 72F-008.99" at bounding box center [555, 243] width 145 height 15
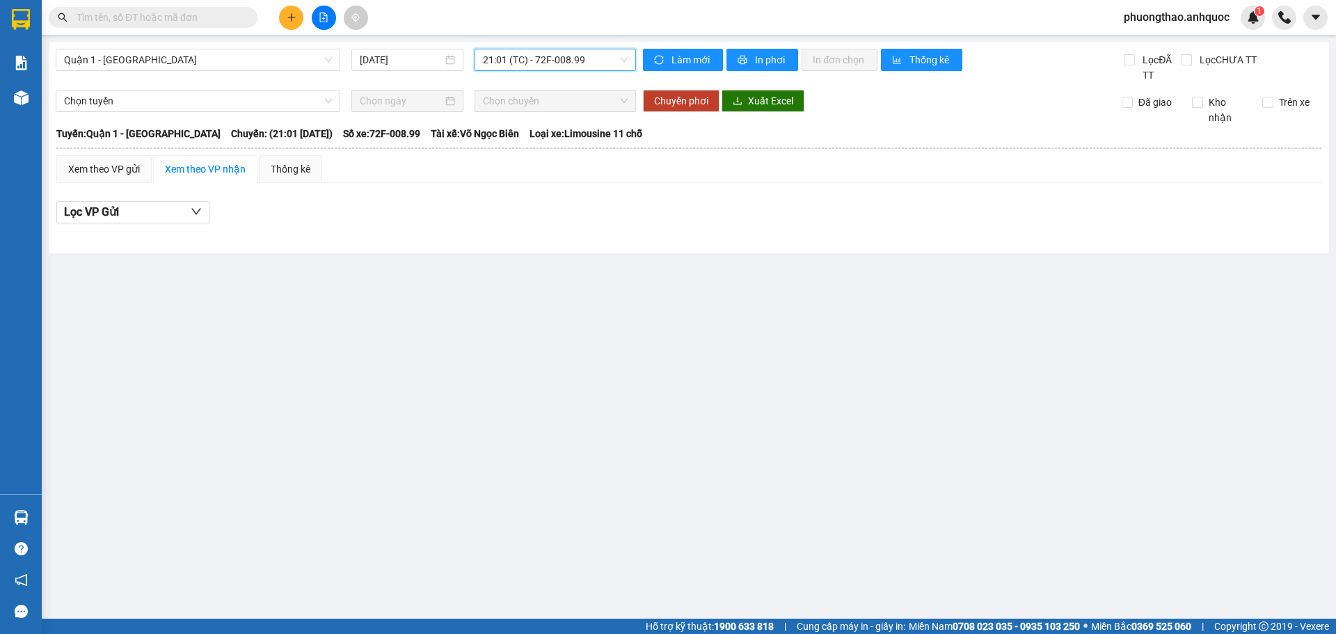
click at [287, 47] on div "Quận 1 - [GEOGRAPHIC_DATA] [DATE] 21:01 21:01 (TC) - 72F-008.99 Làm mới In phơi…" at bounding box center [689, 147] width 1280 height 211
click at [261, 54] on span "Quận 1 - [GEOGRAPHIC_DATA]" at bounding box center [198, 59] width 268 height 21
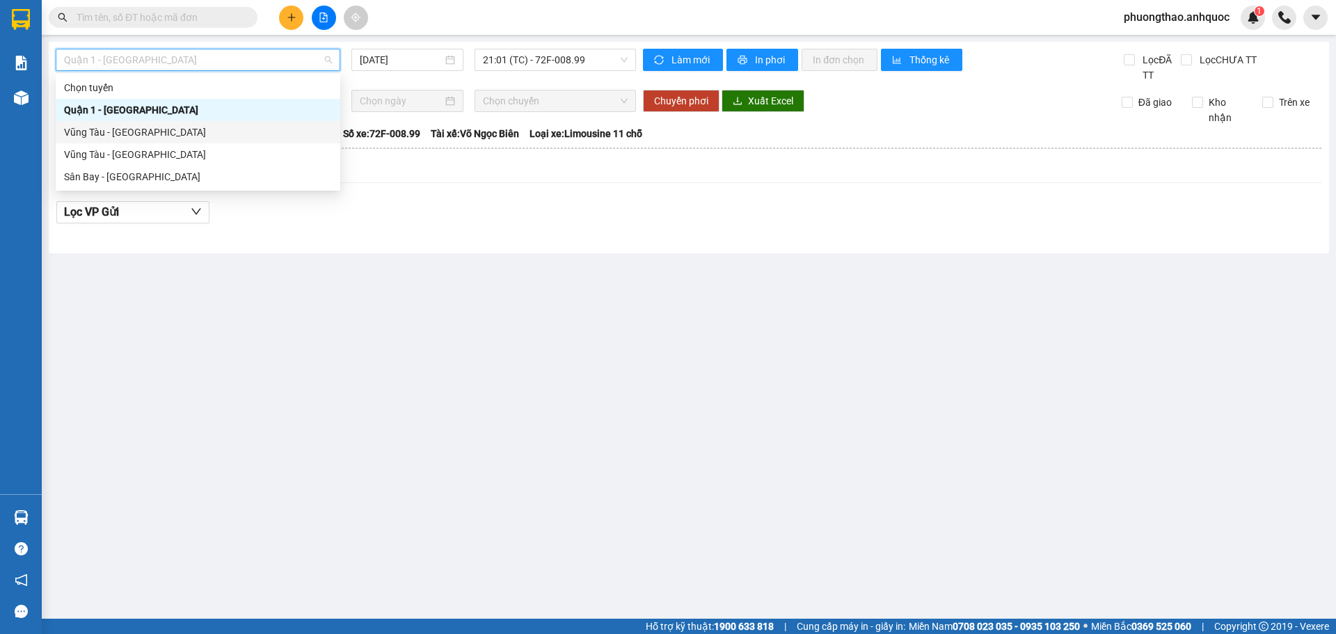
click at [248, 125] on div "Vũng Tàu - [GEOGRAPHIC_DATA]" at bounding box center [198, 132] width 268 height 15
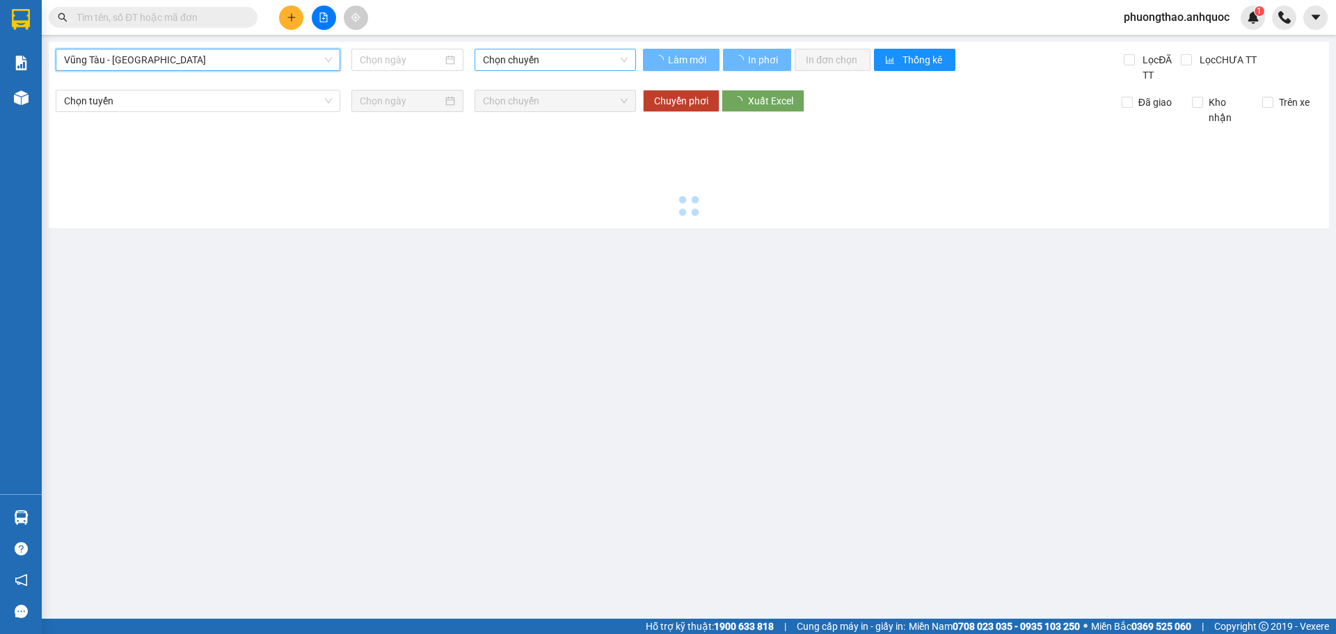
type input "[DATE]"
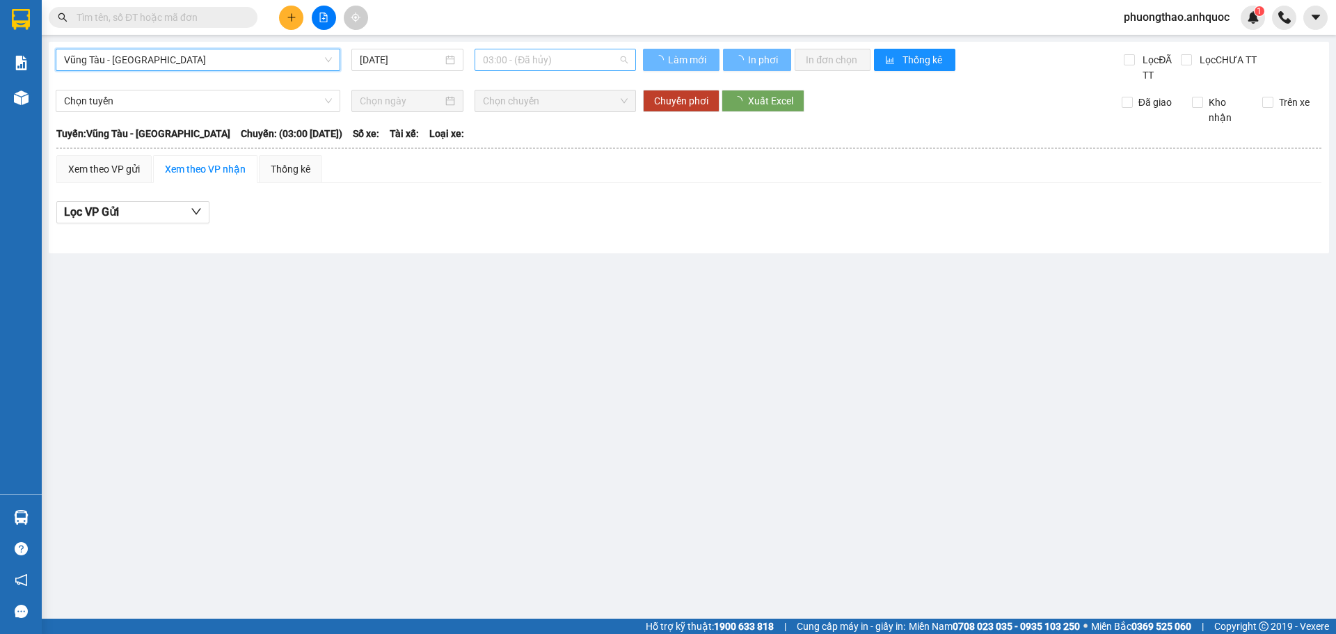
scroll to position [22, 0]
click at [561, 59] on span "03:00 - (Đã hủy)" at bounding box center [555, 59] width 145 height 21
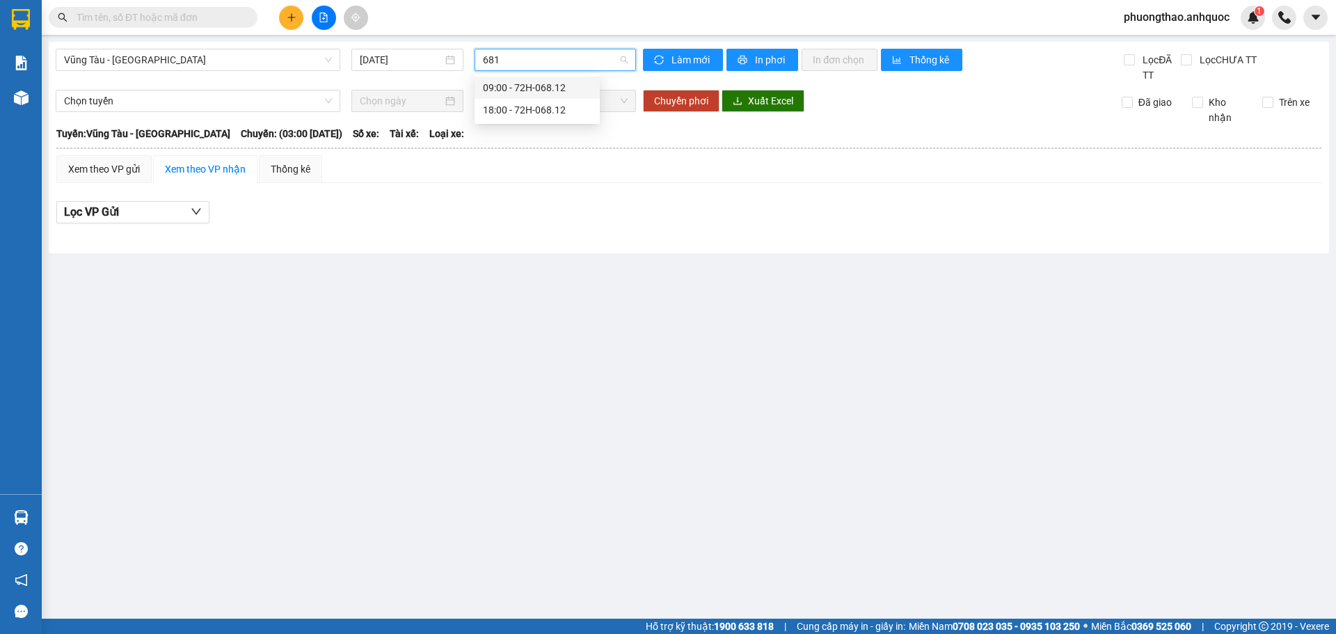
type input "6812"
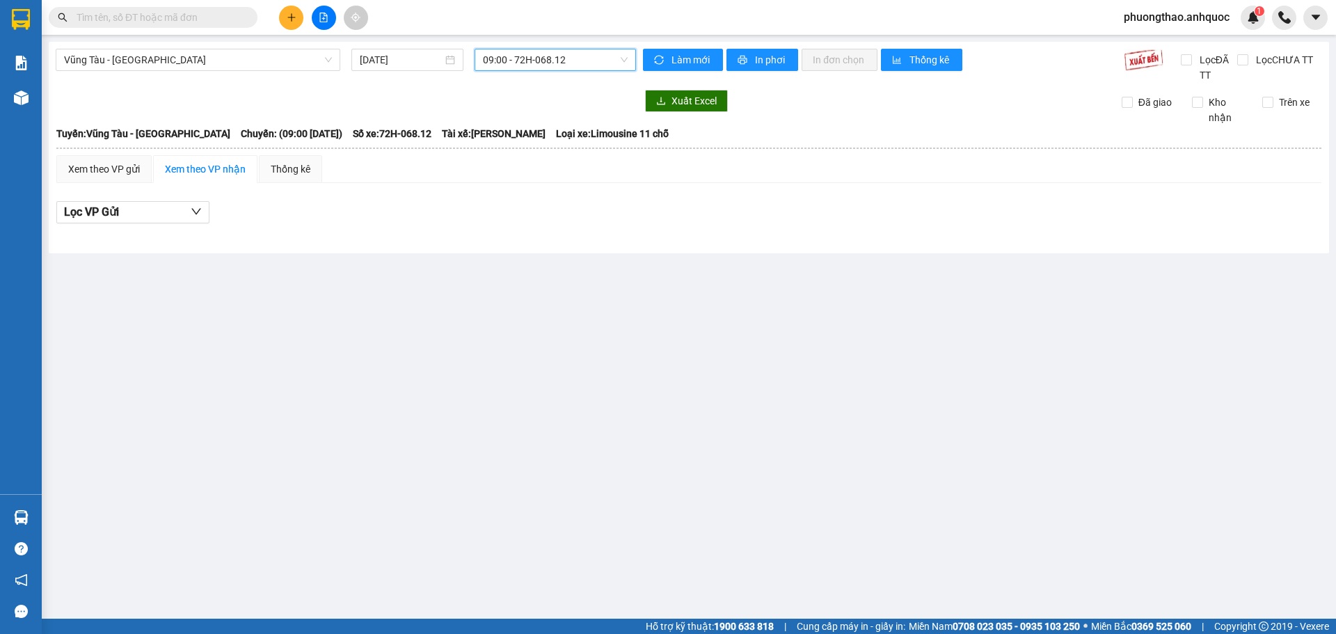
click at [536, 57] on span "09:00 - 72H-068.12" at bounding box center [555, 59] width 145 height 21
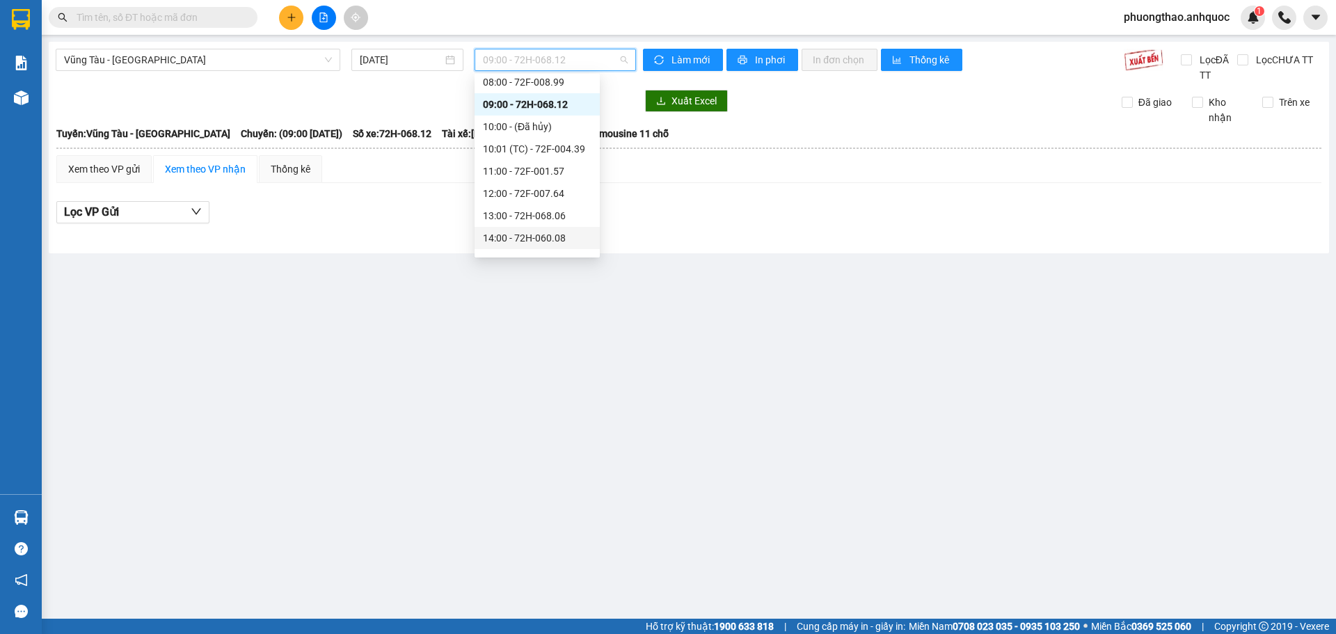
scroll to position [289, 0]
click at [515, 227] on div "18:00 - 72H-068.12" at bounding box center [537, 221] width 109 height 15
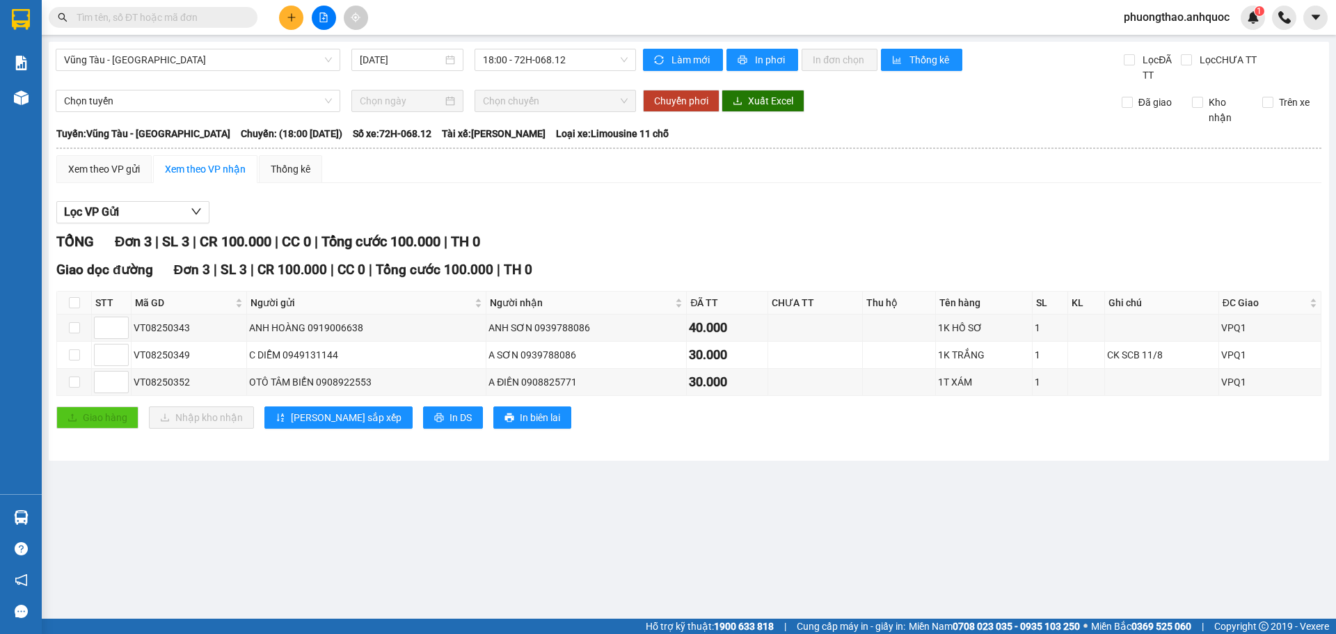
click at [231, 497] on main "[GEOGRAPHIC_DATA] - Quận 1 [DATE] 18:00 - 72H-068.12 Làm mới In phơi In đơn chọ…" at bounding box center [668, 309] width 1336 height 618
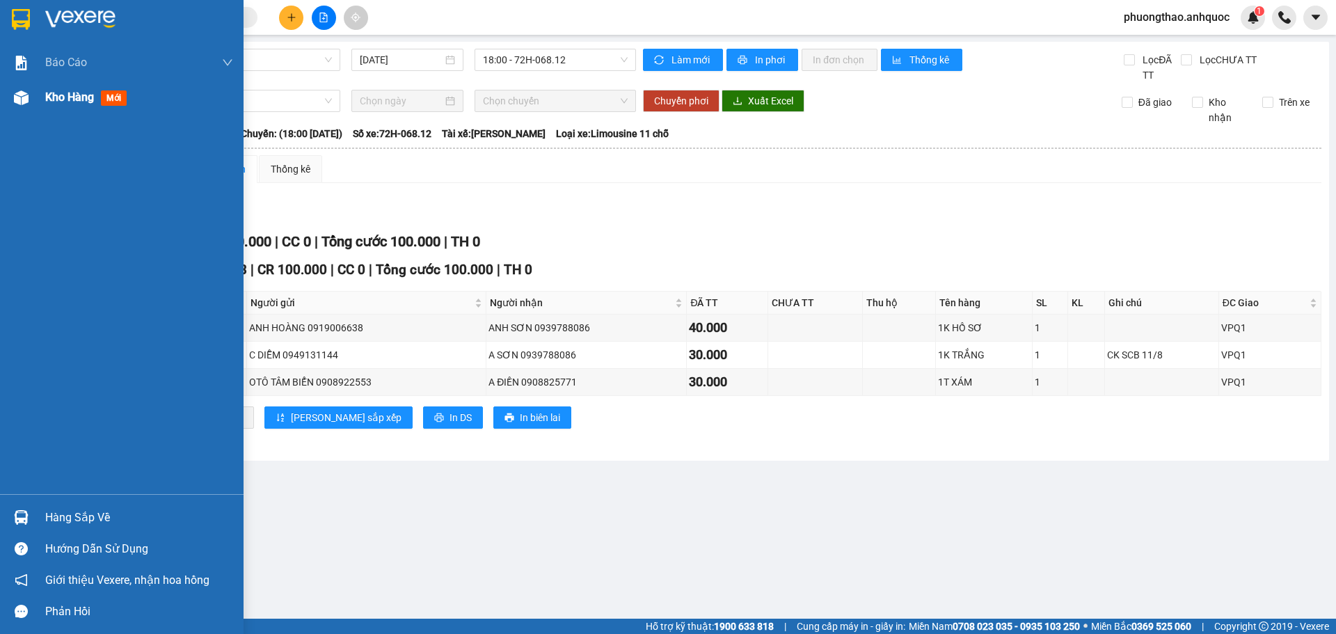
click at [38, 96] on div "Kho hàng mới" at bounding box center [121, 97] width 243 height 35
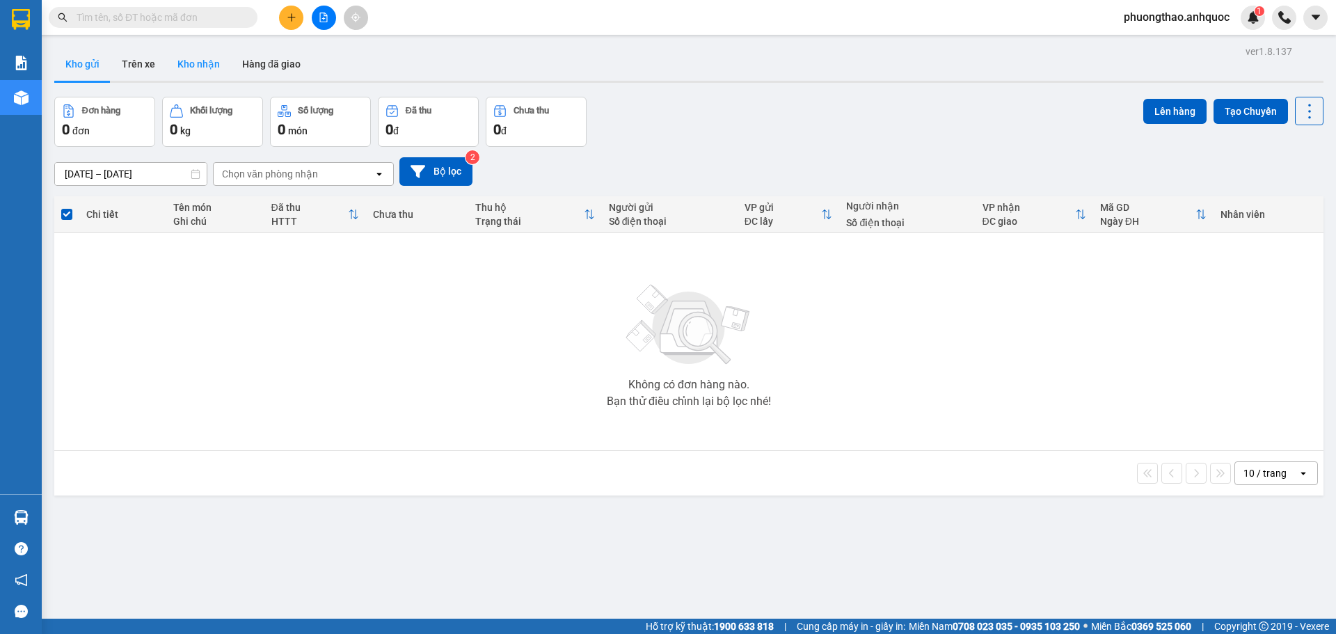
click at [167, 69] on button "Kho nhận" at bounding box center [198, 63] width 65 height 33
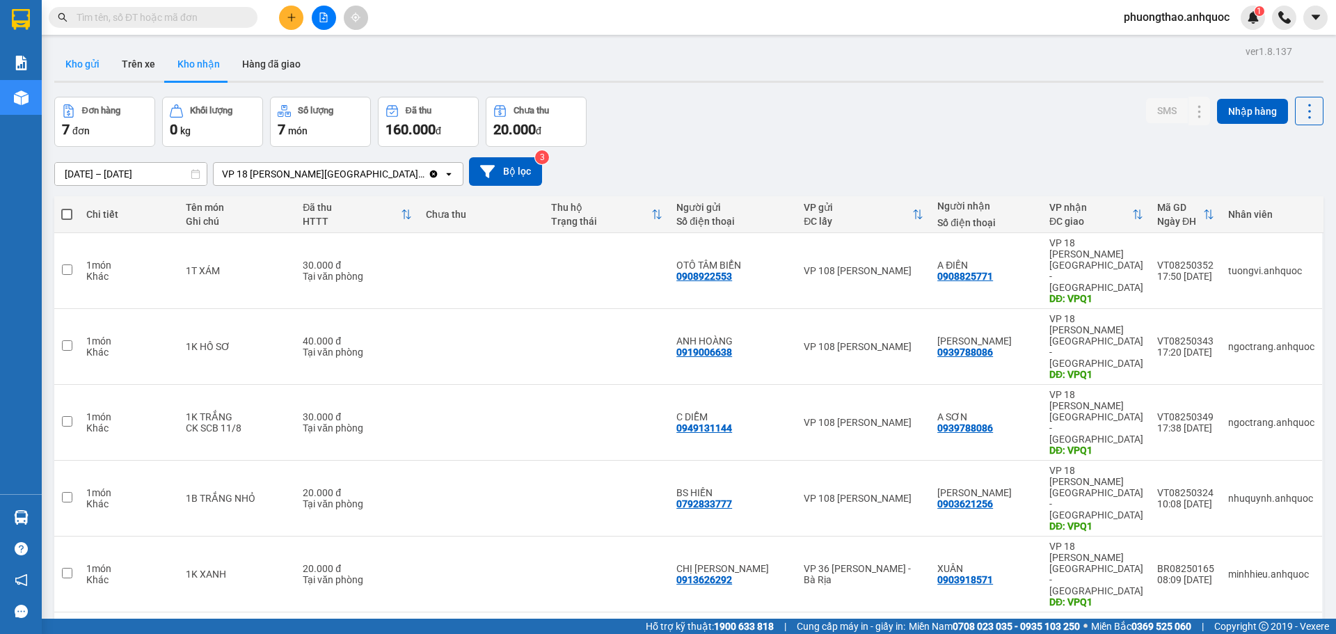
click at [97, 54] on button "Kho gửi" at bounding box center [82, 63] width 56 height 33
